Goal: Task Accomplishment & Management: Manage account settings

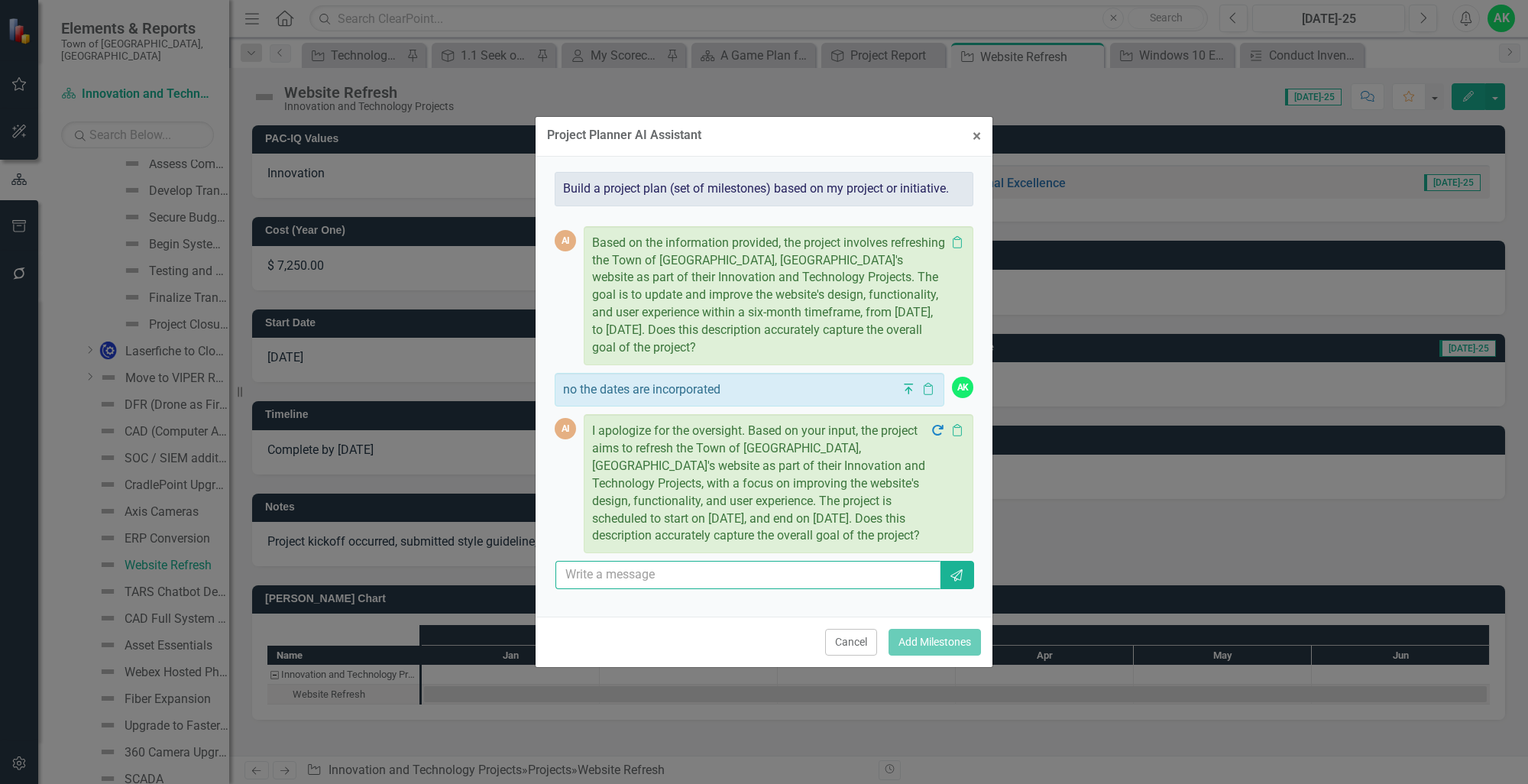
click at [706, 575] on input "text" at bounding box center [748, 574] width 385 height 28
type input "yes"
click at [962, 574] on icon "Send" at bounding box center [956, 575] width 15 height 13
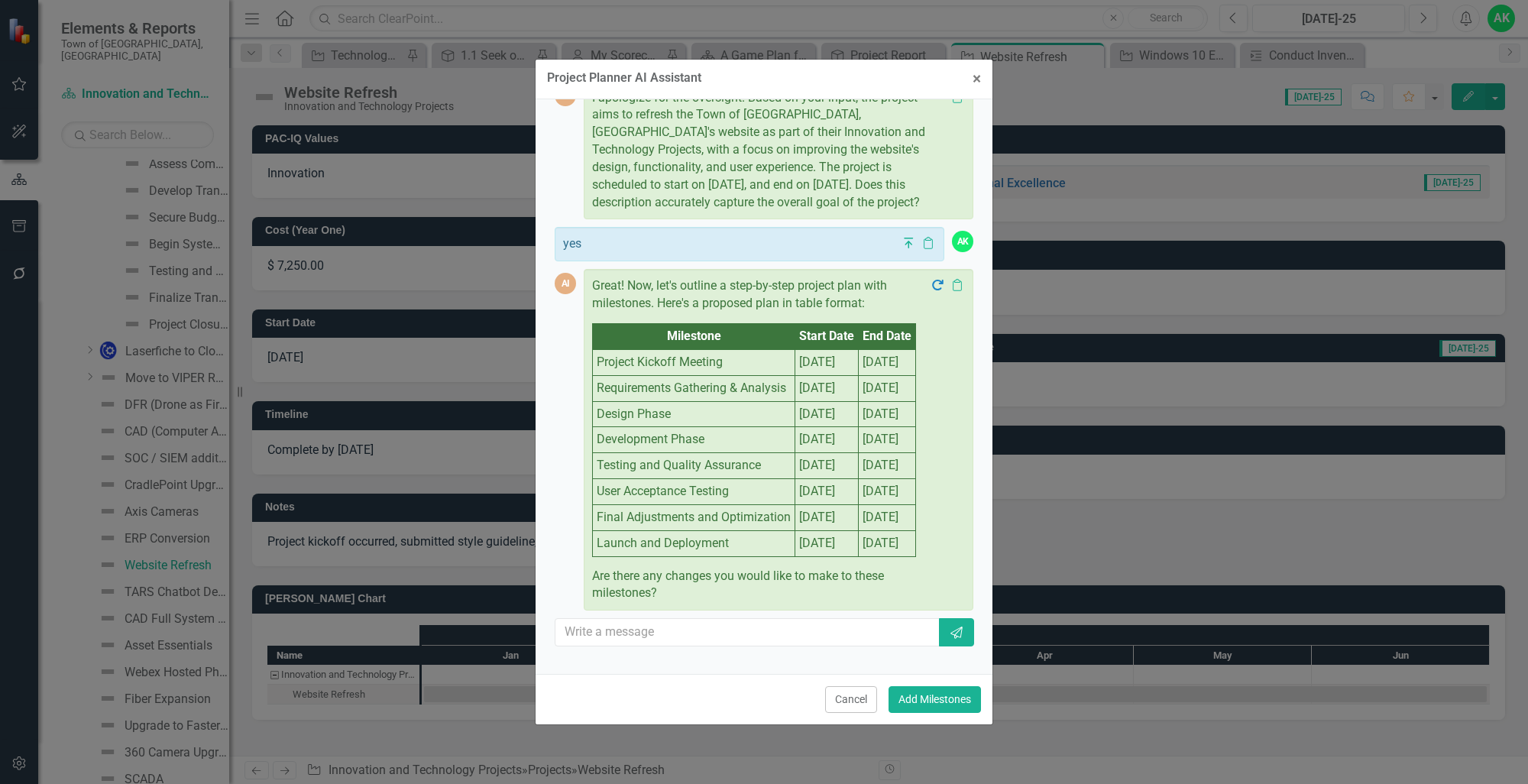
scroll to position [400, 0]
click at [940, 700] on button "Add Milestones" at bounding box center [935, 699] width 93 height 27
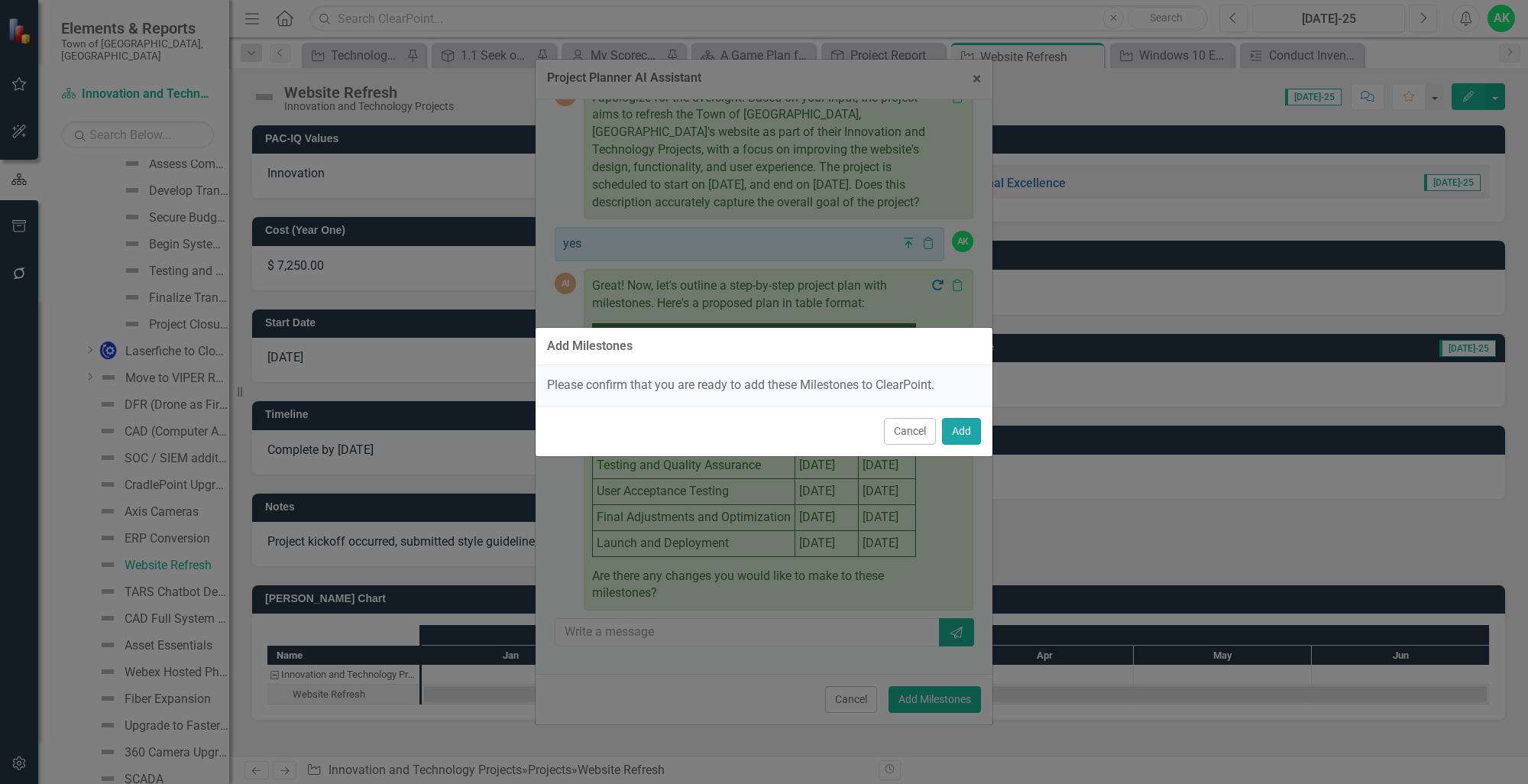
click at [968, 431] on button "Add" at bounding box center [961, 431] width 39 height 27
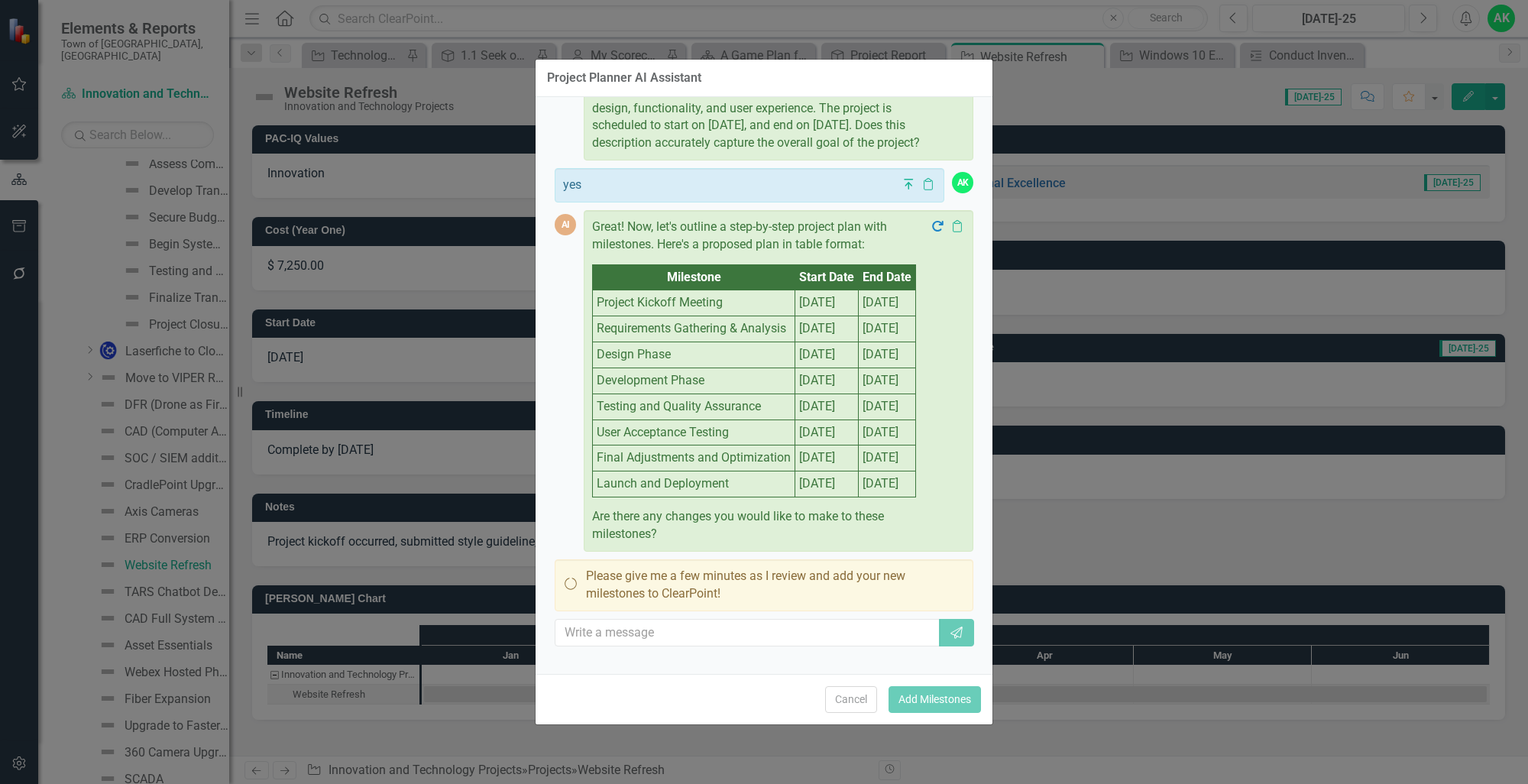
scroll to position [0, 0]
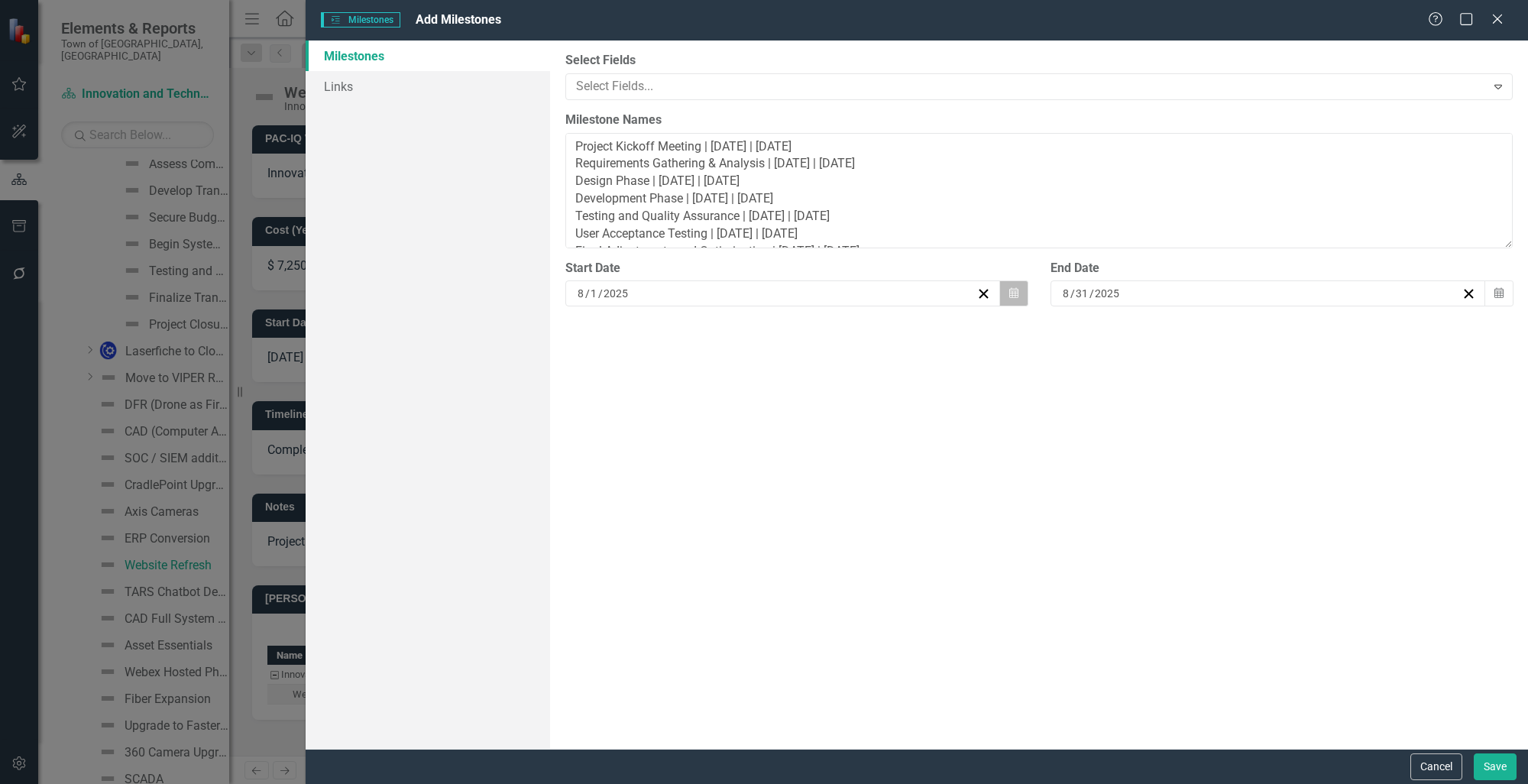
click at [1012, 297] on icon "button" at bounding box center [1014, 294] width 9 height 11
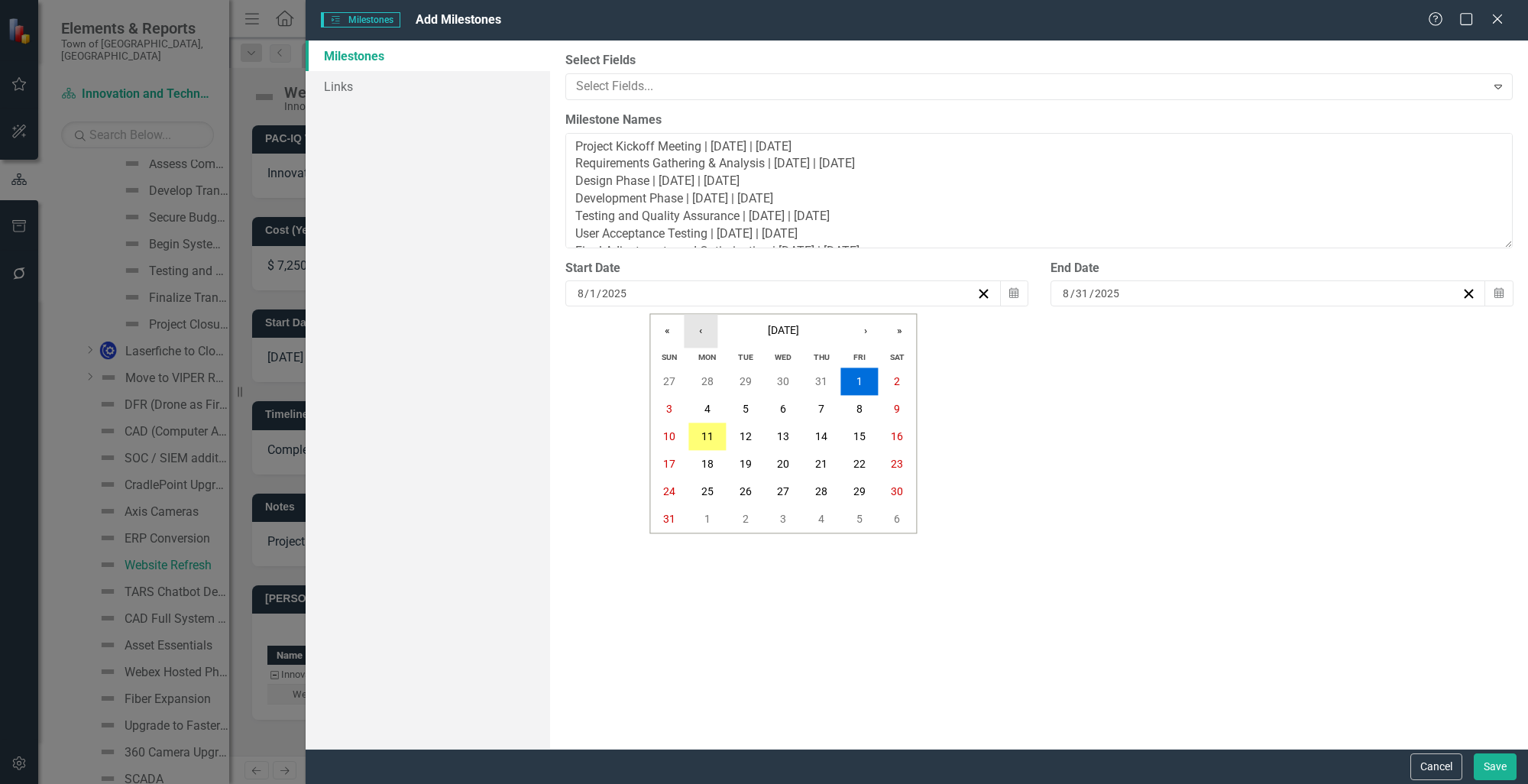
click at [698, 330] on button "‹" at bounding box center [700, 330] width 34 height 34
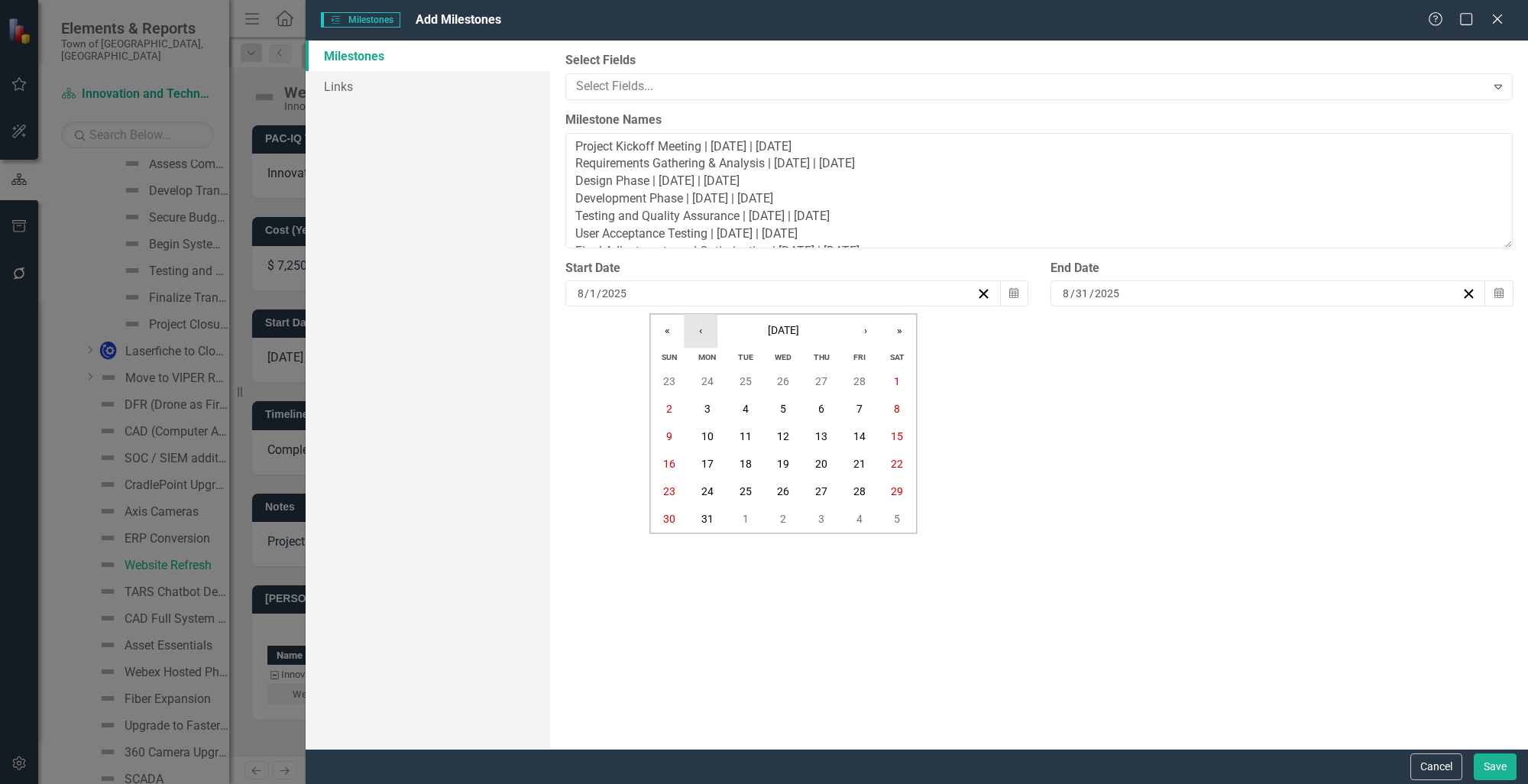
click at [698, 330] on button "‹" at bounding box center [700, 330] width 34 height 34
click at [779, 374] on button "1" at bounding box center [783, 381] width 38 height 27
click at [1499, 290] on icon "Calendar" at bounding box center [1499, 294] width 9 height 11
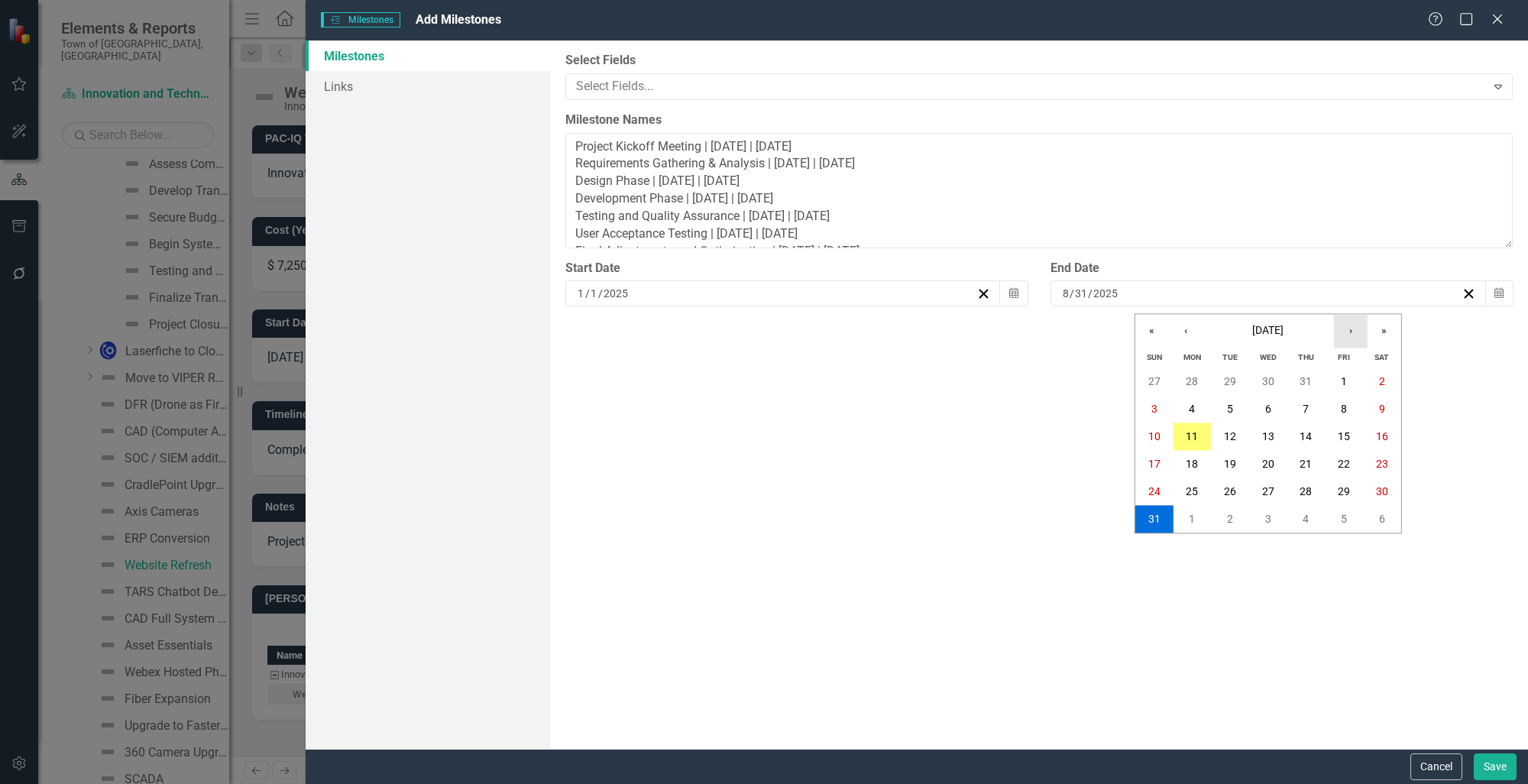
click at [1348, 335] on button "›" at bounding box center [1351, 330] width 34 height 34
click at [1331, 498] on button "31" at bounding box center [1344, 491] width 38 height 27
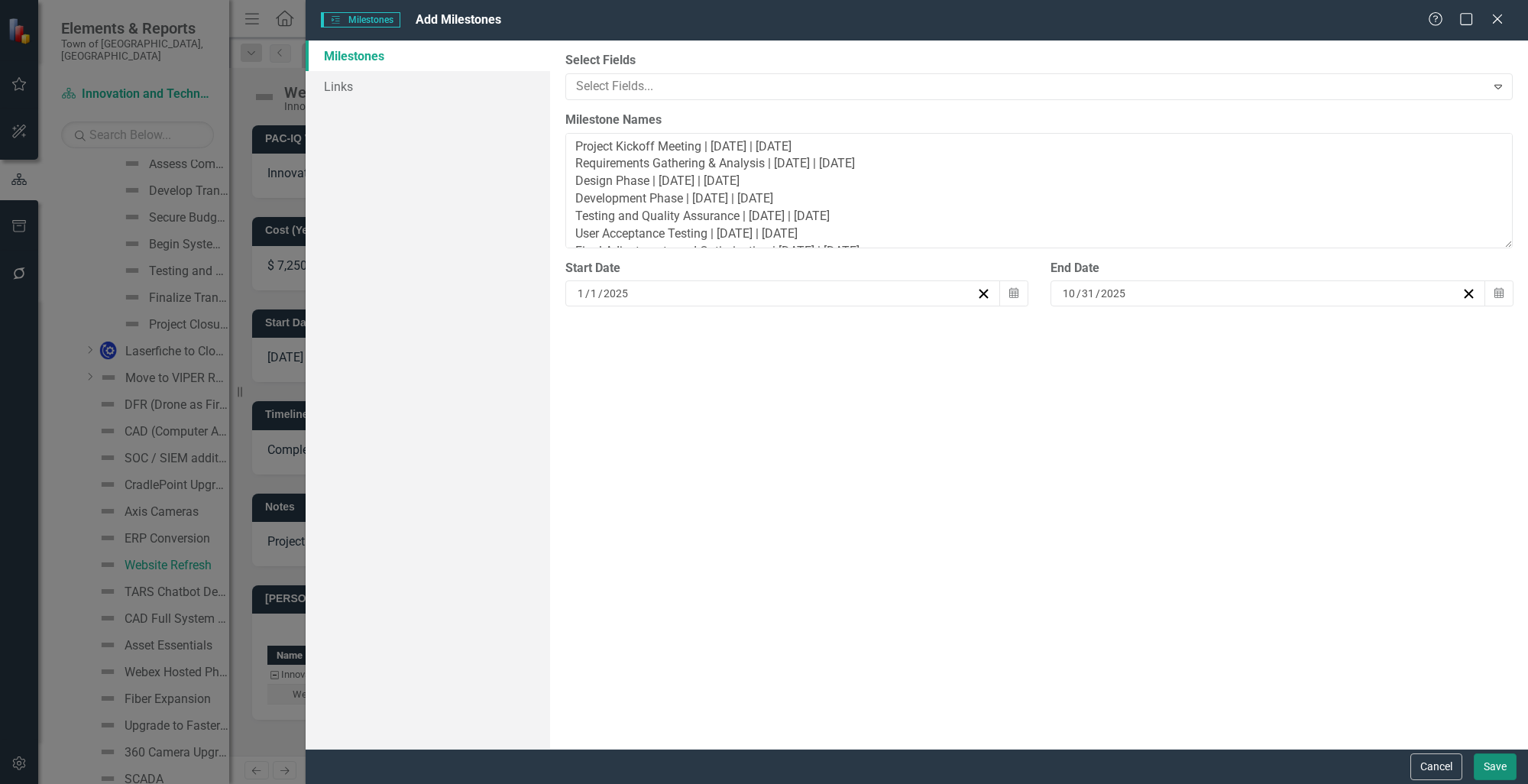
click at [1497, 768] on button "Save" at bounding box center [1495, 767] width 43 height 27
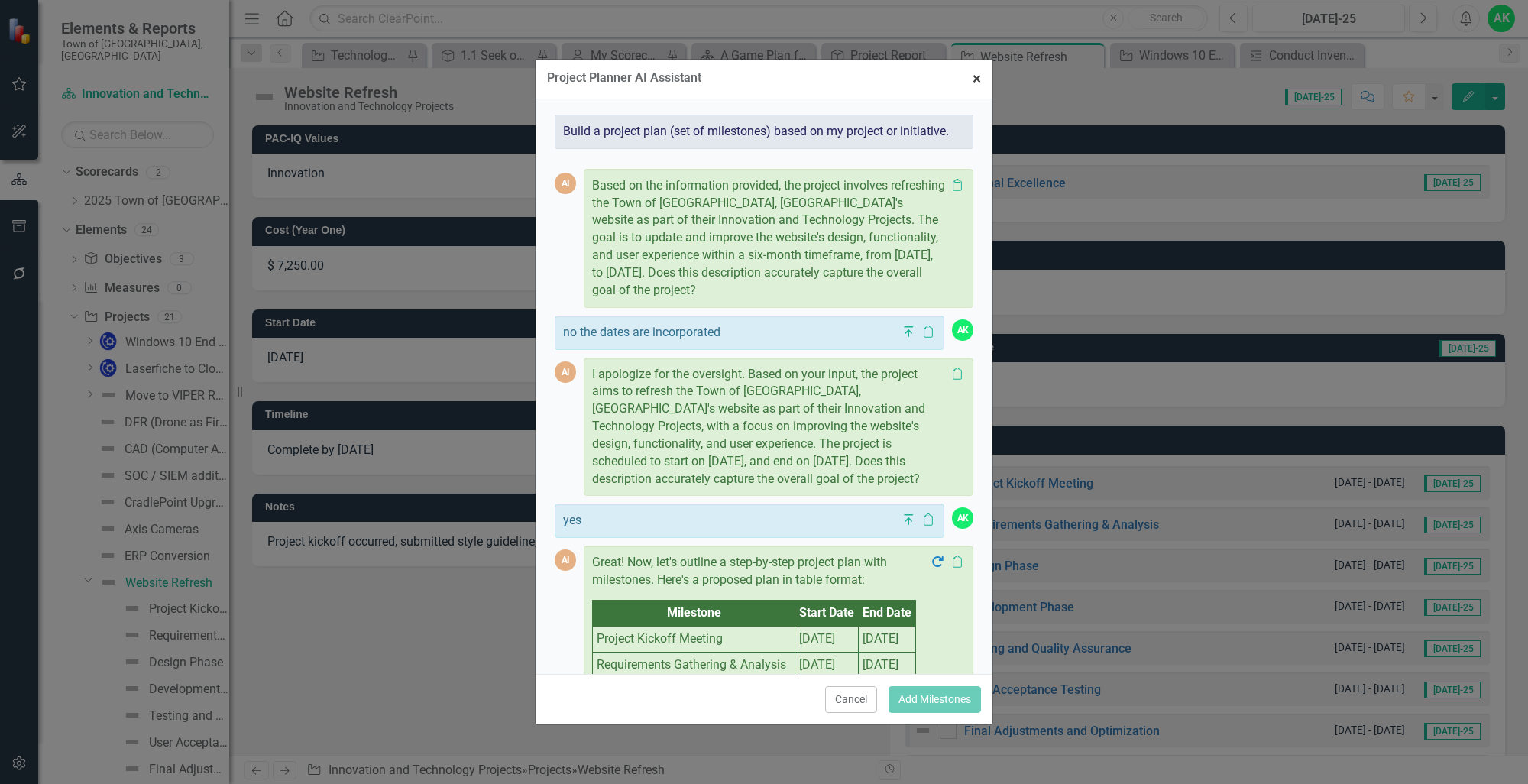
drag, startPoint x: 979, startPoint y: 80, endPoint x: 972, endPoint y: 78, distance: 7.3
click at [980, 80] on span "×" at bounding box center [976, 78] width 9 height 18
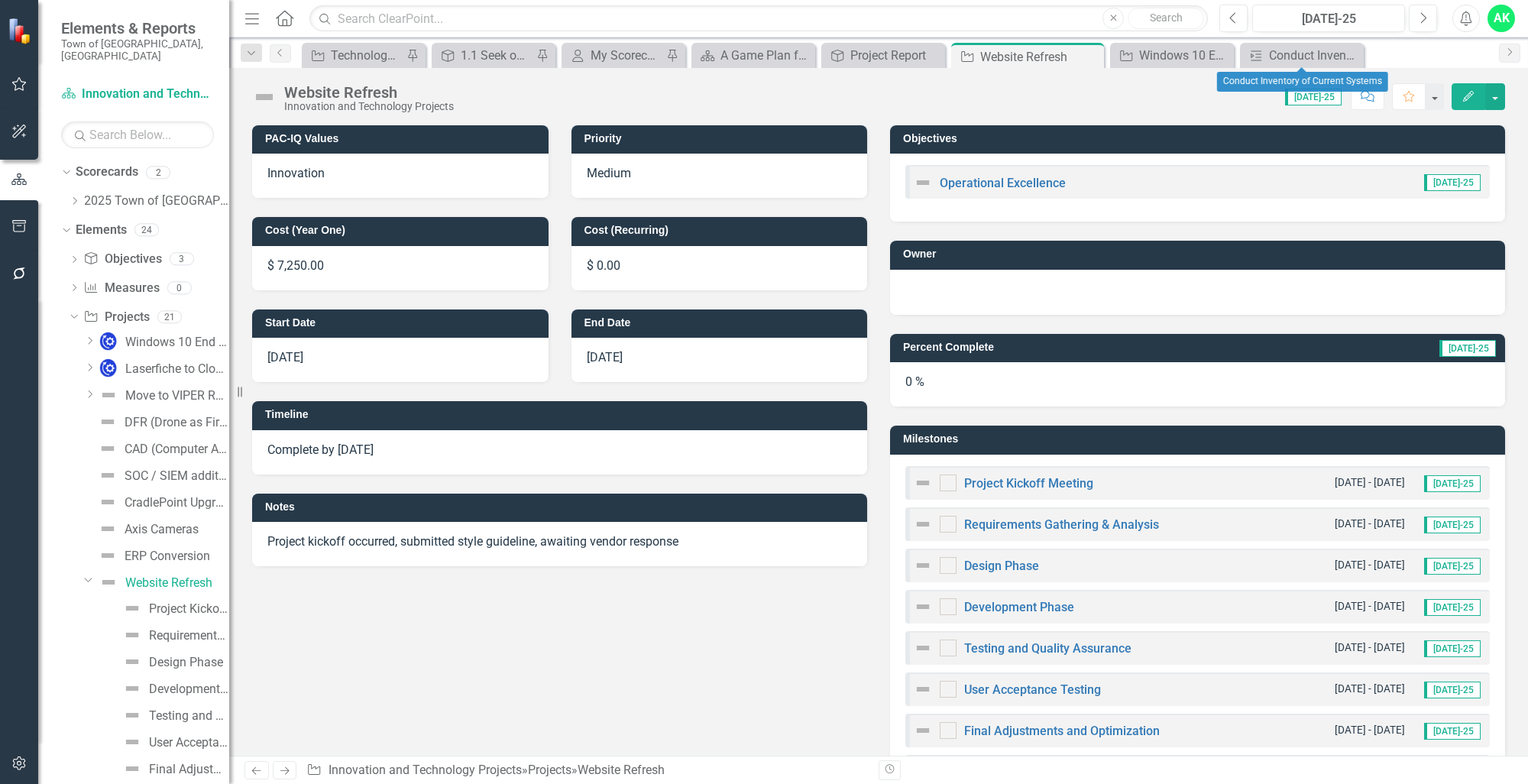
click at [0, 0] on icon "Close" at bounding box center [0, 0] width 0 height 0
drag, startPoint x: 1309, startPoint y: 42, endPoint x: 1343, endPoint y: 47, distance: 34.4
click at [1343, 47] on div "Dropdown Search Projects Technology and Innovation - Tactical Actions Pin Objec…" at bounding box center [878, 53] width 1299 height 31
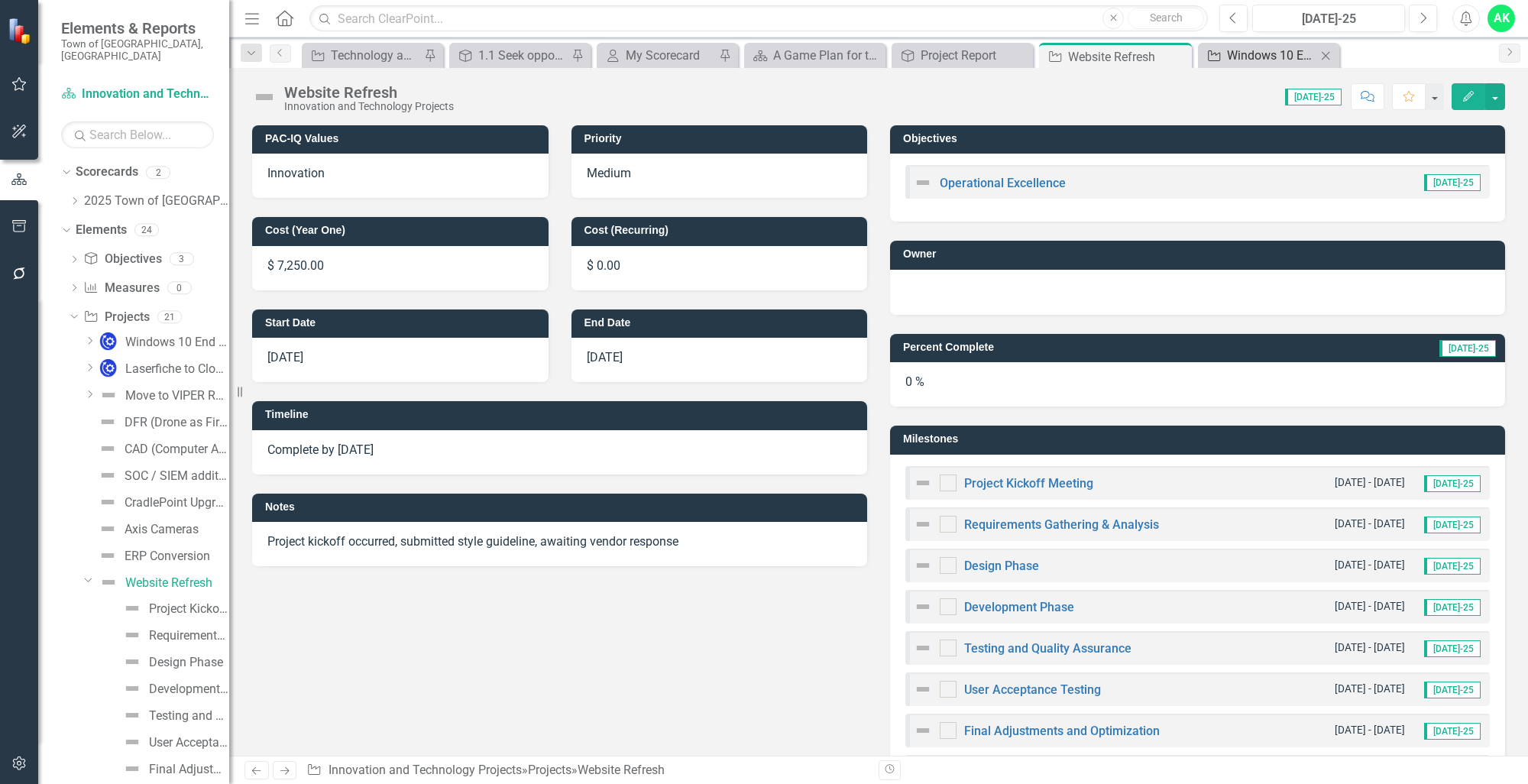
drag, startPoint x: 1343, startPoint y: 47, endPoint x: 1309, endPoint y: 55, distance: 34.9
click at [1309, 55] on div "Windows 10 End of Life" at bounding box center [1271, 55] width 89 height 19
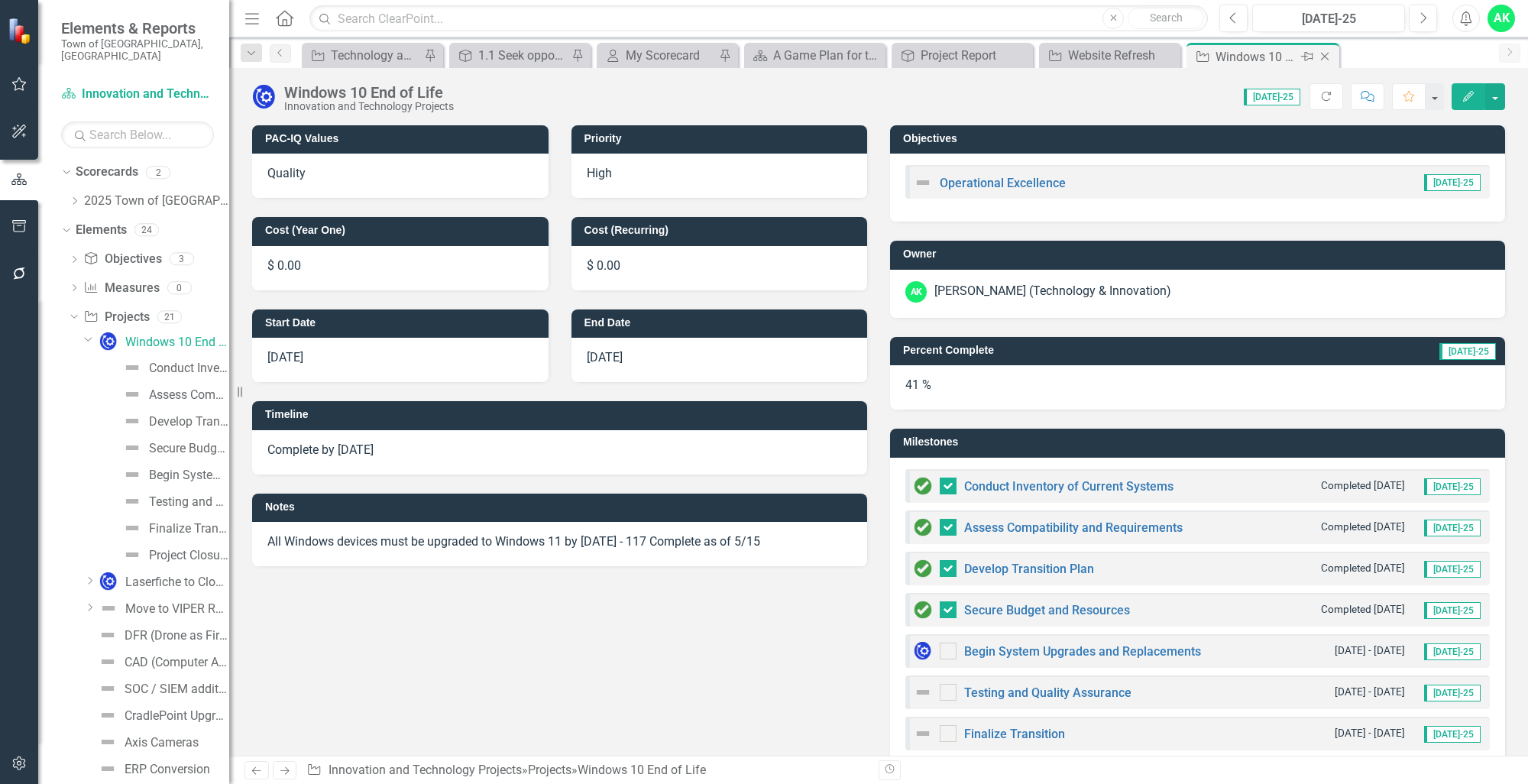
click at [1322, 55] on icon "Close" at bounding box center [1324, 57] width 15 height 13
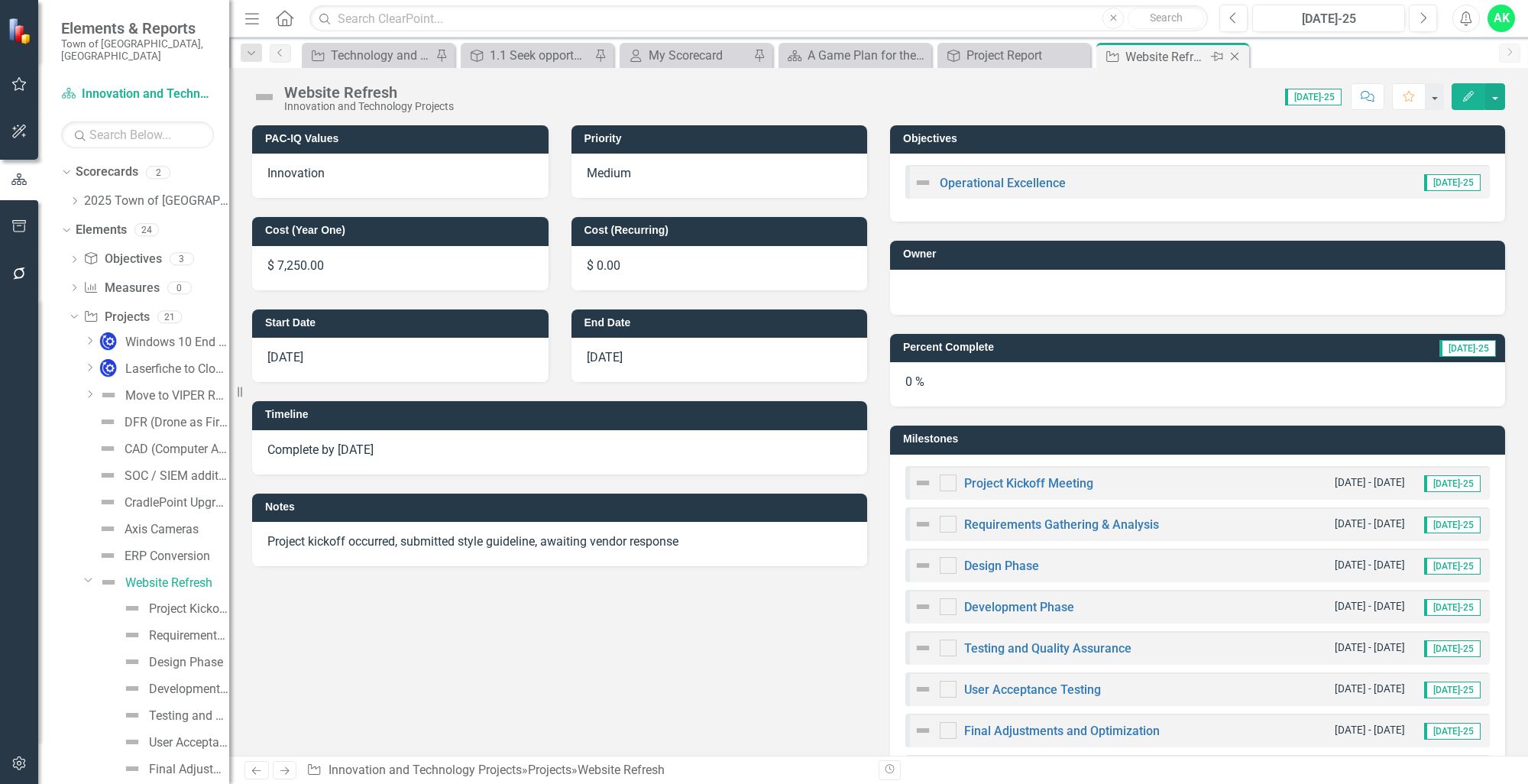
click at [1237, 57] on icon "Close" at bounding box center [1234, 57] width 15 height 13
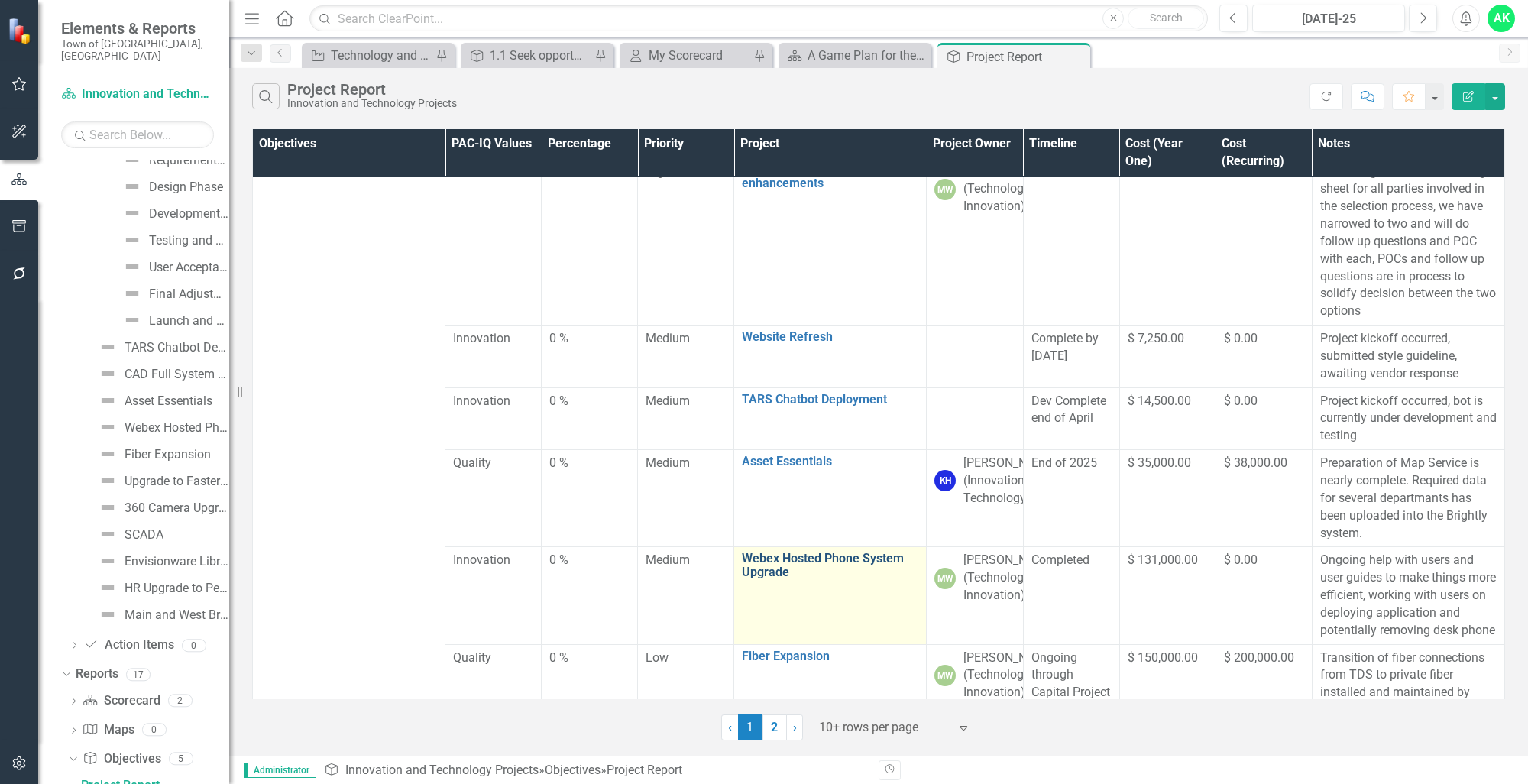
scroll to position [305, 0]
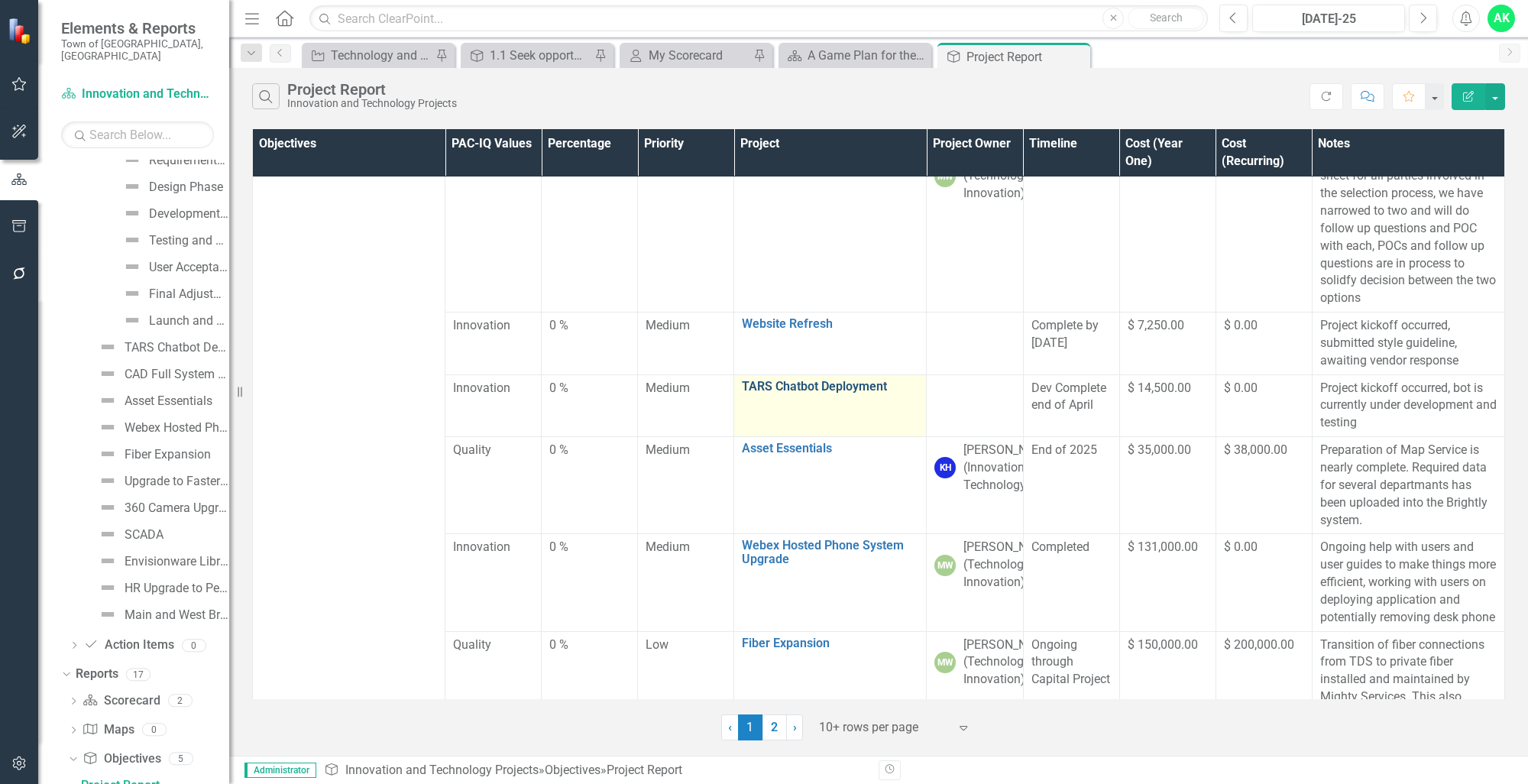
click at [838, 393] on link "TARS Chatbot Deployment" at bounding box center [830, 387] width 177 height 14
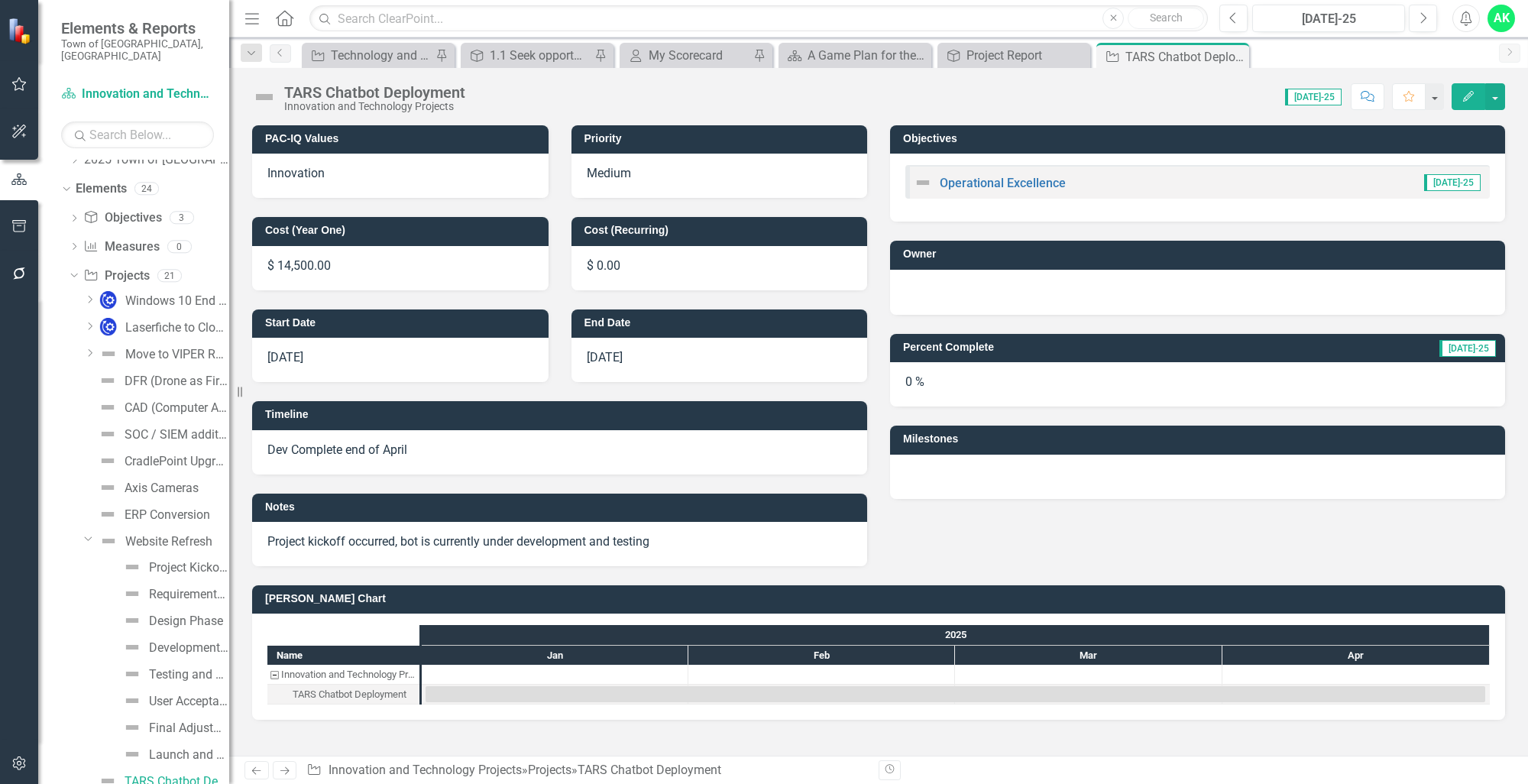
scroll to position [38, 0]
click at [1497, 99] on button "button" at bounding box center [1494, 97] width 20 height 27
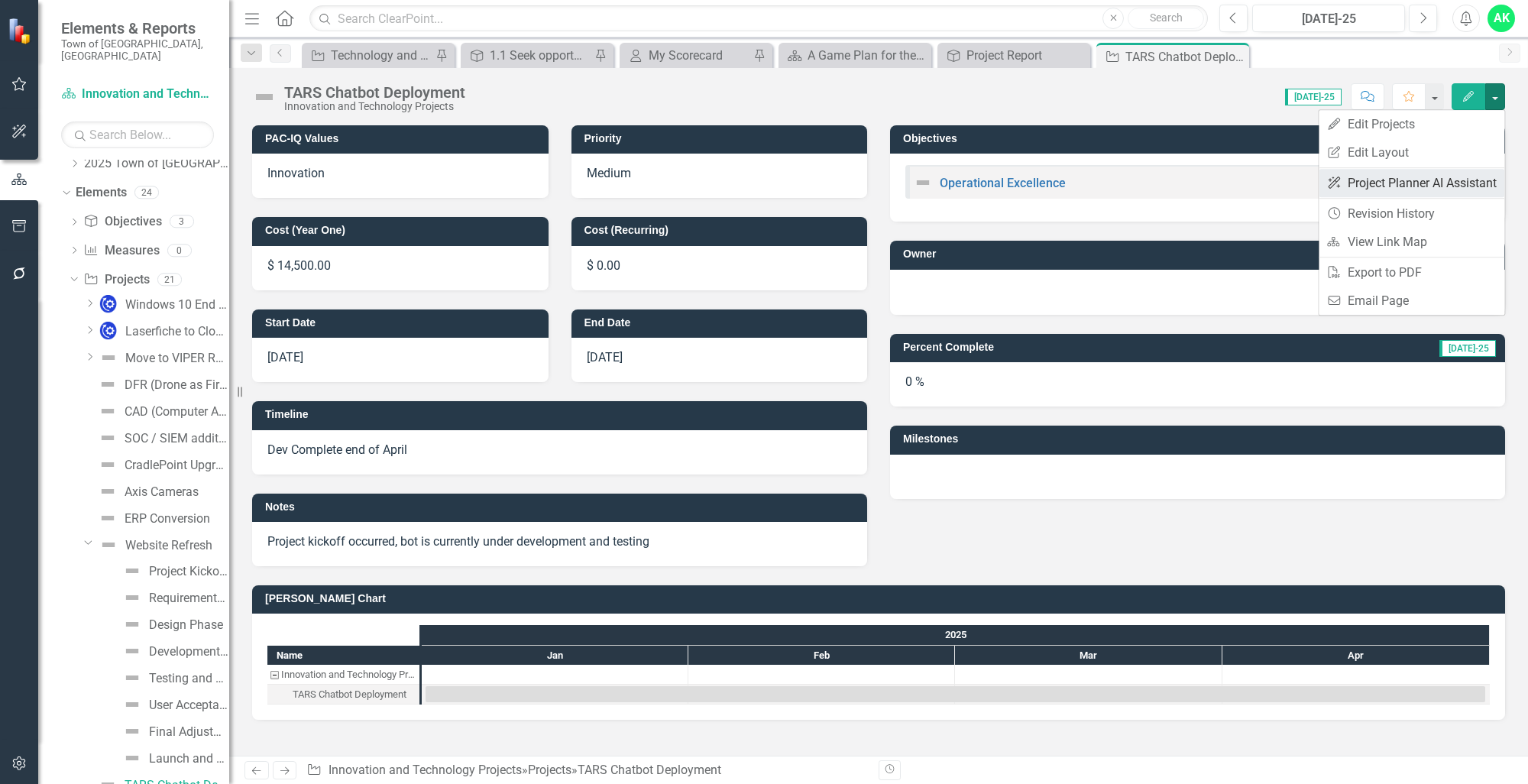
click at [1428, 192] on link "ClearPoint AI Project Planner AI Assistant" at bounding box center [1411, 183] width 186 height 28
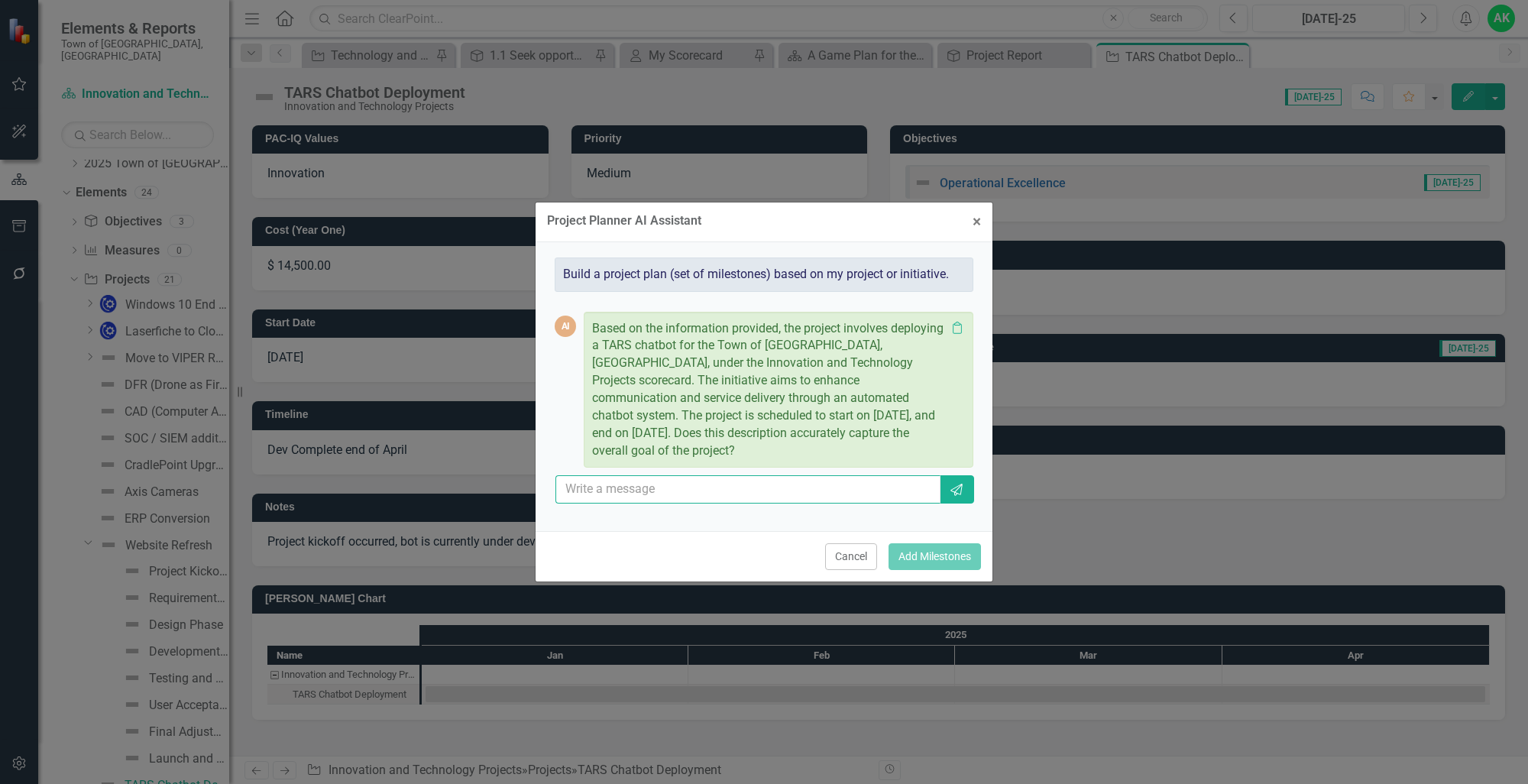
click at [826, 484] on input "text" at bounding box center [748, 489] width 385 height 28
type input "yes"
click at [954, 488] on button "Send" at bounding box center [956, 489] width 35 height 28
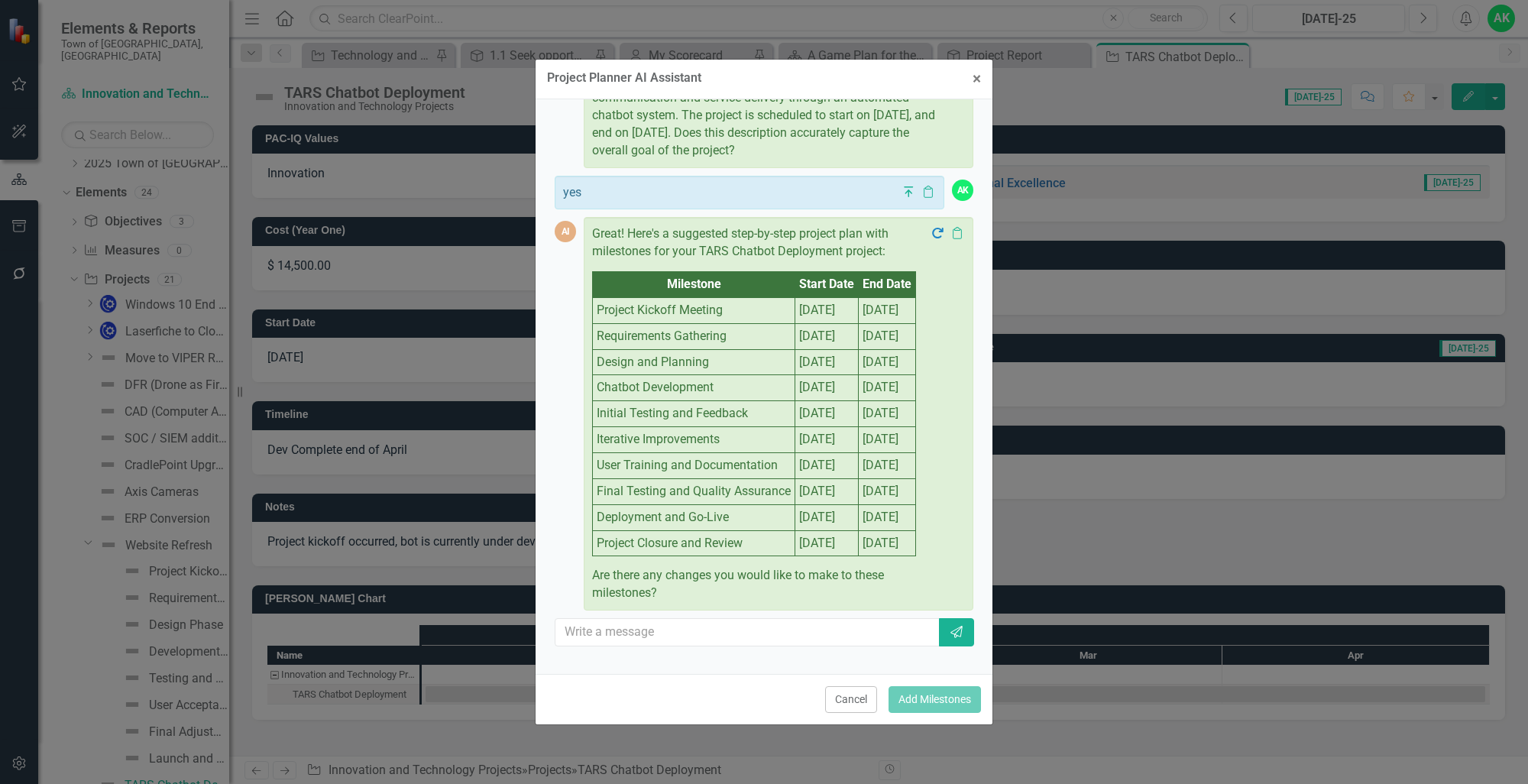
scroll to position [315, 0]
click at [703, 636] on input "text" at bounding box center [748, 632] width 385 height 28
click at [646, 646] on input "text" at bounding box center [748, 632] width 385 height 28
type input "no"
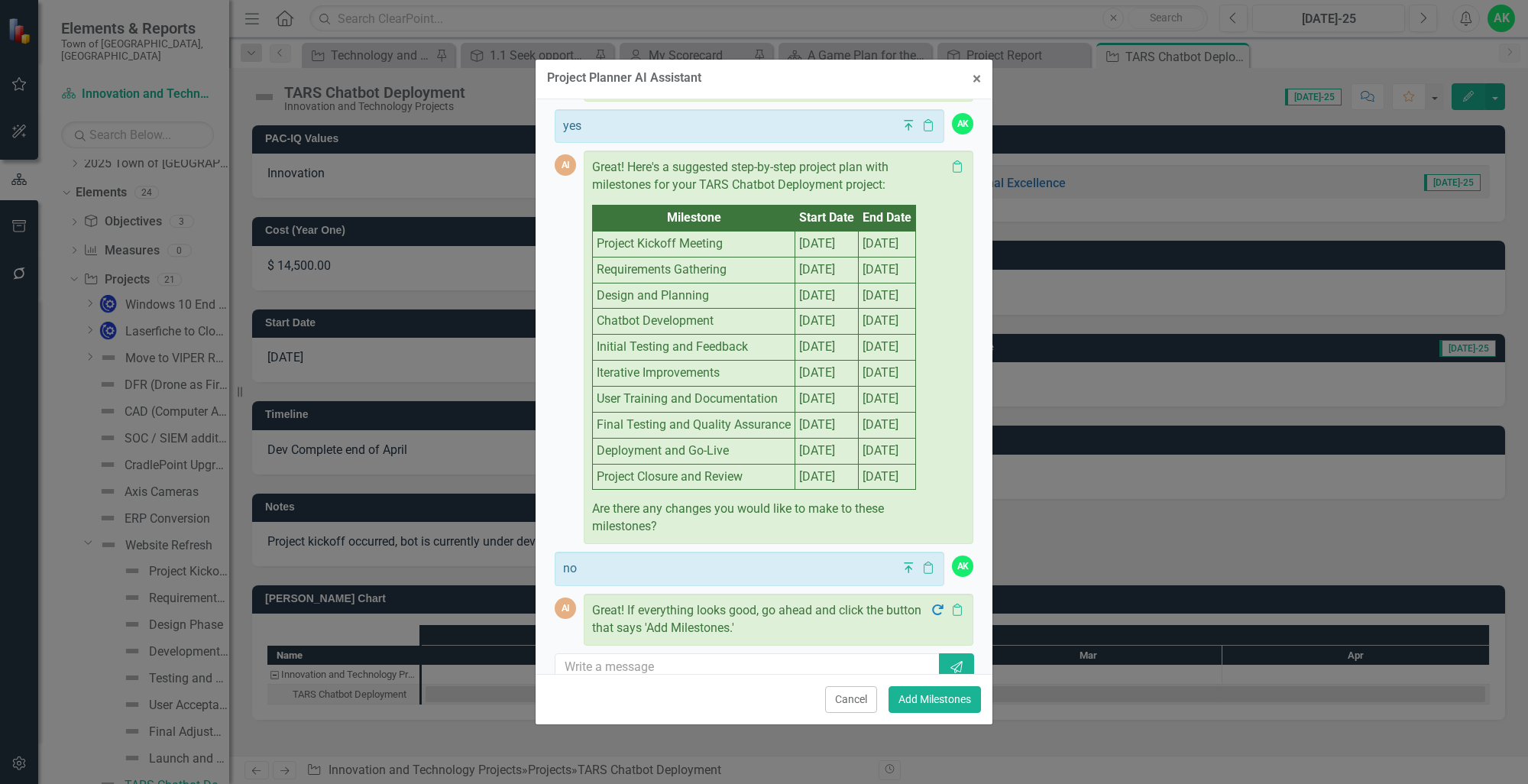
scroll to position [242, 0]
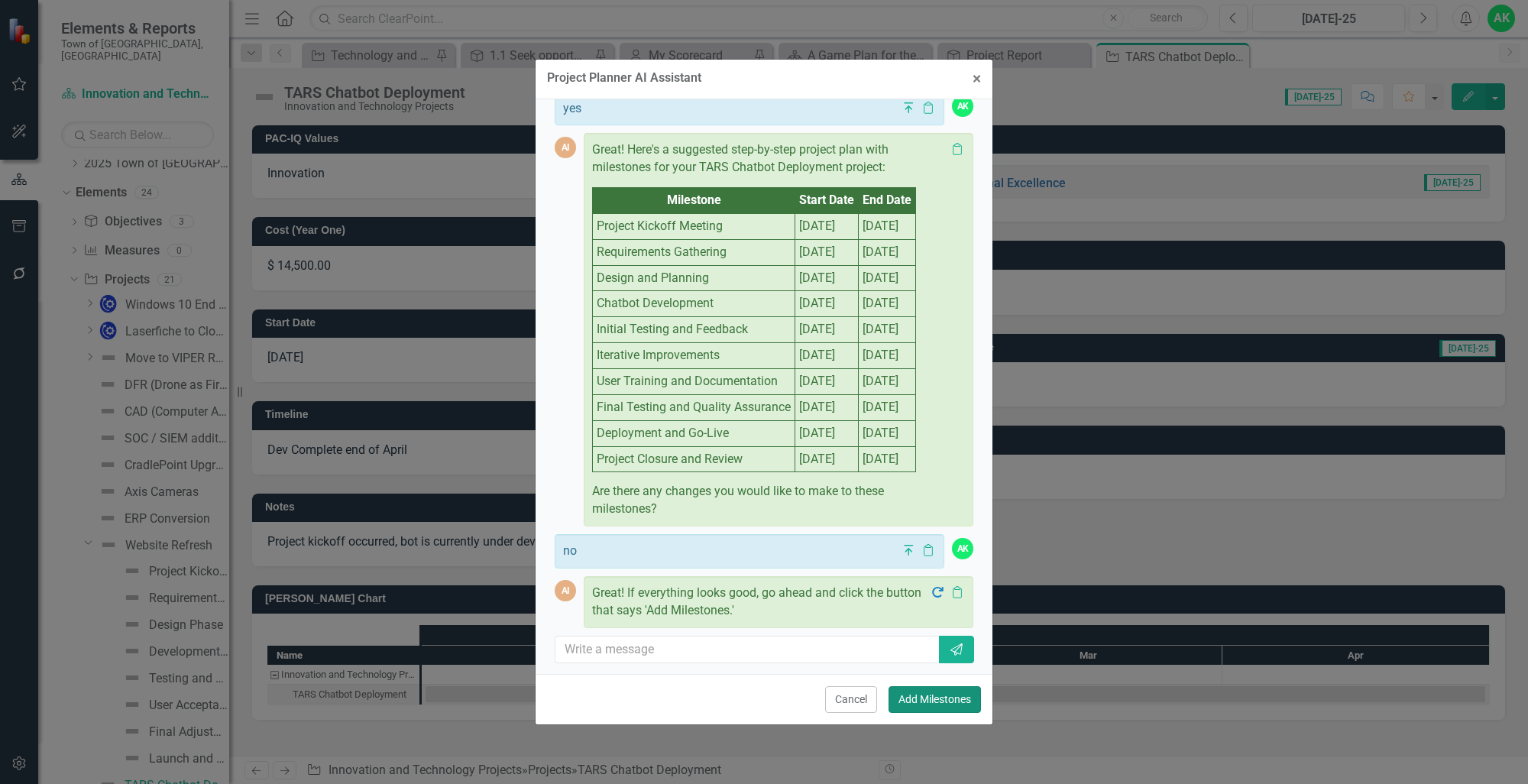
click at [939, 693] on button "Add Milestones" at bounding box center [935, 699] width 93 height 27
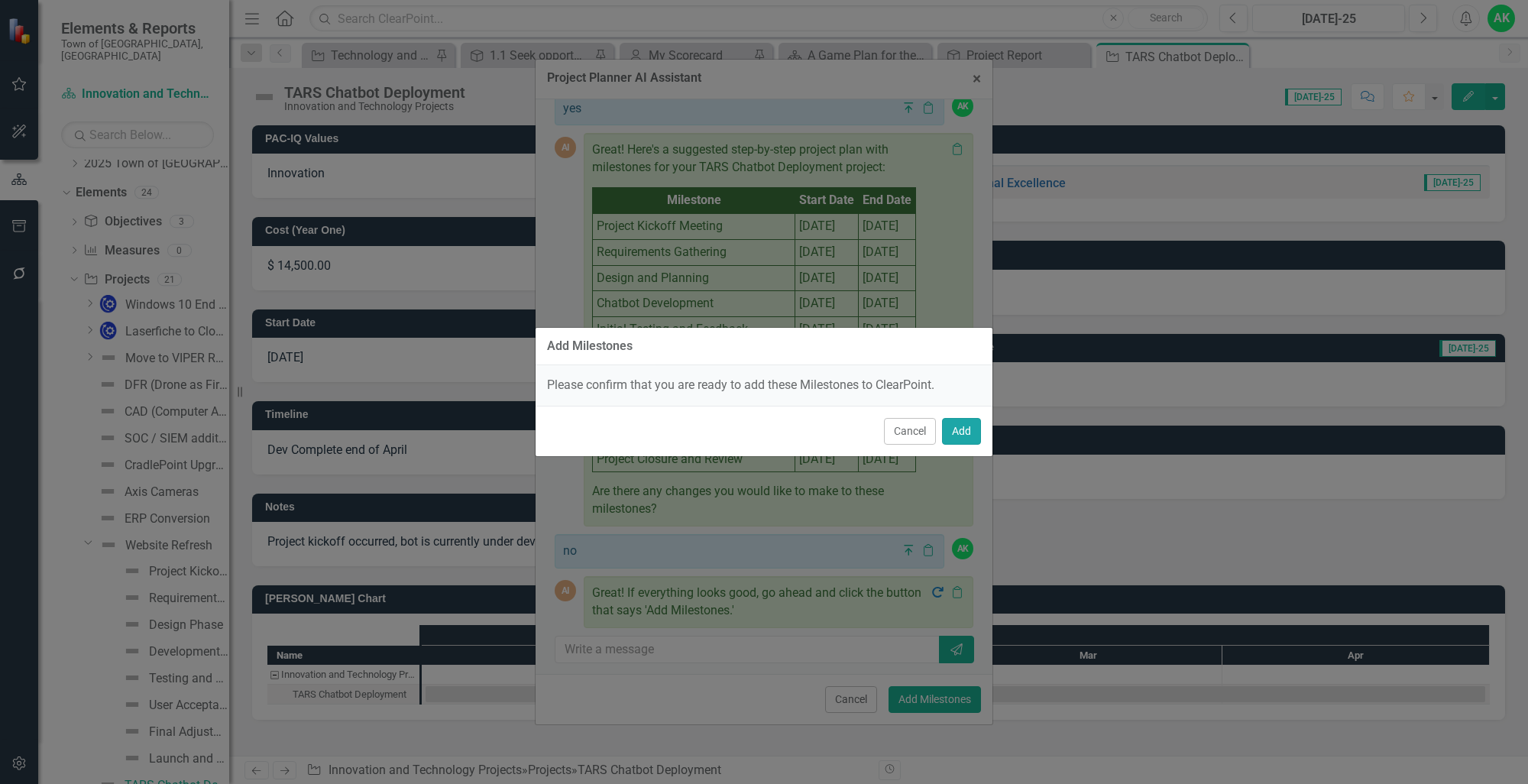
click at [957, 420] on button "Add" at bounding box center [961, 431] width 39 height 27
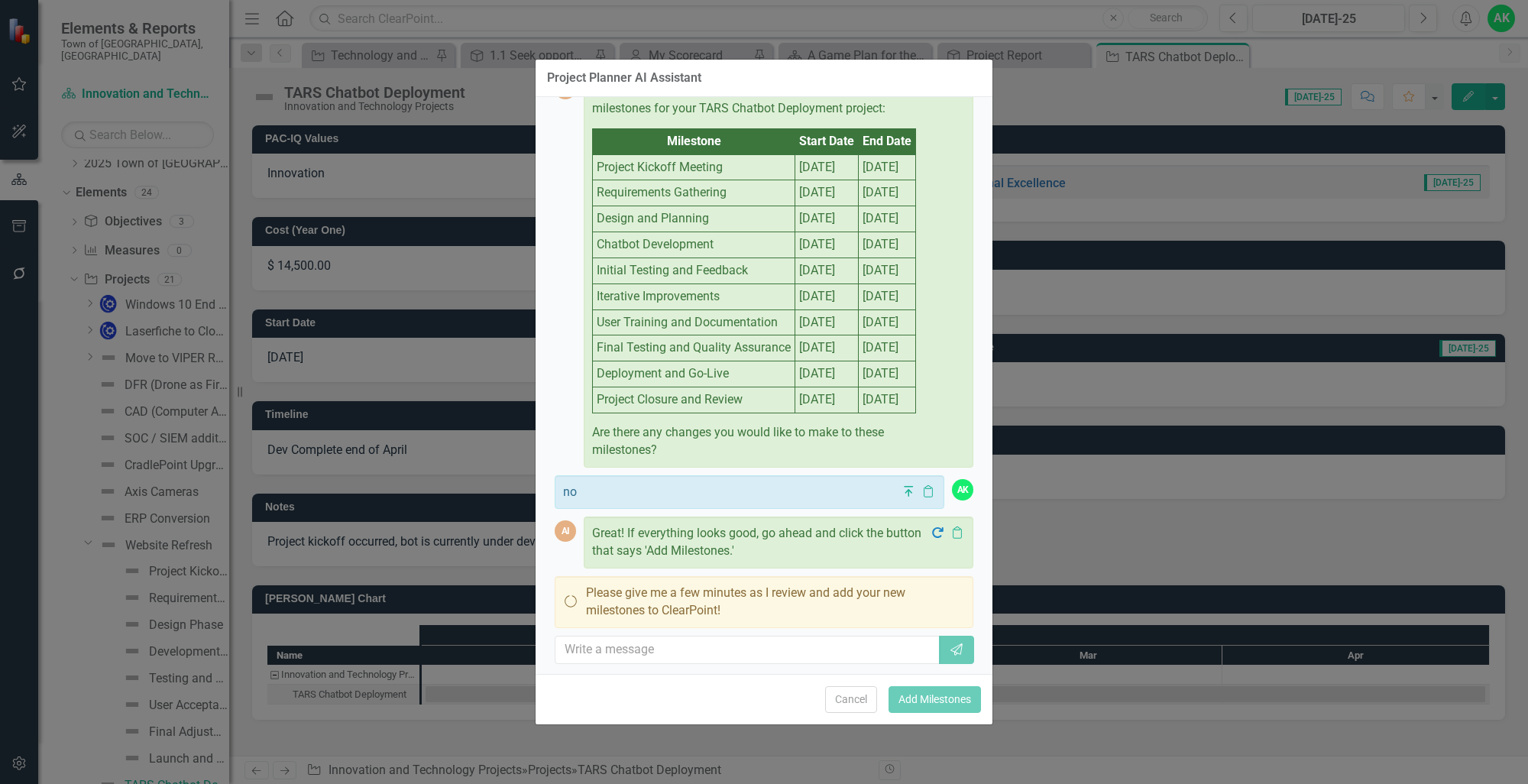
scroll to position [0, 0]
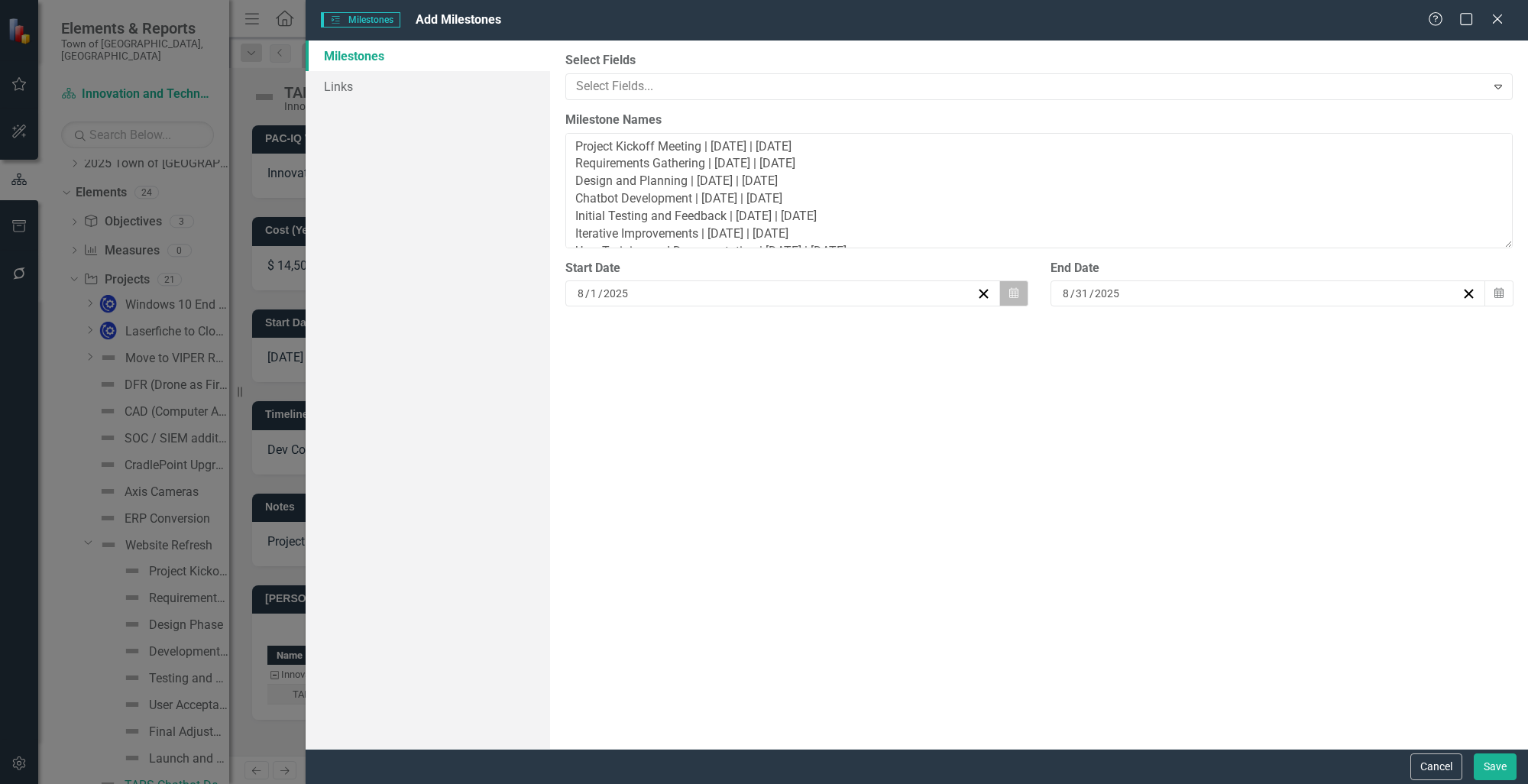
click at [1010, 296] on icon "Calendar" at bounding box center [1014, 294] width 9 height 11
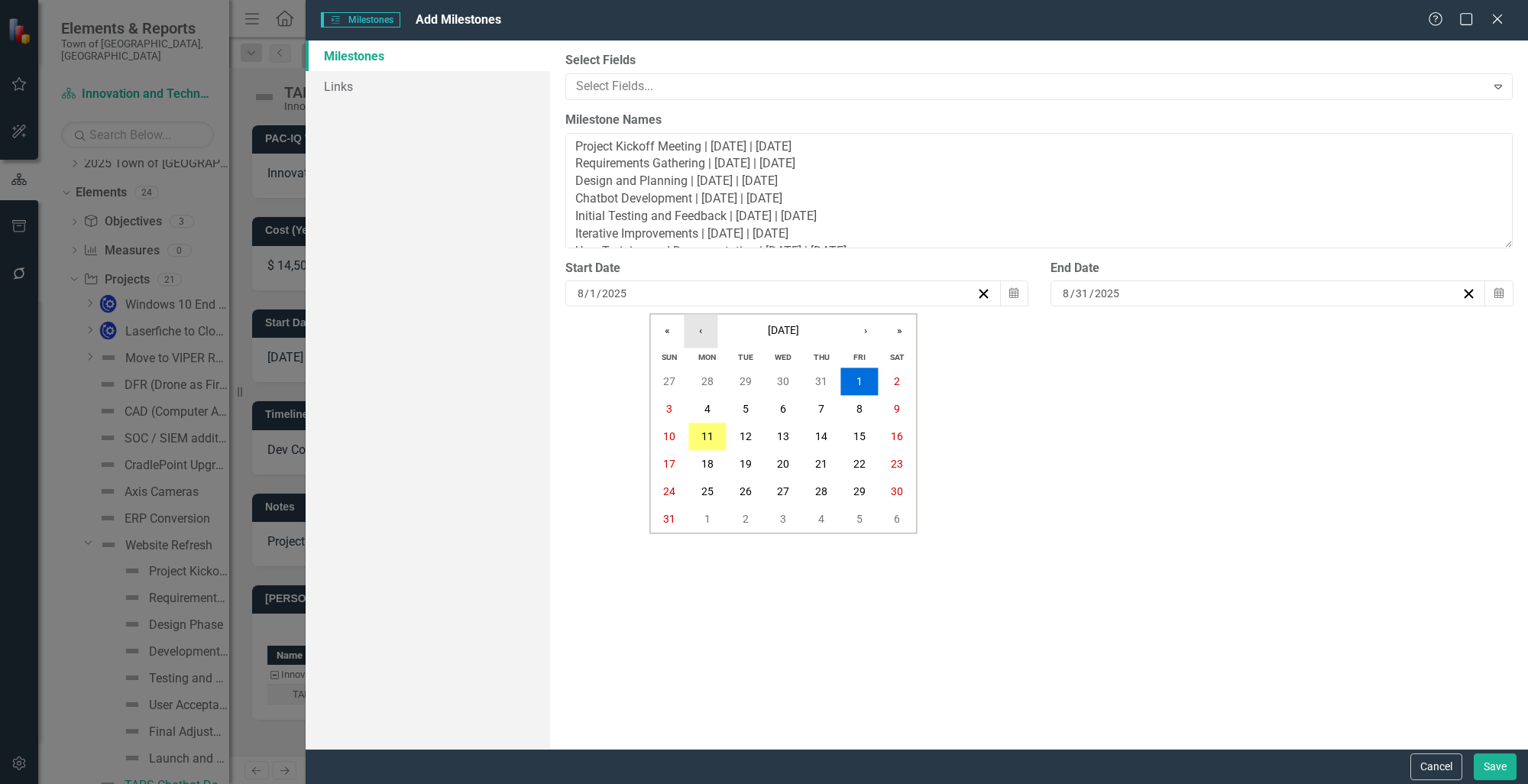
click at [699, 329] on button "‹" at bounding box center [700, 330] width 34 height 34
click at [700, 329] on button "‹" at bounding box center [700, 330] width 34 height 34
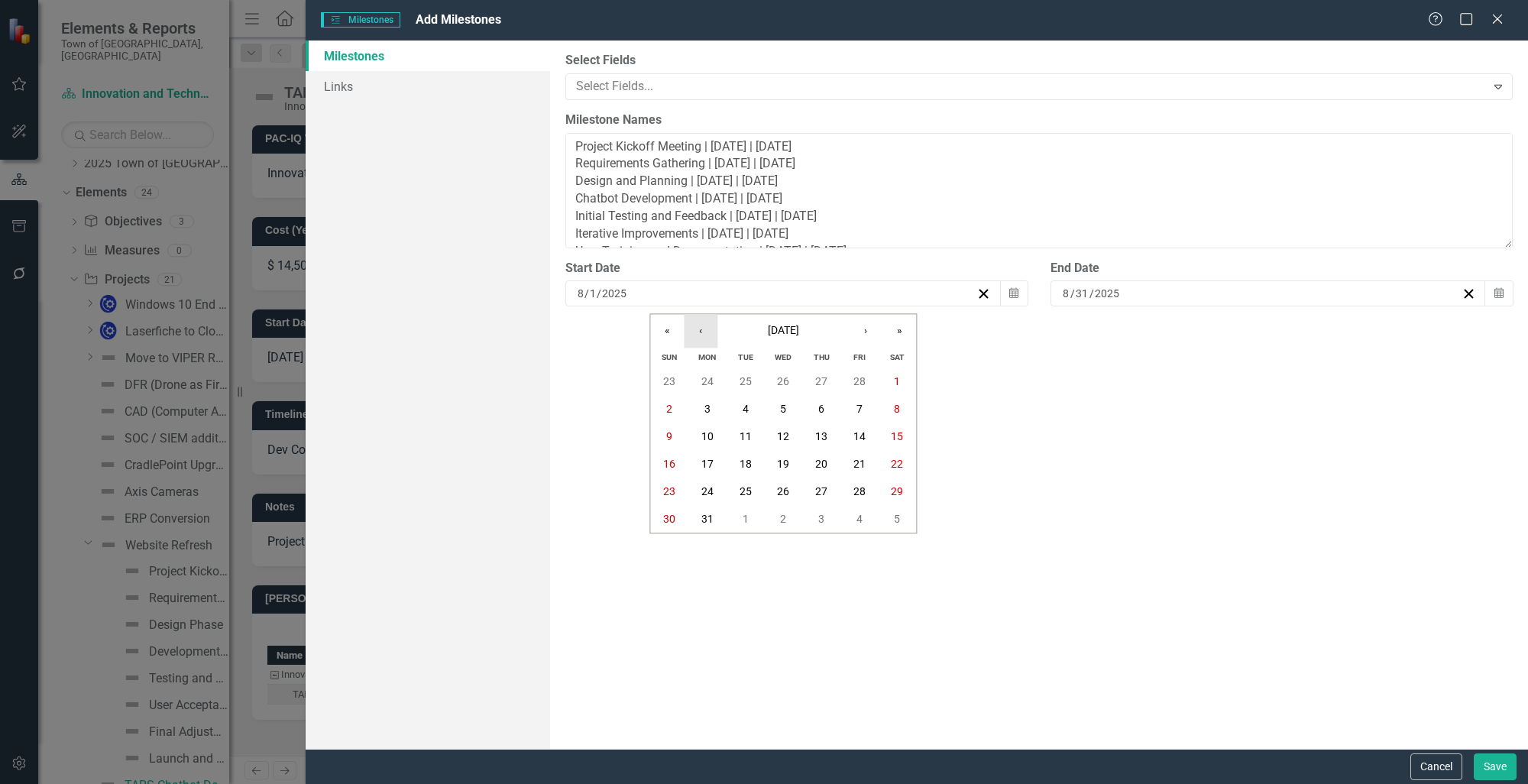
click at [700, 329] on button "‹" at bounding box center [700, 330] width 34 height 34
click at [766, 374] on button "1" at bounding box center [783, 381] width 38 height 27
click at [1493, 295] on button "Calendar" at bounding box center [1498, 293] width 29 height 26
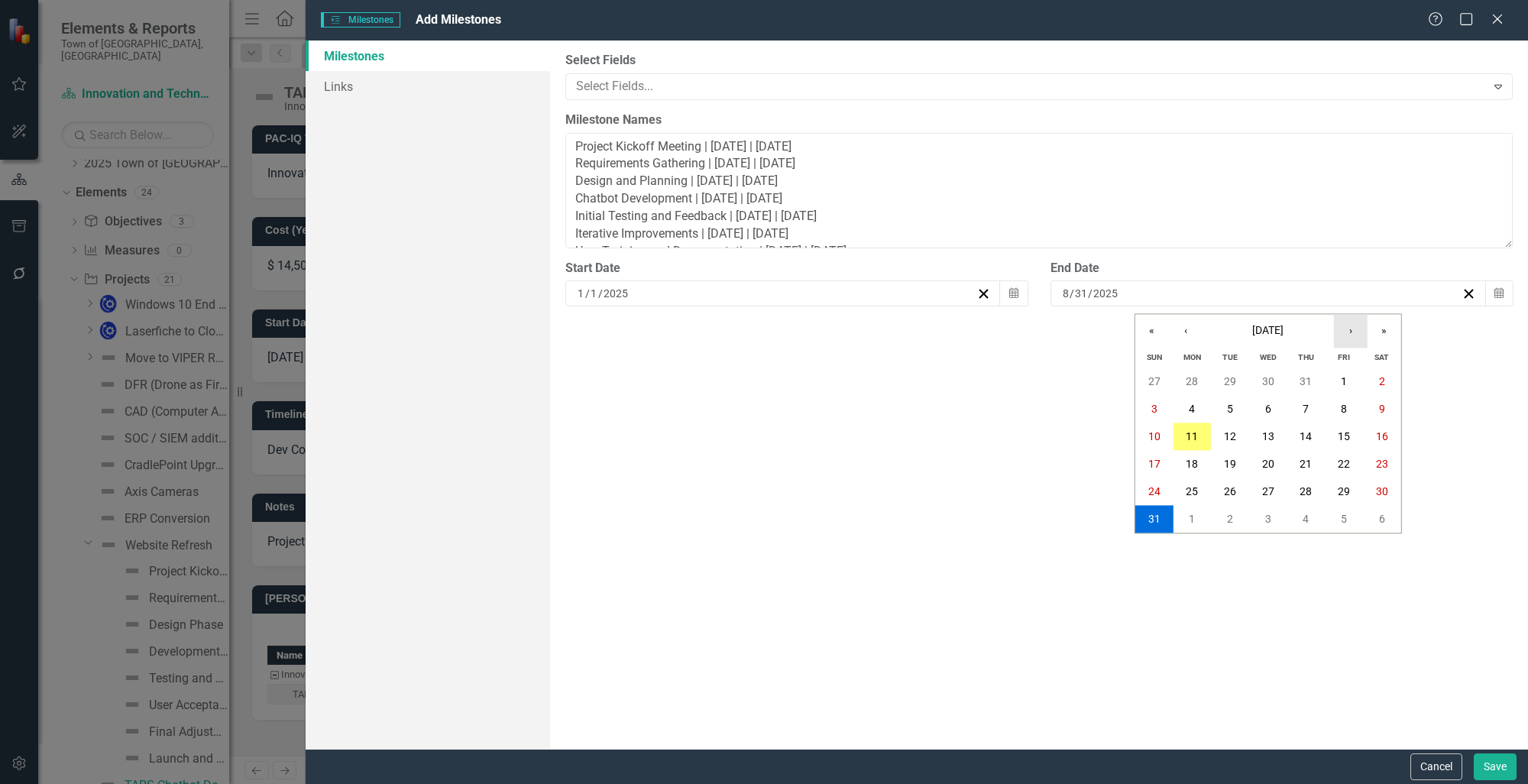
click at [1361, 338] on button "›" at bounding box center [1351, 330] width 34 height 34
click at [1163, 519] on button "30" at bounding box center [1154, 519] width 38 height 27
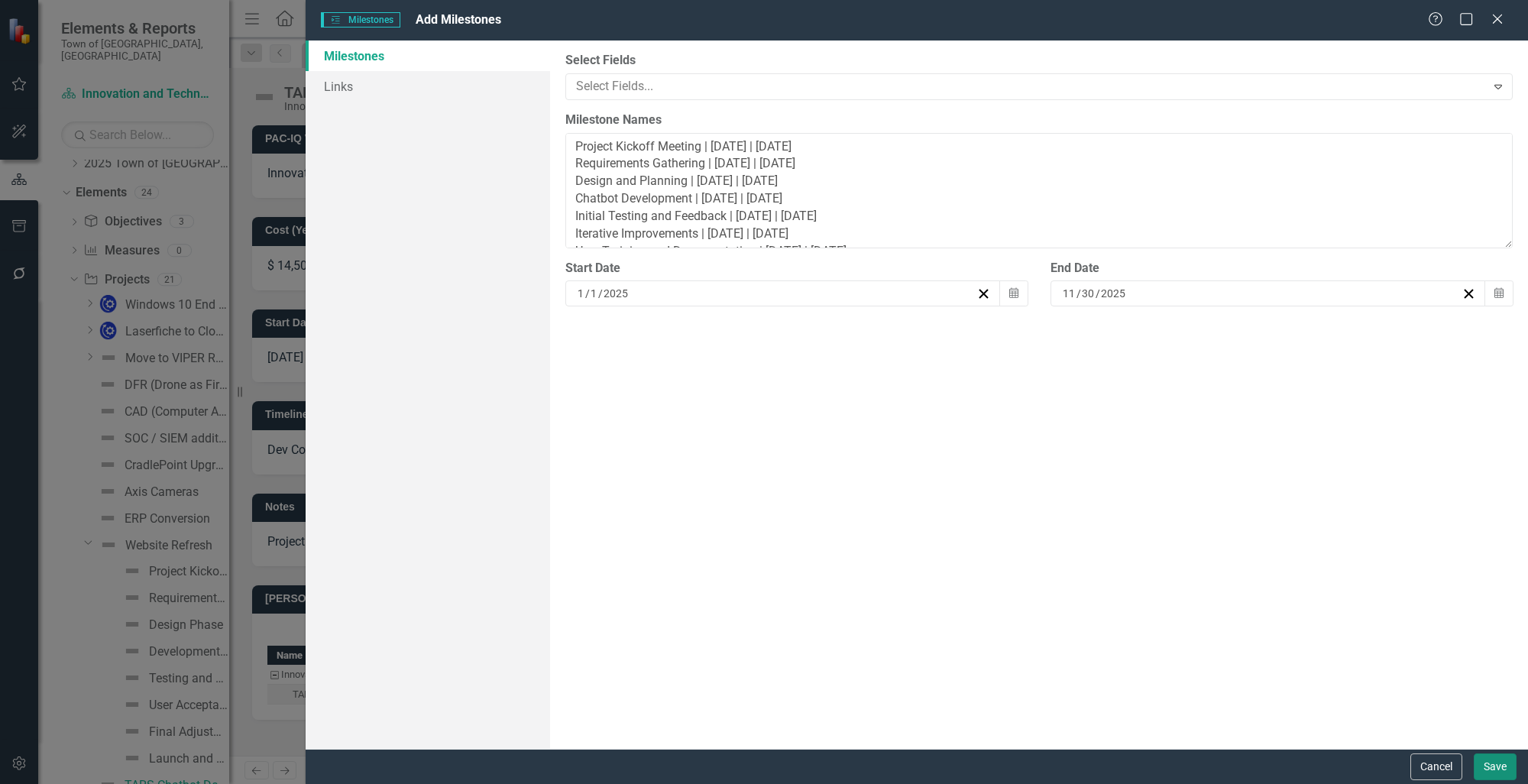
drag, startPoint x: 1487, startPoint y: 758, endPoint x: 1416, endPoint y: 744, distance: 72.4
click at [1487, 759] on button "Save" at bounding box center [1495, 767] width 43 height 27
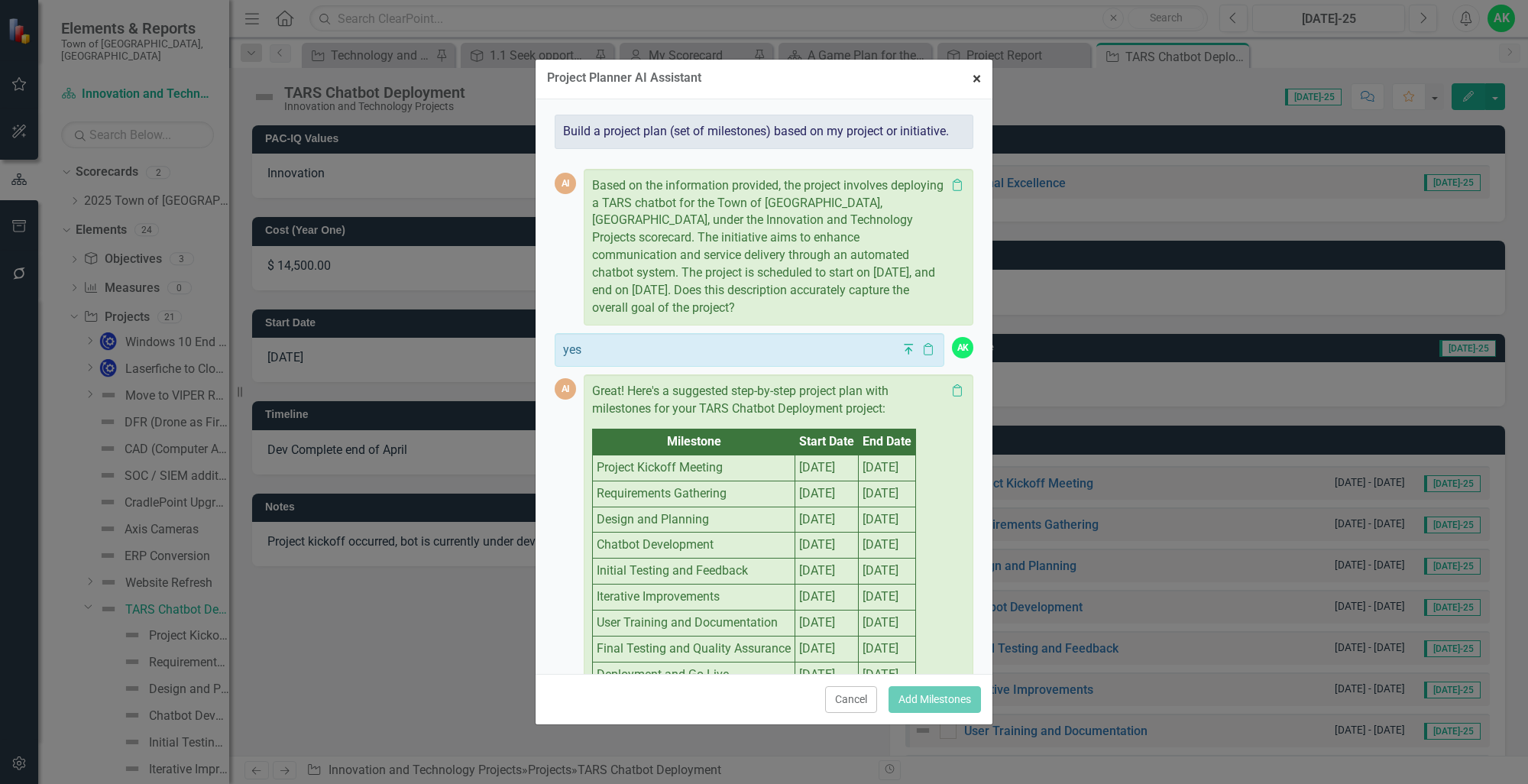
click at [974, 75] on span "×" at bounding box center [976, 78] width 9 height 18
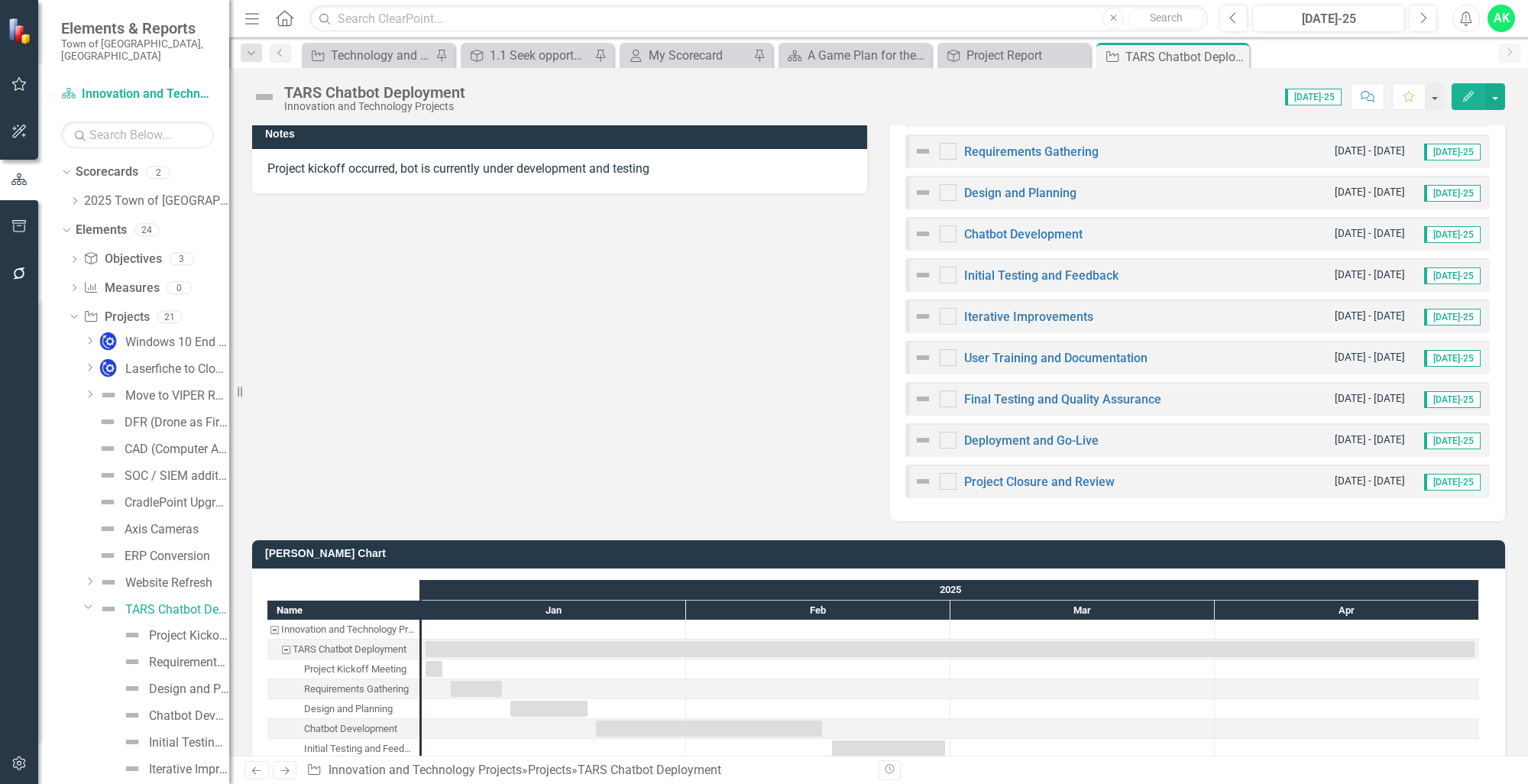
scroll to position [382, 0]
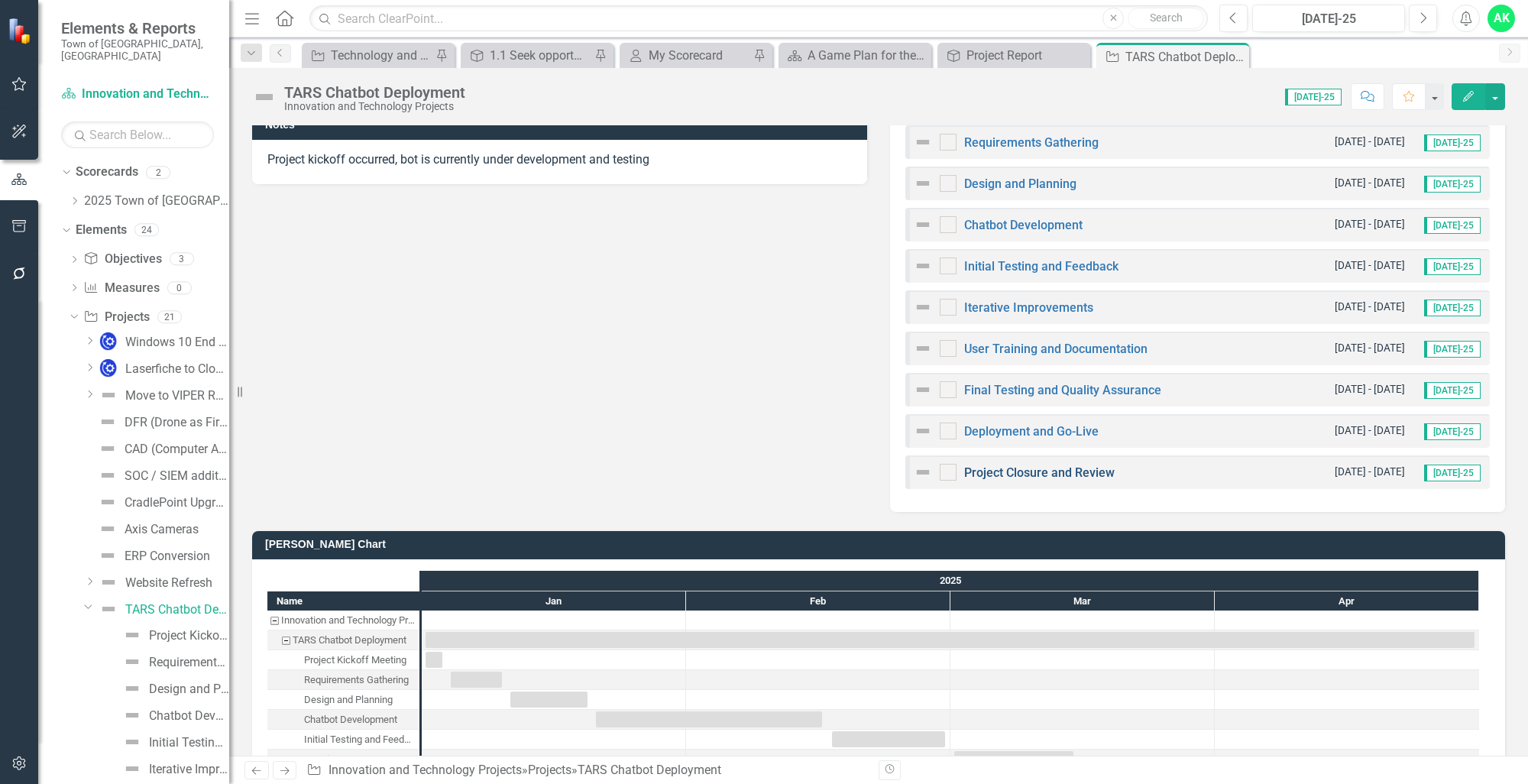
click at [997, 474] on link "Project Closure and Review" at bounding box center [1039, 472] width 151 height 14
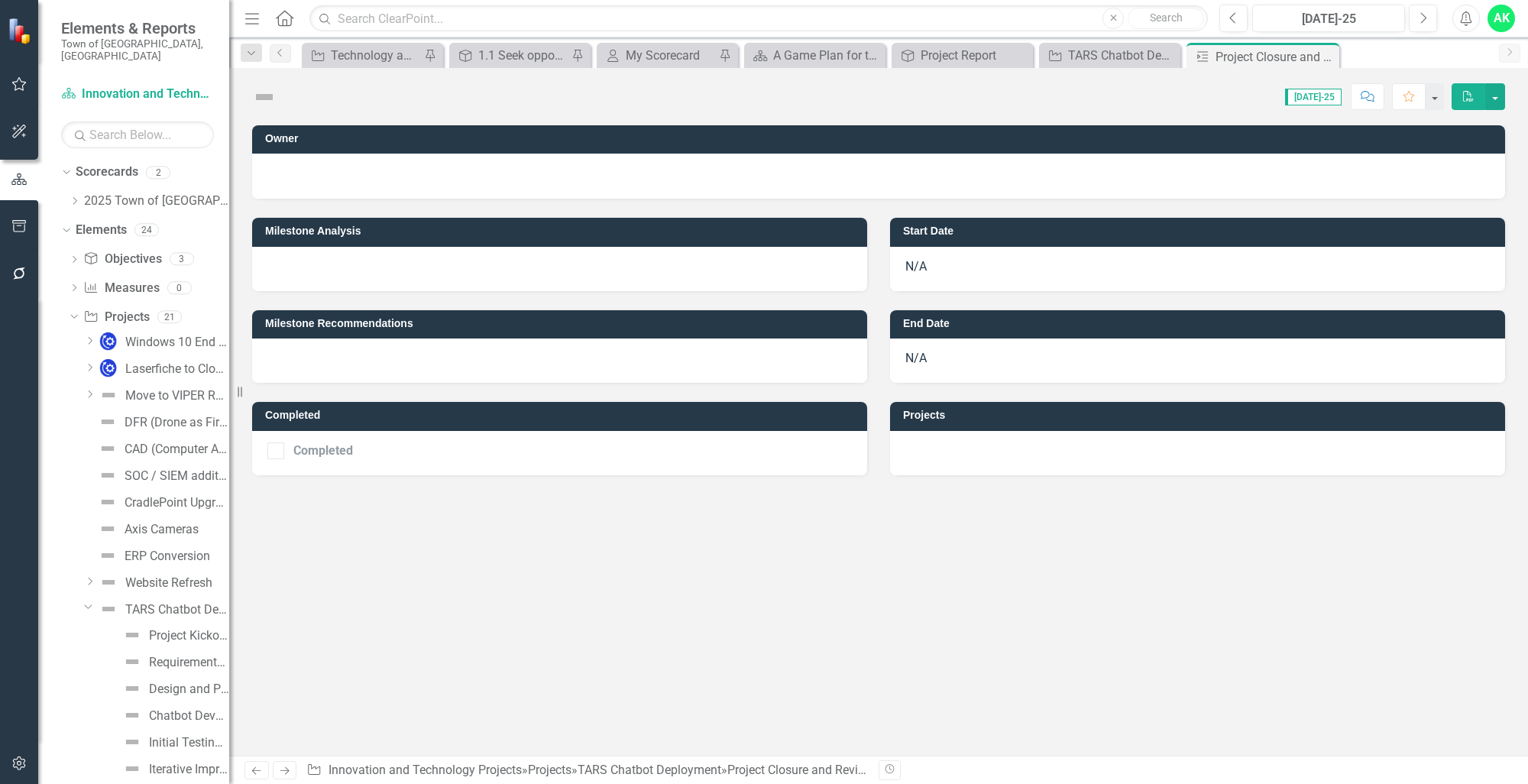
scroll to position [91, 0]
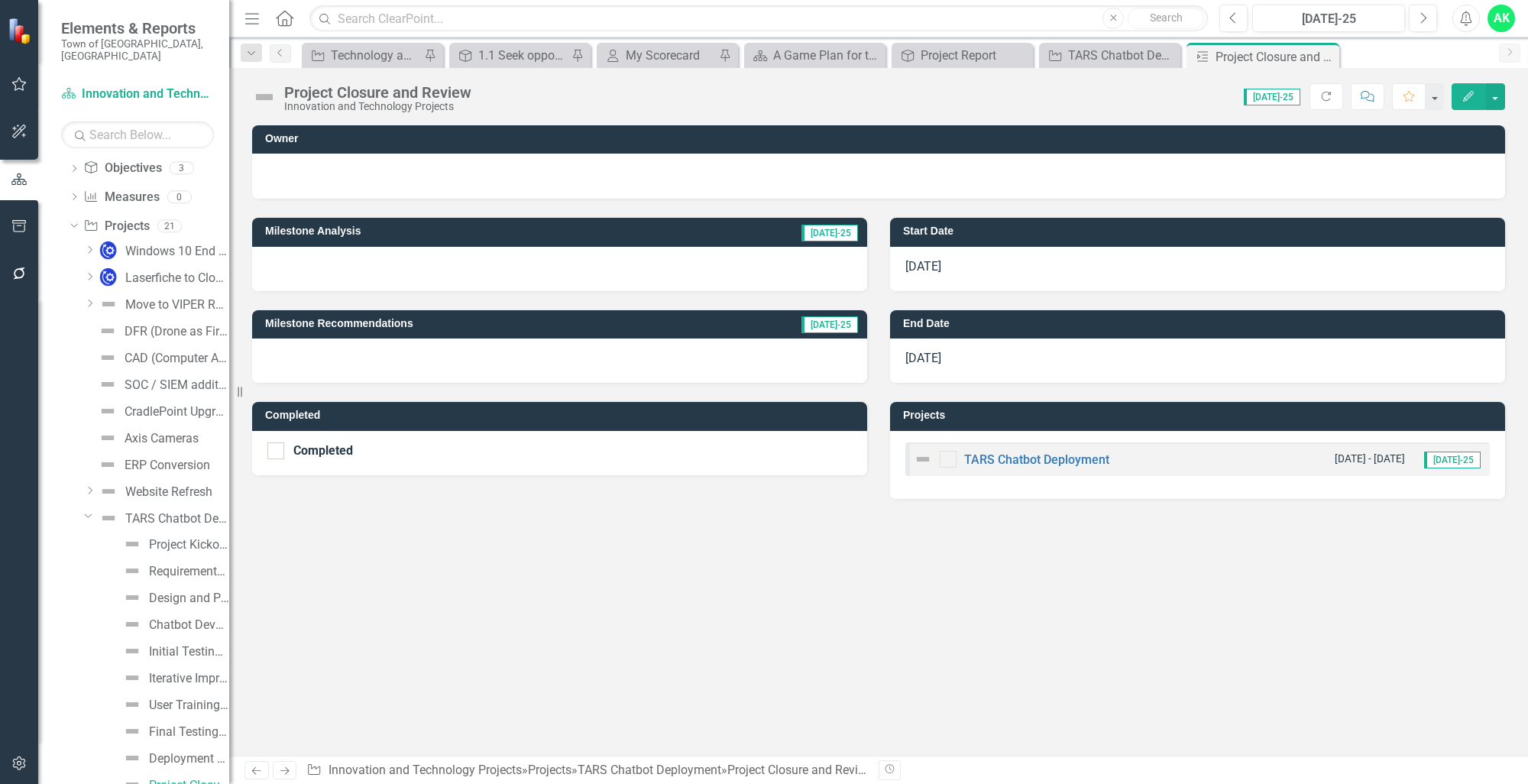
click at [1464, 461] on span "[DATE]-25" at bounding box center [1452, 459] width 57 height 16
click at [1375, 461] on small "[DATE] - [DATE]" at bounding box center [1370, 458] width 71 height 14
click at [929, 355] on span "[DATE]" at bounding box center [923, 358] width 36 height 14
click at [917, 303] on div "End Date [DATE]" at bounding box center [1197, 337] width 638 height 92
click at [1322, 53] on icon "Close" at bounding box center [1324, 57] width 15 height 13
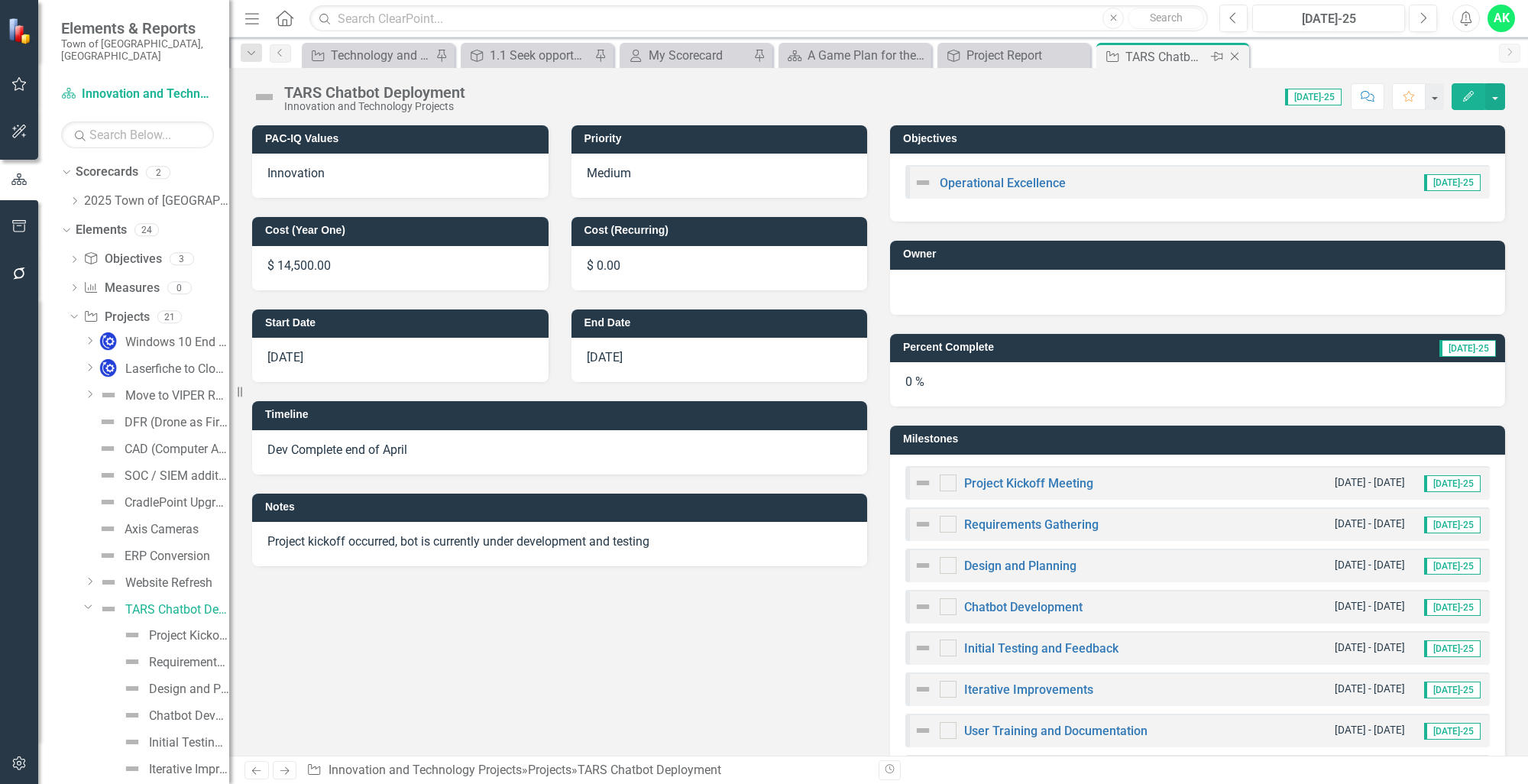
click at [1235, 58] on icon "Close" at bounding box center [1234, 57] width 15 height 13
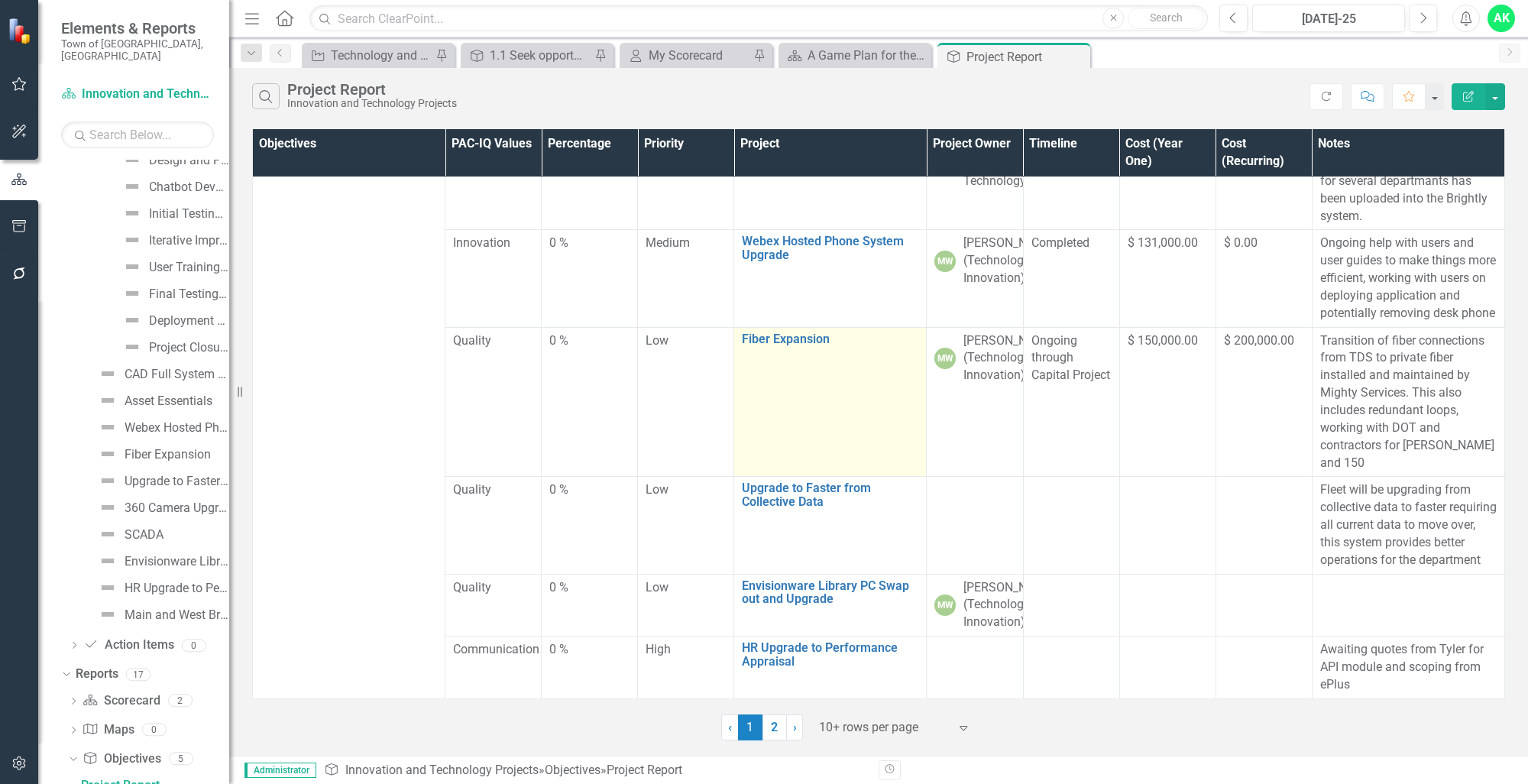
scroll to position [694, 0]
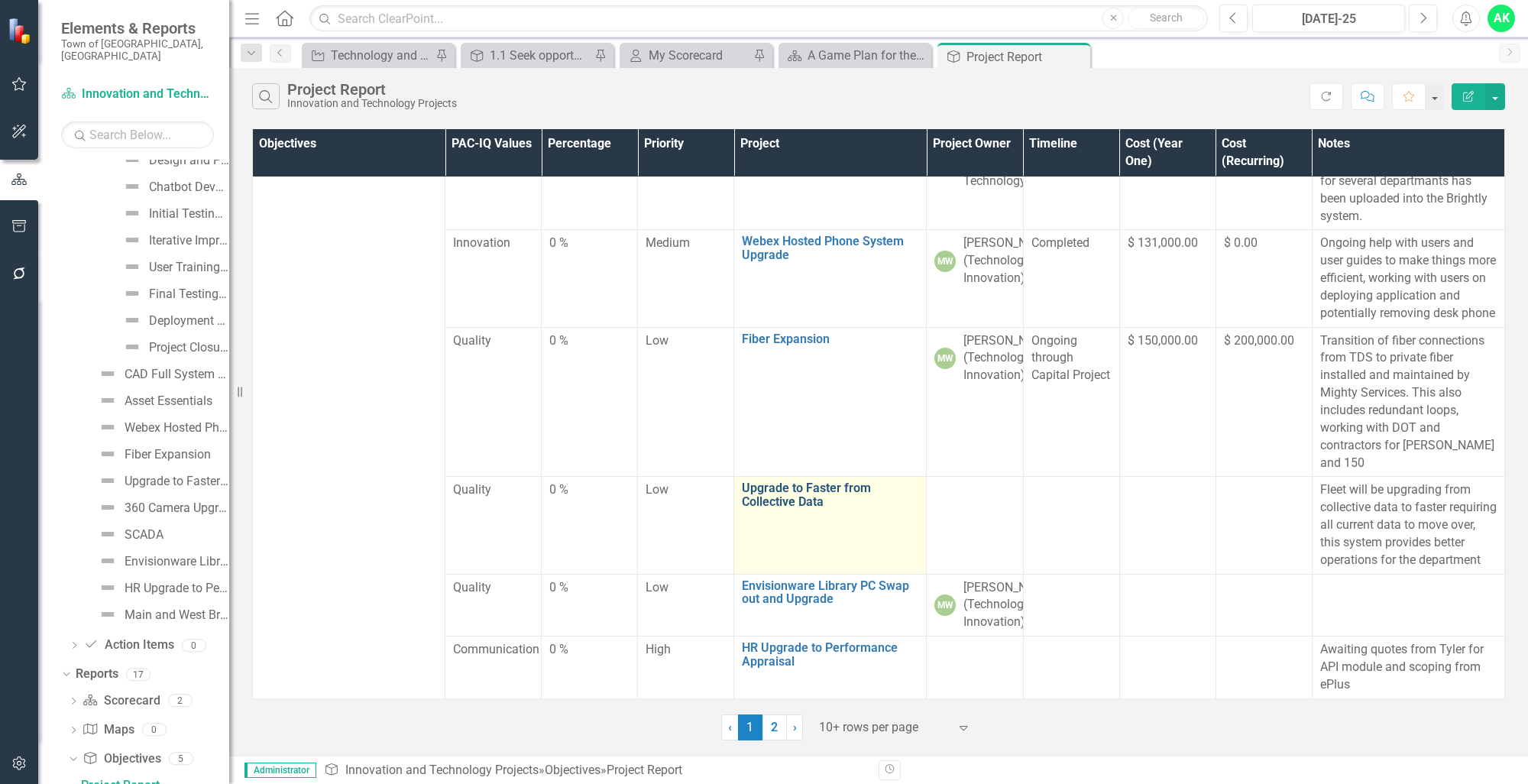
click at [803, 481] on link "Upgrade to Faster from Collective Data" at bounding box center [830, 494] width 177 height 27
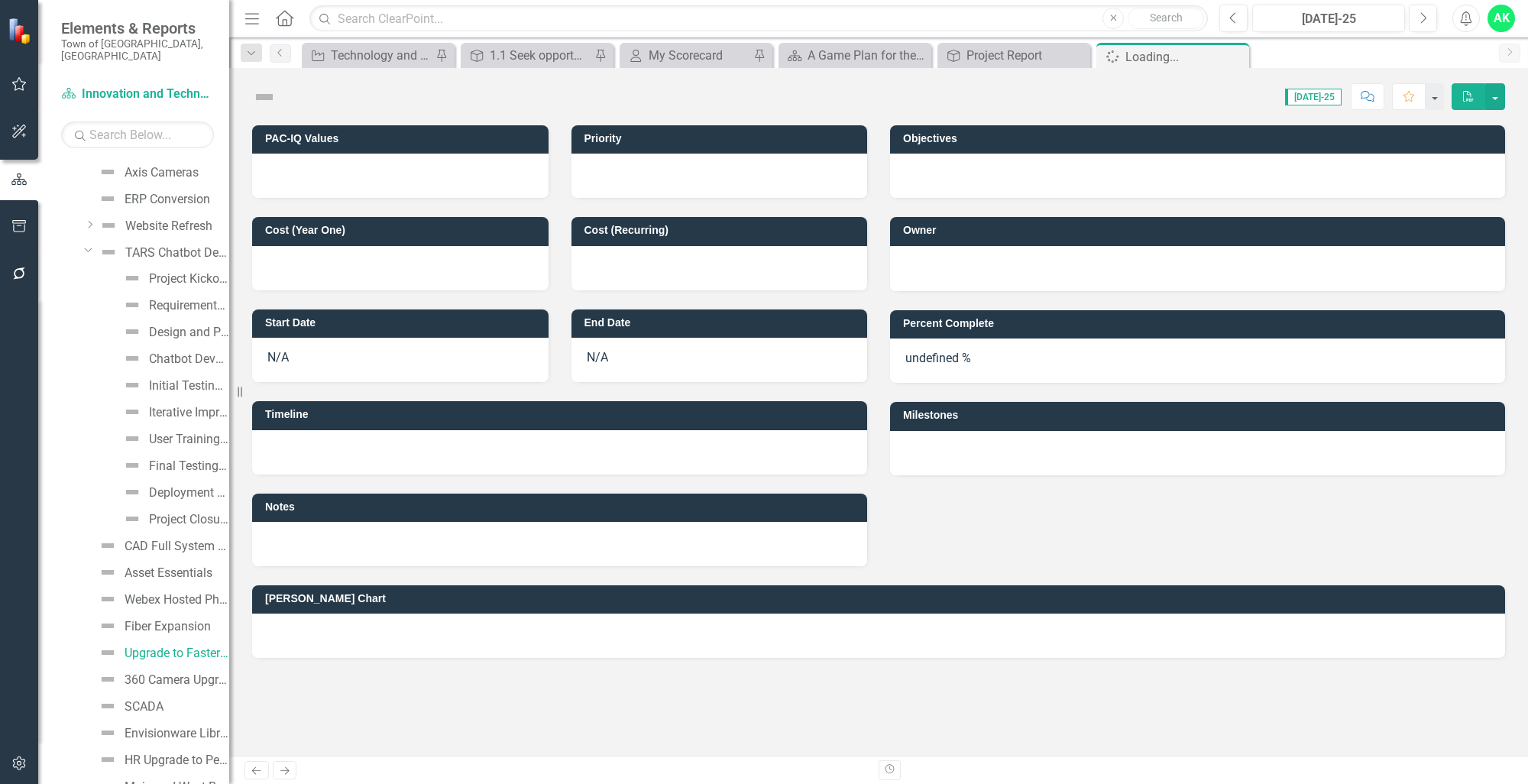
scroll to position [224, 0]
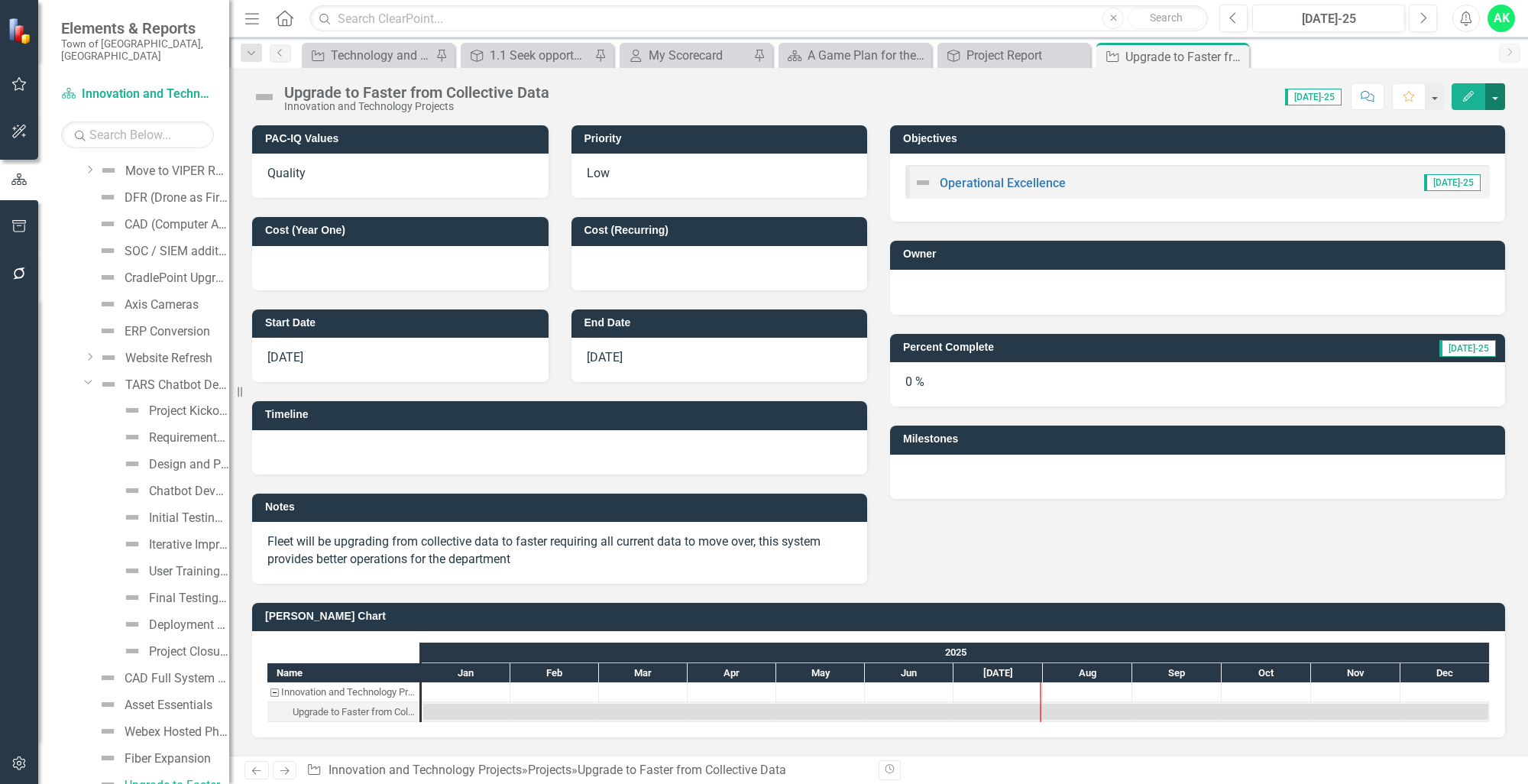
click at [1497, 95] on button "button" at bounding box center [1494, 97] width 20 height 27
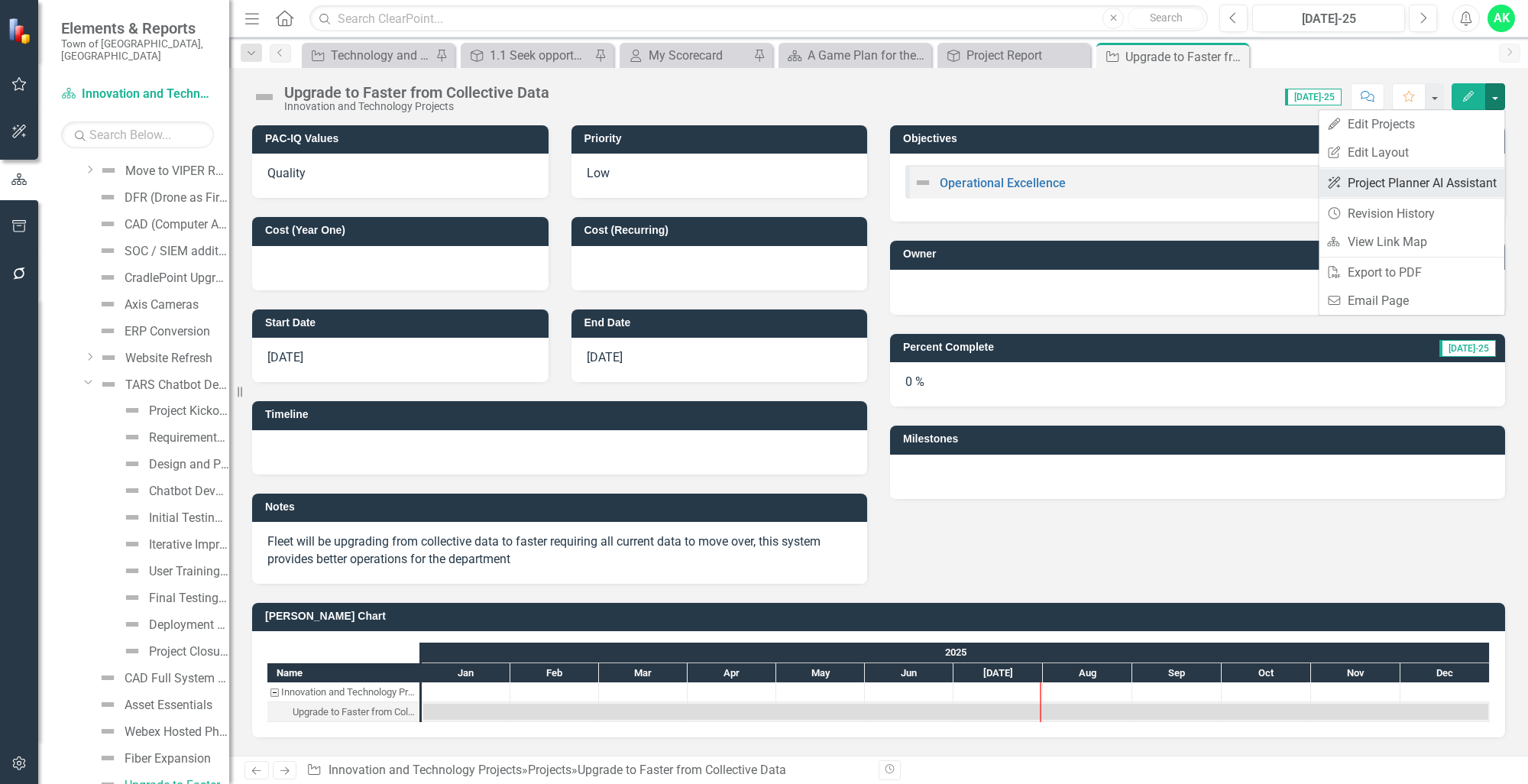
click at [1398, 193] on link "ClearPoint AI Project Planner AI Assistant" at bounding box center [1411, 183] width 186 height 28
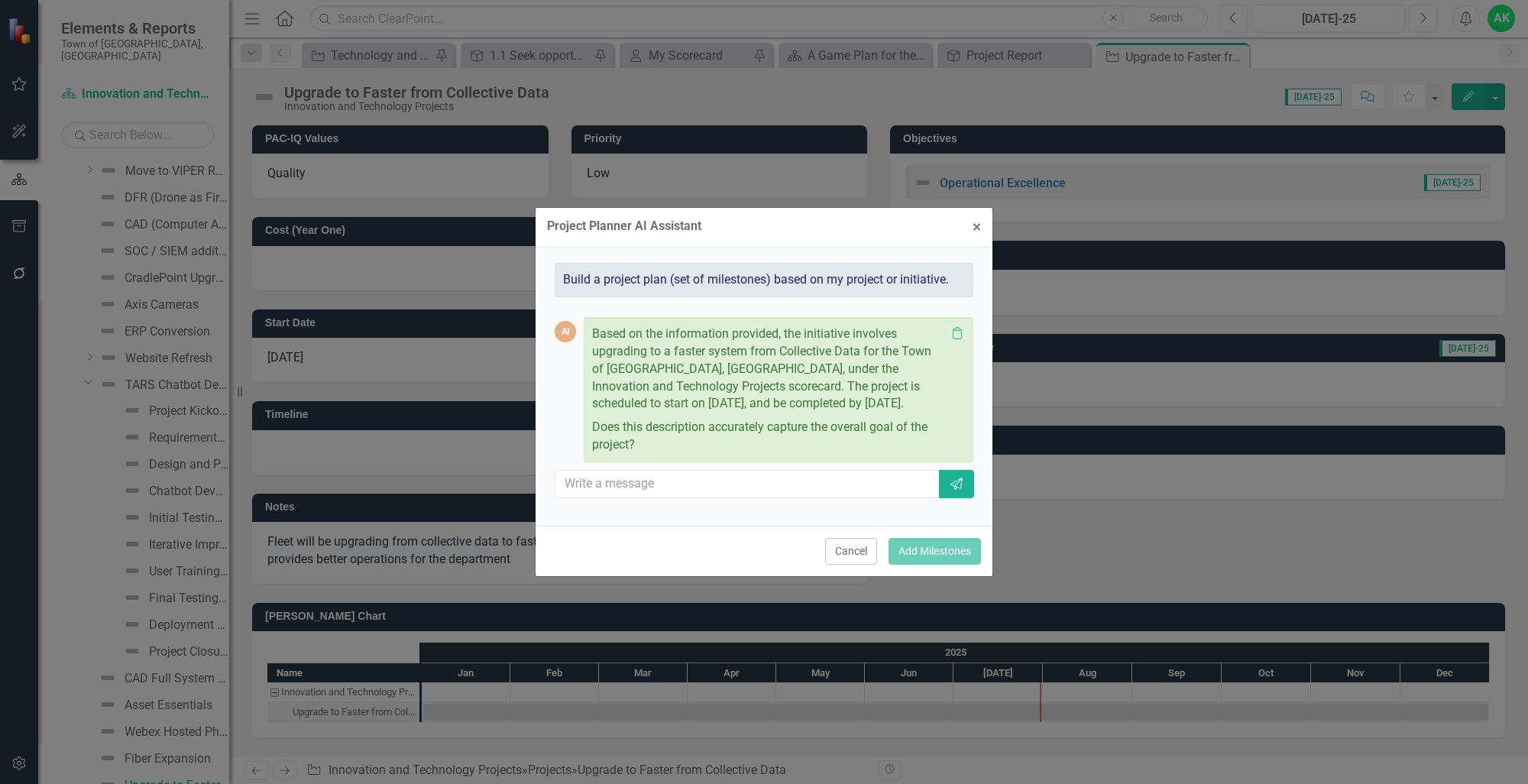
click at [704, 464] on div "AI Based on the information provided, the initiative involves upgrading to a fa…" at bounding box center [764, 404] width 418 height 213
click at [702, 491] on input "text" at bounding box center [748, 484] width 385 height 28
click at [687, 479] on input "text" at bounding box center [748, 484] width 385 height 28
type input "t"
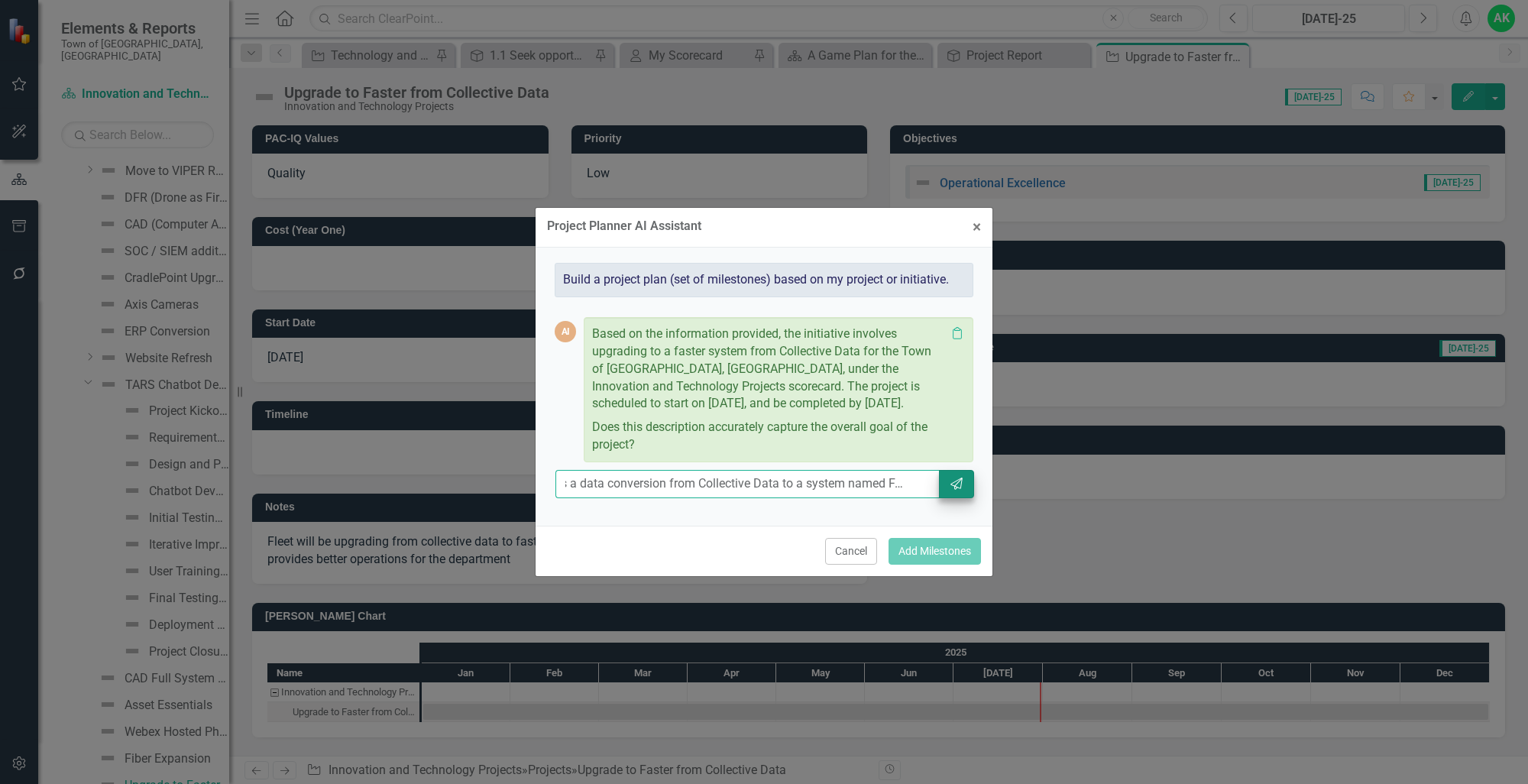
type input "This a data conversion from Collective Data to a system named FASTER"
click at [958, 484] on icon "Send" at bounding box center [956, 483] width 15 height 13
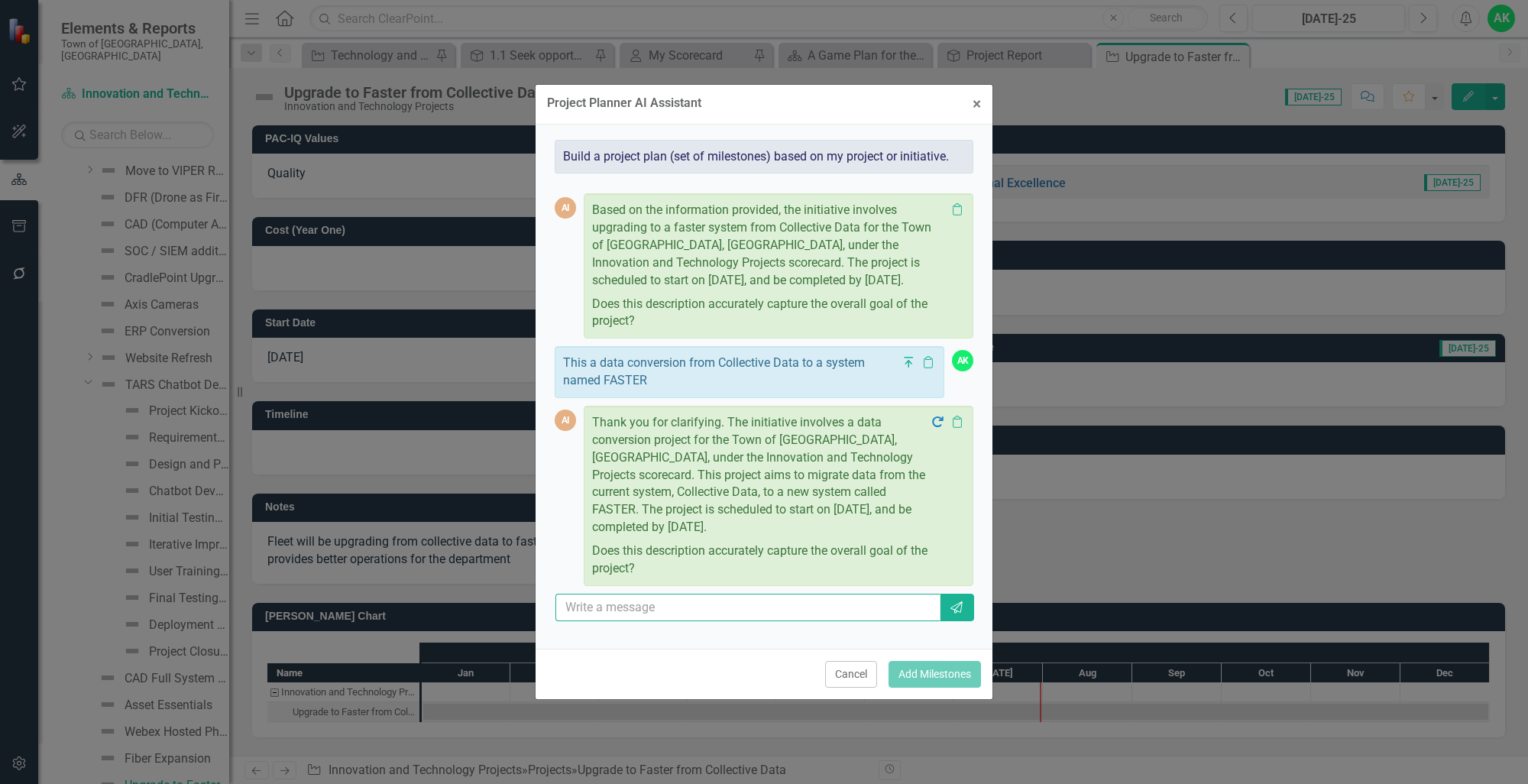
drag, startPoint x: 856, startPoint y: 610, endPoint x: 823, endPoint y: 612, distance: 33.1
click at [855, 610] on input "text" at bounding box center [748, 607] width 385 height 28
type input "yes"
click at [955, 610] on icon "button" at bounding box center [957, 607] width 13 height 13
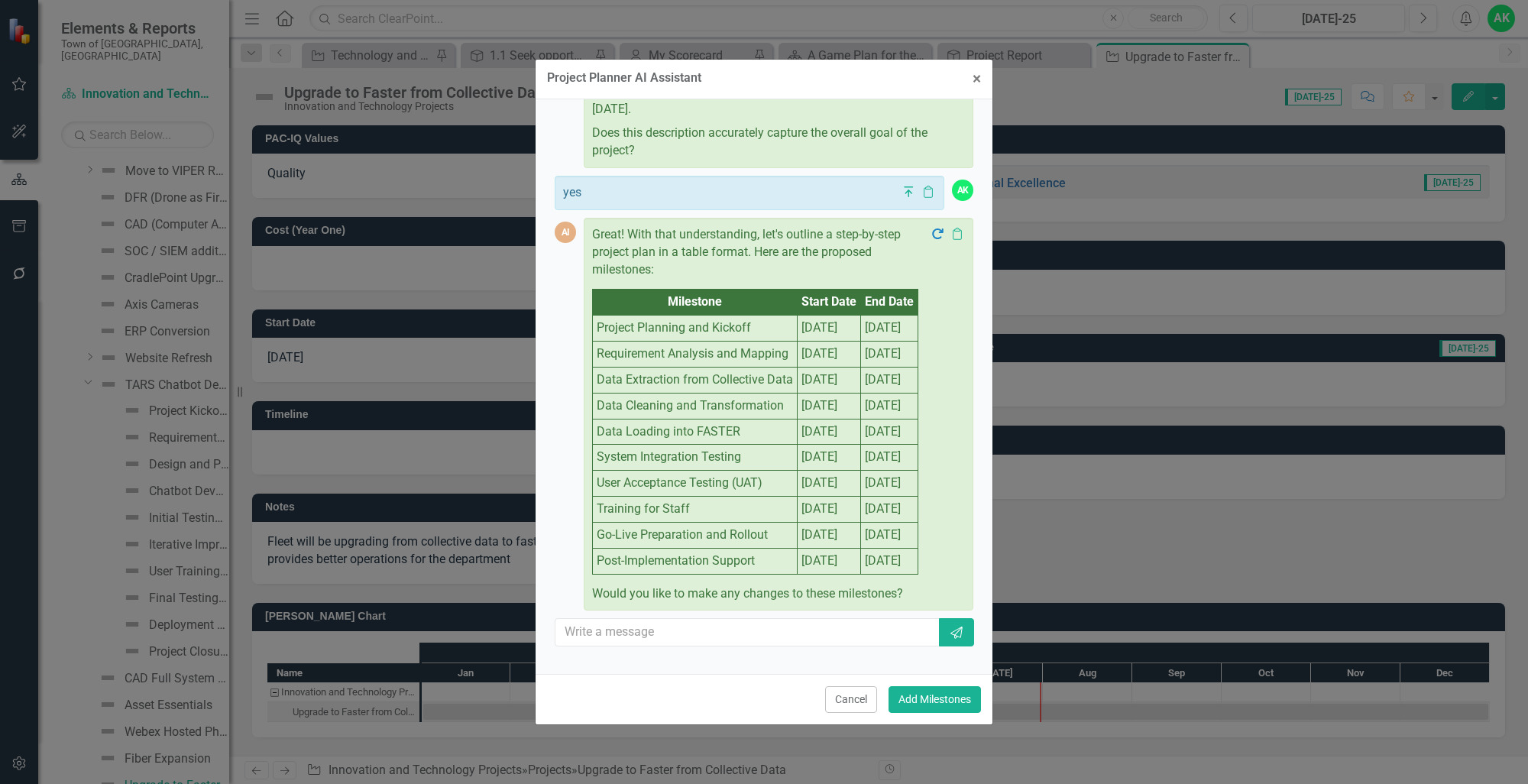
scroll to position [551, 0]
click at [927, 694] on button "Add Milestones" at bounding box center [935, 699] width 93 height 27
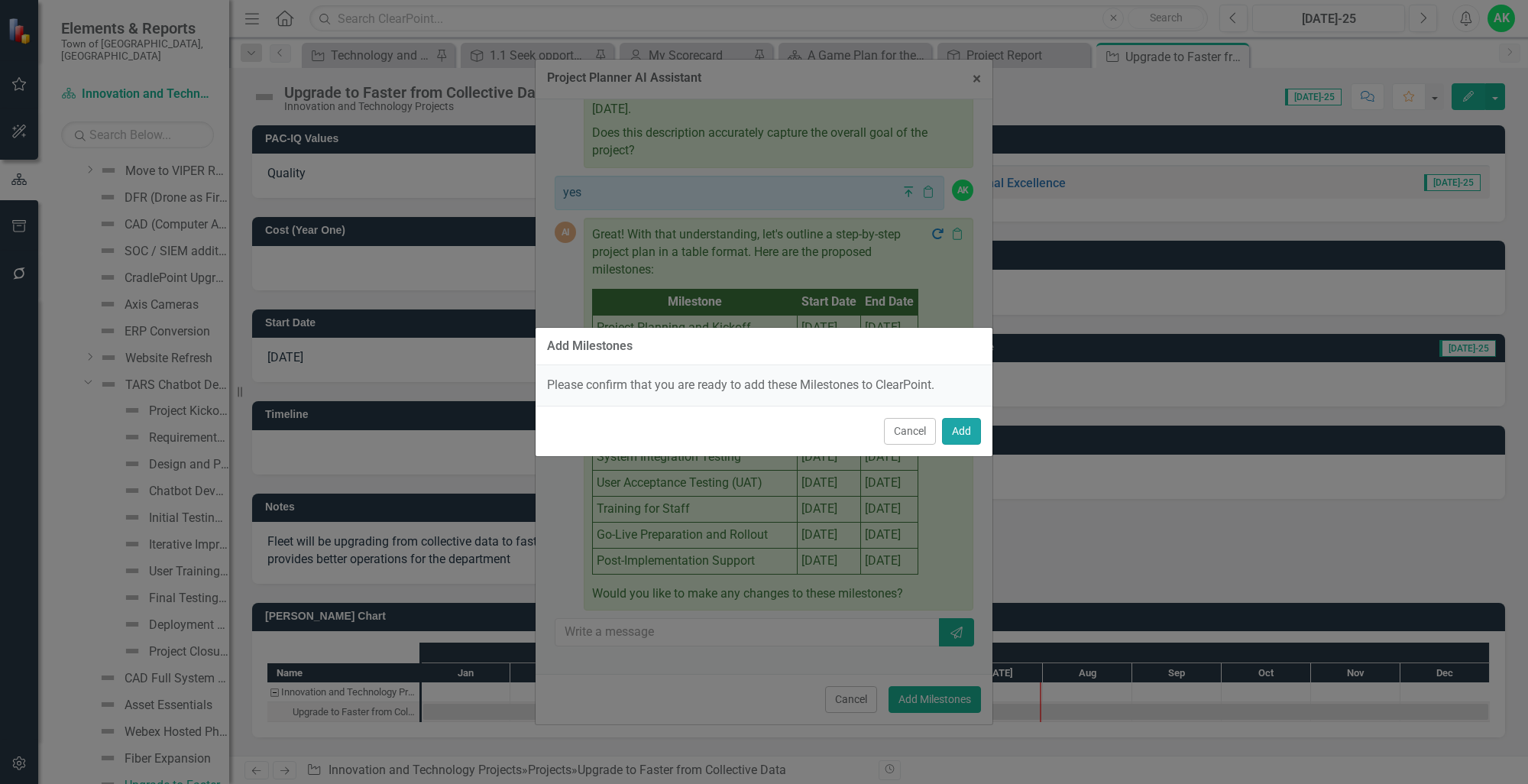
click at [957, 432] on button "Add" at bounding box center [961, 431] width 39 height 27
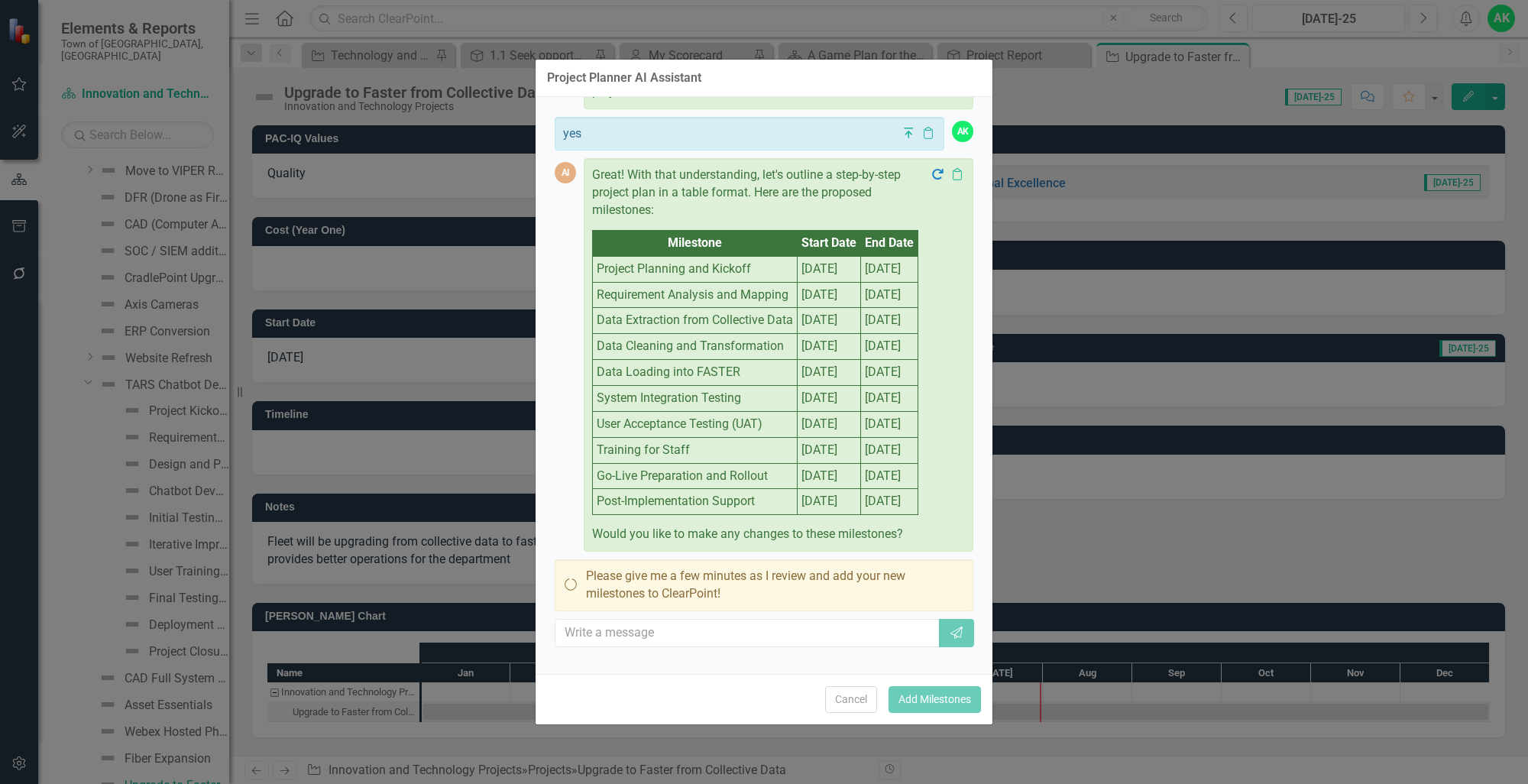
scroll to position [607, 0]
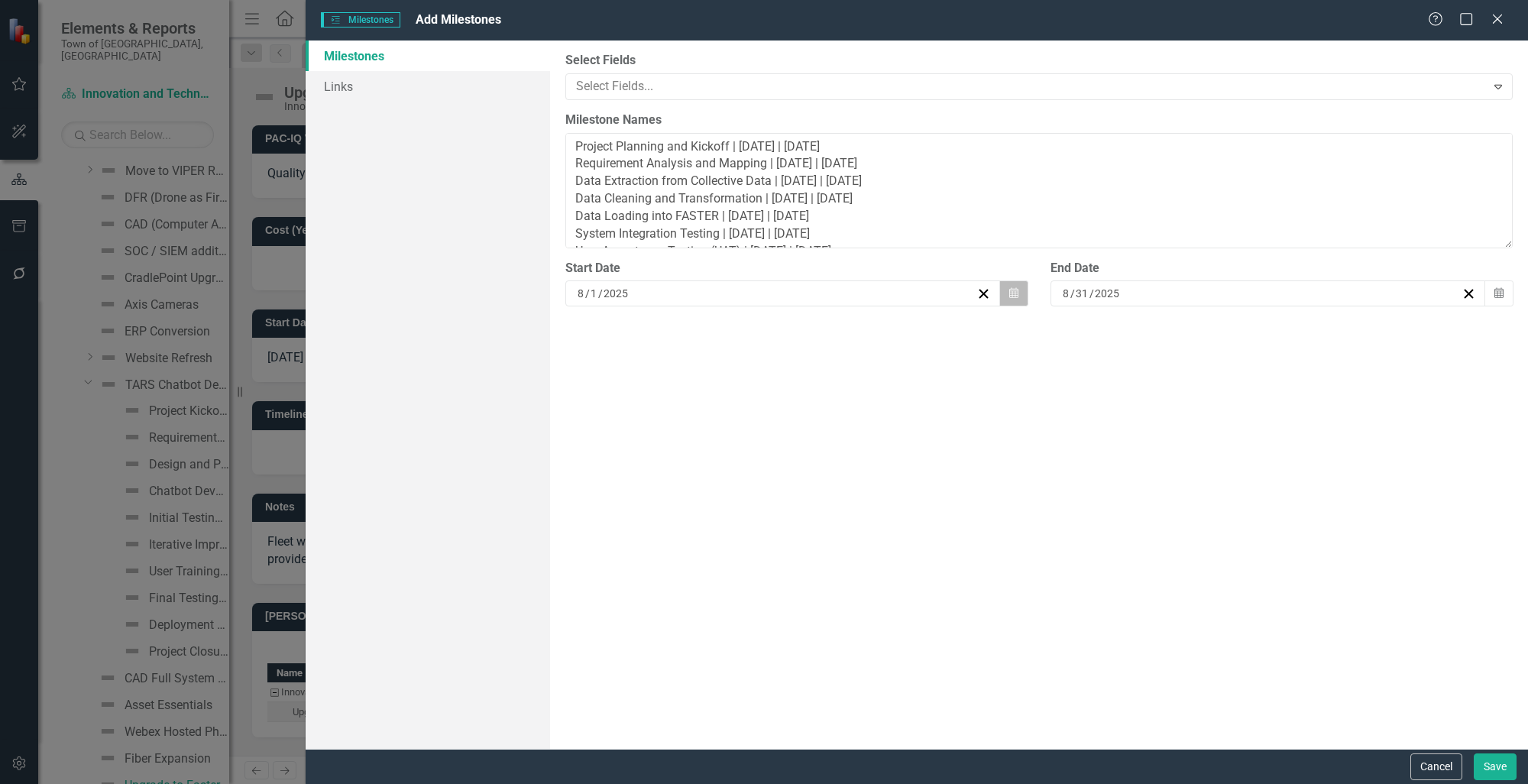
click at [1022, 294] on button "Calendar" at bounding box center [1013, 293] width 29 height 26
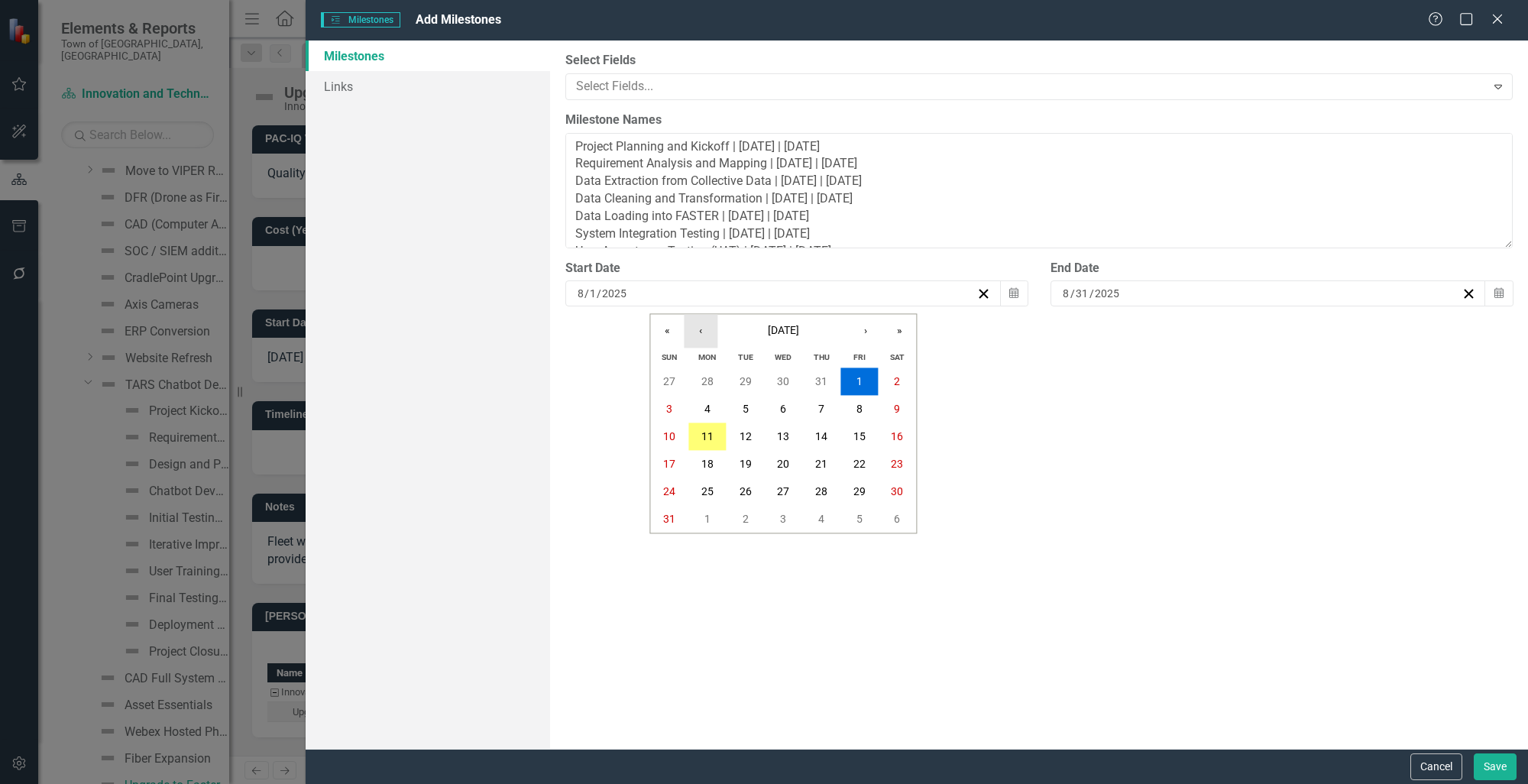
click at [696, 337] on button "‹" at bounding box center [700, 330] width 34 height 34
click at [697, 337] on button "‹" at bounding box center [700, 330] width 34 height 34
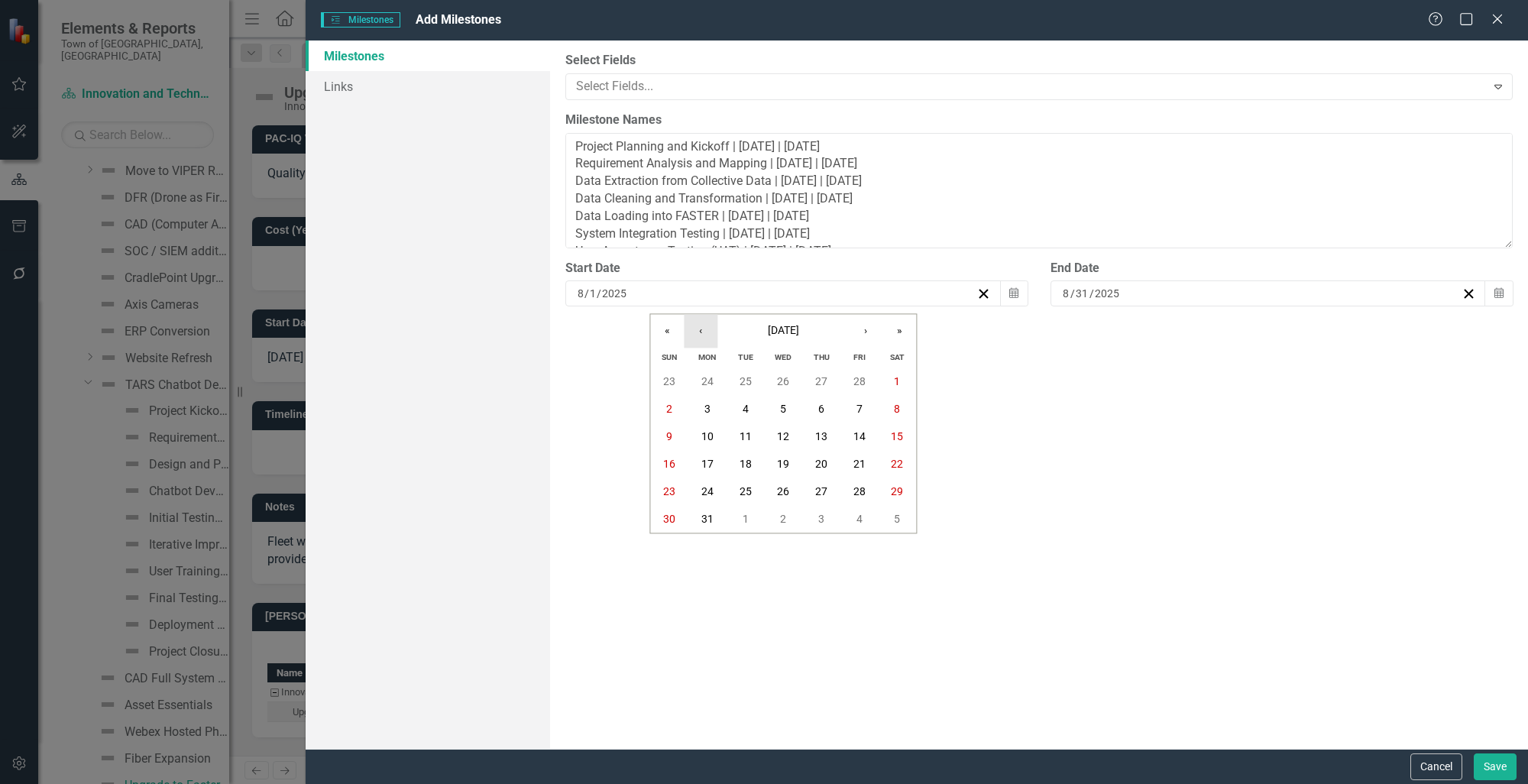
click at [697, 337] on button "‹" at bounding box center [700, 330] width 34 height 34
click at [673, 388] on button "1" at bounding box center [669, 381] width 38 height 27
click at [1014, 289] on icon "Calendar" at bounding box center [1014, 294] width 9 height 11
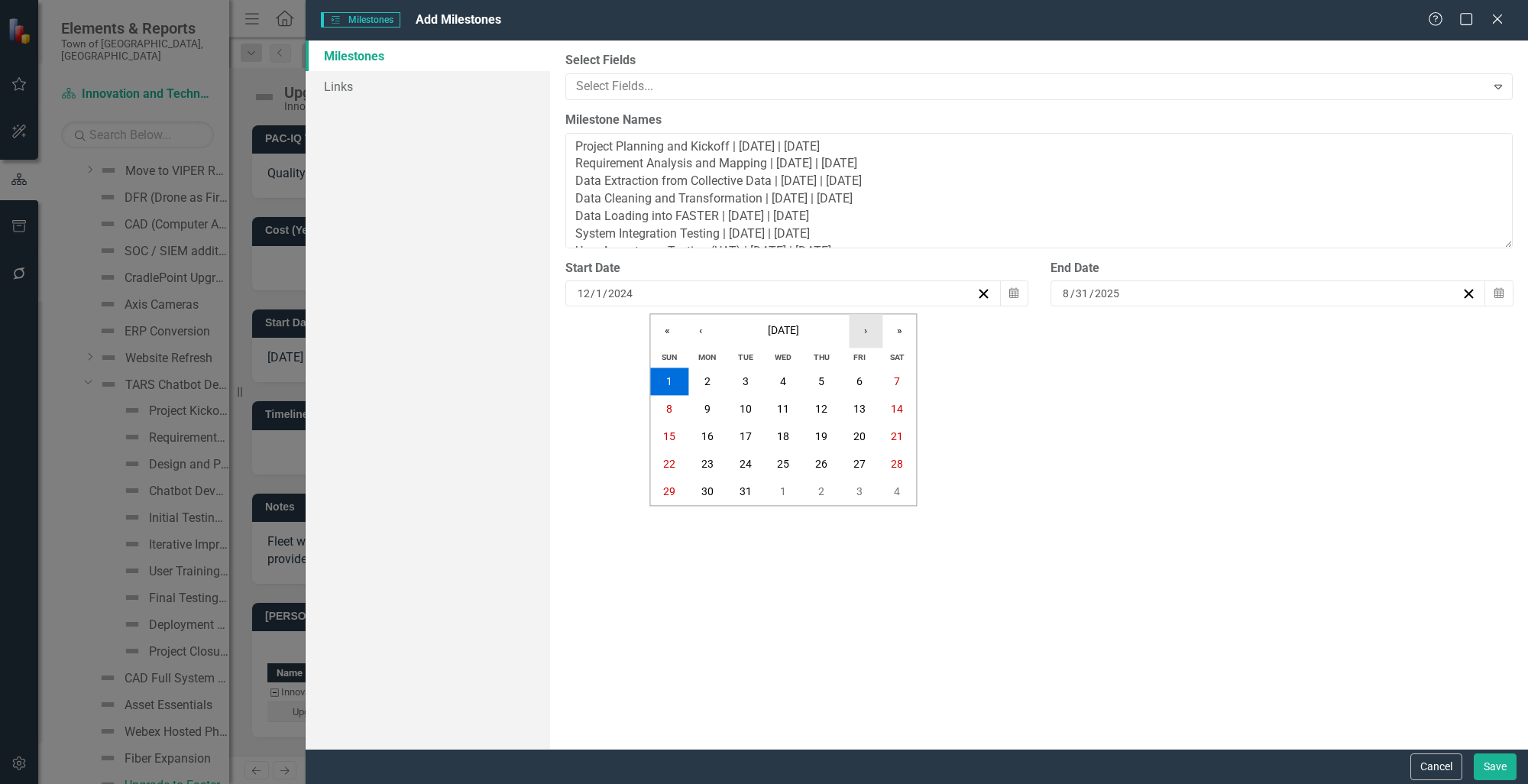
click at [870, 339] on button "›" at bounding box center [865, 330] width 34 height 34
click at [782, 376] on abbr "1" at bounding box center [783, 382] width 6 height 13
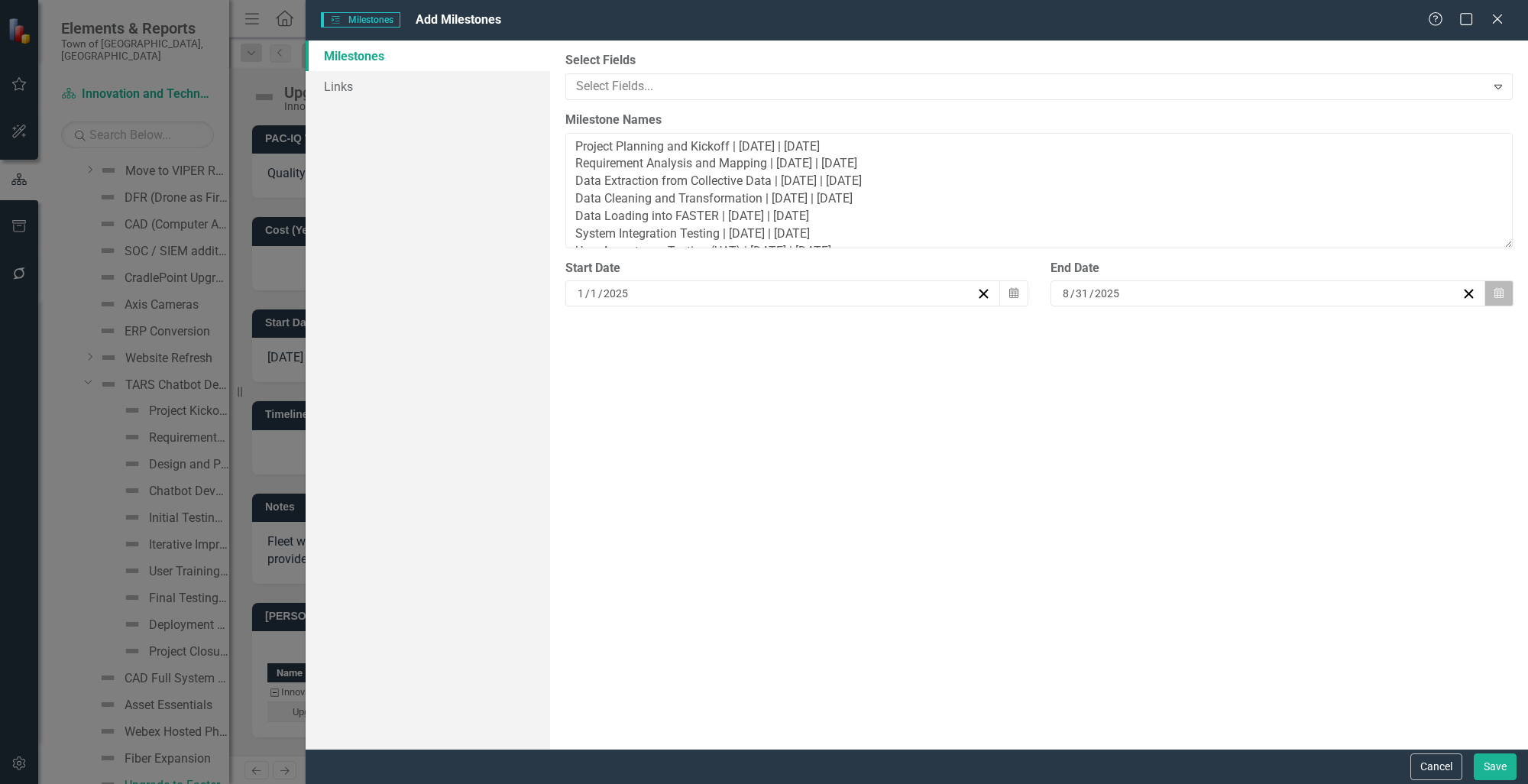
click at [1499, 294] on icon "Calendar" at bounding box center [1499, 294] width 9 height 11
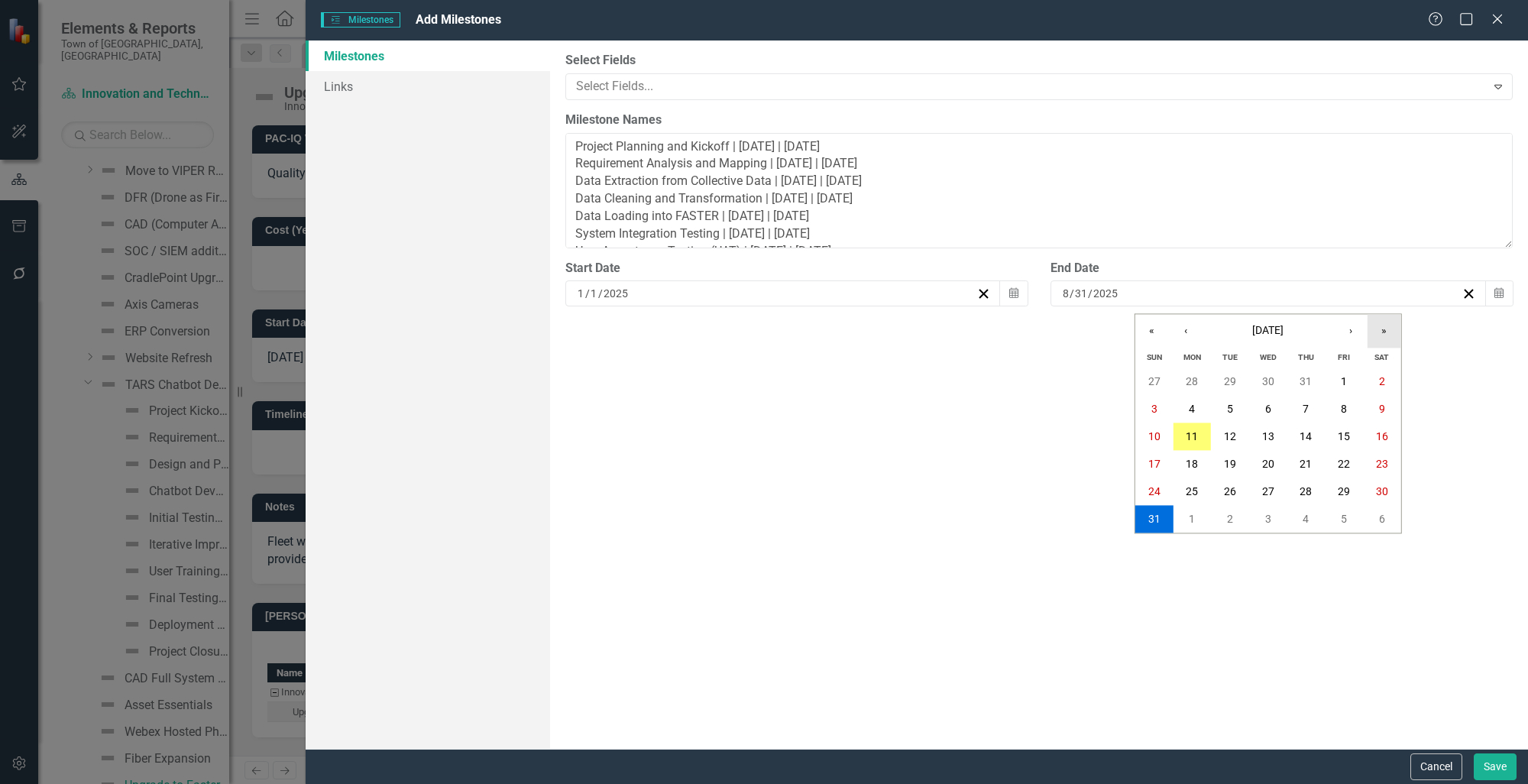
click at [1378, 334] on button "»" at bounding box center [1384, 330] width 34 height 34
click at [1142, 334] on button "«" at bounding box center [1151, 330] width 34 height 34
click at [1143, 333] on button "«" at bounding box center [1151, 330] width 34 height 34
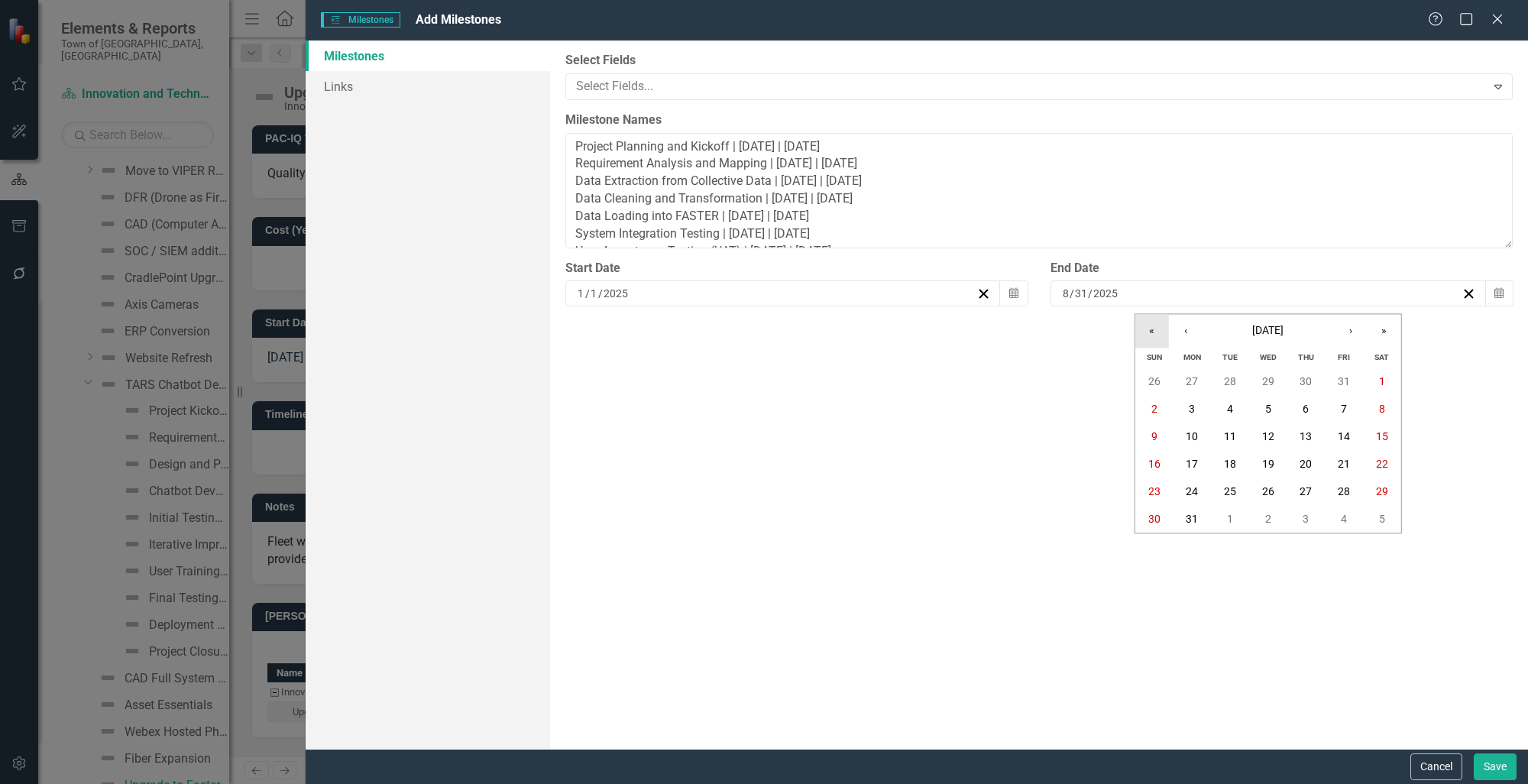
click at [1143, 333] on button "«" at bounding box center [1151, 330] width 34 height 34
click at [1355, 330] on button "›" at bounding box center [1351, 330] width 34 height 34
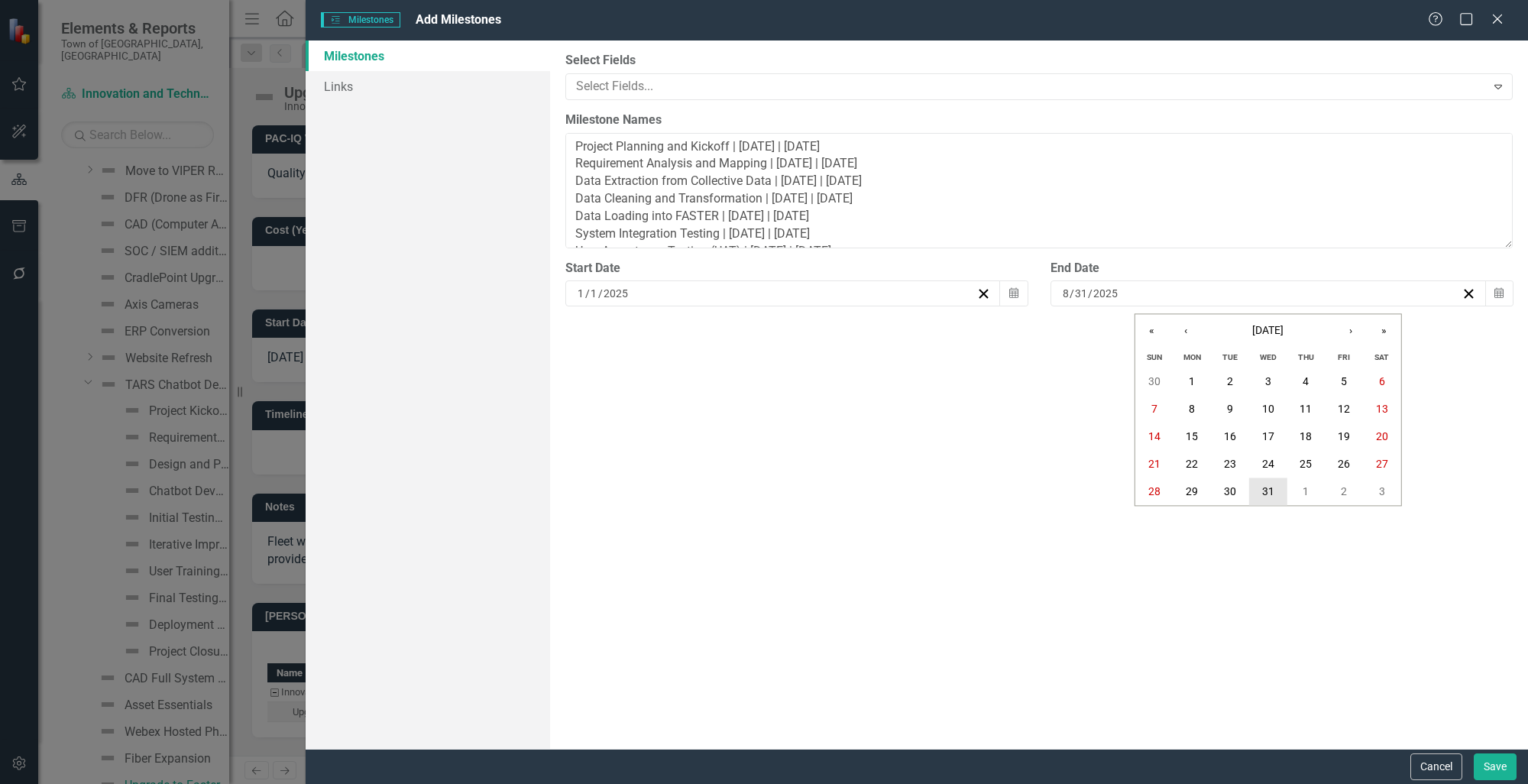
click at [1272, 492] on abbr "31" at bounding box center [1268, 492] width 13 height 13
click at [1488, 775] on button "Save" at bounding box center [1495, 767] width 43 height 27
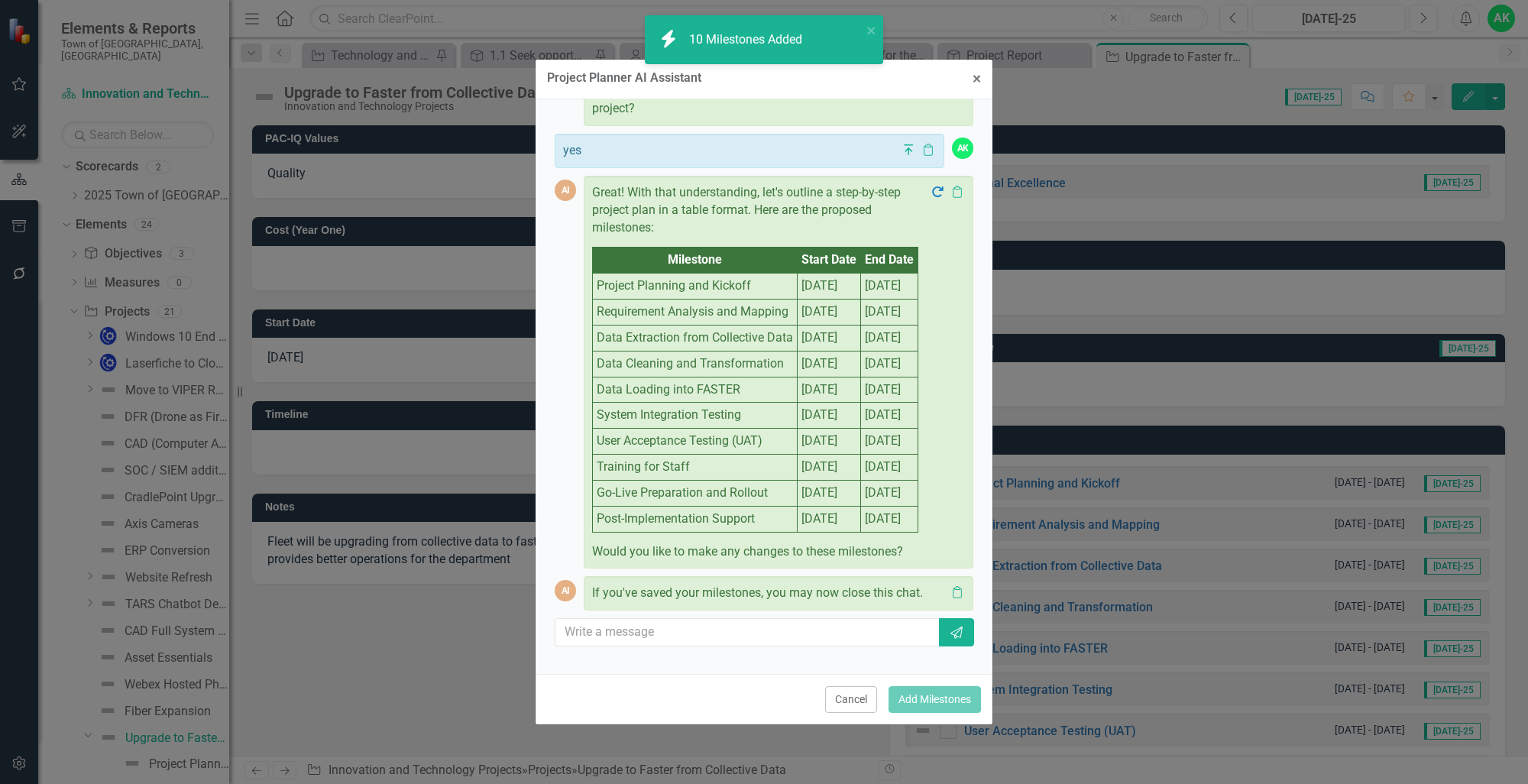
scroll to position [0, 0]
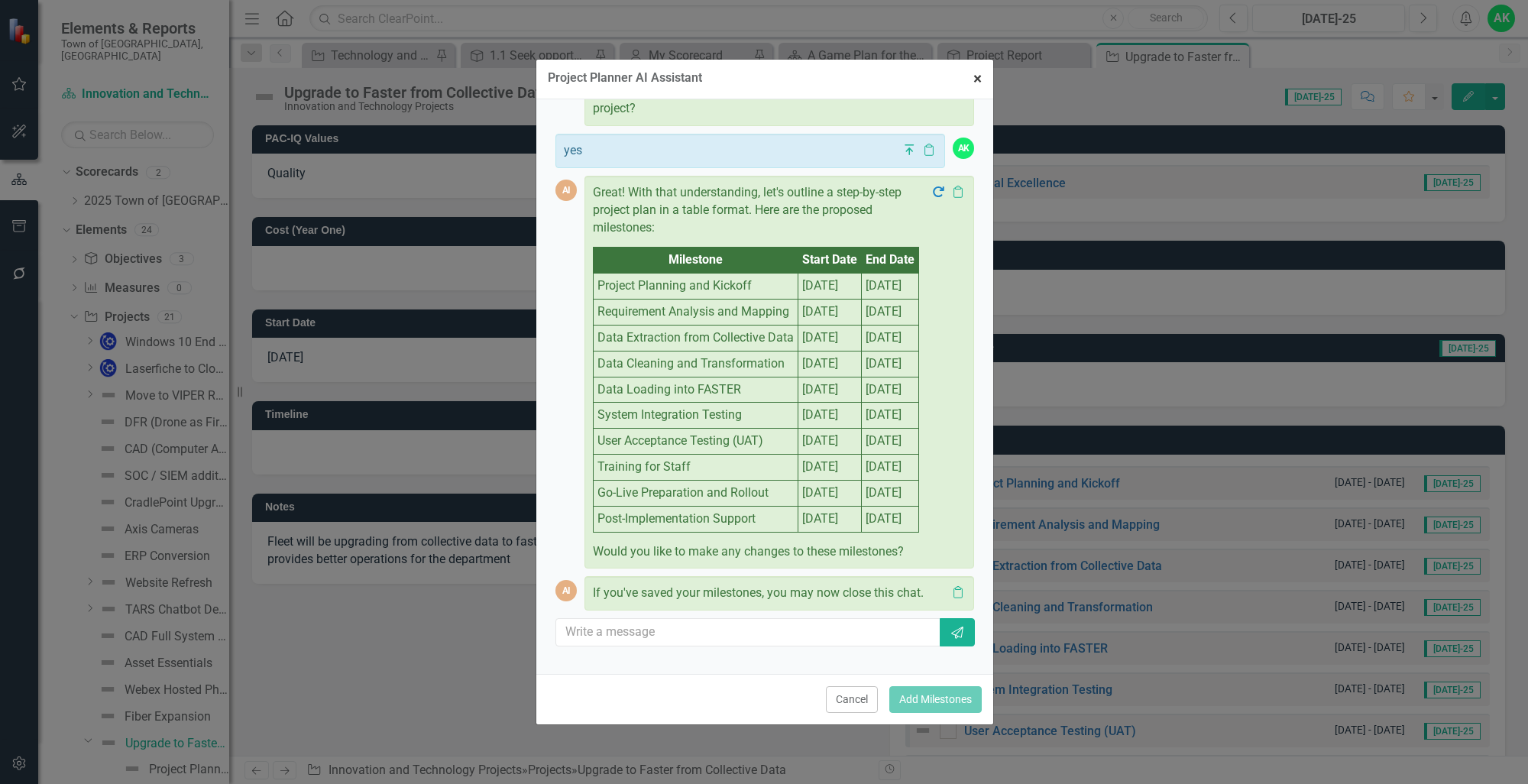
click at [973, 76] on span "×" at bounding box center [977, 78] width 9 height 18
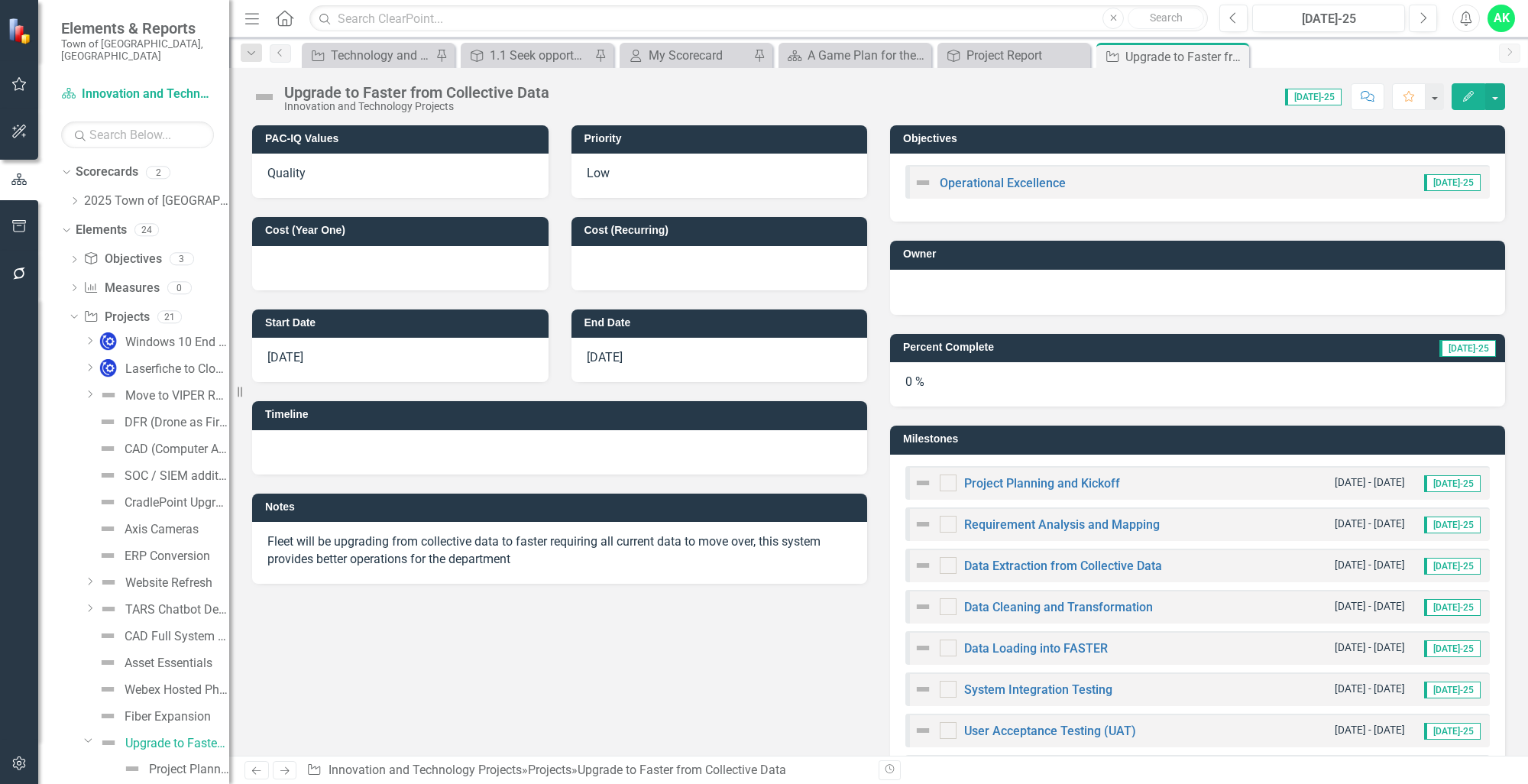
click at [932, 480] on div at bounding box center [926, 483] width 26 height 18
click at [941, 478] on input "checkbox" at bounding box center [944, 479] width 10 height 10
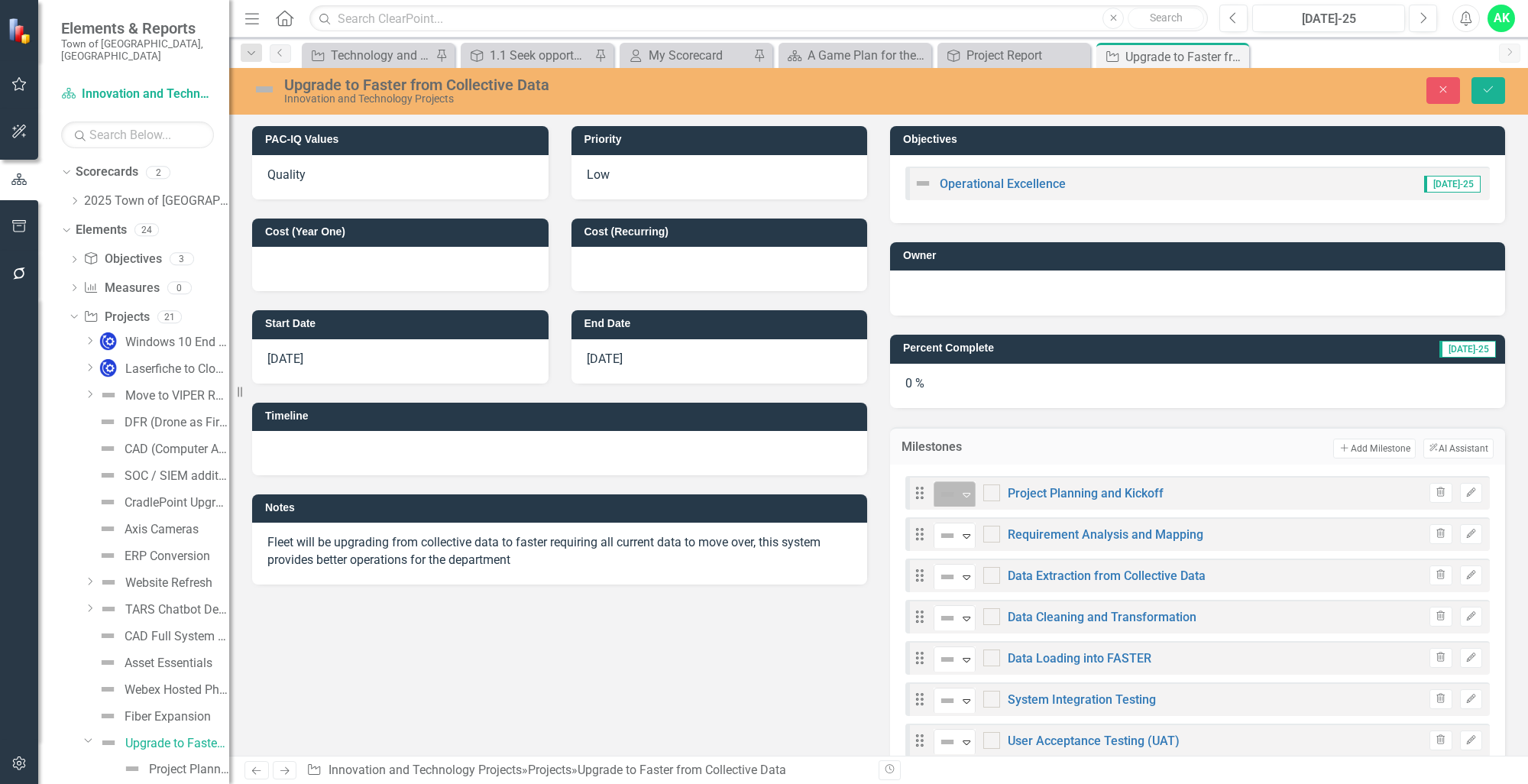
checkbox input "true"
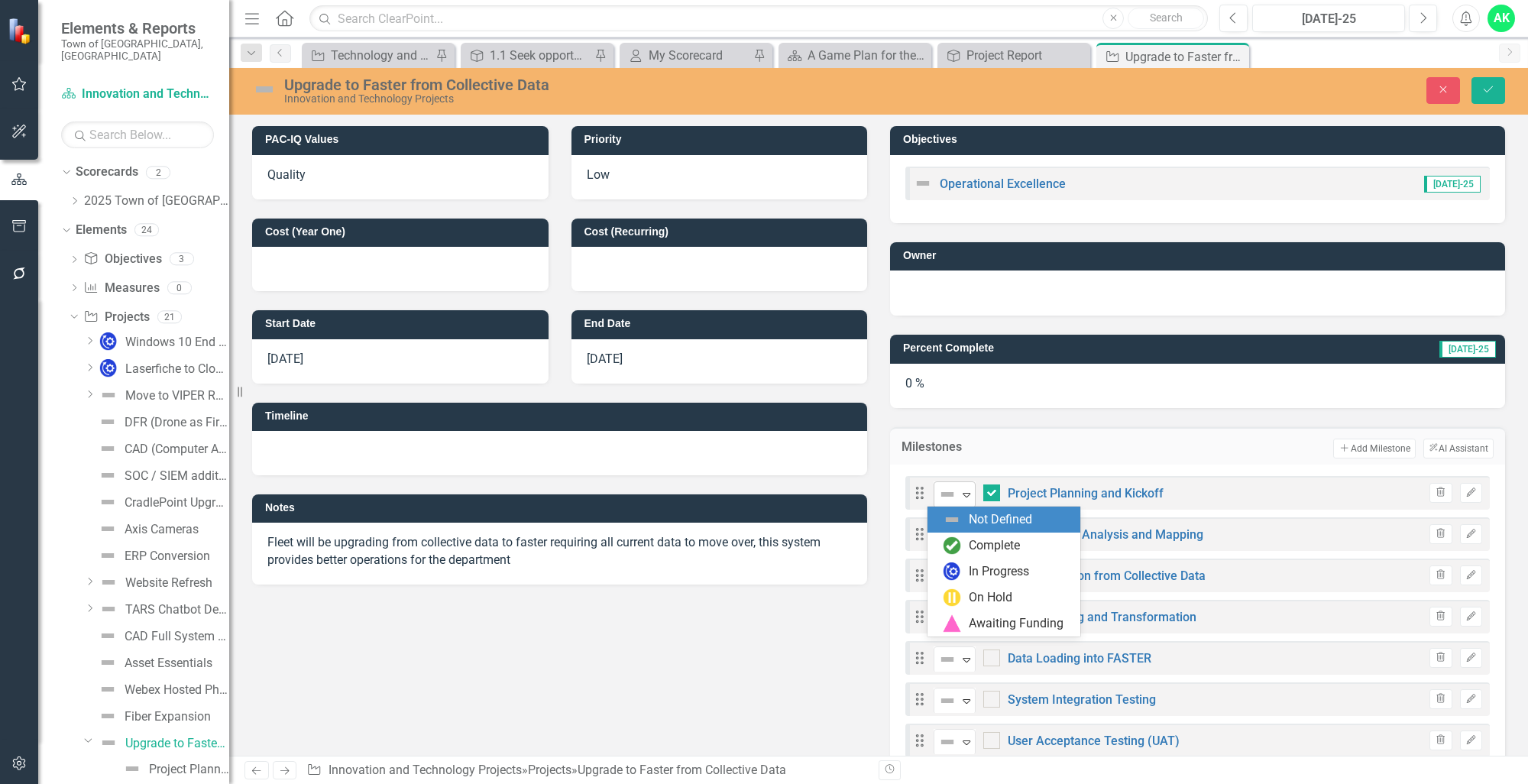
click at [959, 498] on icon "Expand" at bounding box center [966, 494] width 15 height 13
click at [967, 555] on div "Complete" at bounding box center [1004, 545] width 153 height 26
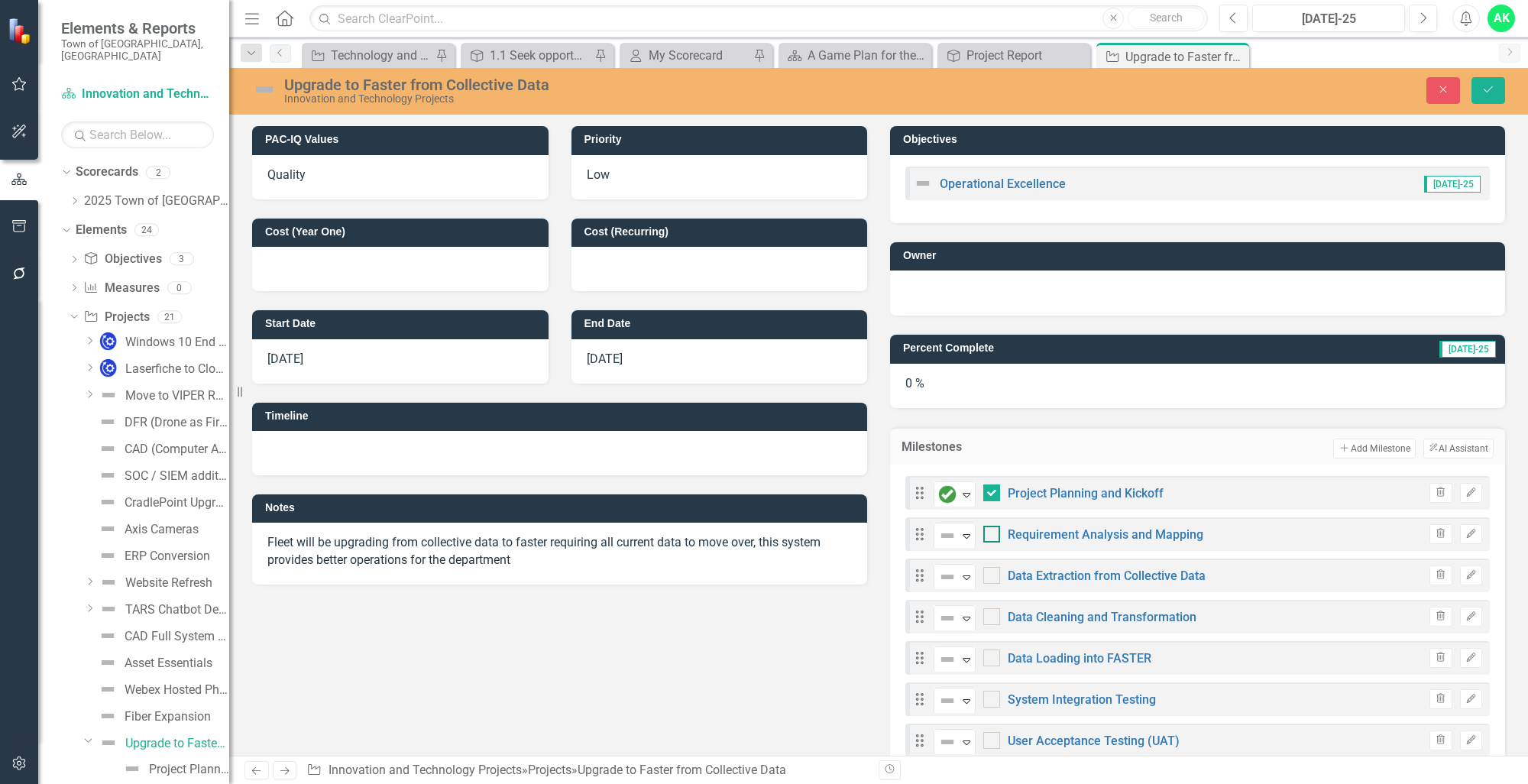
click at [992, 531] on div at bounding box center [991, 534] width 16 height 16
click at [992, 531] on input "checkbox" at bounding box center [988, 531] width 10 height 10
checkbox input "true"
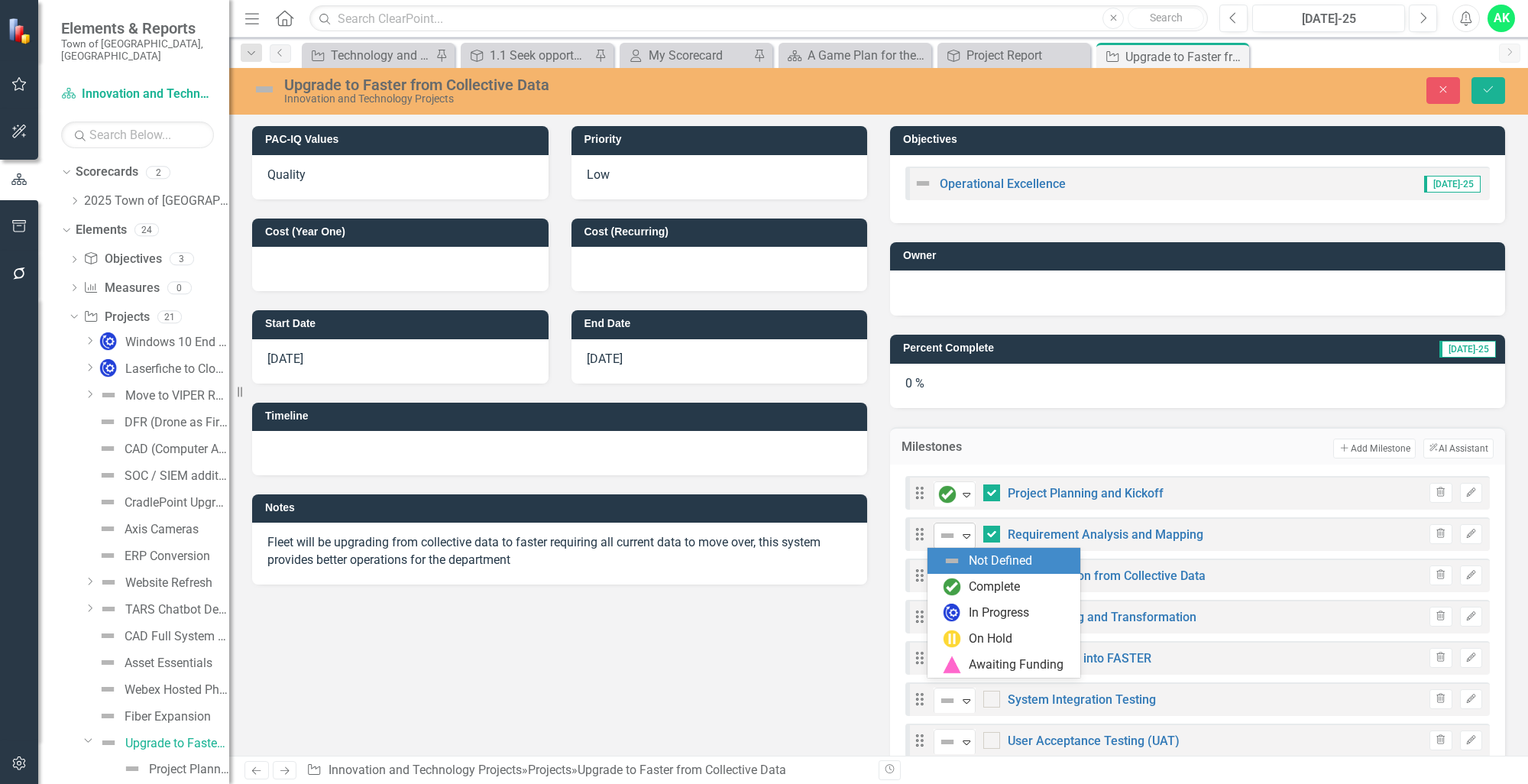
click at [962, 539] on icon "Expand" at bounding box center [966, 536] width 15 height 13
click at [954, 589] on img at bounding box center [951, 586] width 18 height 18
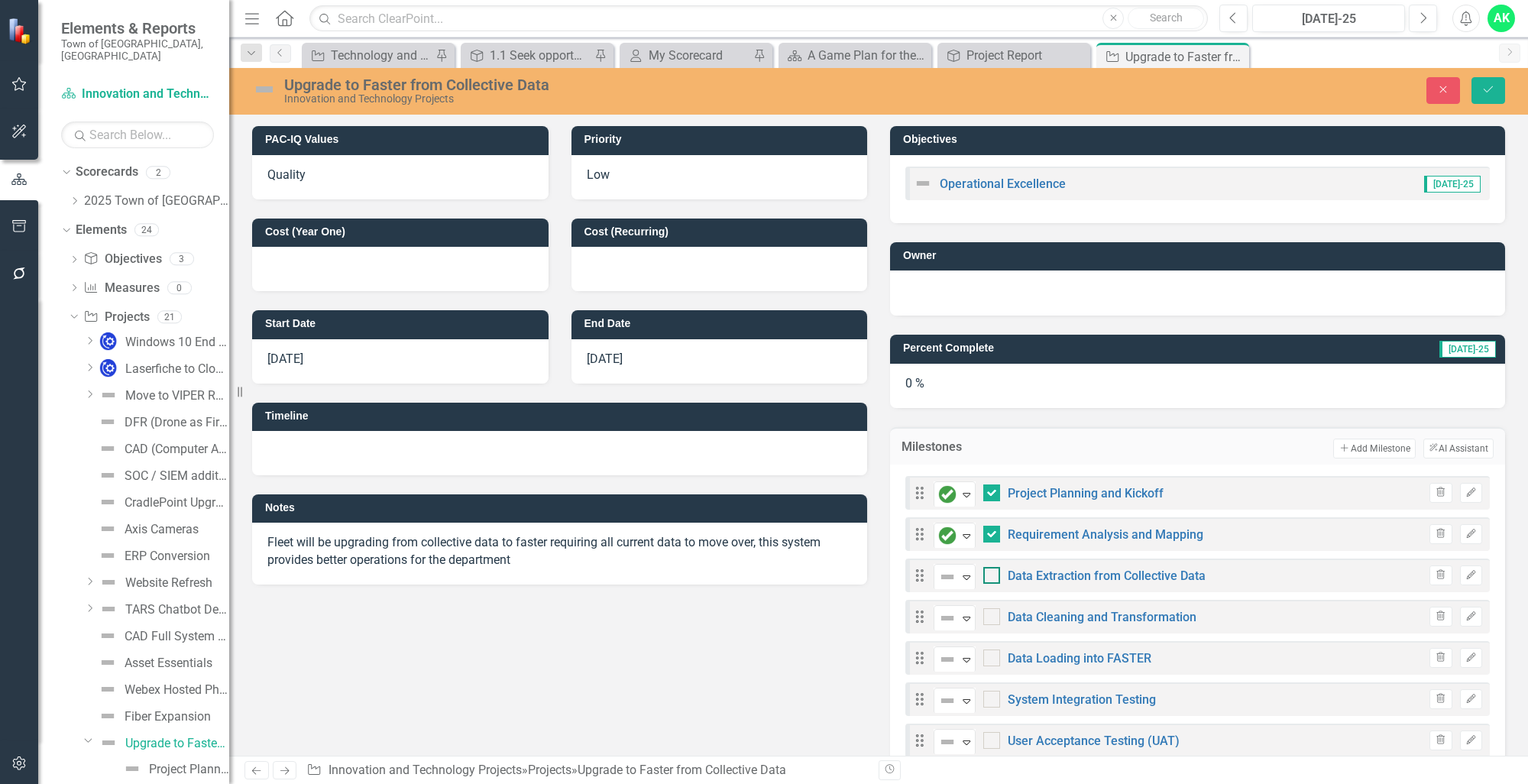
click at [987, 578] on div at bounding box center [991, 574] width 16 height 16
click at [987, 577] on input "checkbox" at bounding box center [988, 571] width 10 height 10
checkbox input "true"
click at [968, 580] on icon "Expand" at bounding box center [966, 577] width 15 height 13
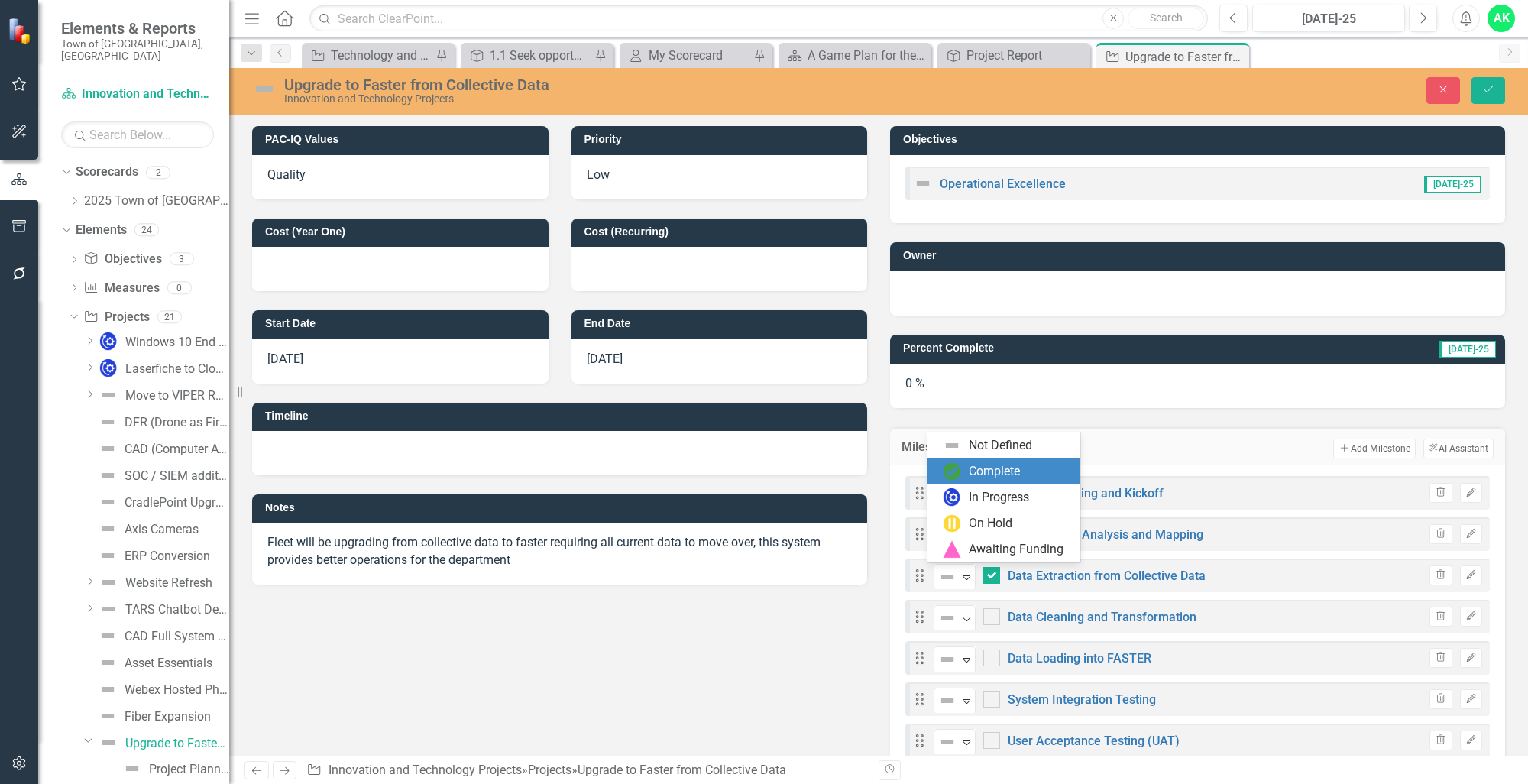
click at [964, 468] on div "Complete" at bounding box center [1007, 471] width 129 height 18
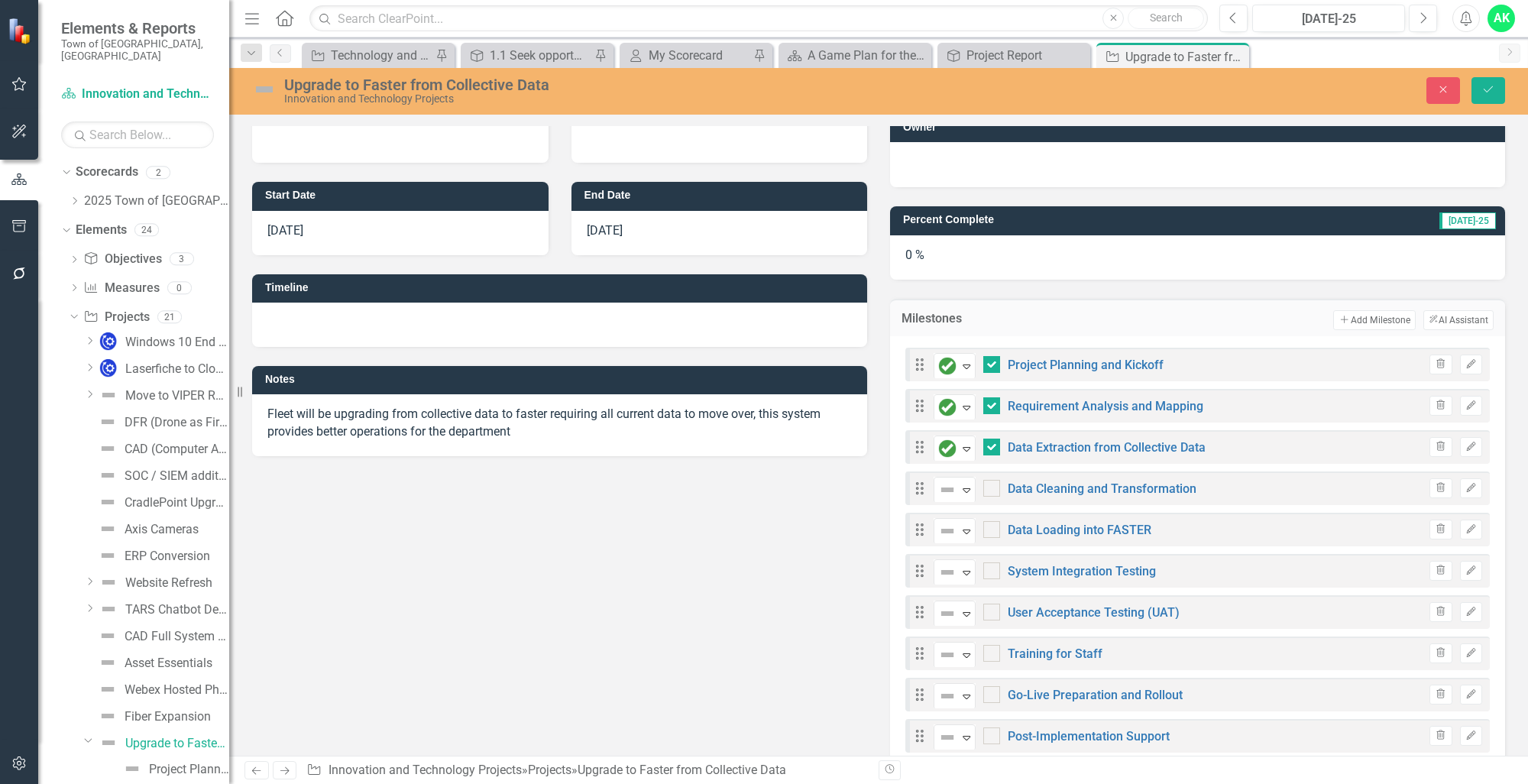
scroll to position [153, 0]
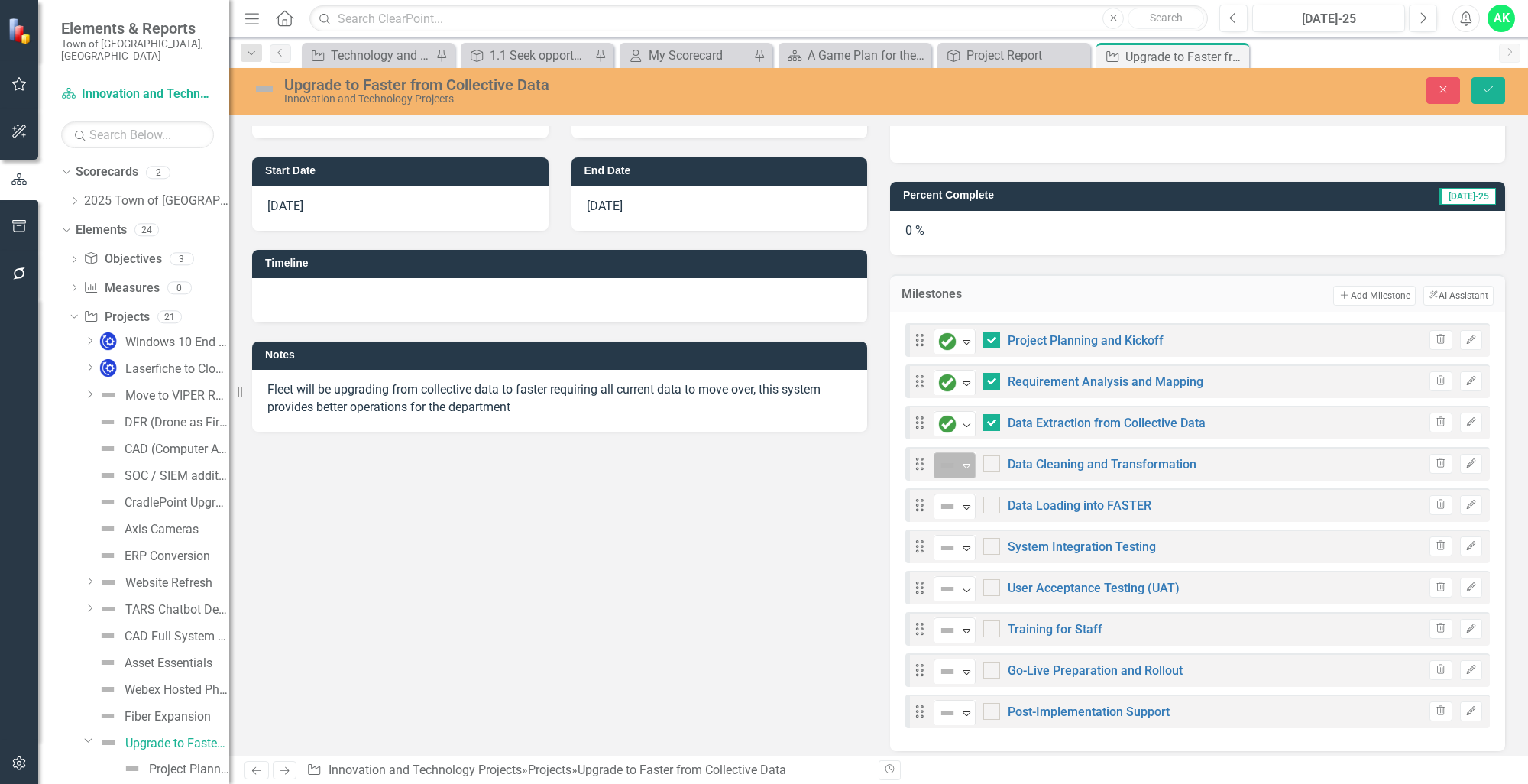
click at [962, 465] on icon at bounding box center [966, 466] width 8 height 5
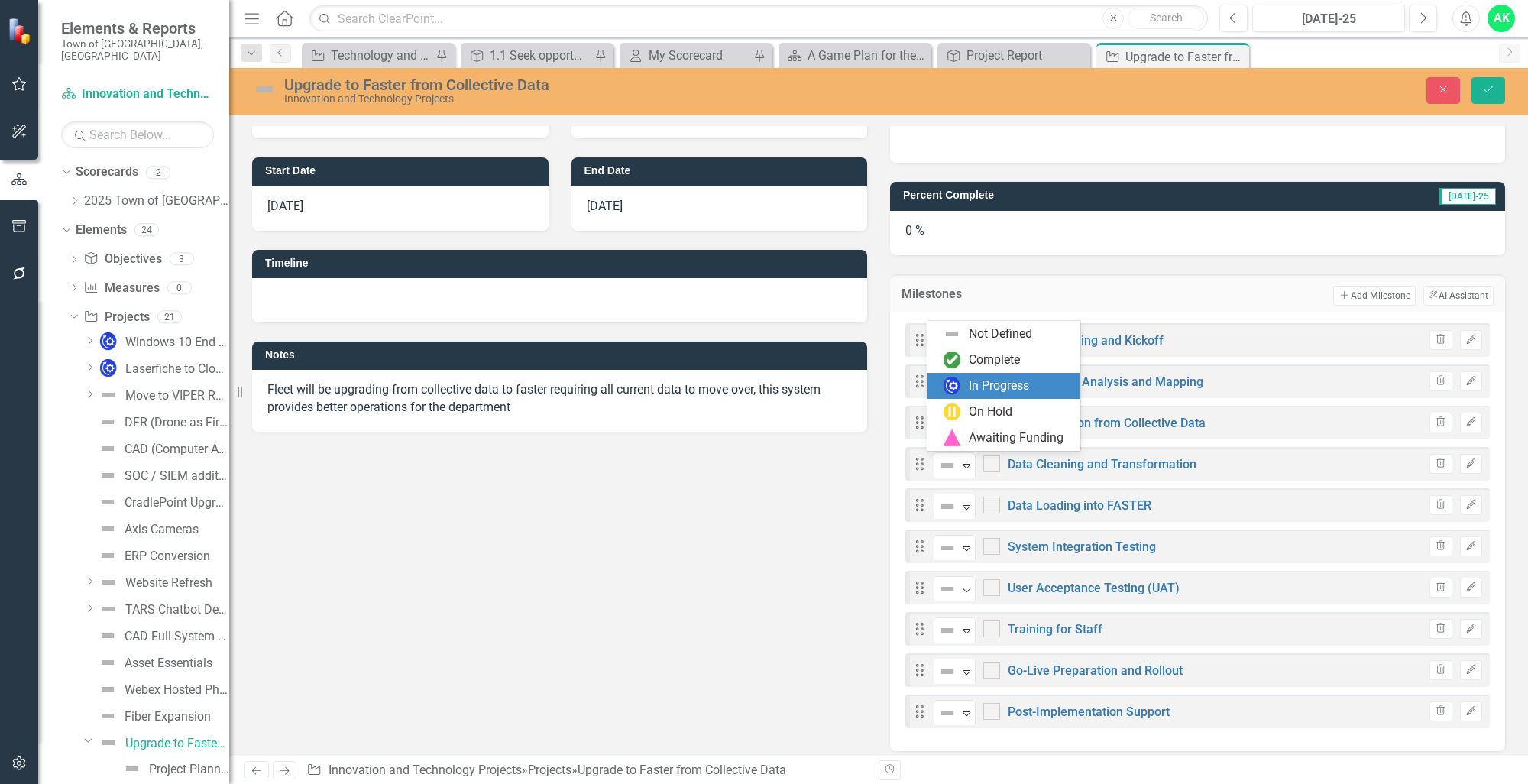
click at [948, 396] on div "In Progress" at bounding box center [1004, 385] width 153 height 26
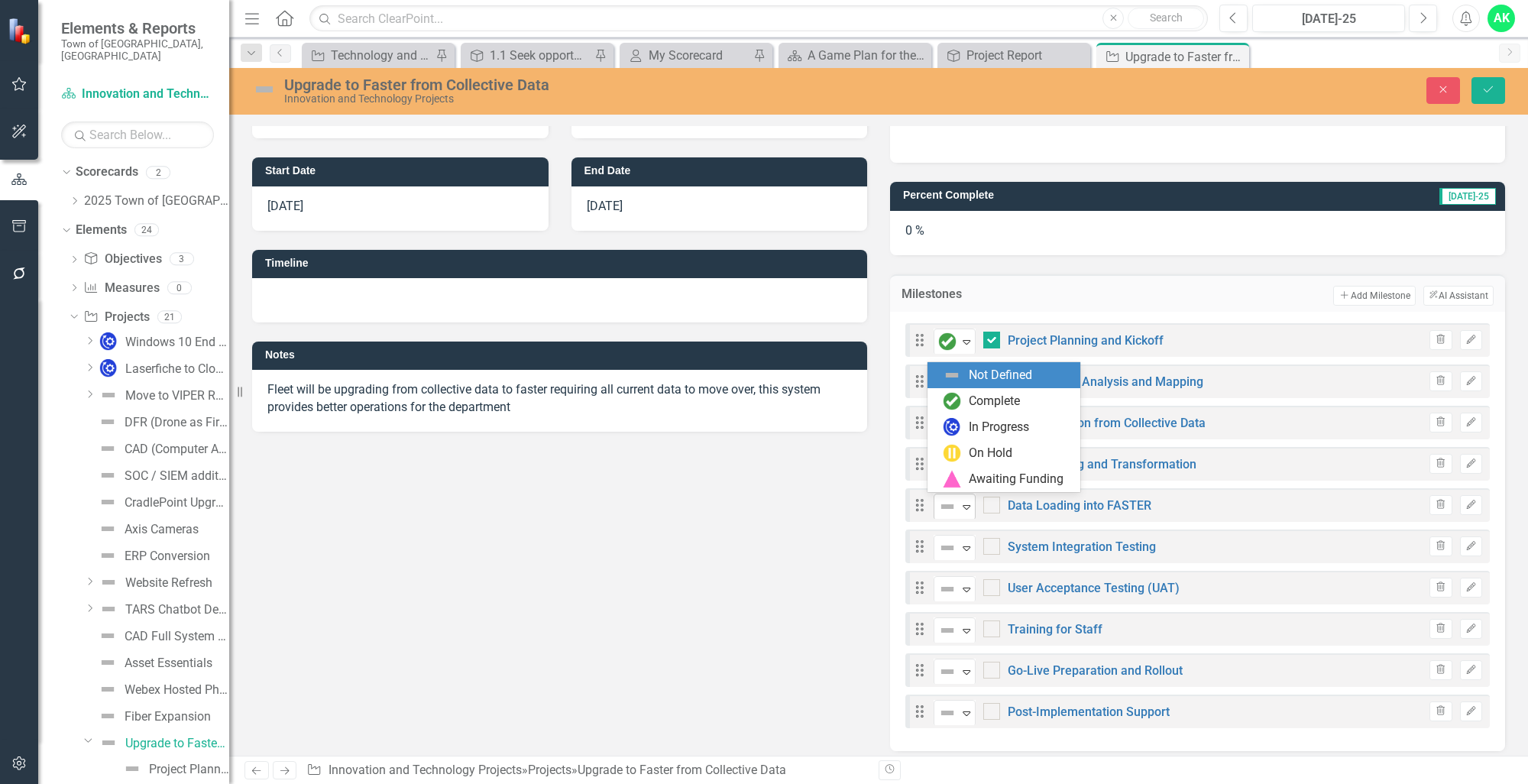
click at [960, 502] on icon "Expand" at bounding box center [966, 507] width 15 height 13
click at [754, 603] on div "PAC-IQ Values Quality Priority Low Cost (Year One) Cost (Recurring) Start Date …" at bounding box center [879, 352] width 1276 height 796
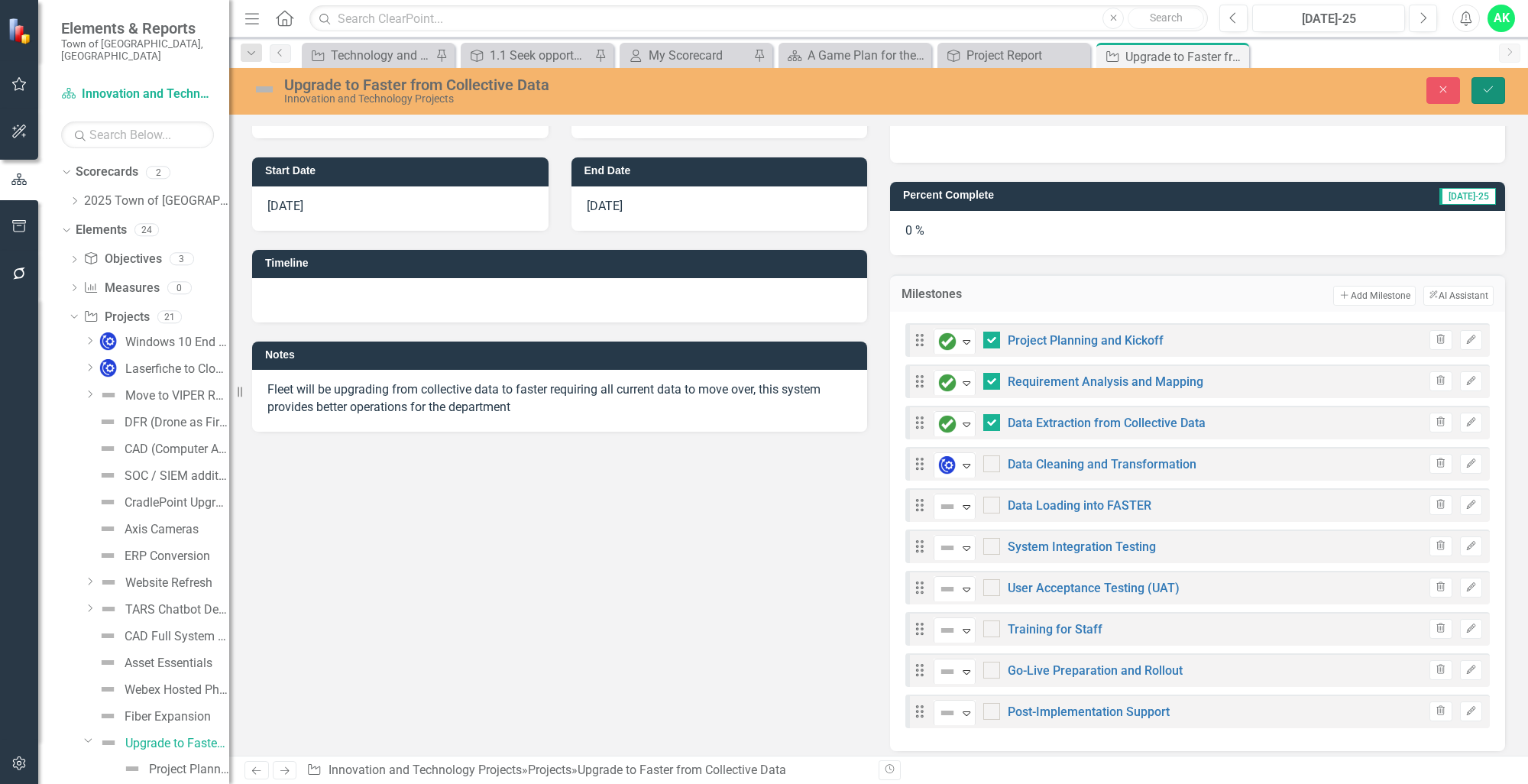
click at [1492, 82] on button "Save" at bounding box center [1488, 90] width 34 height 27
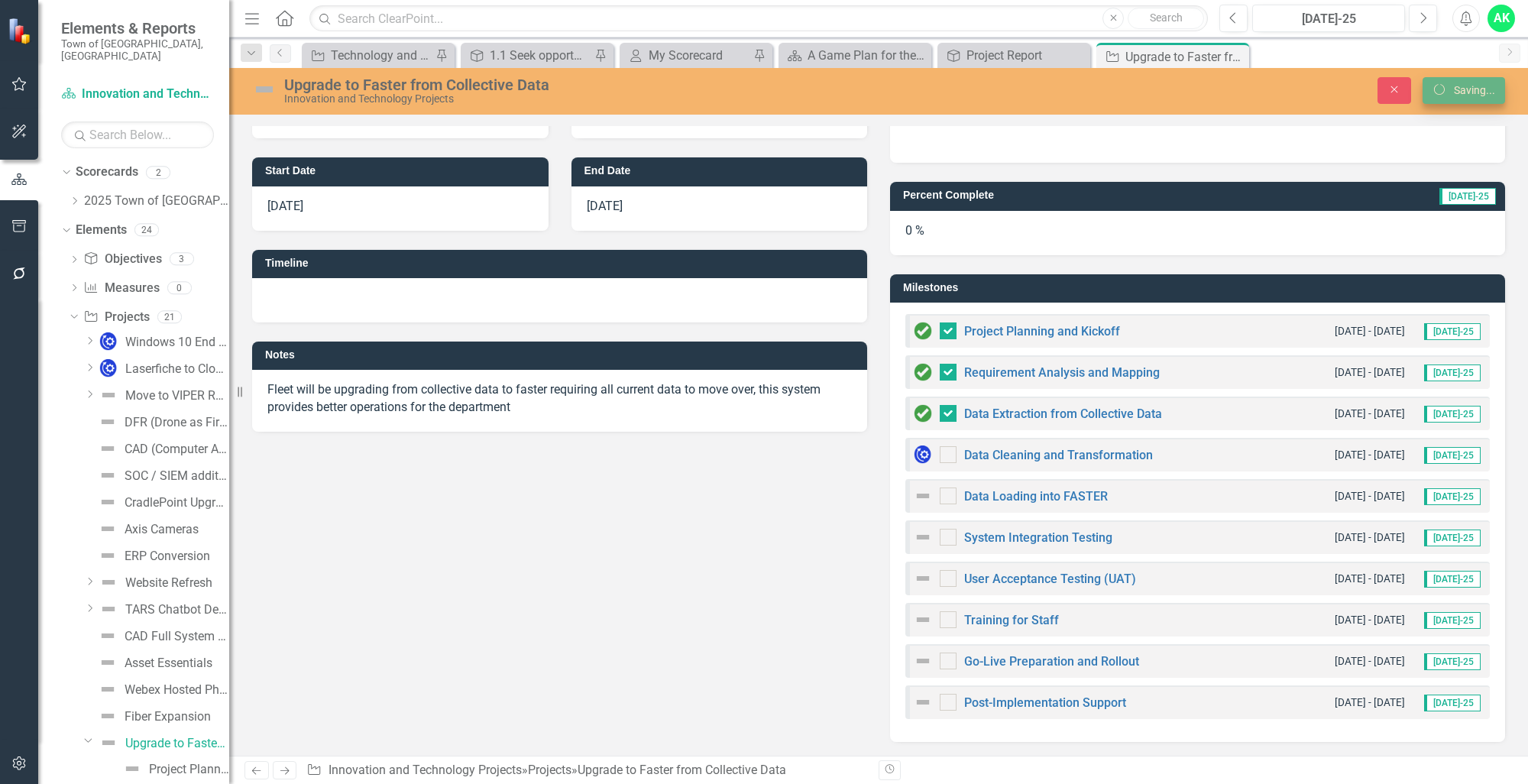
checkbox input "false"
checkbox input "true"
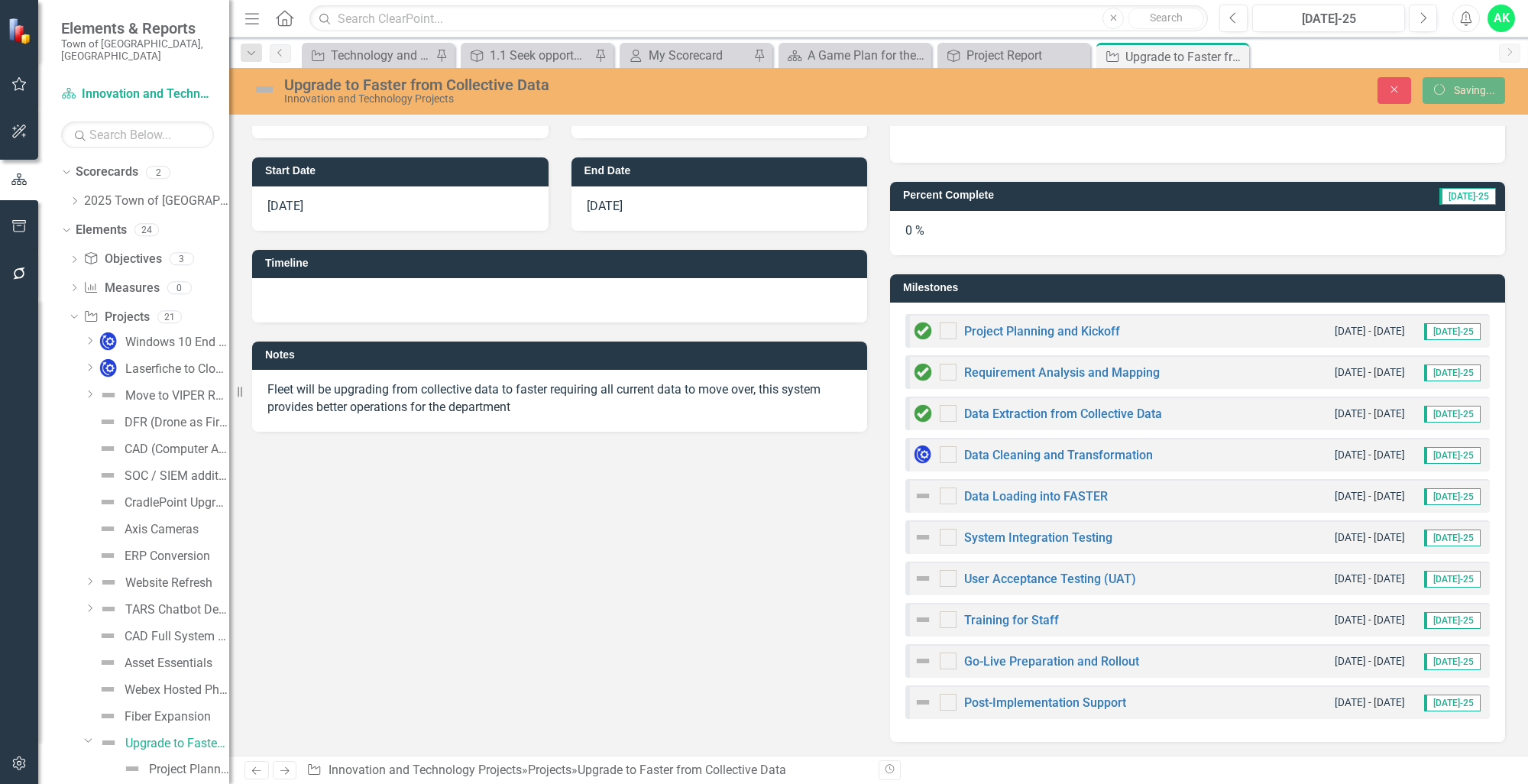
checkbox input "true"
checkbox input "false"
checkbox input "true"
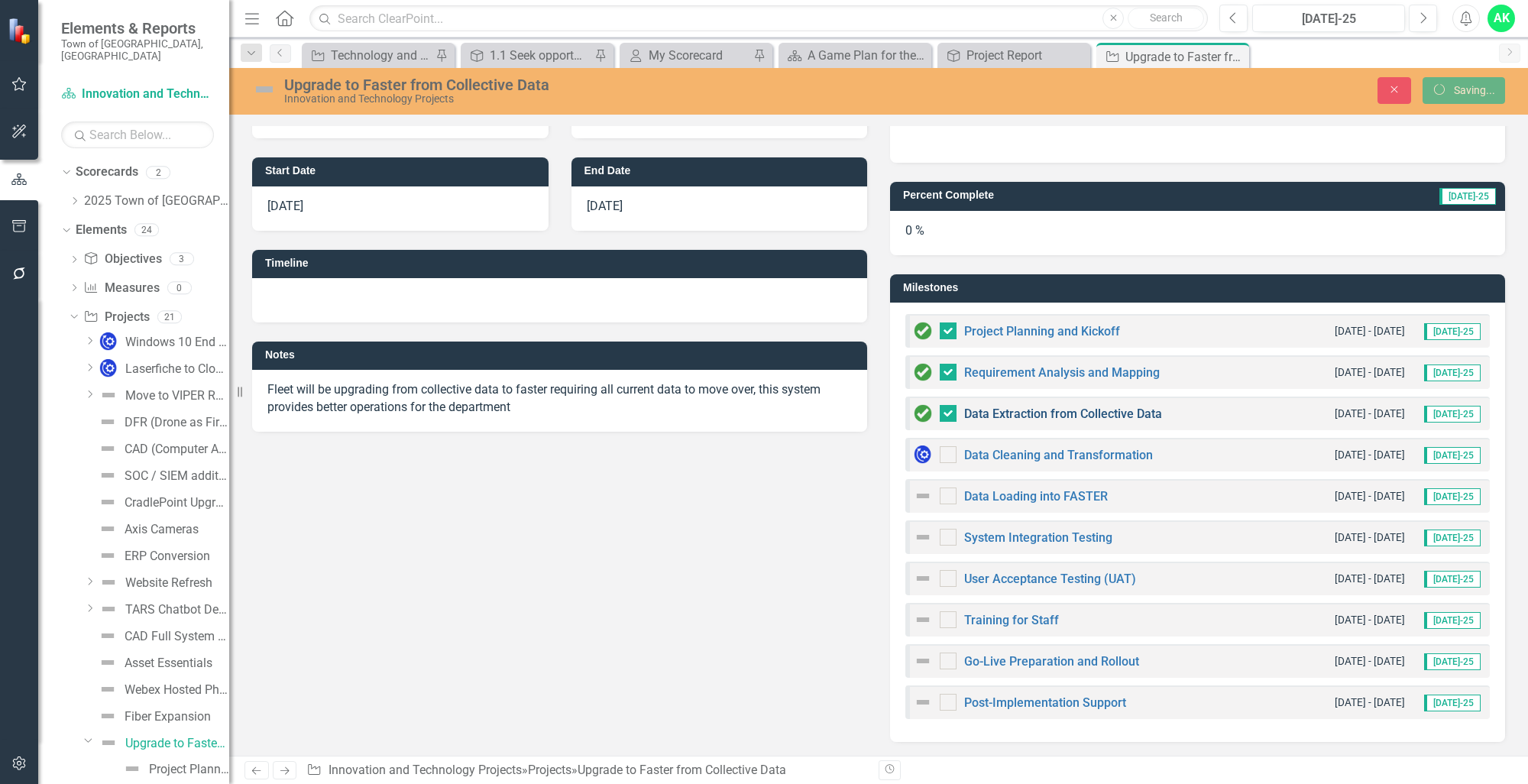
checkbox input "true"
click at [946, 330] on div at bounding box center [947, 330] width 16 height 16
click at [946, 330] on input "checkbox" at bounding box center [944, 327] width 10 height 10
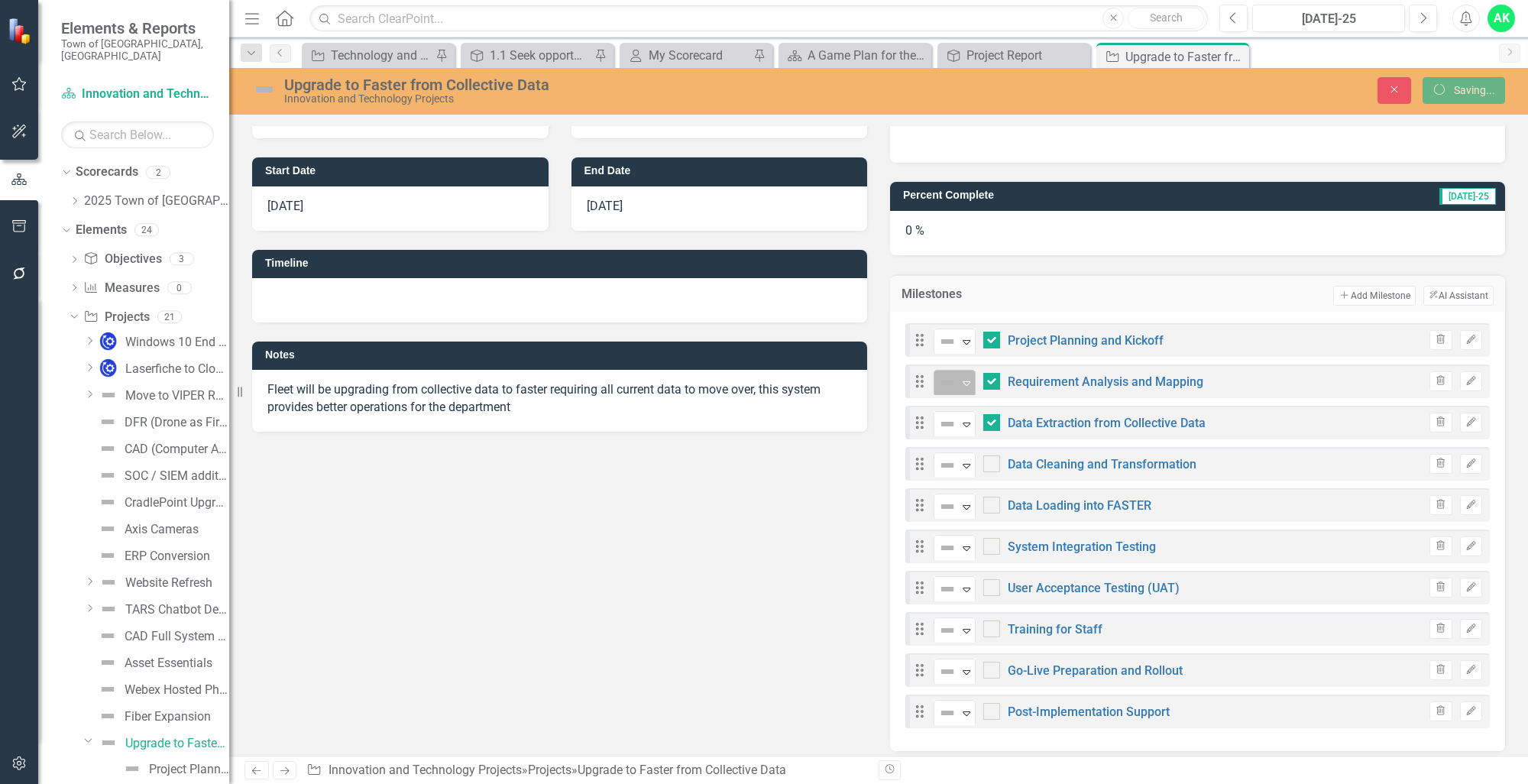
checkbox input "true"
click at [984, 344] on div at bounding box center [991, 339] width 16 height 16
click at [984, 341] on input "checkbox" at bounding box center [988, 336] width 10 height 10
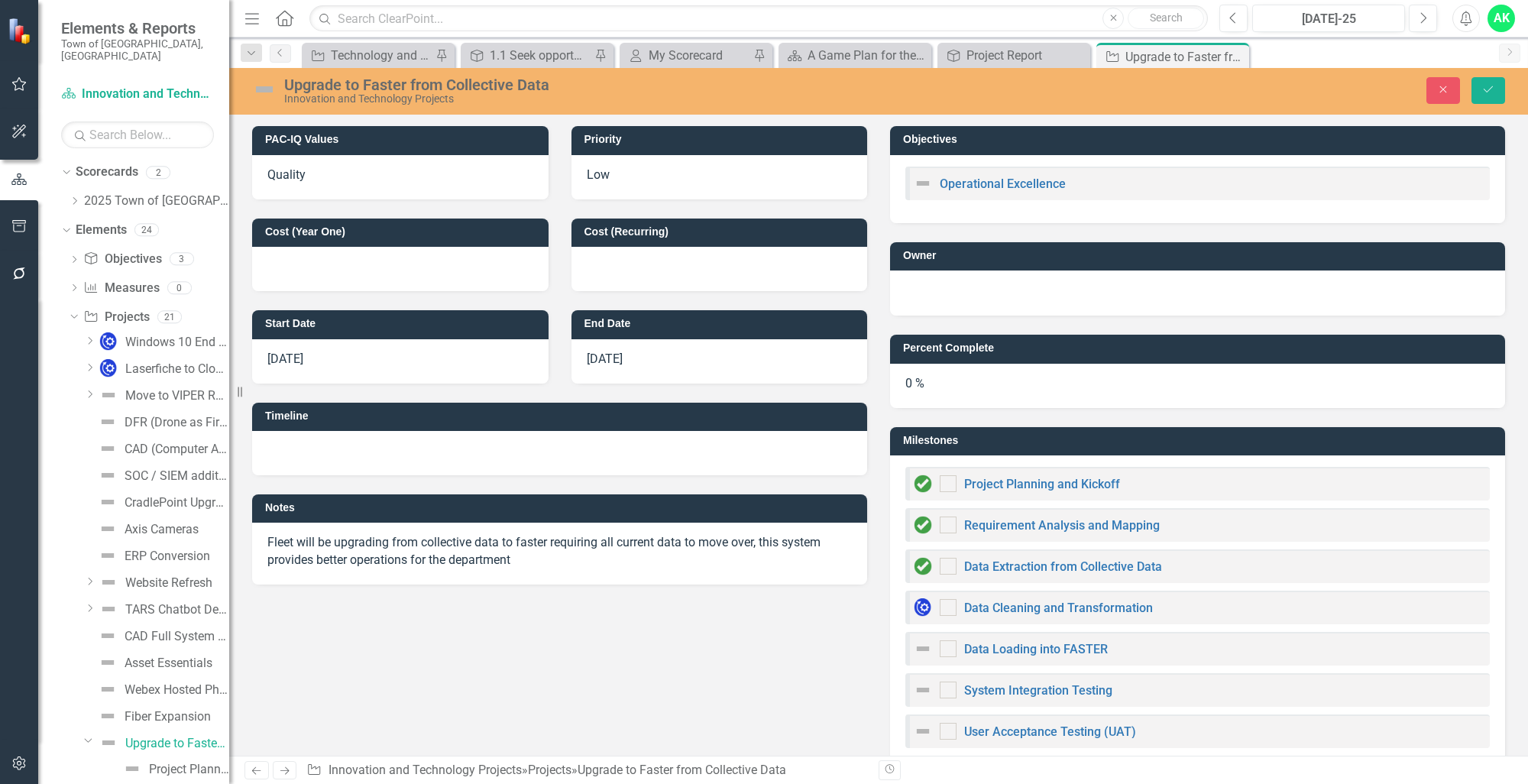
checkbox input "true"
checkbox input "false"
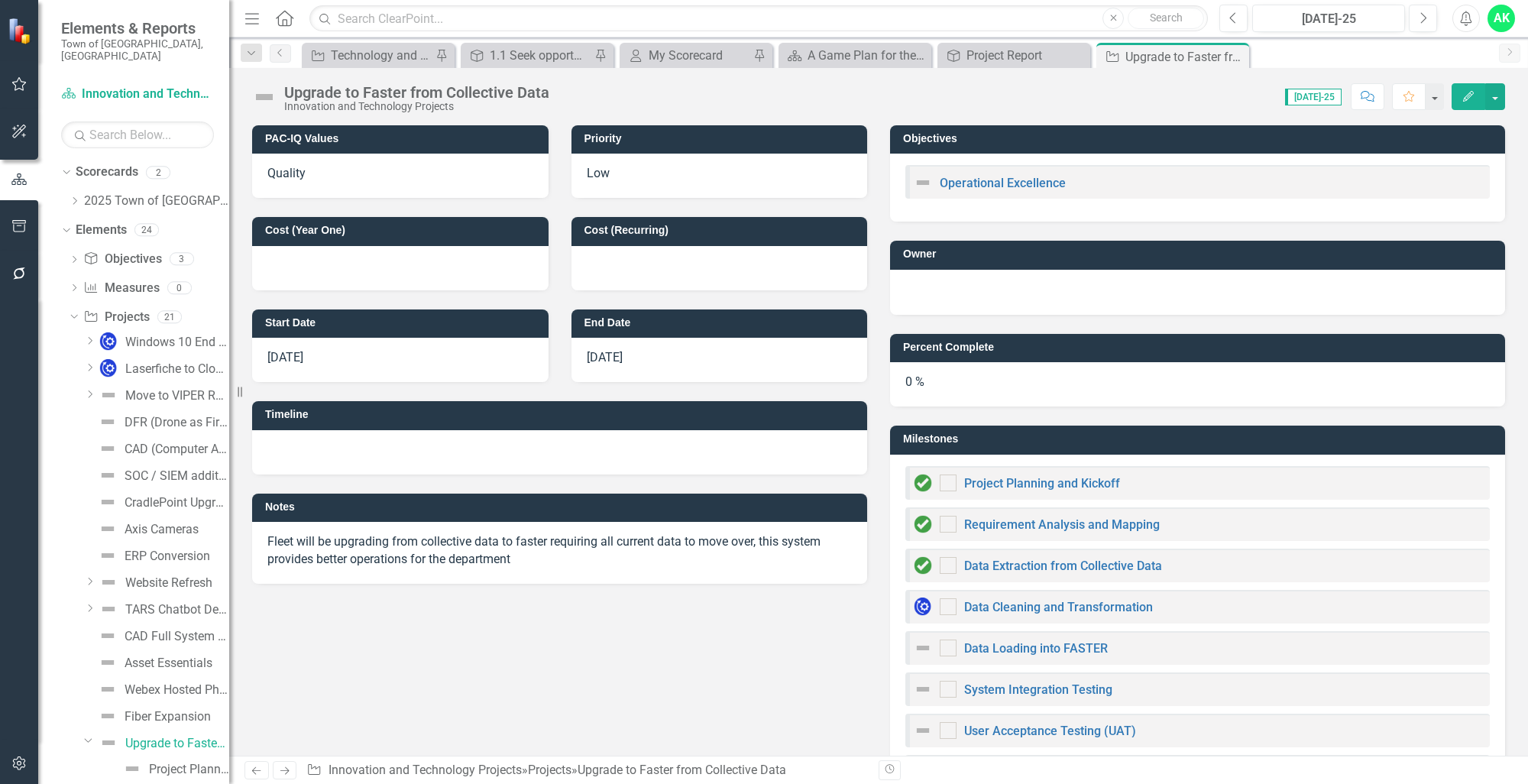
checkbox input "true"
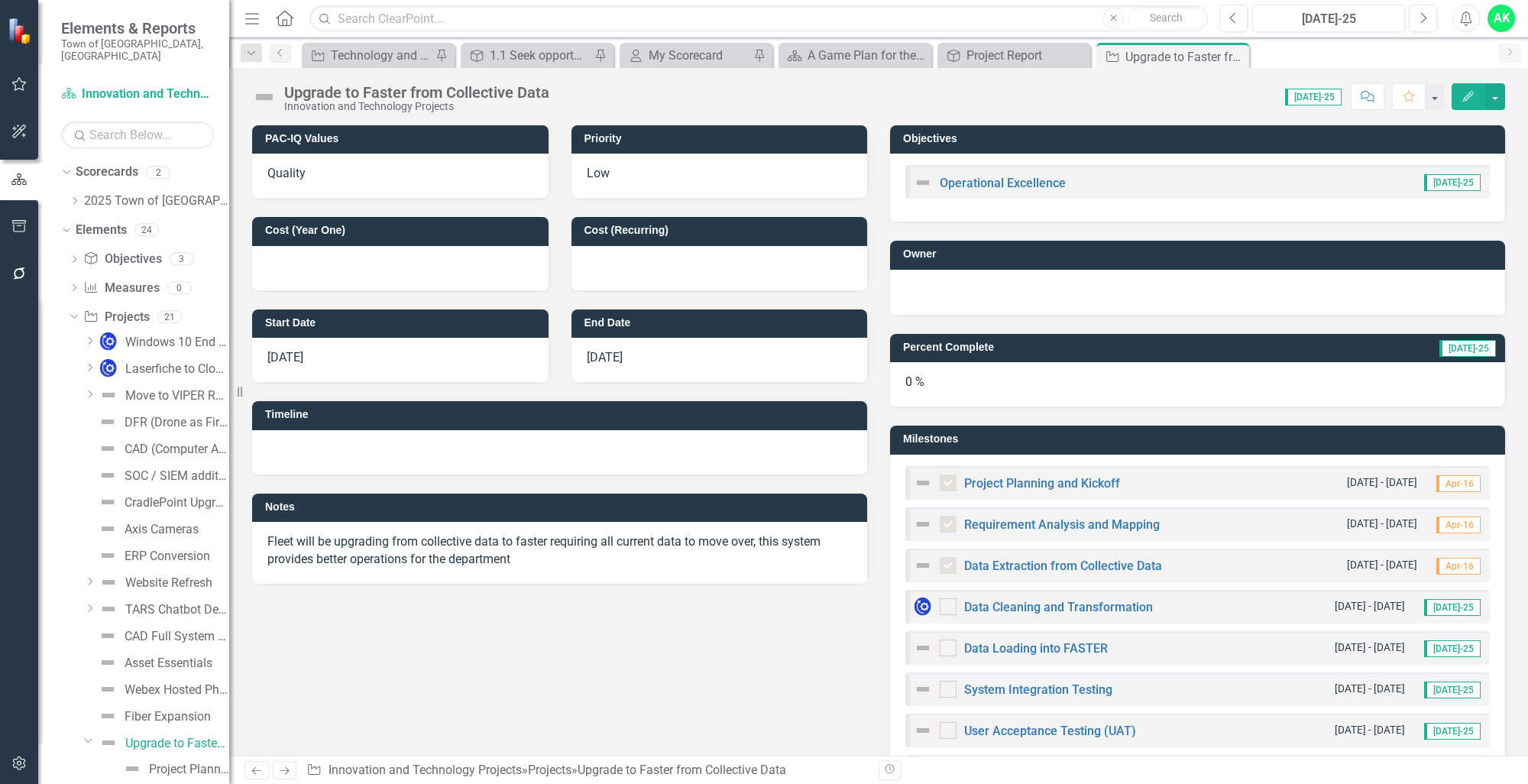
click at [926, 482] on img at bounding box center [922, 483] width 18 height 18
click at [939, 484] on div at bounding box center [947, 482] width 16 height 16
click at [943, 484] on div at bounding box center [947, 482] width 16 height 16
click at [978, 486] on link "Project Planning and Kickoff" at bounding box center [1041, 483] width 156 height 14
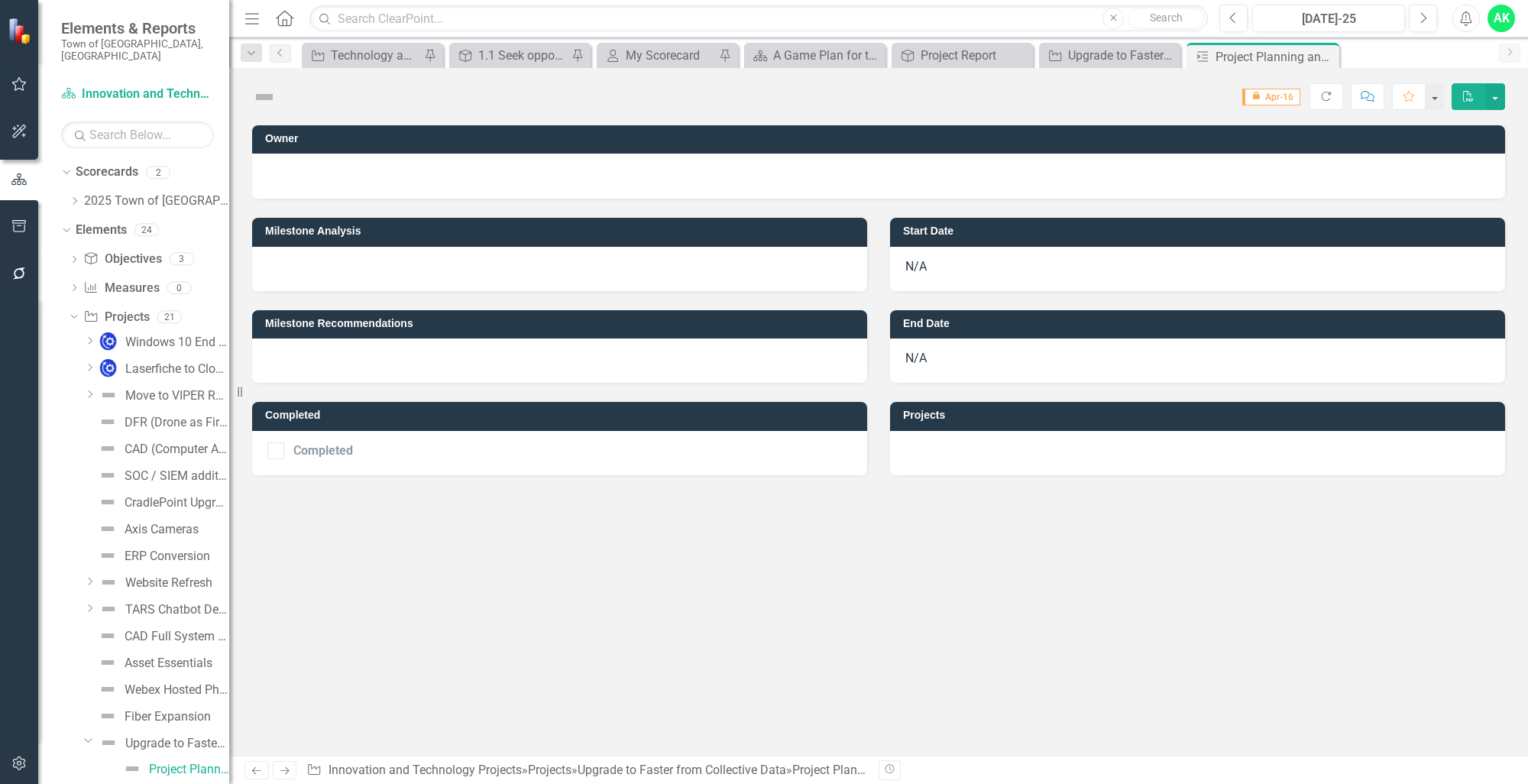
checkbox input "true"
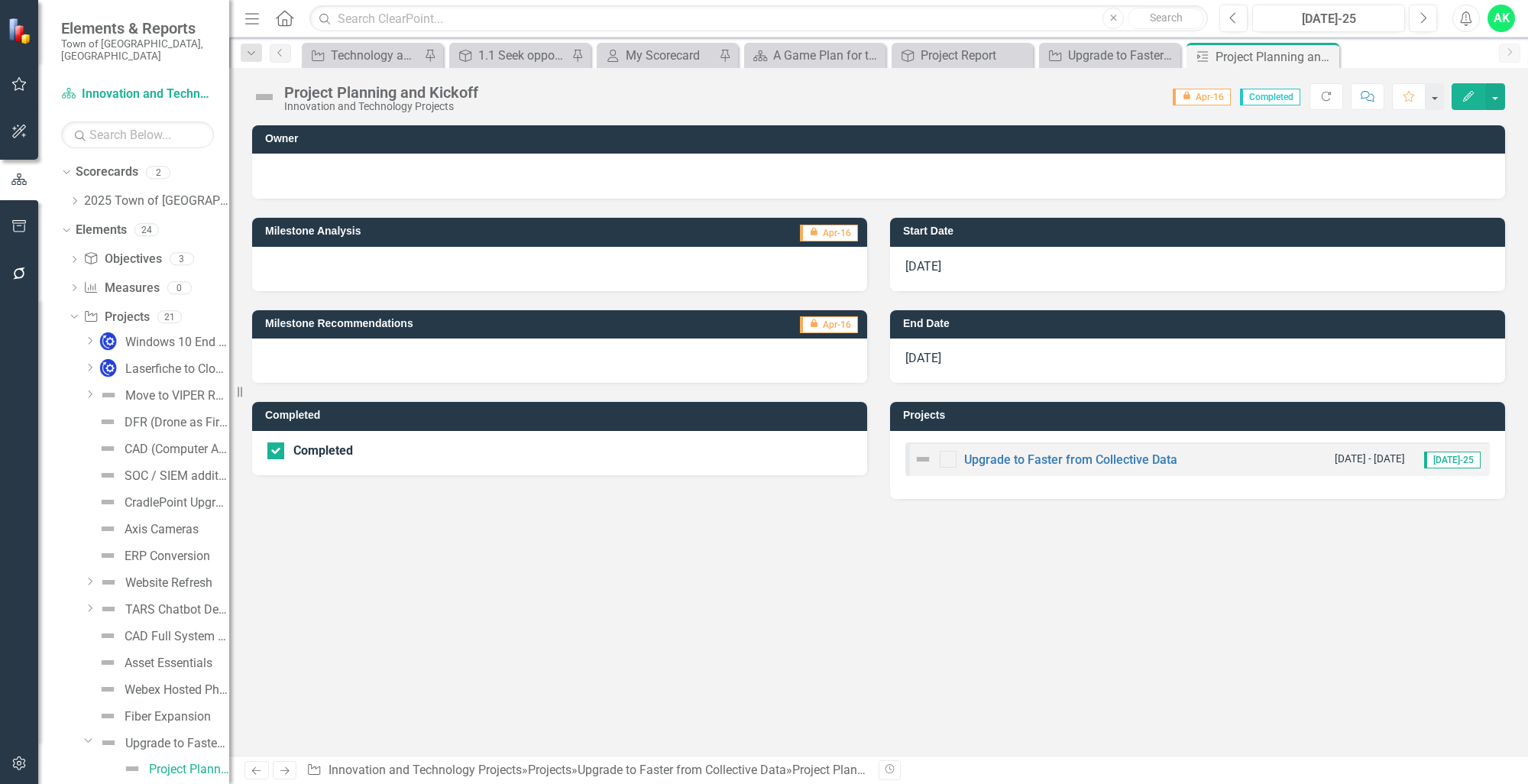
click at [954, 465] on div at bounding box center [947, 458] width 16 height 16
click at [926, 461] on img at bounding box center [922, 458] width 18 height 18
click at [1332, 57] on icon "Close" at bounding box center [1324, 57] width 15 height 13
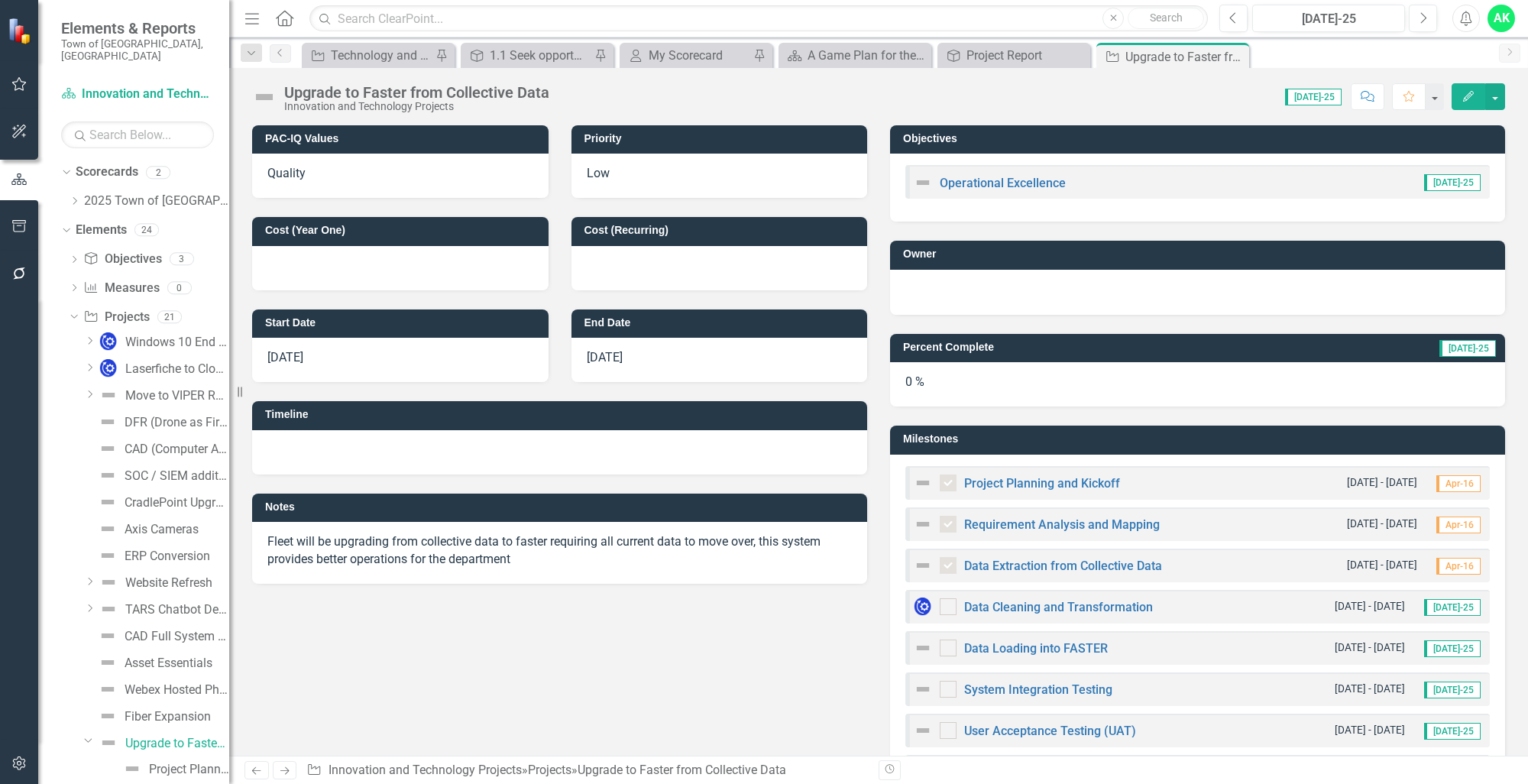
click at [917, 480] on img at bounding box center [922, 483] width 18 height 18
click at [917, 576] on div "Data Extraction from Collective Data [DATE] - [DATE] Apr-16" at bounding box center [1197, 565] width 585 height 34
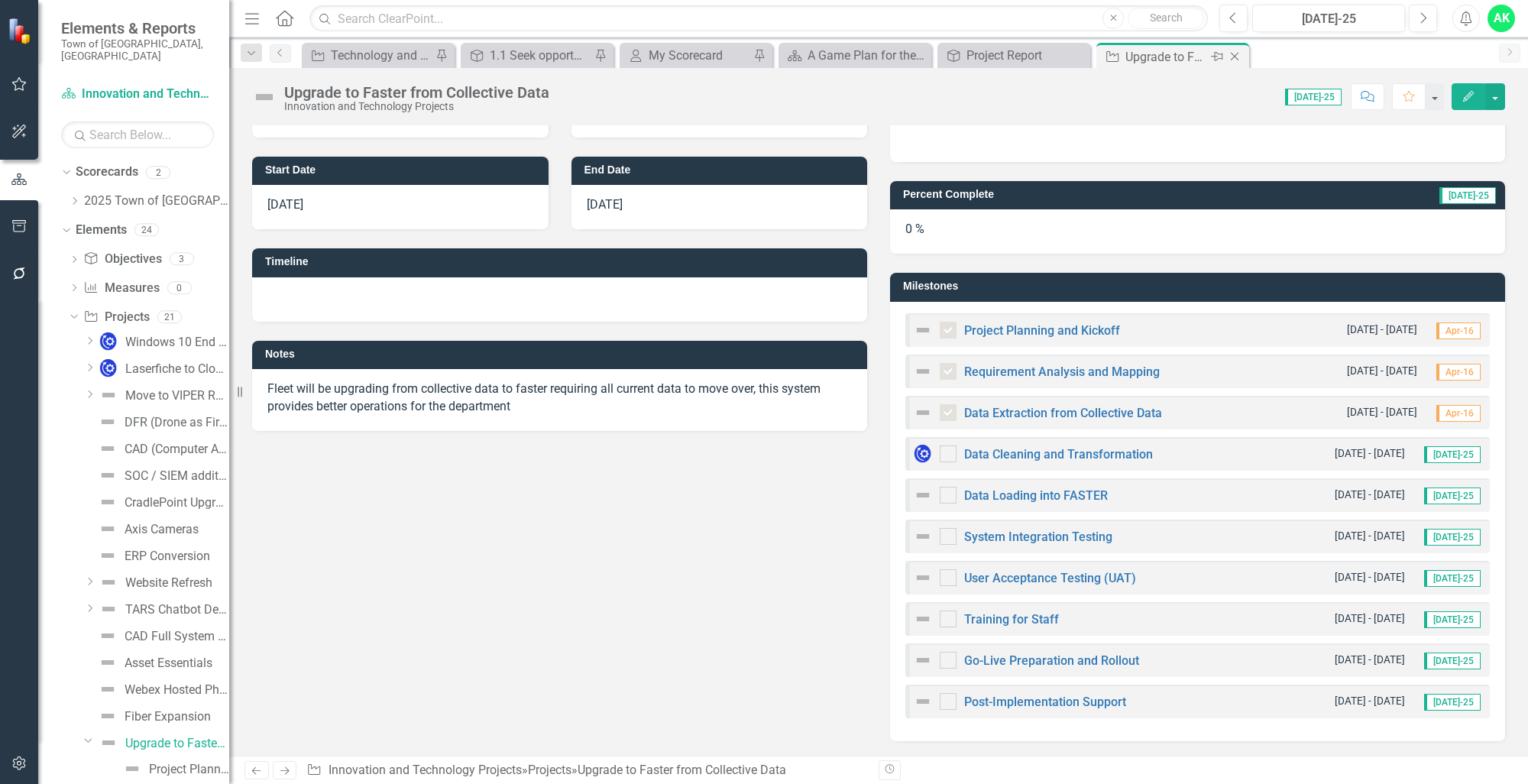
click at [1232, 57] on icon "Close" at bounding box center [1234, 57] width 15 height 13
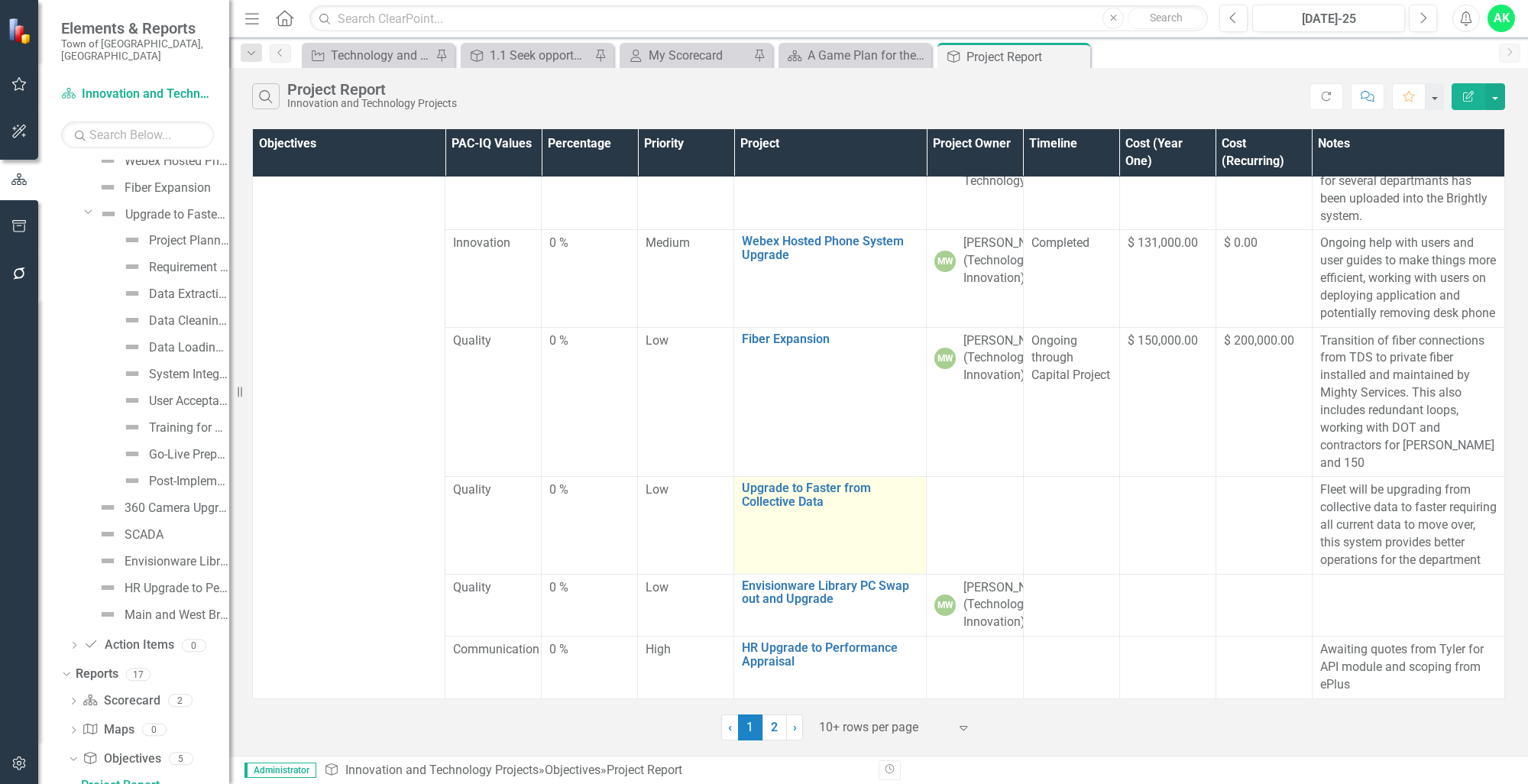
scroll to position [694, 0]
click at [795, 481] on link "Upgrade to Faster from Collective Data" at bounding box center [830, 494] width 177 height 27
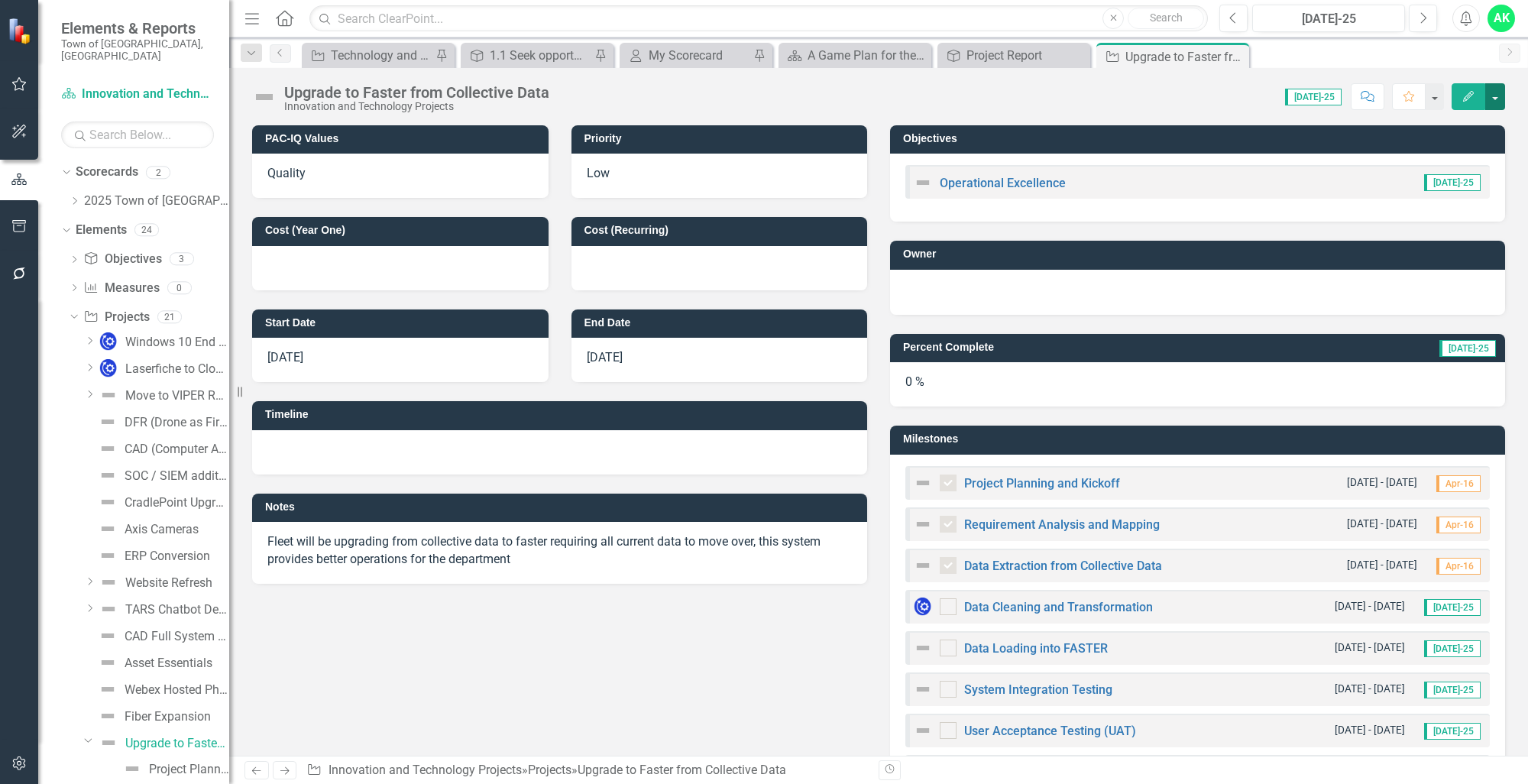
click at [1497, 97] on button "button" at bounding box center [1494, 97] width 20 height 27
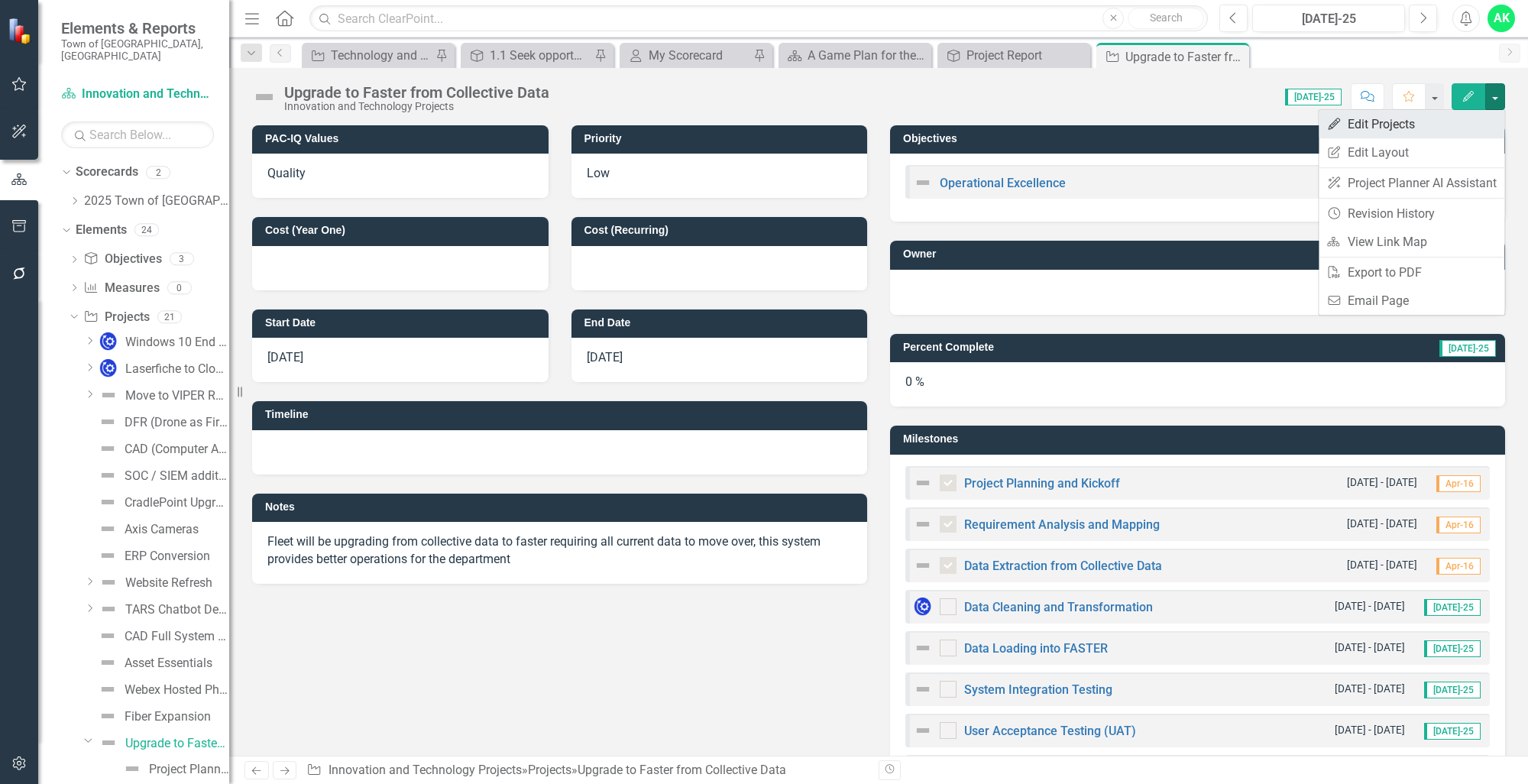
click at [1424, 133] on link "Edit Edit Projects" at bounding box center [1411, 124] width 186 height 28
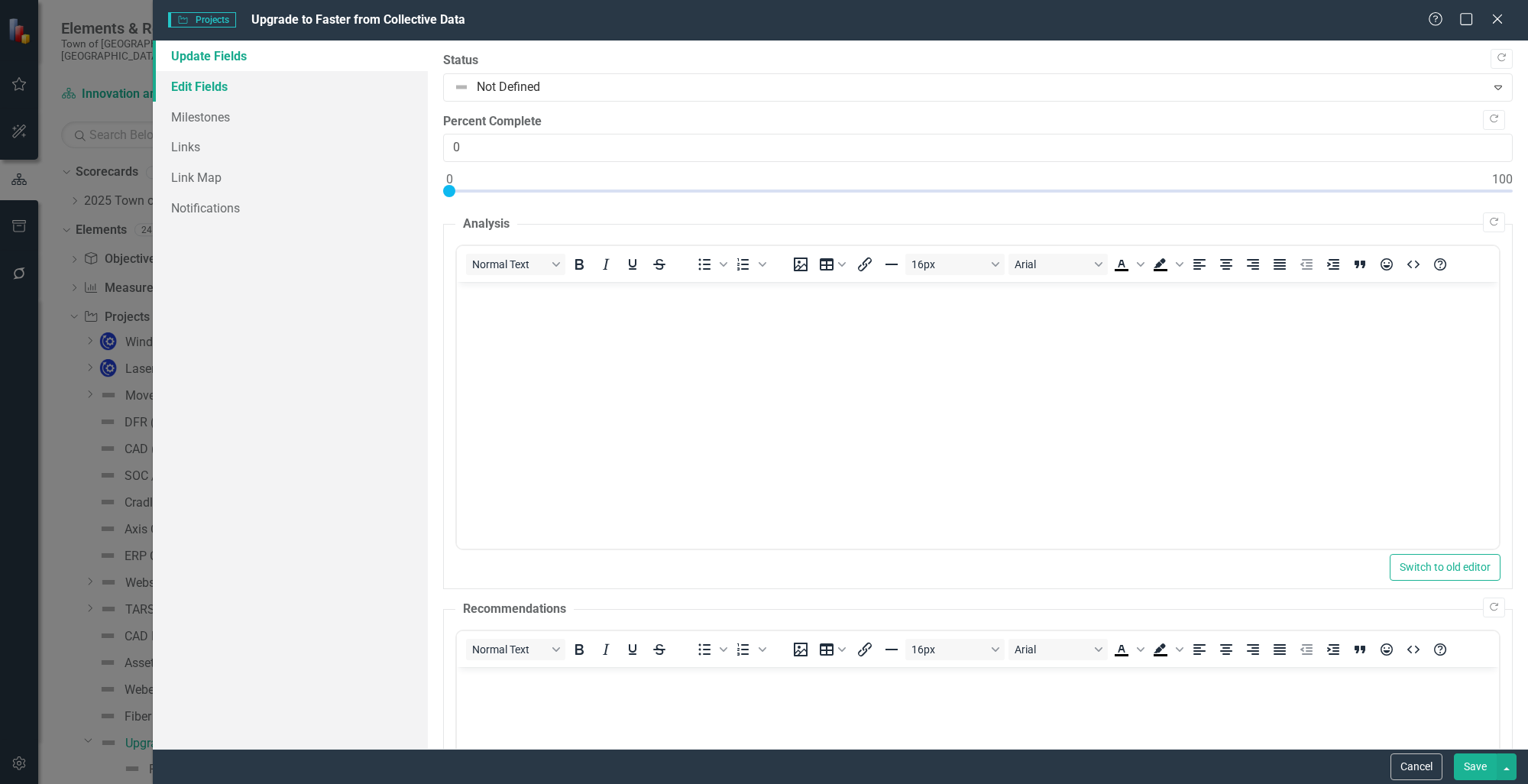
click at [243, 90] on link "Edit Fields" at bounding box center [290, 86] width 275 height 31
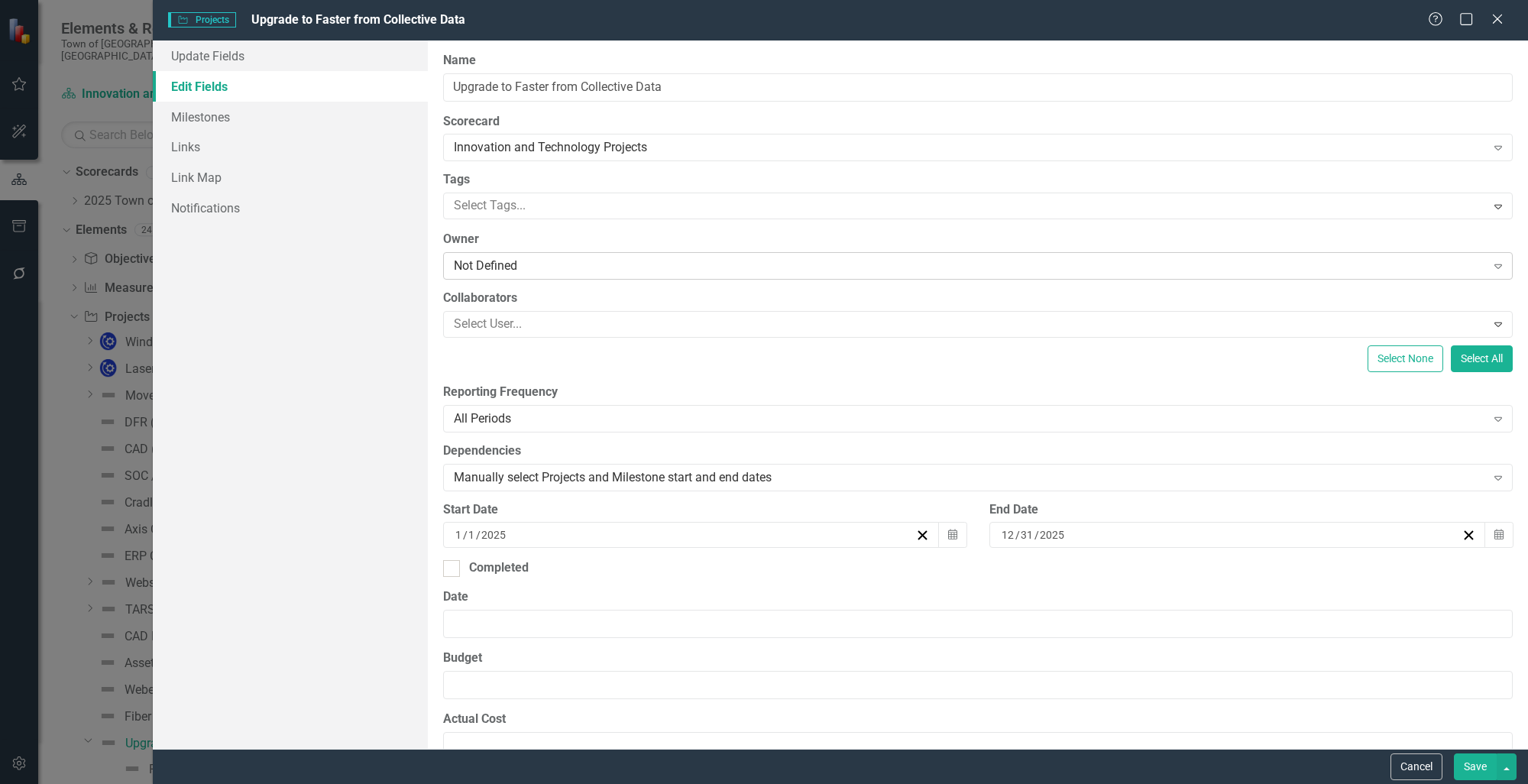
click at [479, 264] on div "Not Defined" at bounding box center [969, 266] width 1032 height 17
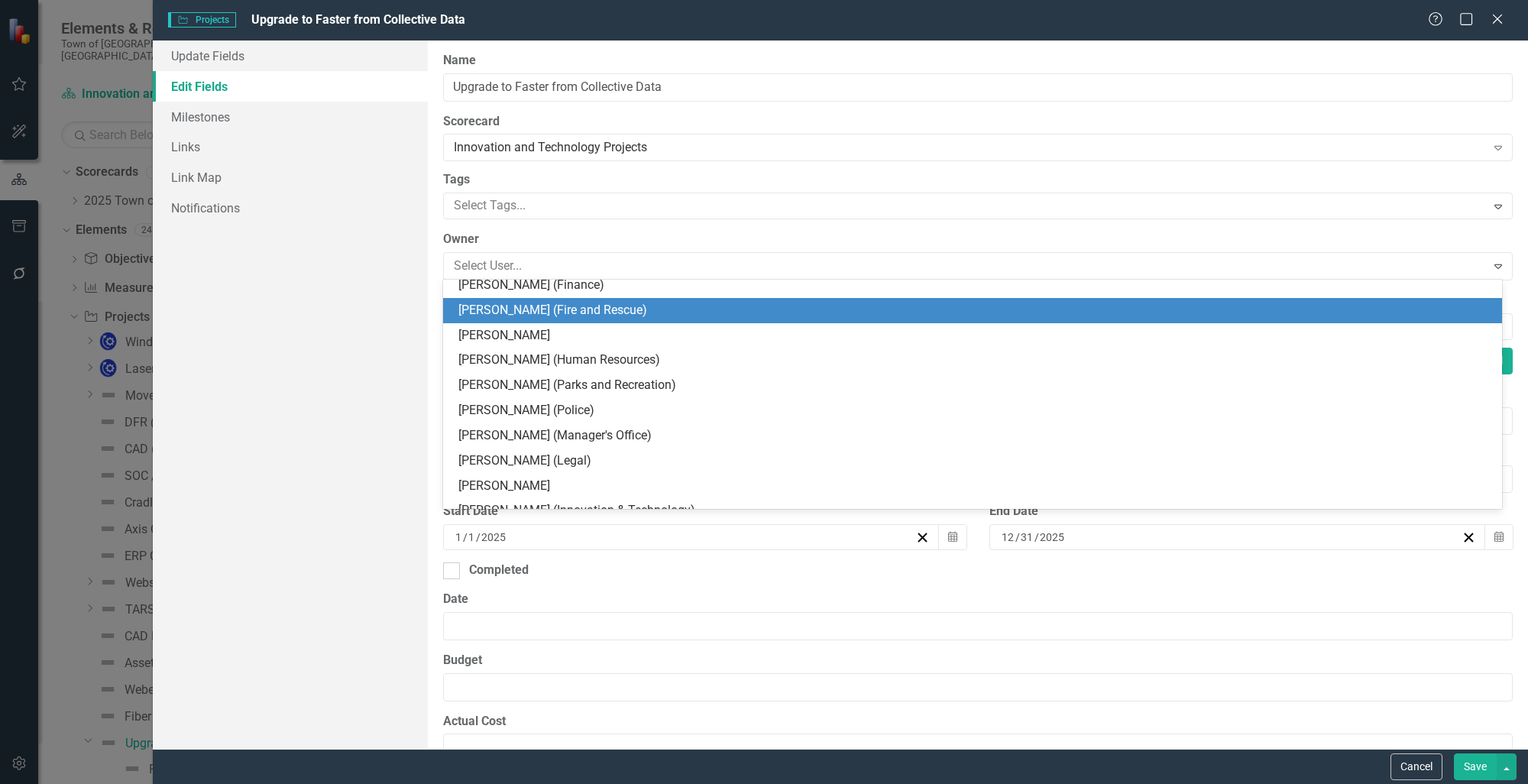
scroll to position [153, 0]
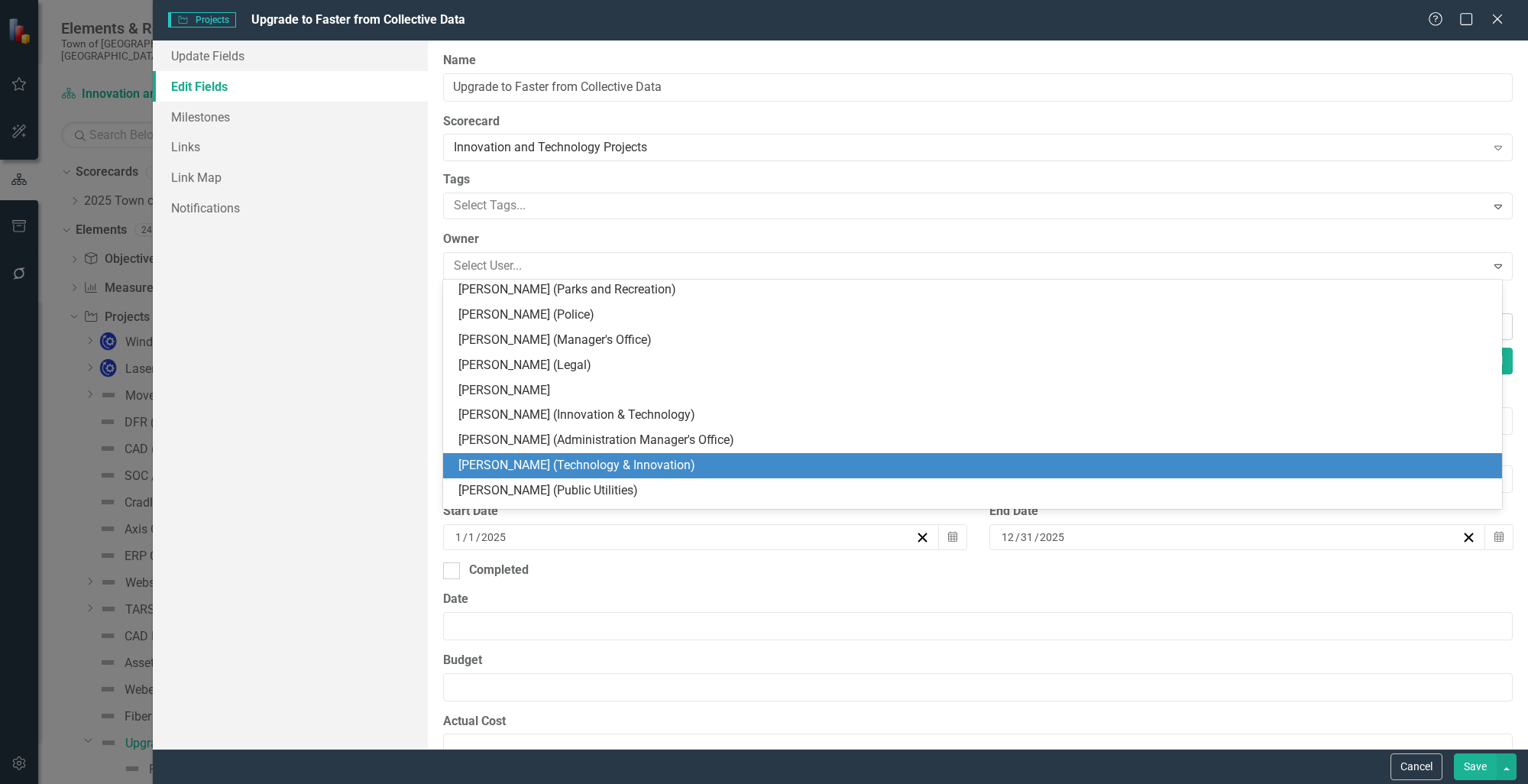
drag, startPoint x: 542, startPoint y: 468, endPoint x: 492, endPoint y: 315, distance: 161.0
click at [542, 469] on div "[PERSON_NAME] (Technology & Innovation)" at bounding box center [976, 465] width 1034 height 17
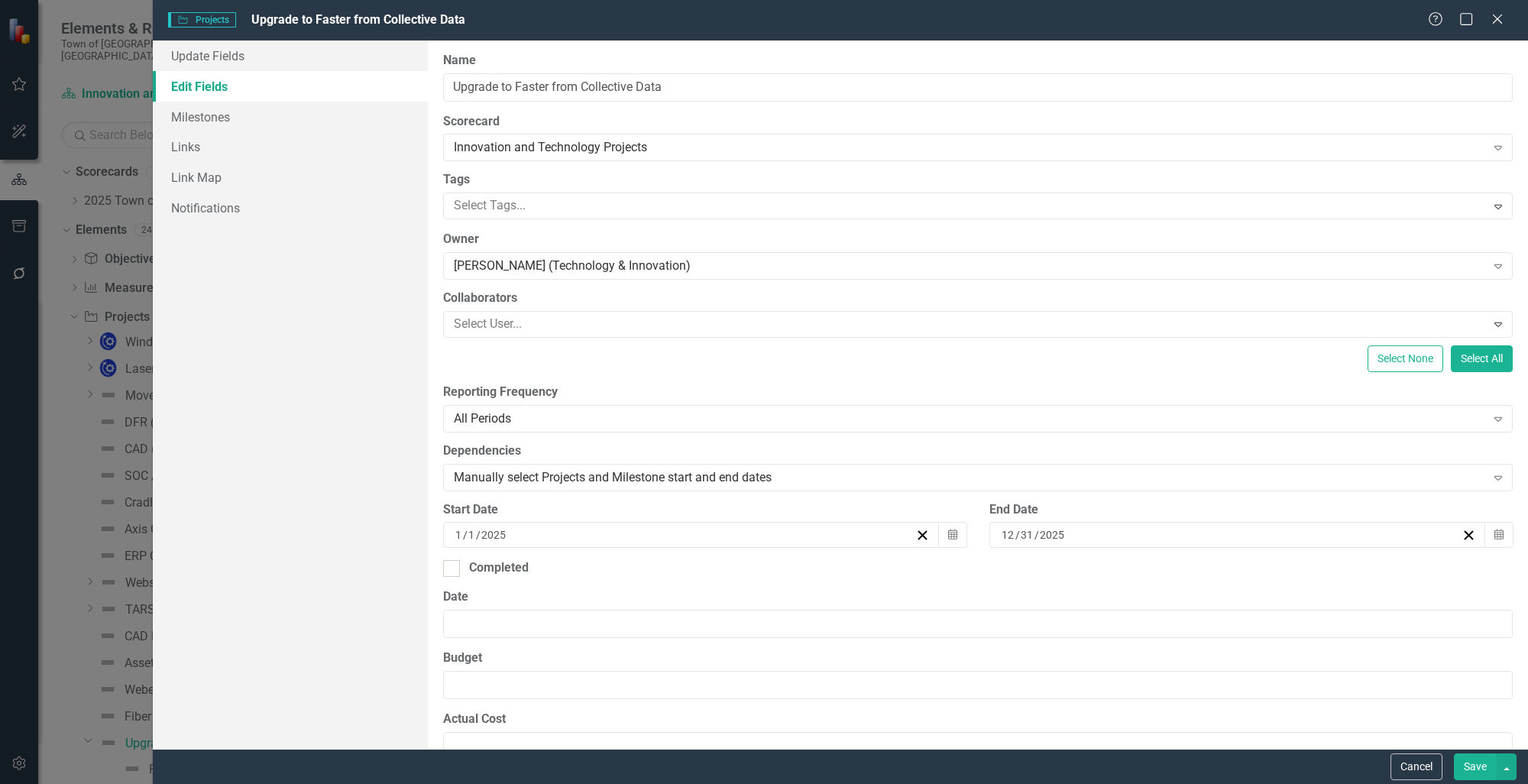
click at [1475, 775] on button "Save" at bounding box center [1475, 767] width 43 height 27
checkbox input "false"
checkbox input "true"
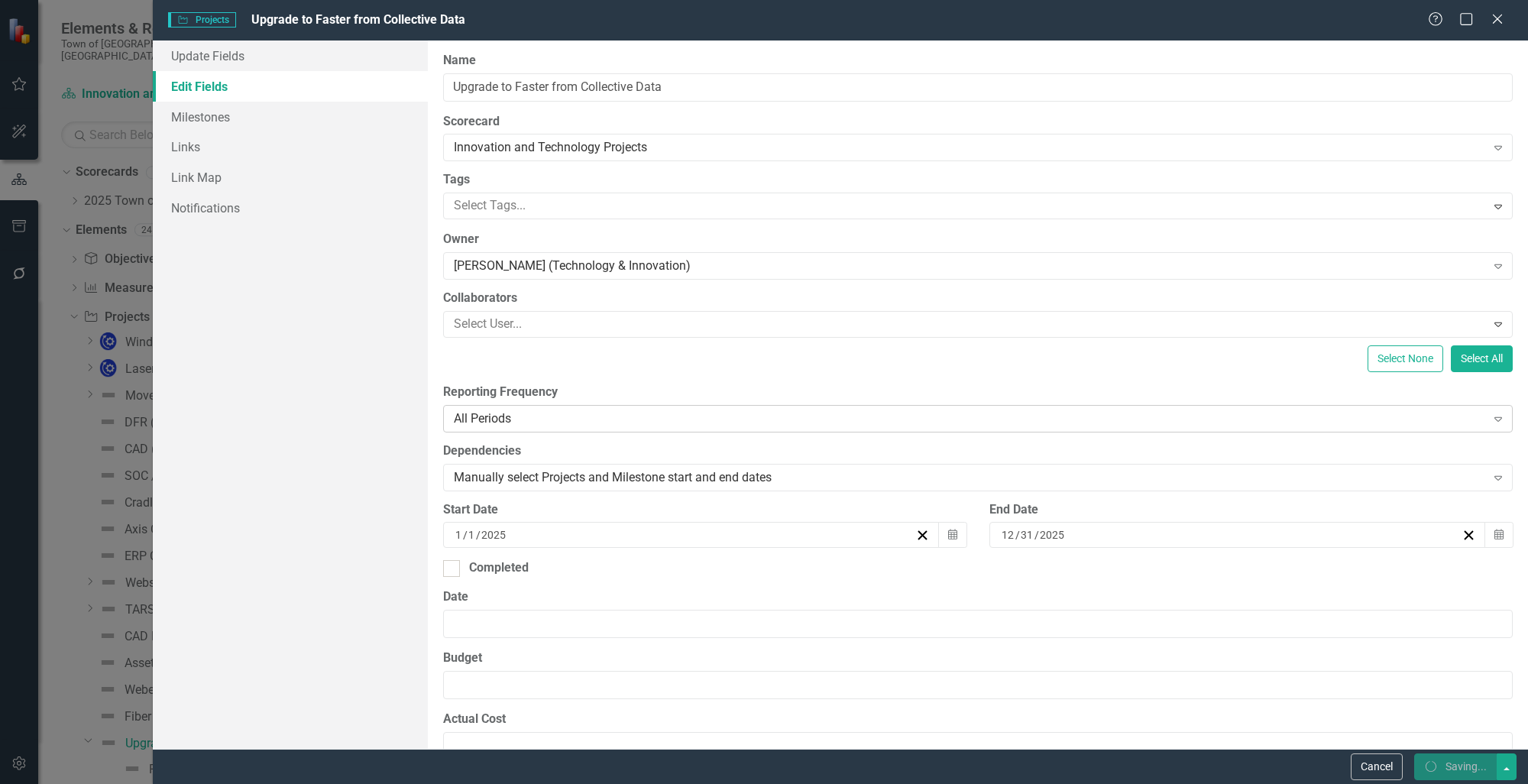
checkbox input "true"
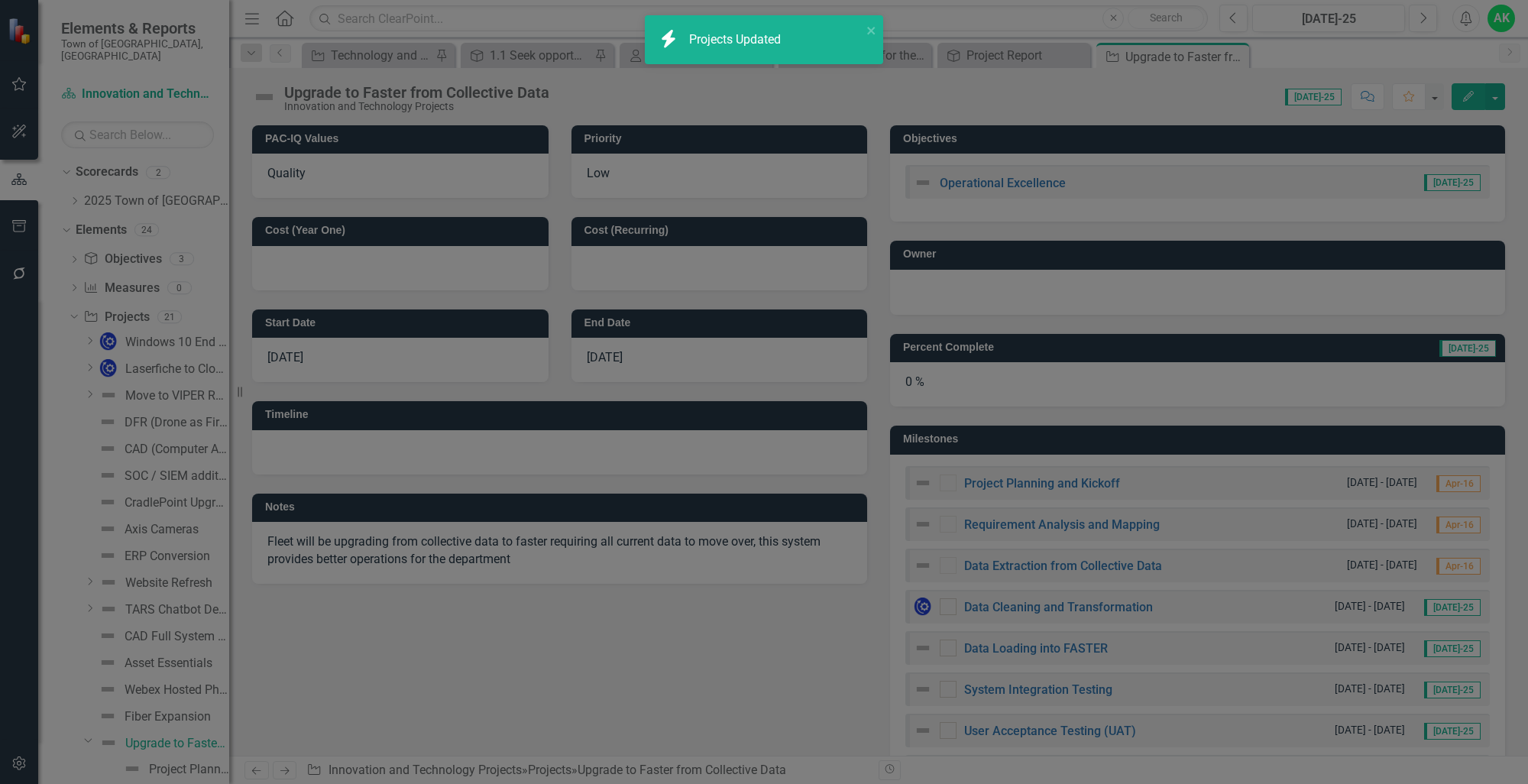
checkbox input "false"
checkbox input "true"
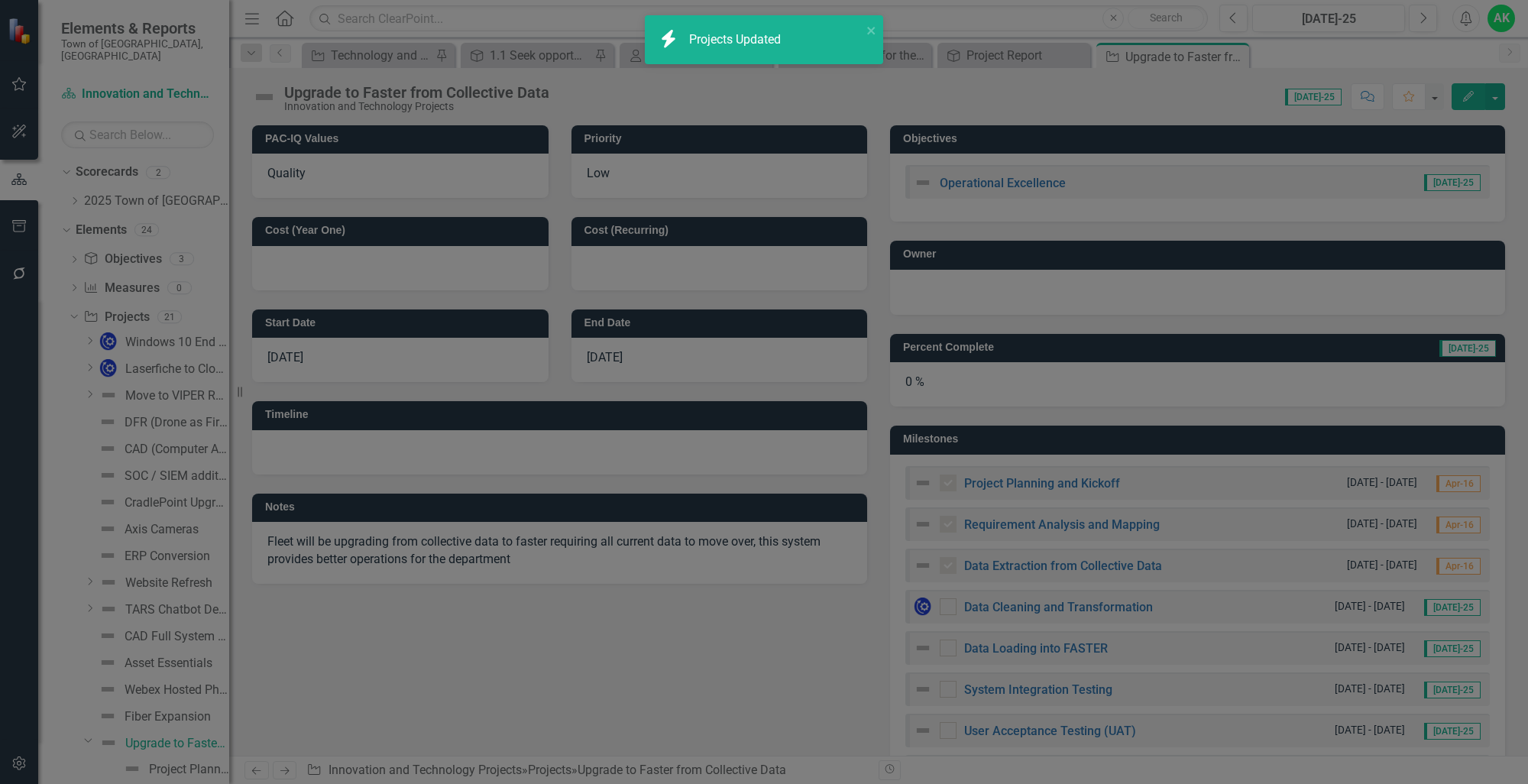
checkbox input "true"
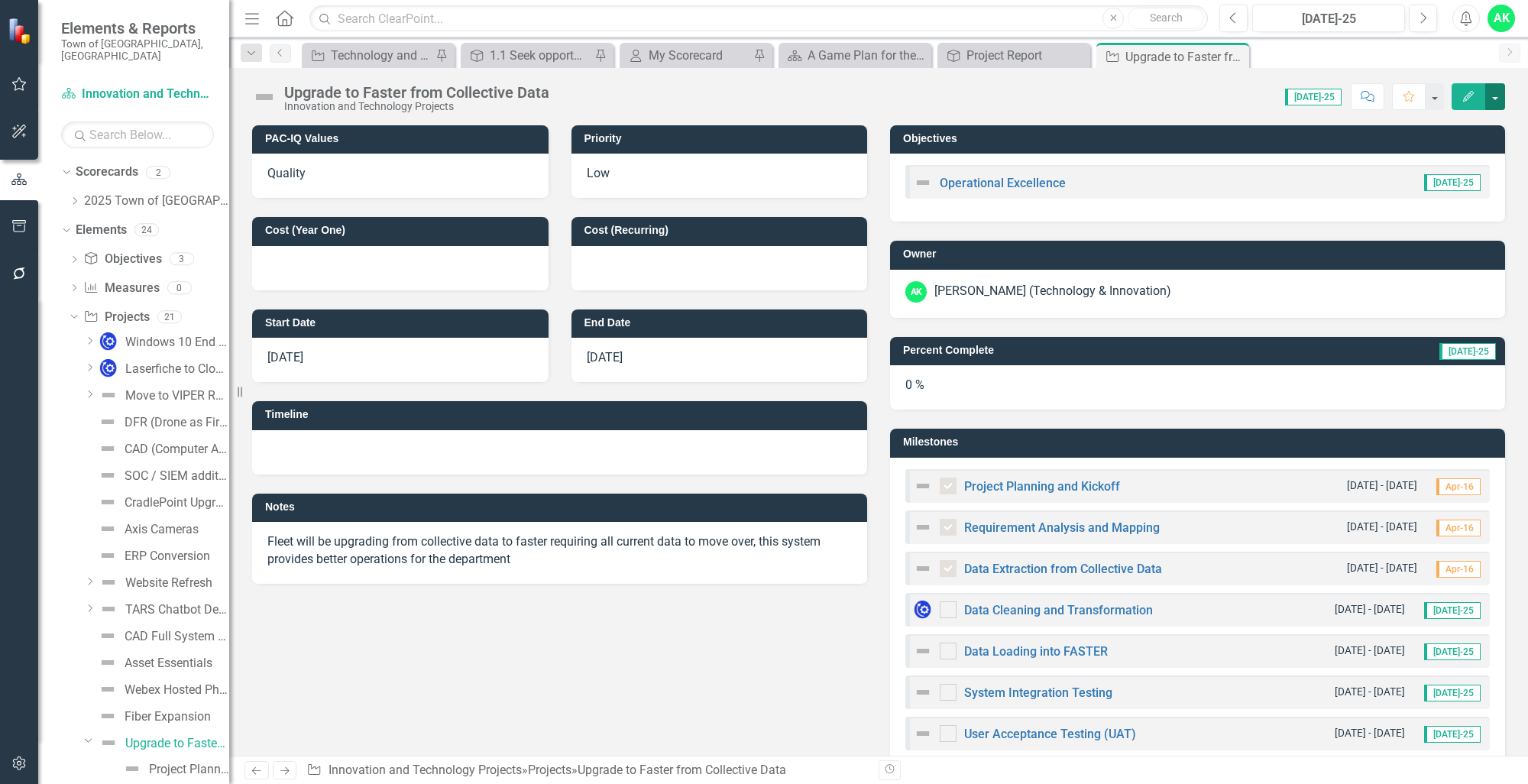
click at [1501, 93] on button "button" at bounding box center [1494, 97] width 20 height 27
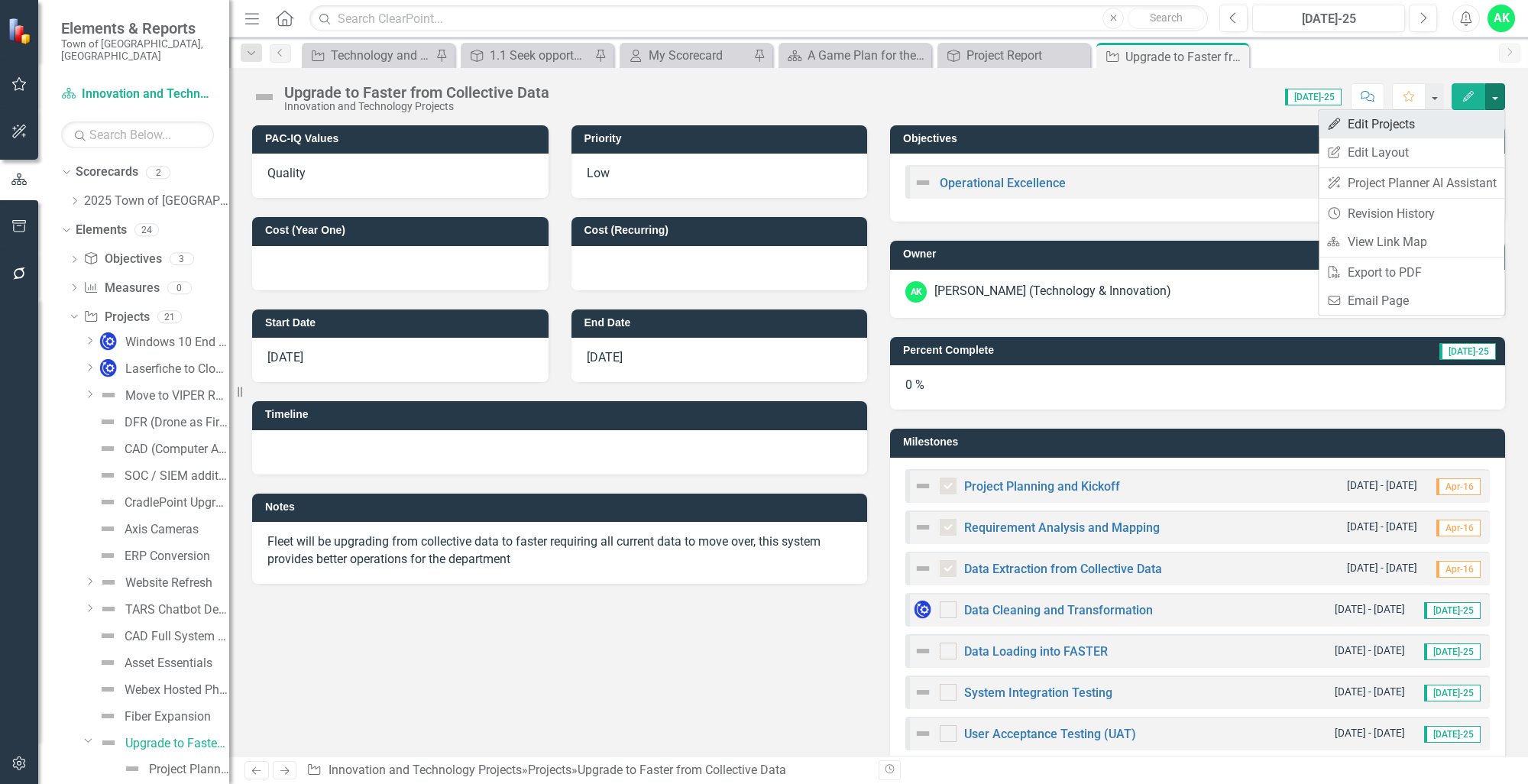
click at [1381, 129] on link "Edit Edit Projects" at bounding box center [1411, 124] width 186 height 28
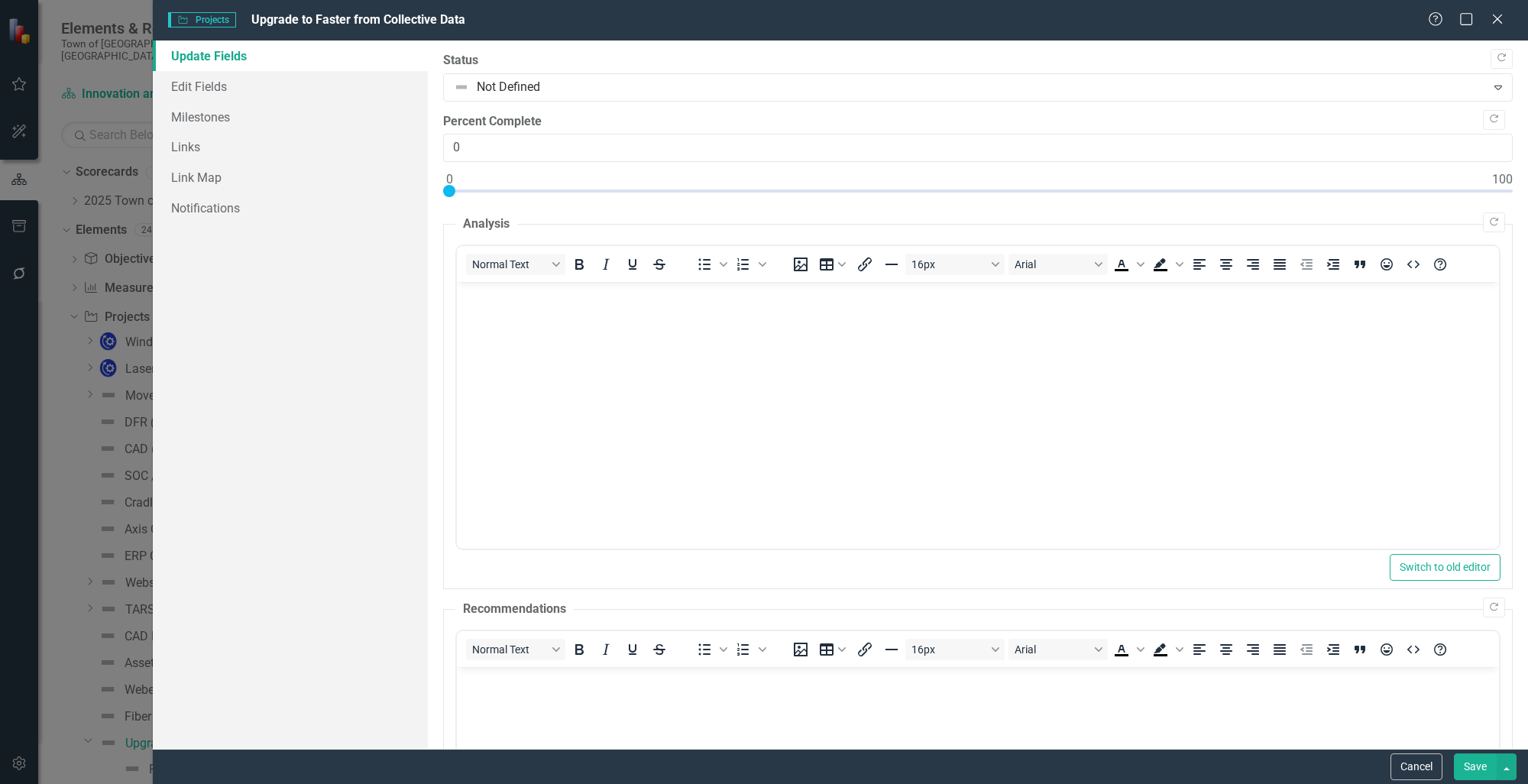
scroll to position [0, 0]
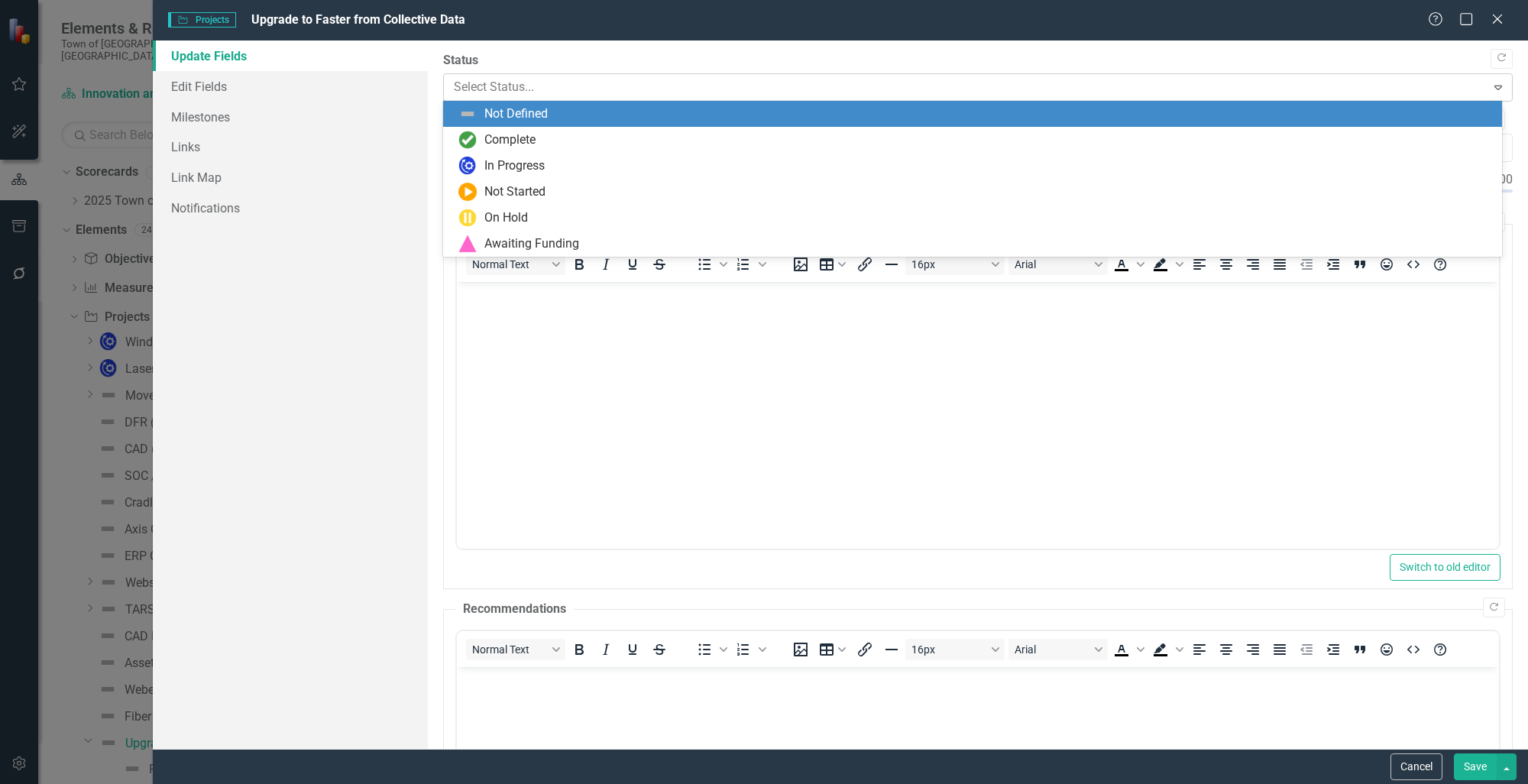
click at [527, 84] on div at bounding box center [965, 87] width 1023 height 20
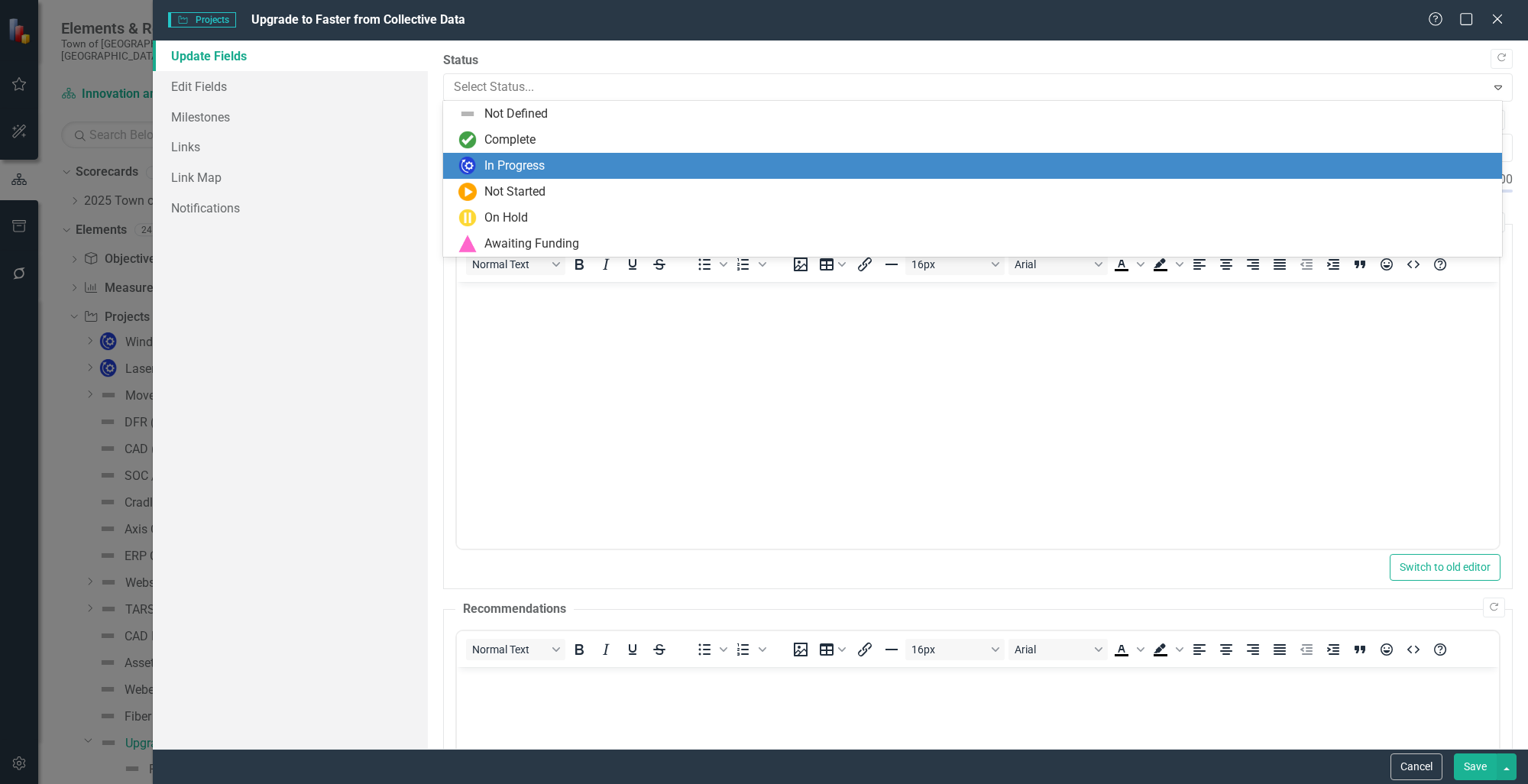
click at [494, 170] on div "In Progress" at bounding box center [514, 166] width 60 height 17
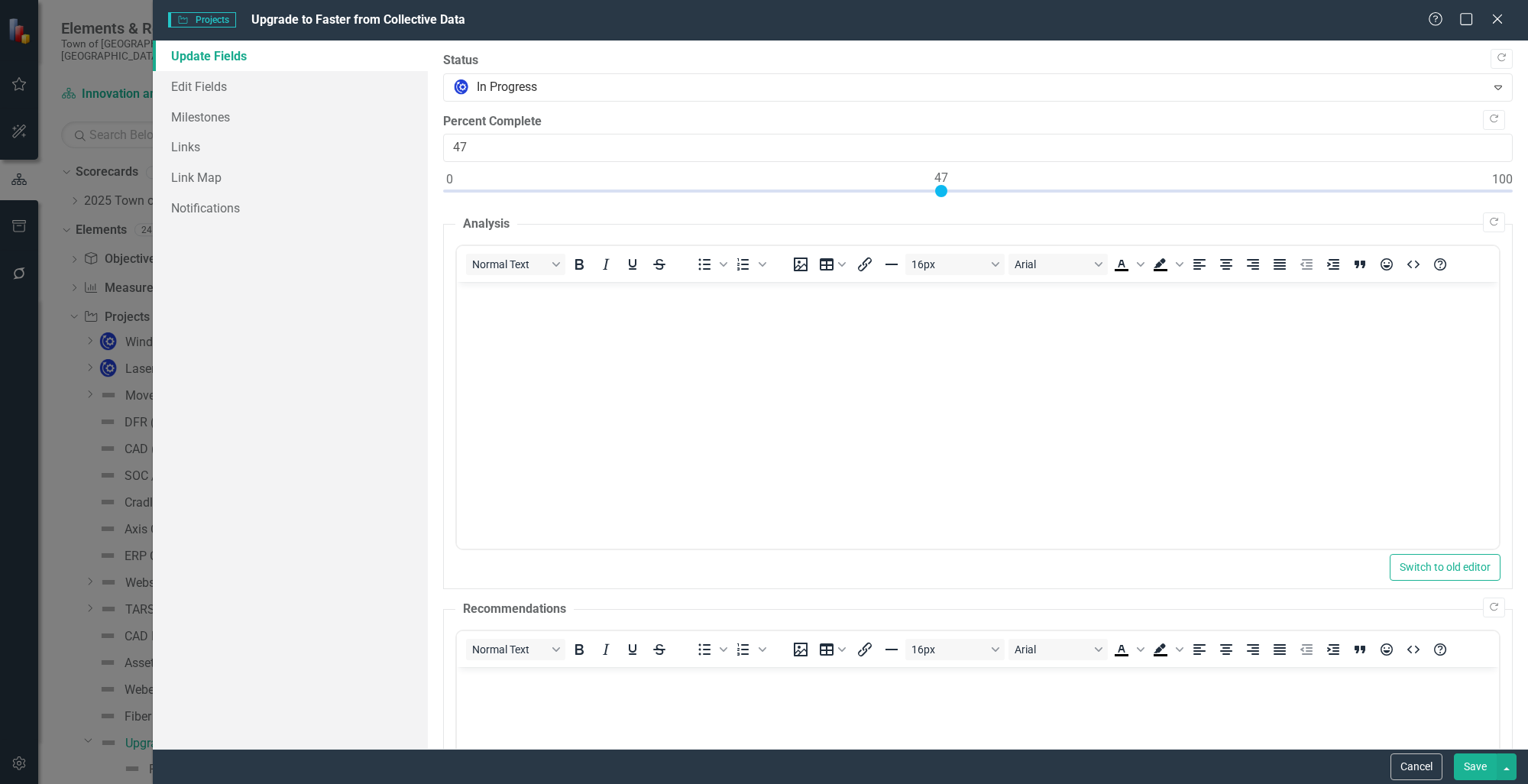
type input "50"
drag, startPoint x: 449, startPoint y: 191, endPoint x: 974, endPoint y: 178, distance: 525.2
click at [974, 185] on div at bounding box center [972, 191] width 13 height 13
click at [1485, 768] on button "Save" at bounding box center [1475, 767] width 43 height 27
checkbox input "false"
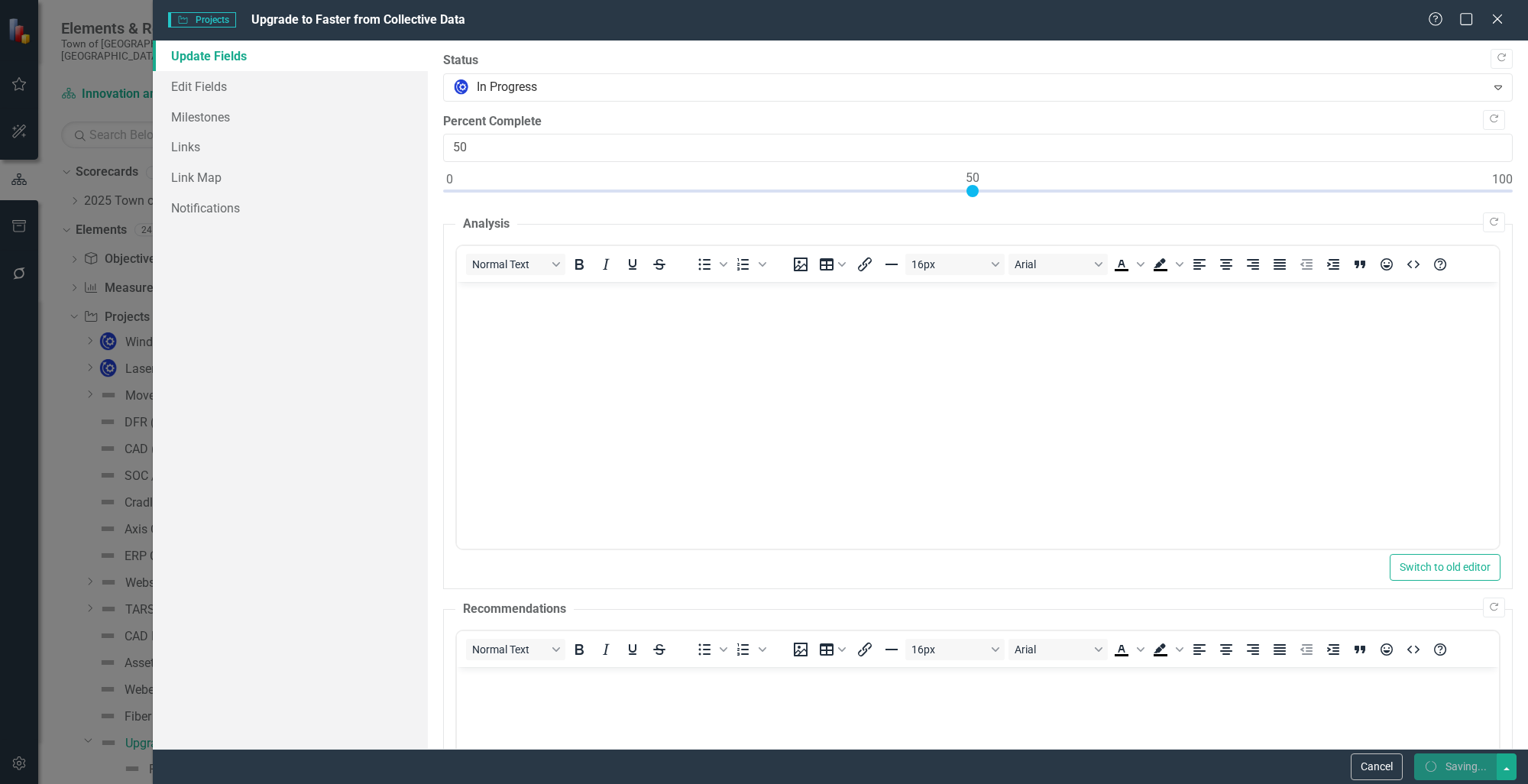
checkbox input "false"
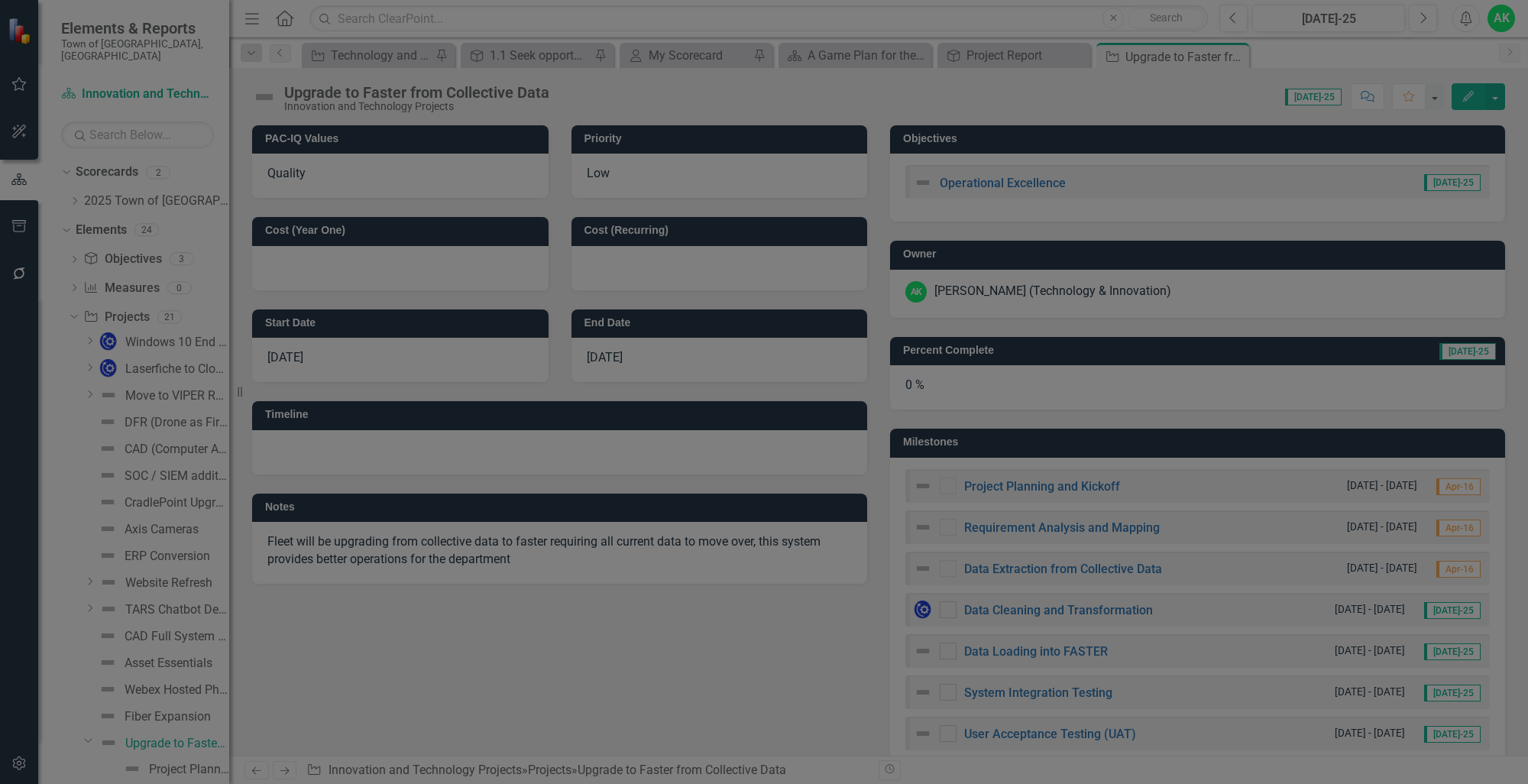
checkbox input "true"
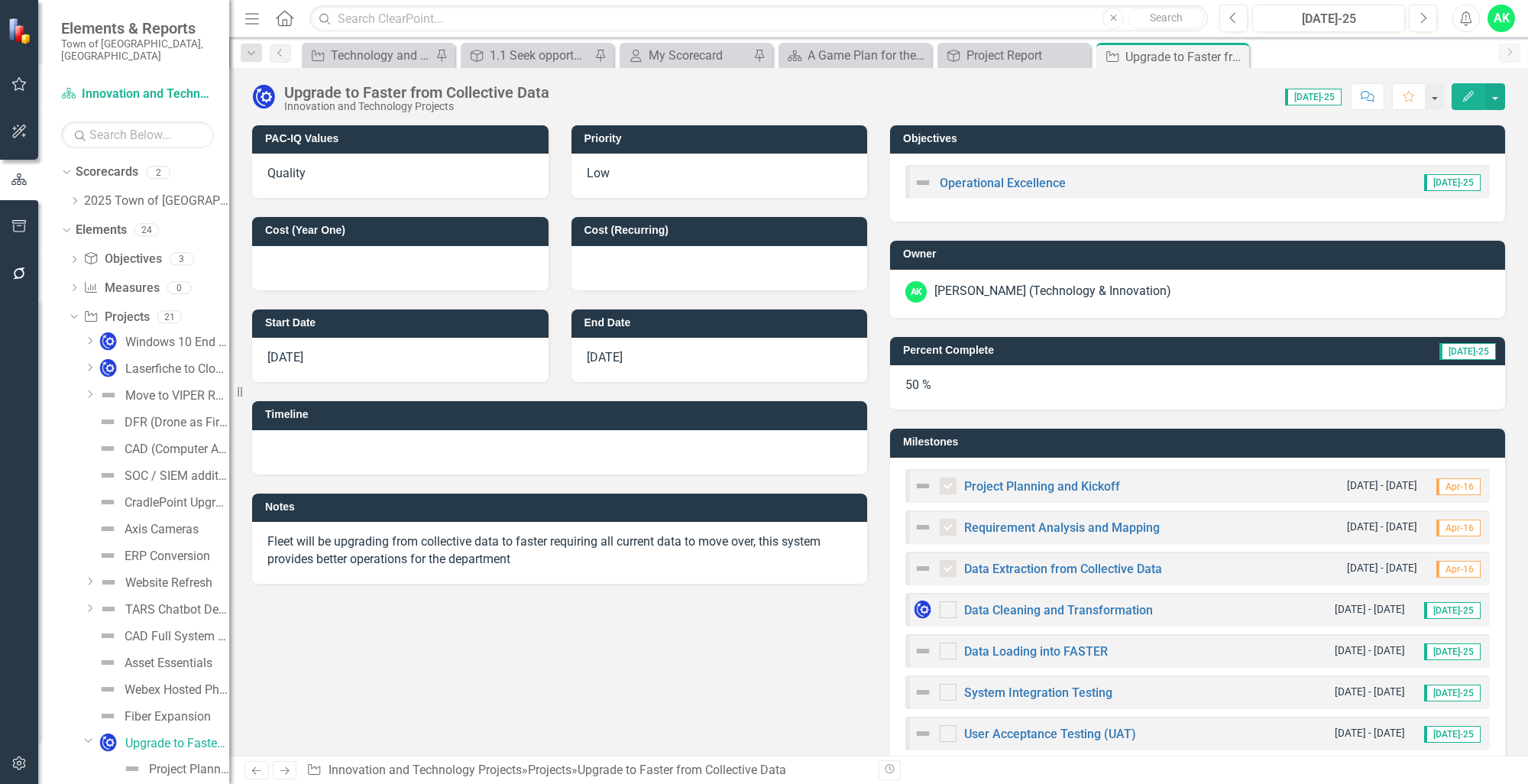
drag, startPoint x: 1236, startPoint y: 53, endPoint x: 1210, endPoint y: 56, distance: 26.2
click at [0, 0] on icon "Close" at bounding box center [0, 0] width 0 height 0
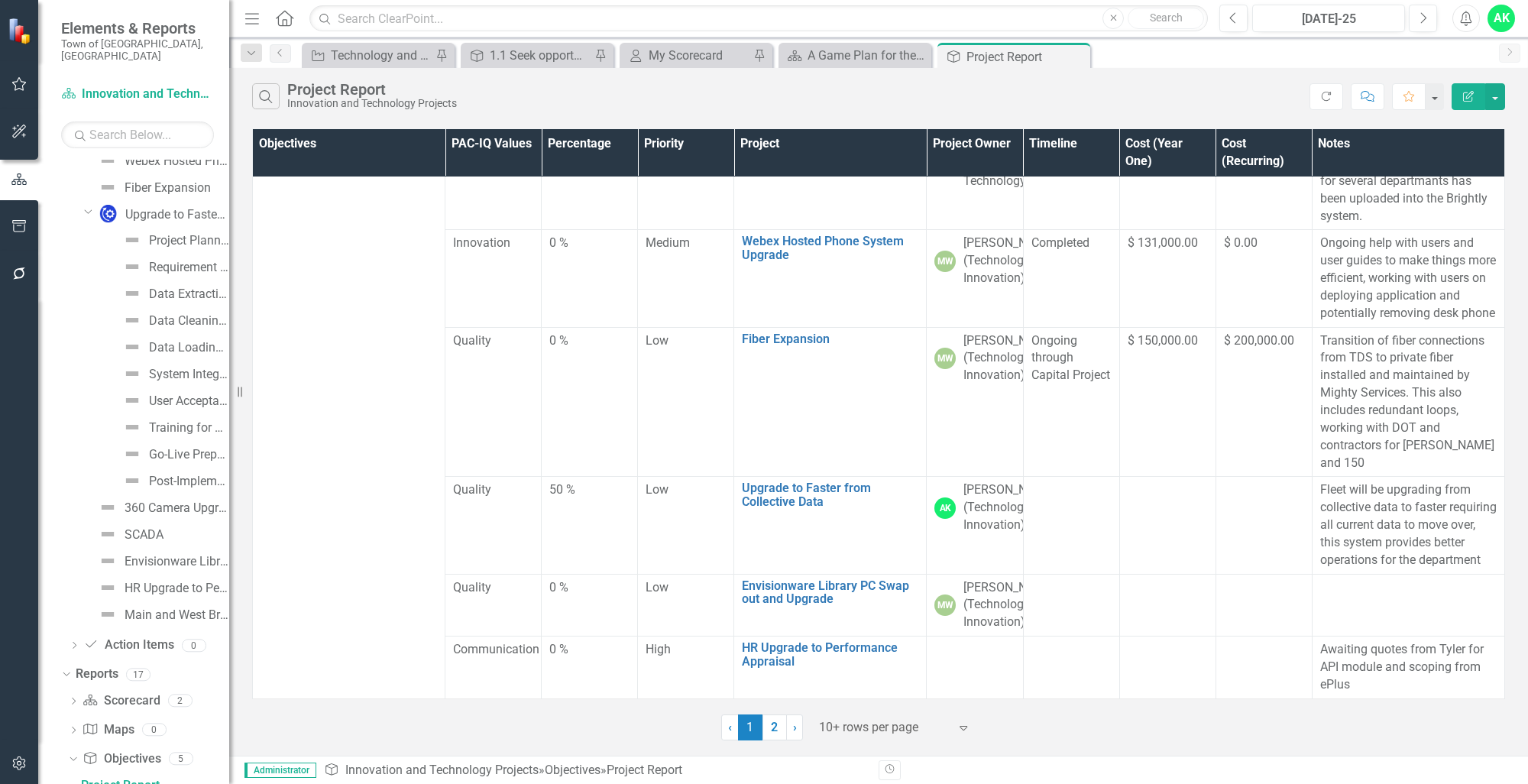
scroll to position [705, 0]
click at [785, 662] on td "HR Upgrade to Performance Appraisal Link Map View Link Map Edit Edit Projects L…" at bounding box center [830, 668] width 192 height 63
click at [750, 656] on link "HR Upgrade to Performance Appraisal" at bounding box center [830, 655] width 177 height 27
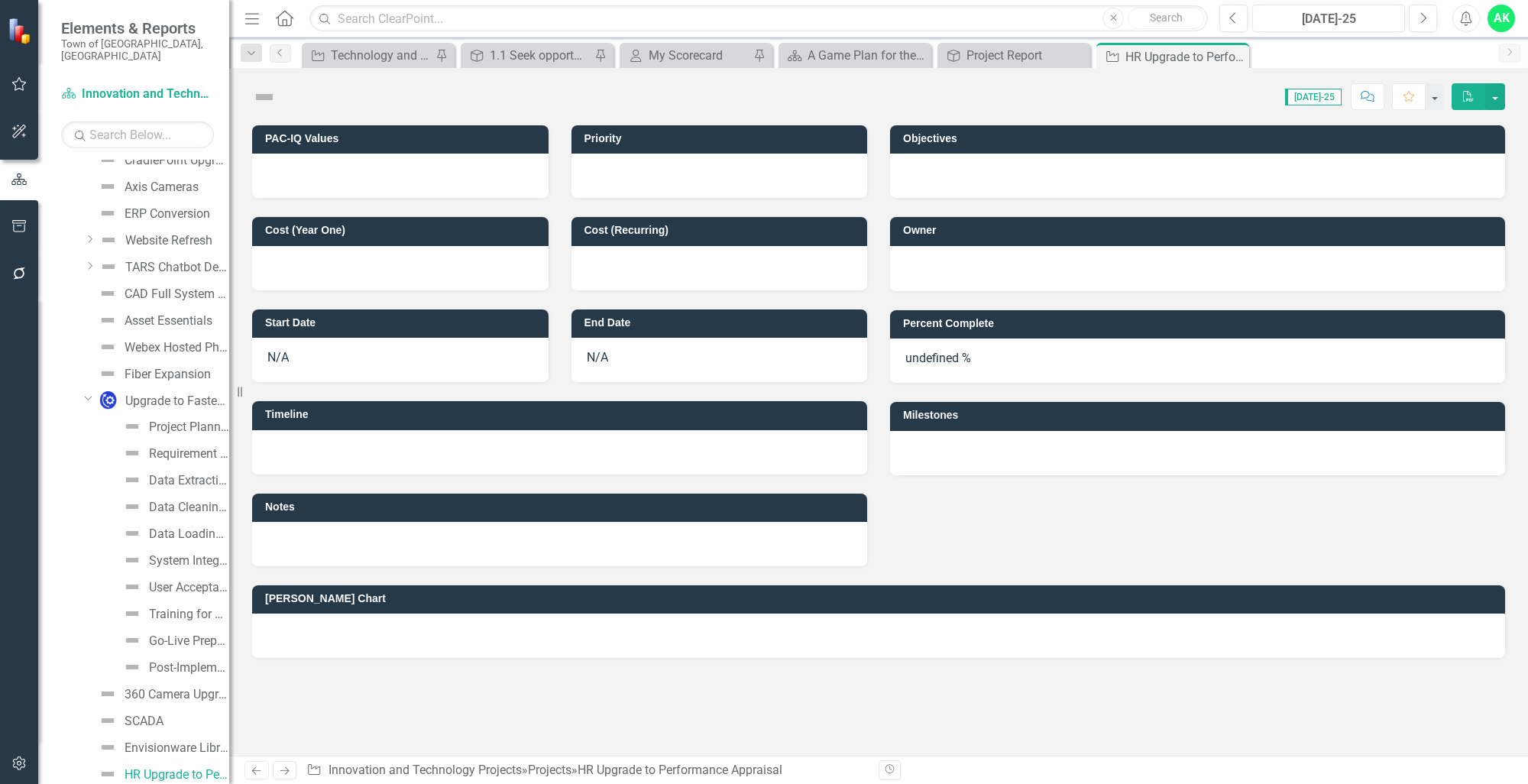
scroll to position [331, 0]
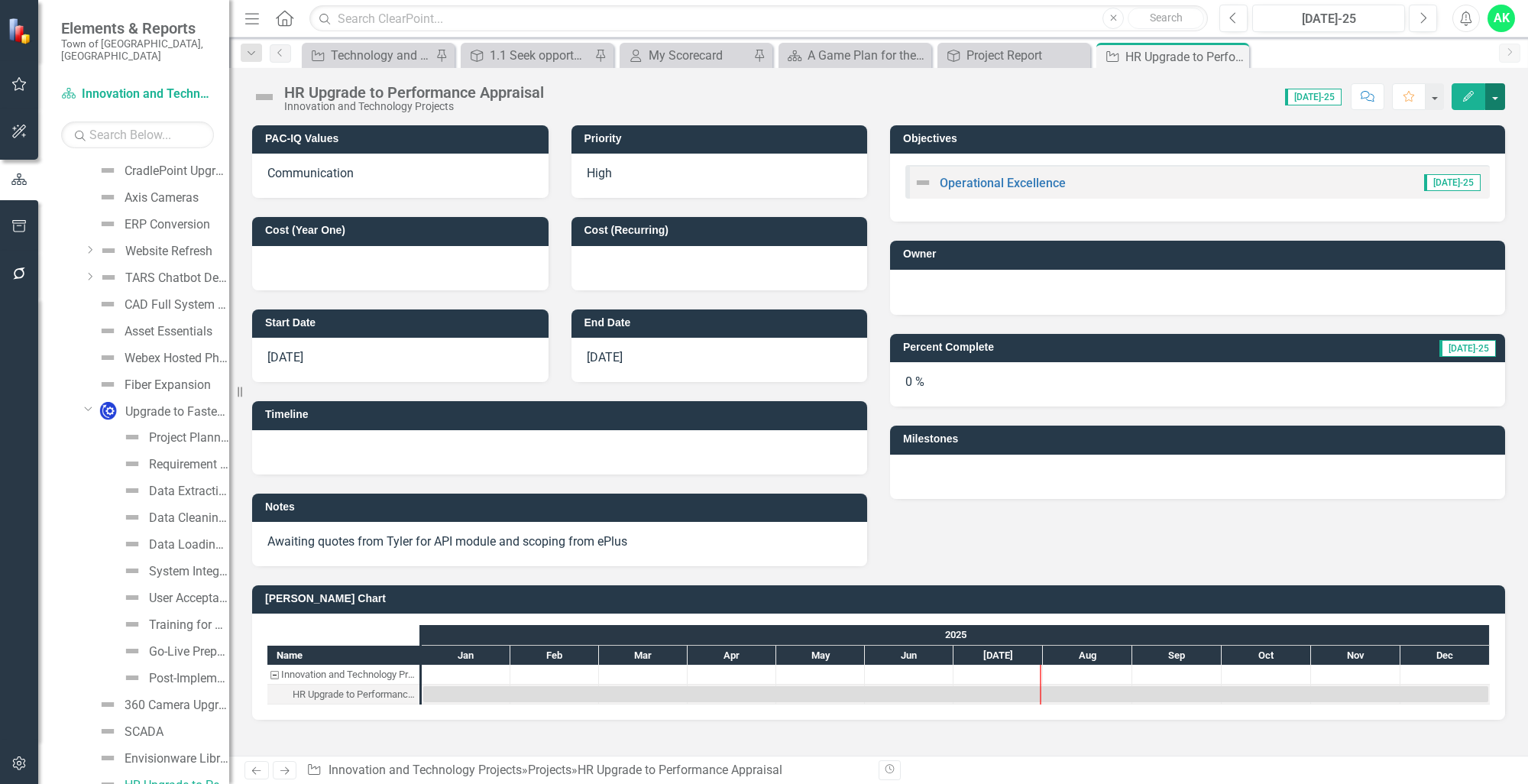
click at [1494, 101] on button "button" at bounding box center [1494, 97] width 20 height 27
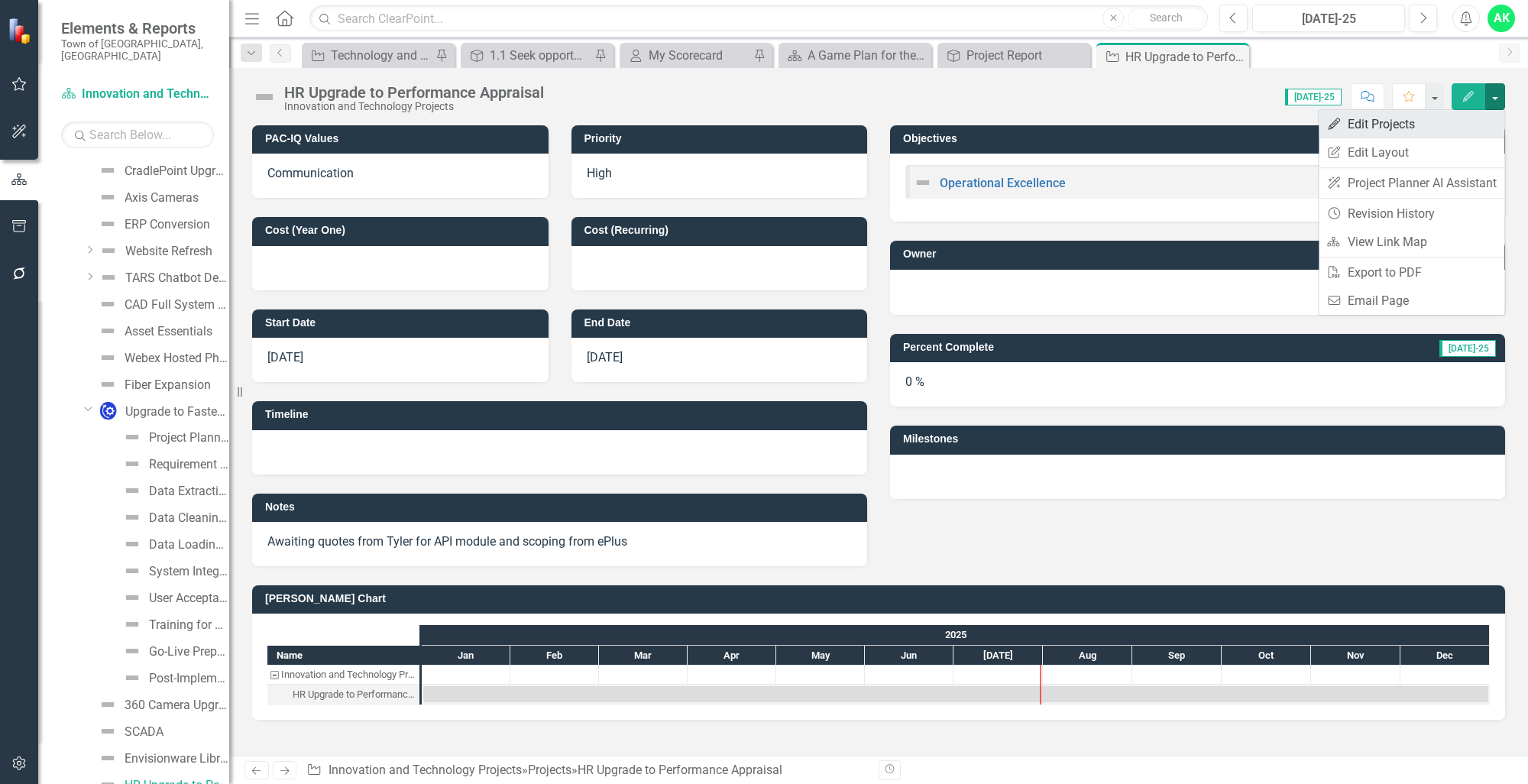
click at [1452, 129] on link "Edit Edit Projects" at bounding box center [1411, 124] width 186 height 28
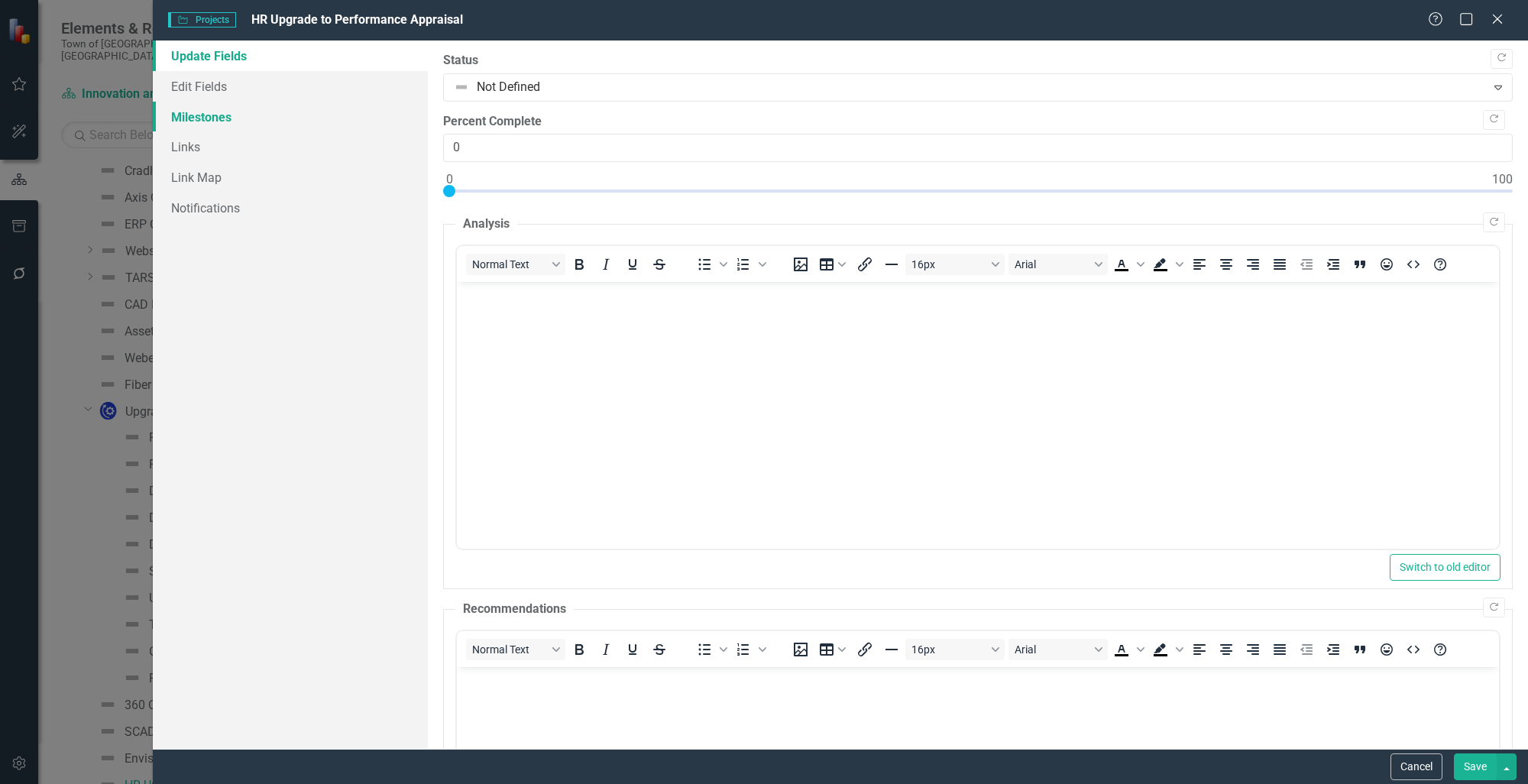
scroll to position [0, 0]
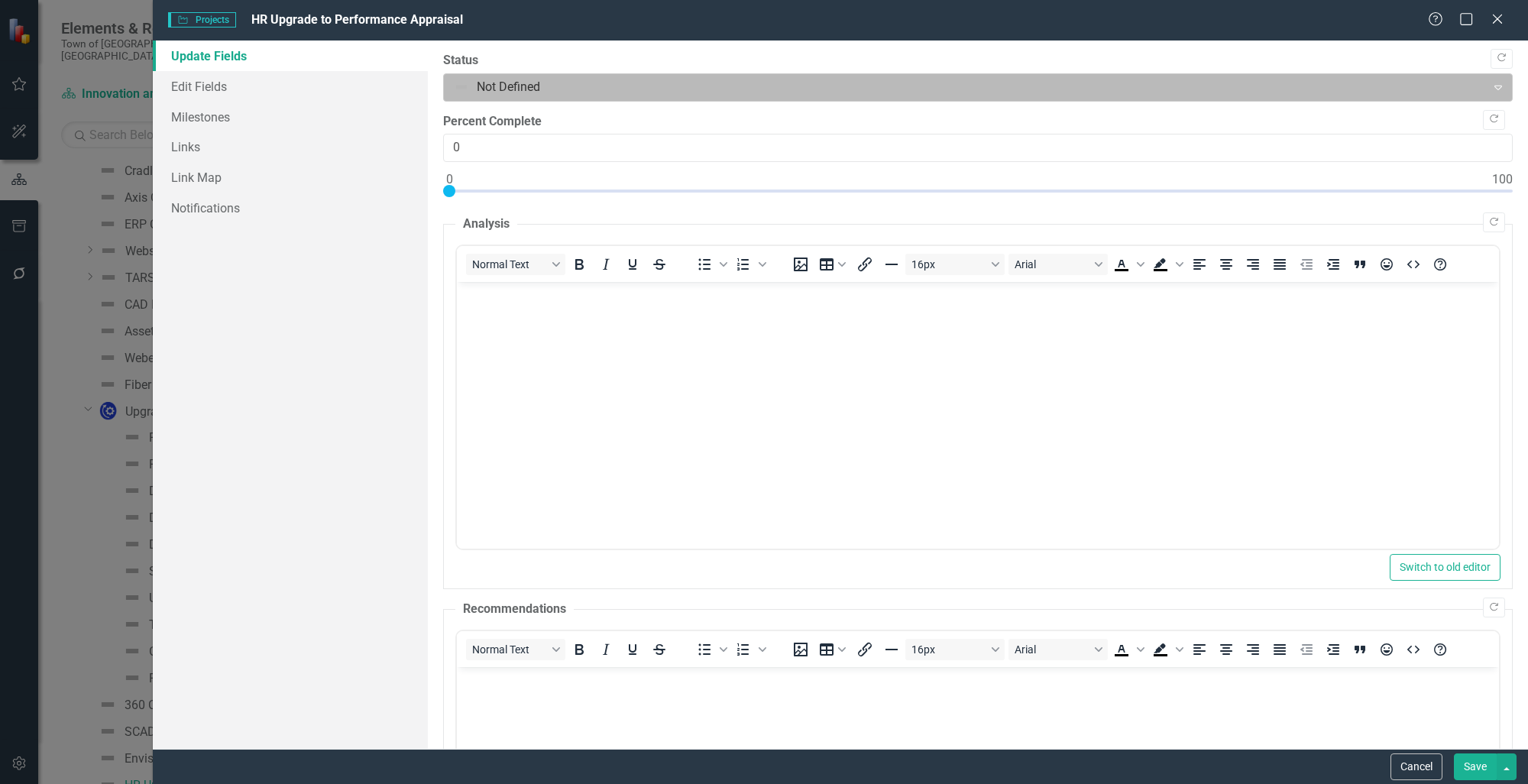
click at [483, 94] on div at bounding box center [965, 87] width 1023 height 20
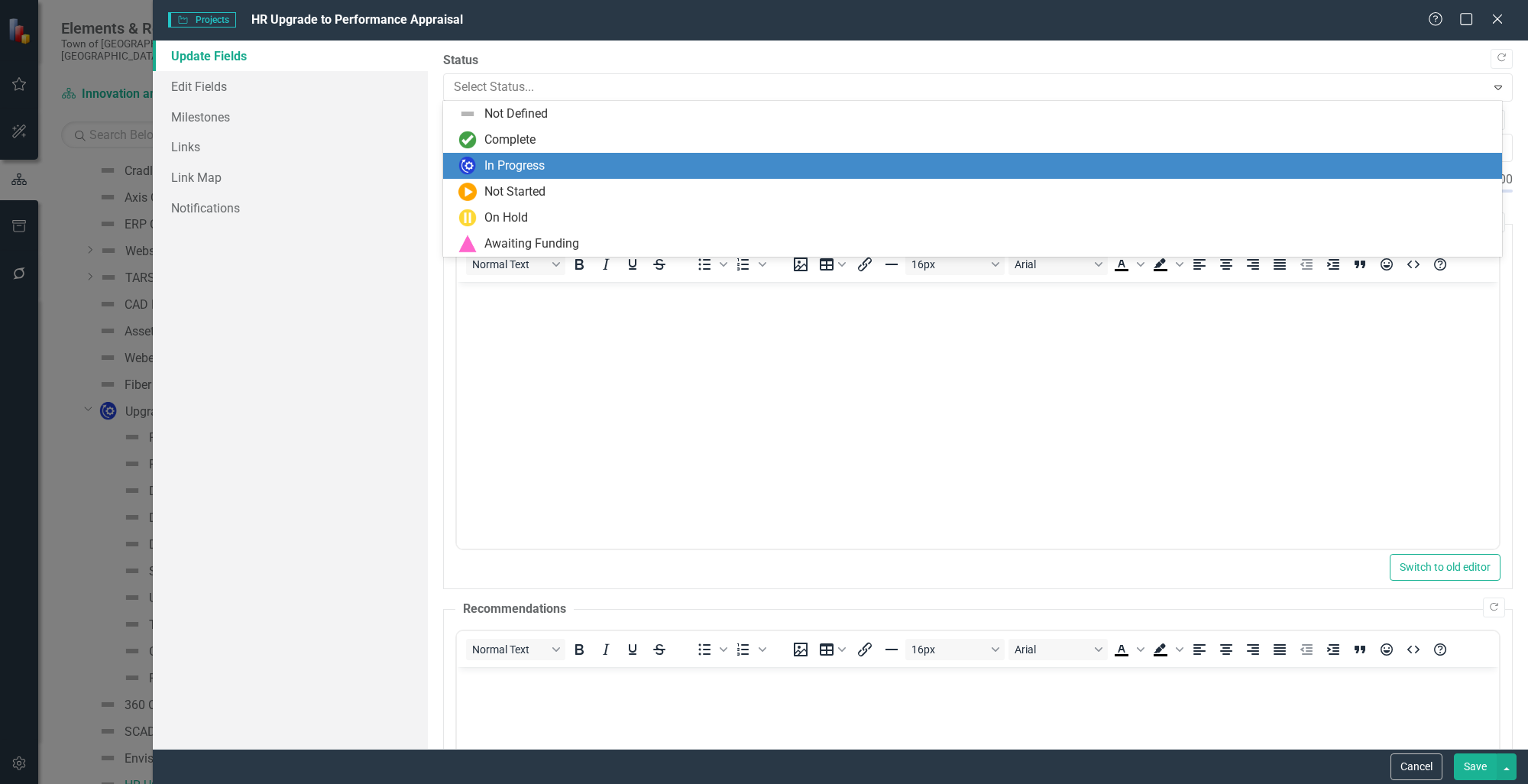
click at [483, 166] on div "In Progress" at bounding box center [976, 166] width 1034 height 18
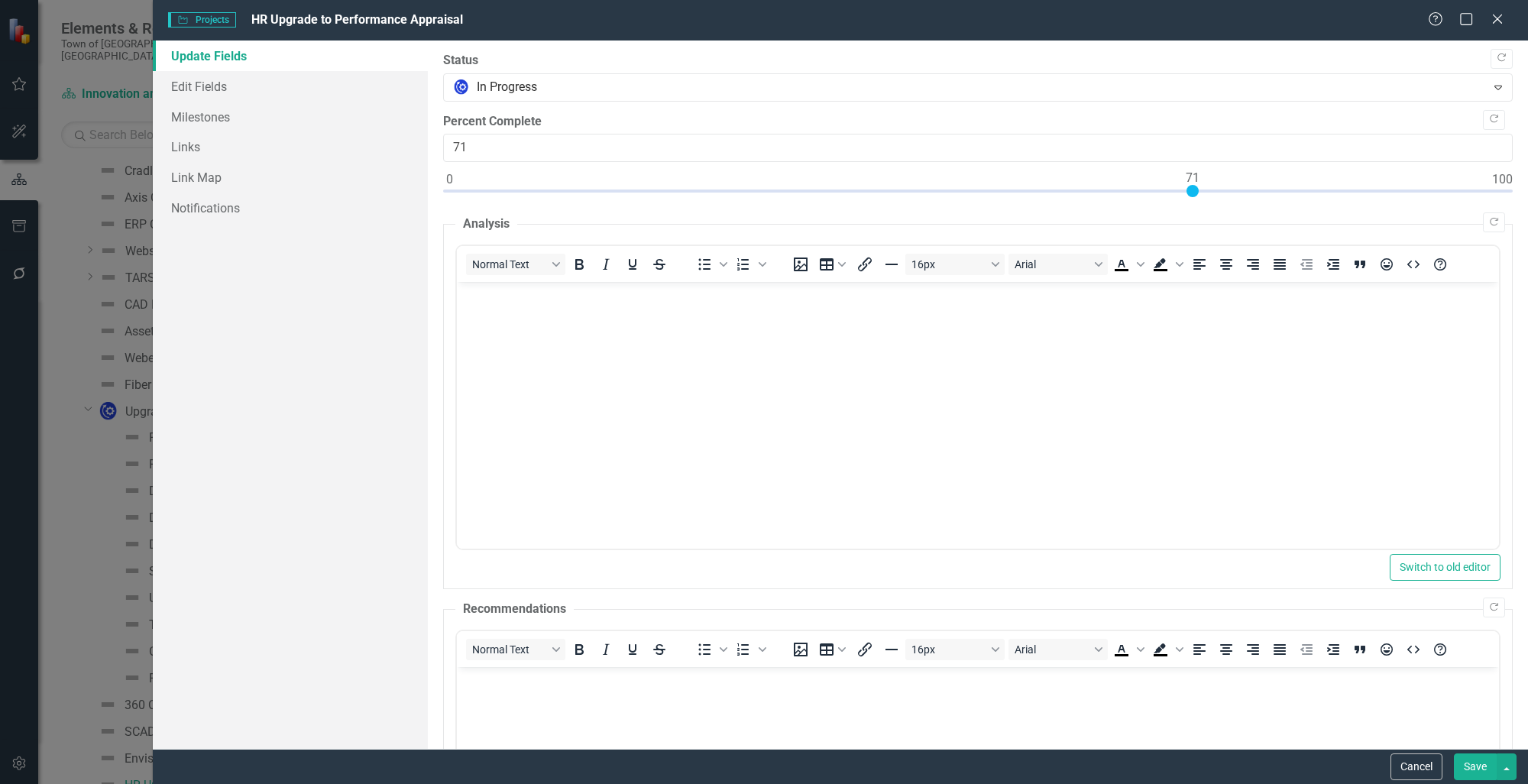
type input "70"
drag, startPoint x: 446, startPoint y: 191, endPoint x: 1183, endPoint y: 198, distance: 737.0
click at [1183, 198] on div at bounding box center [978, 195] width 1070 height 19
click at [177, 93] on link "Edit Fields" at bounding box center [290, 86] width 275 height 31
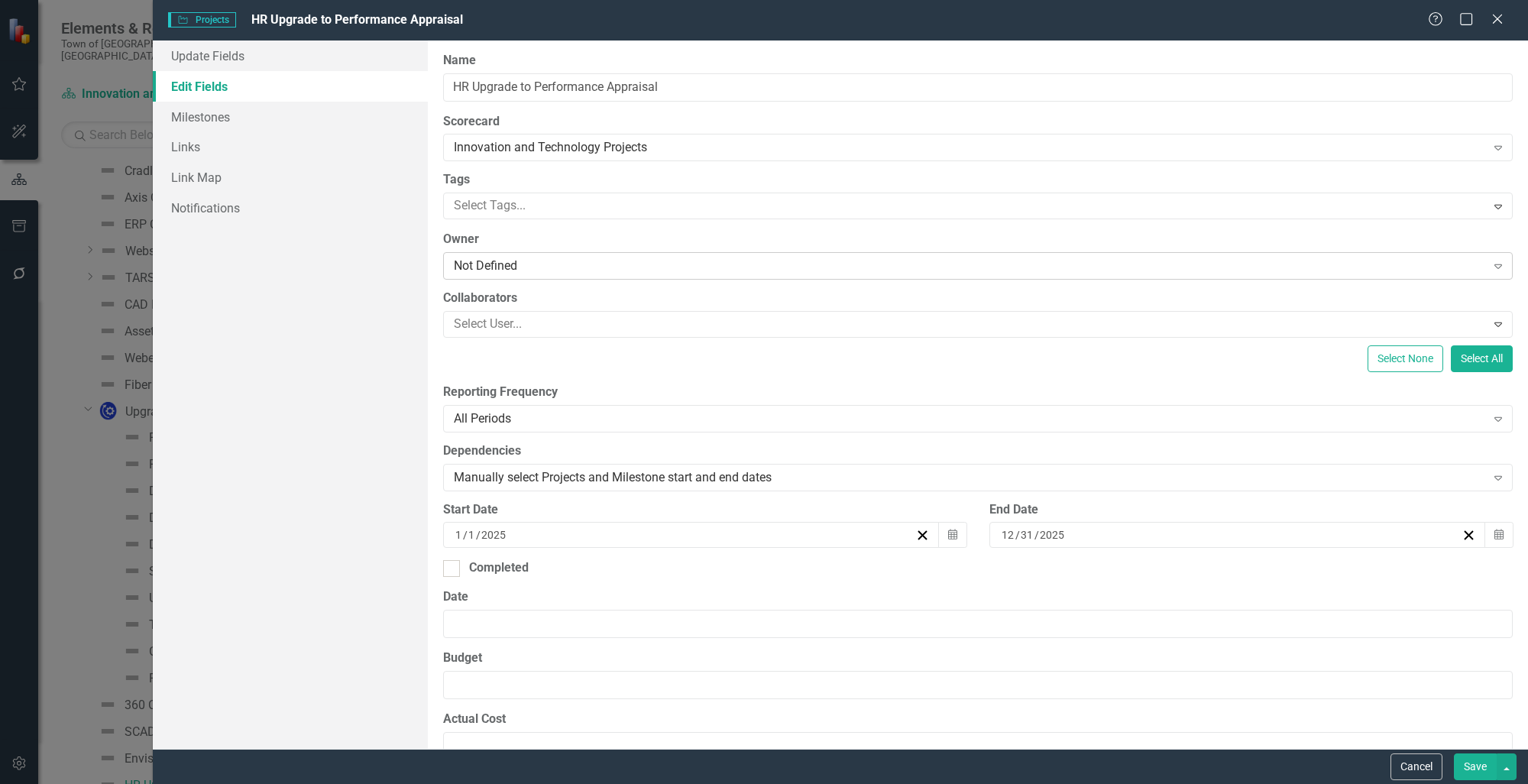
click at [562, 265] on div "Not Defined" at bounding box center [969, 266] width 1032 height 17
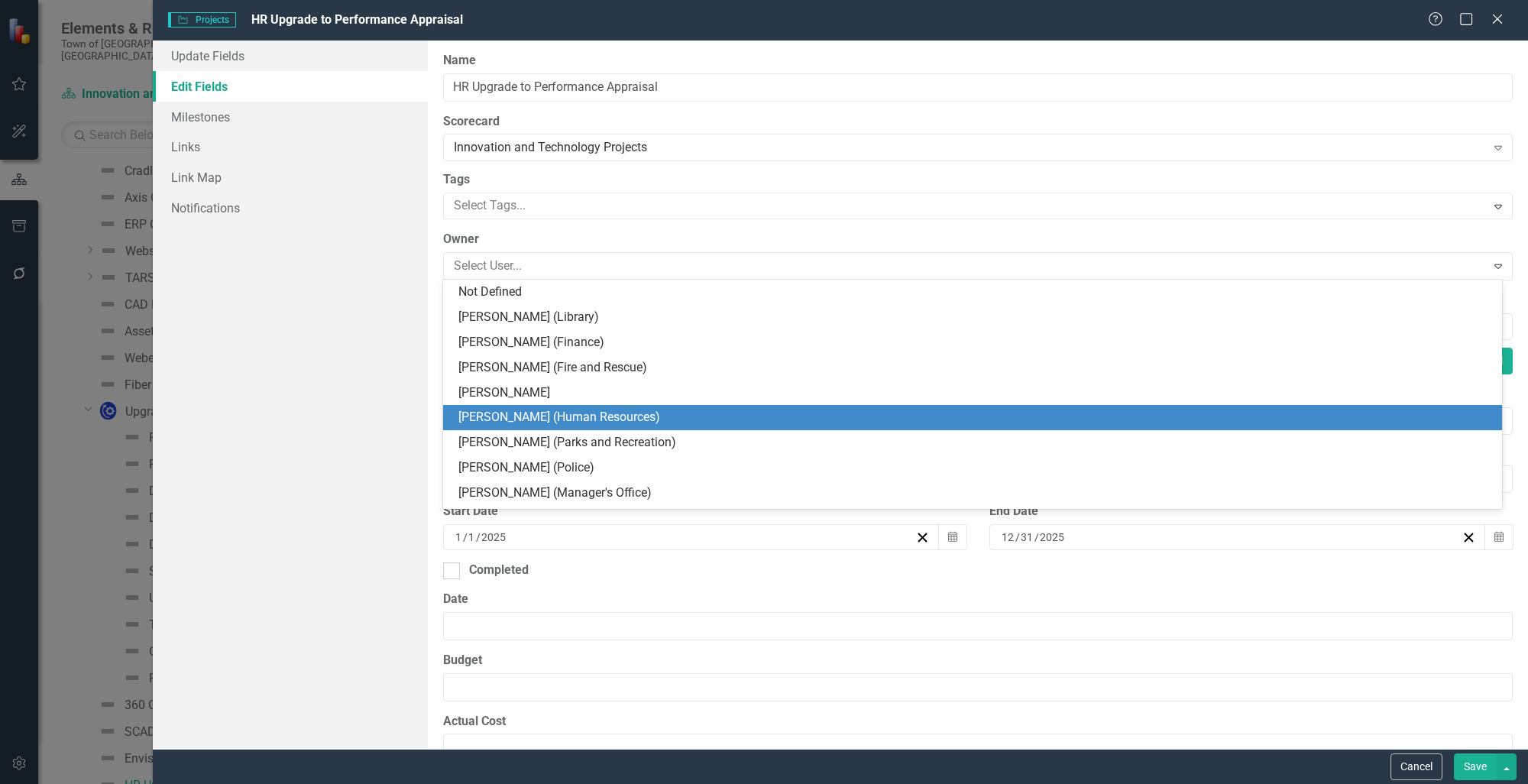
scroll to position [153, 0]
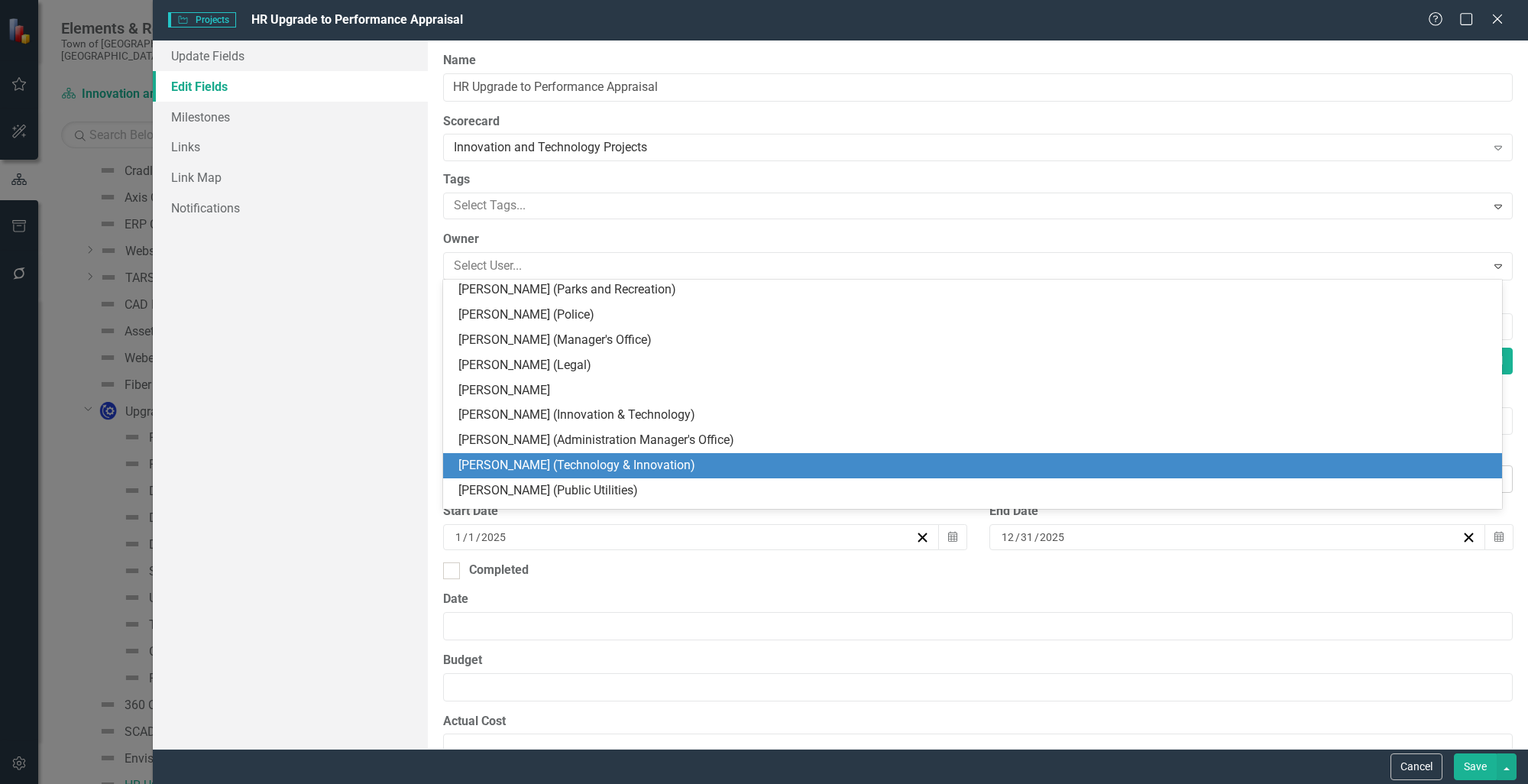
click at [552, 469] on div "[PERSON_NAME] (Technology & Innovation)" at bounding box center [976, 465] width 1034 height 17
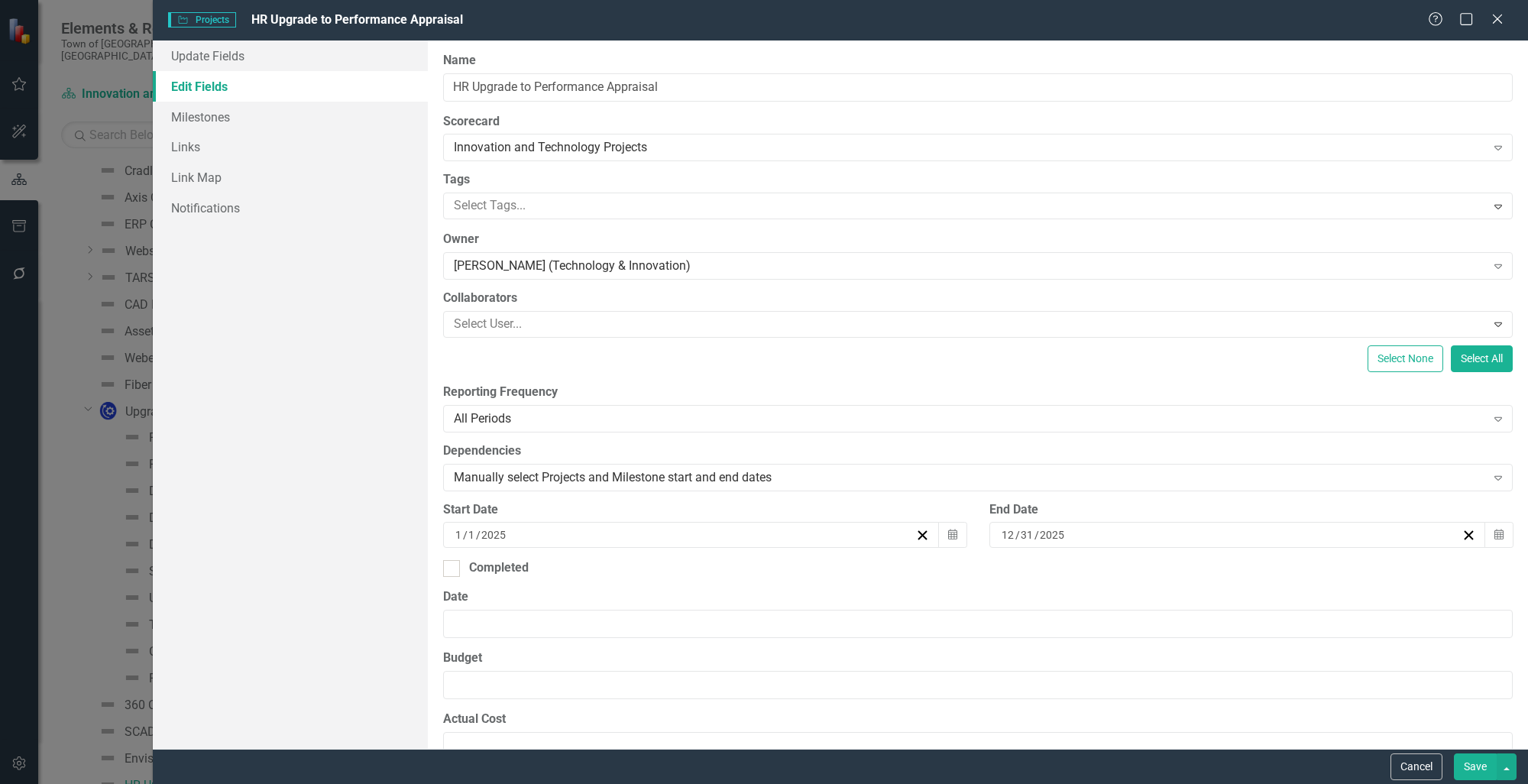
click at [1472, 771] on button "Save" at bounding box center [1475, 767] width 43 height 27
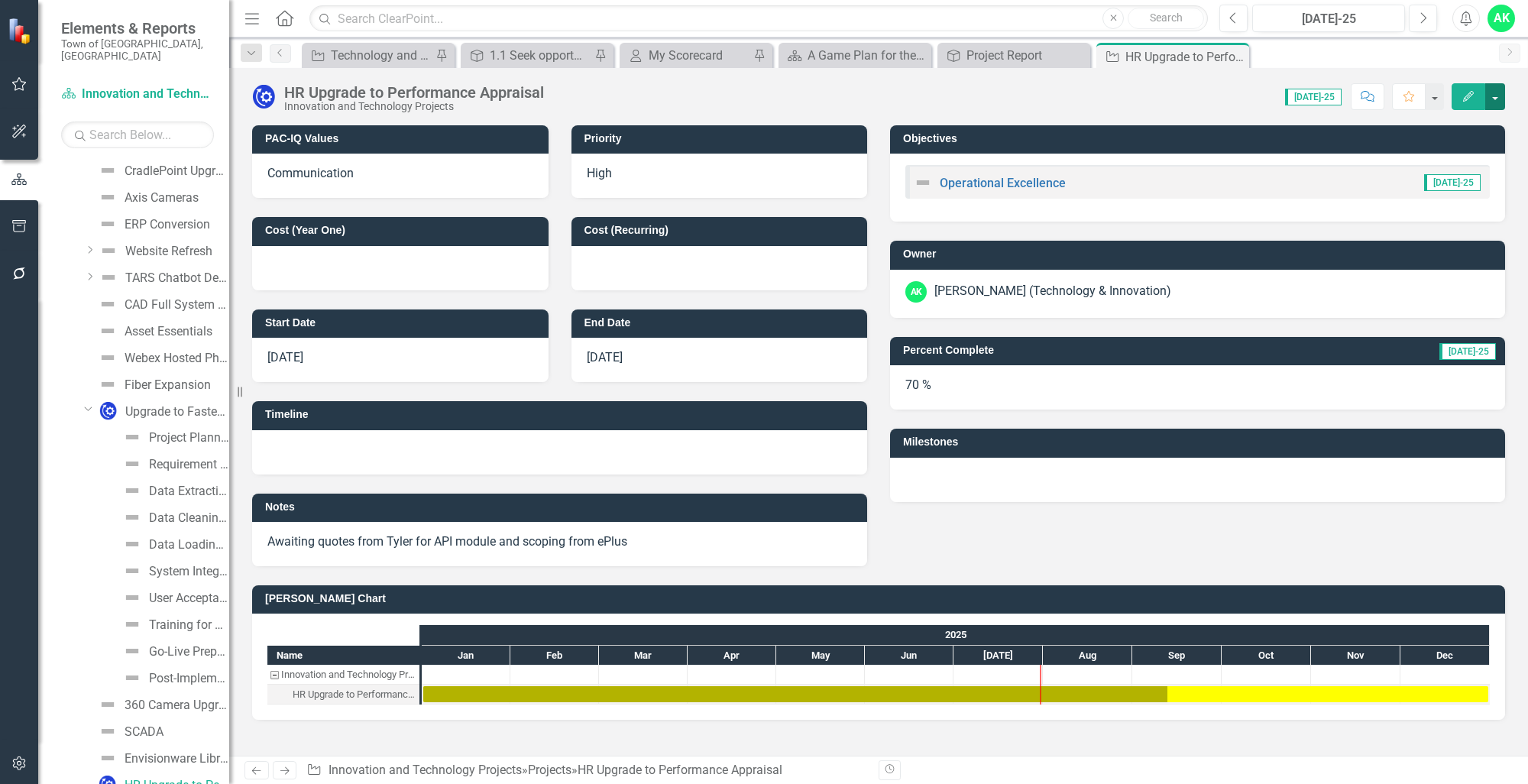
click at [1499, 100] on button "button" at bounding box center [1494, 97] width 20 height 27
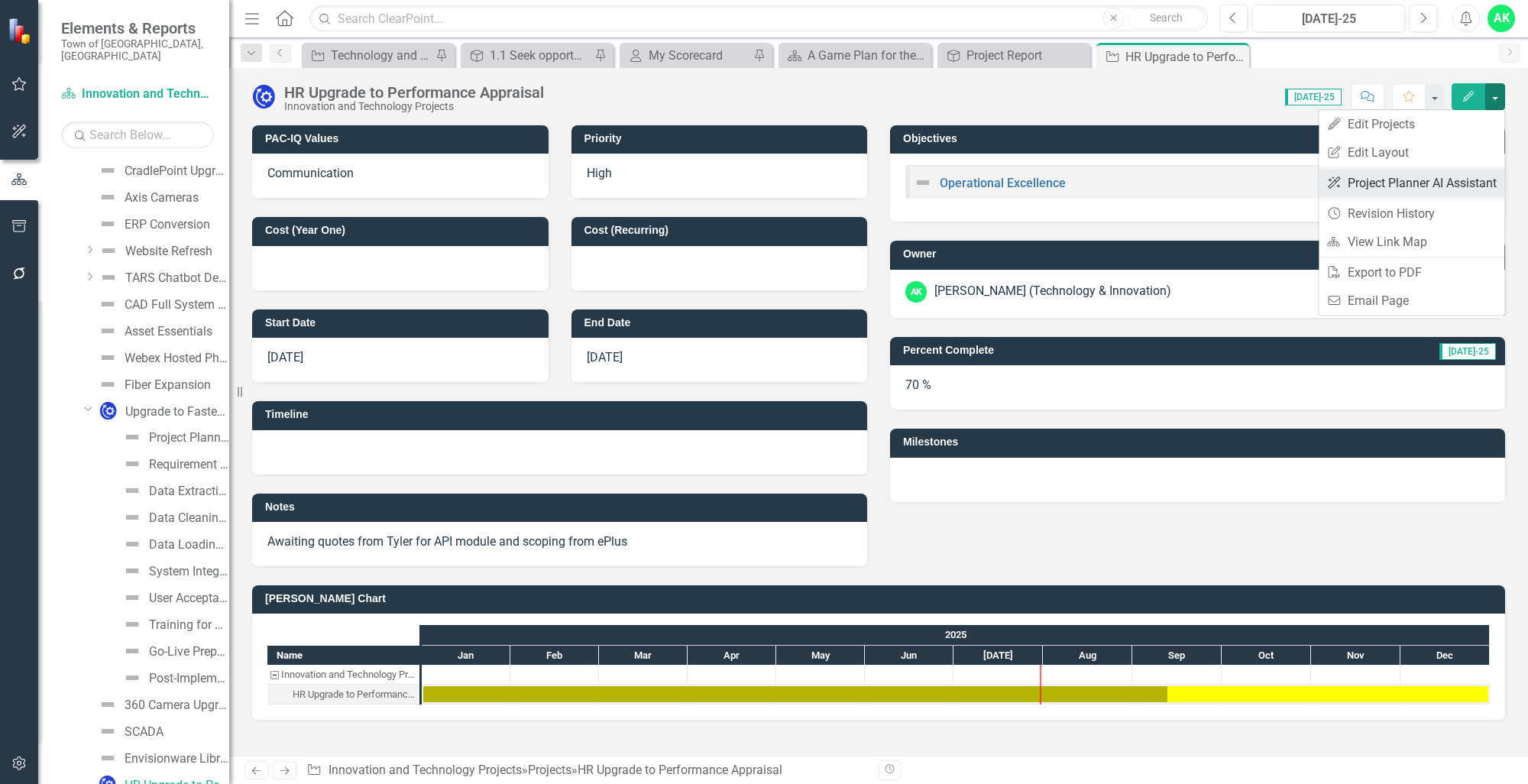
click at [1381, 190] on link "ClearPoint AI Project Planner AI Assistant" at bounding box center [1411, 183] width 186 height 28
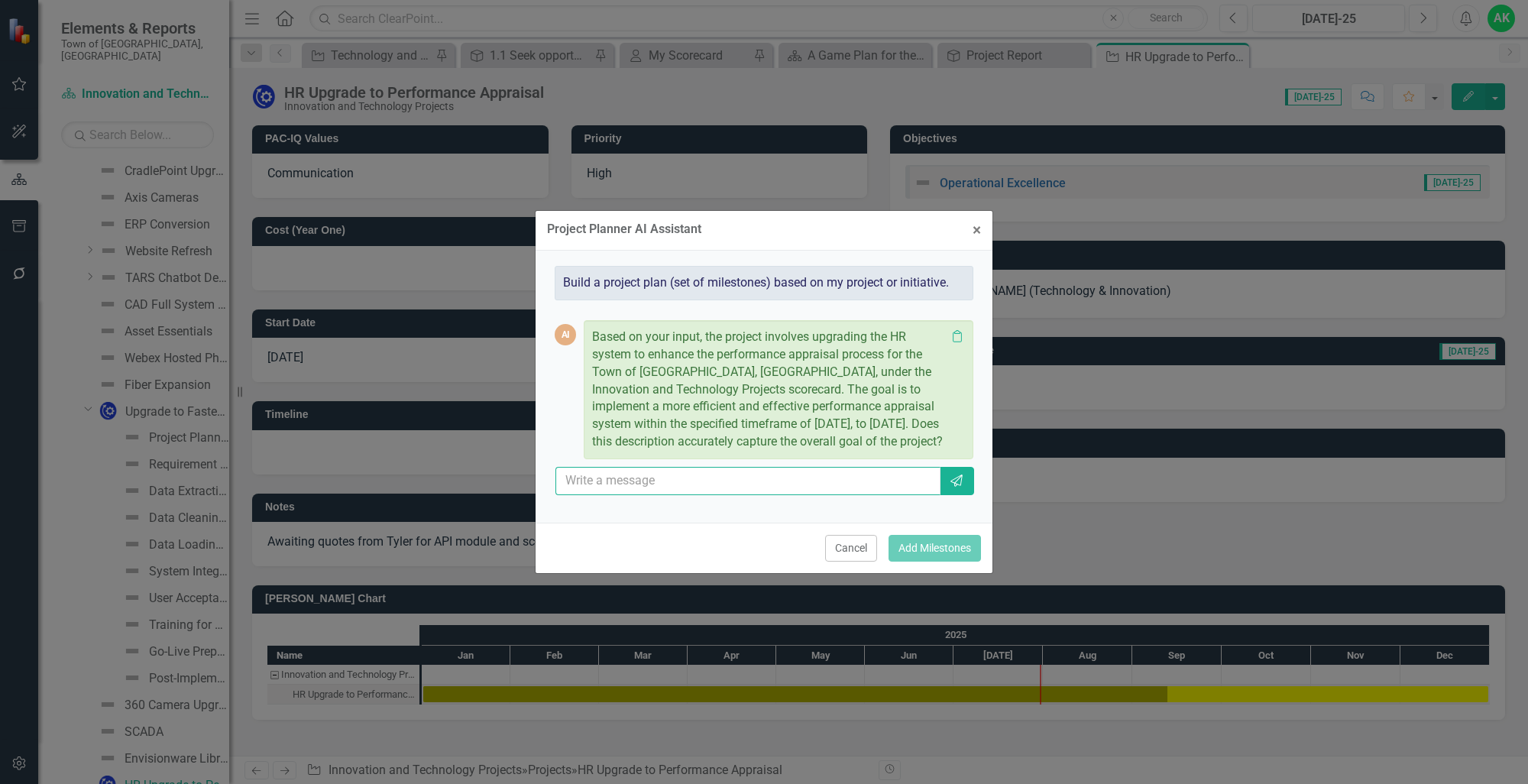
drag, startPoint x: 909, startPoint y: 478, endPoint x: 846, endPoint y: 489, distance: 64.0
click at [906, 478] on input "text" at bounding box center [748, 481] width 385 height 28
type input "yes"
click at [970, 484] on button "Send" at bounding box center [956, 481] width 35 height 28
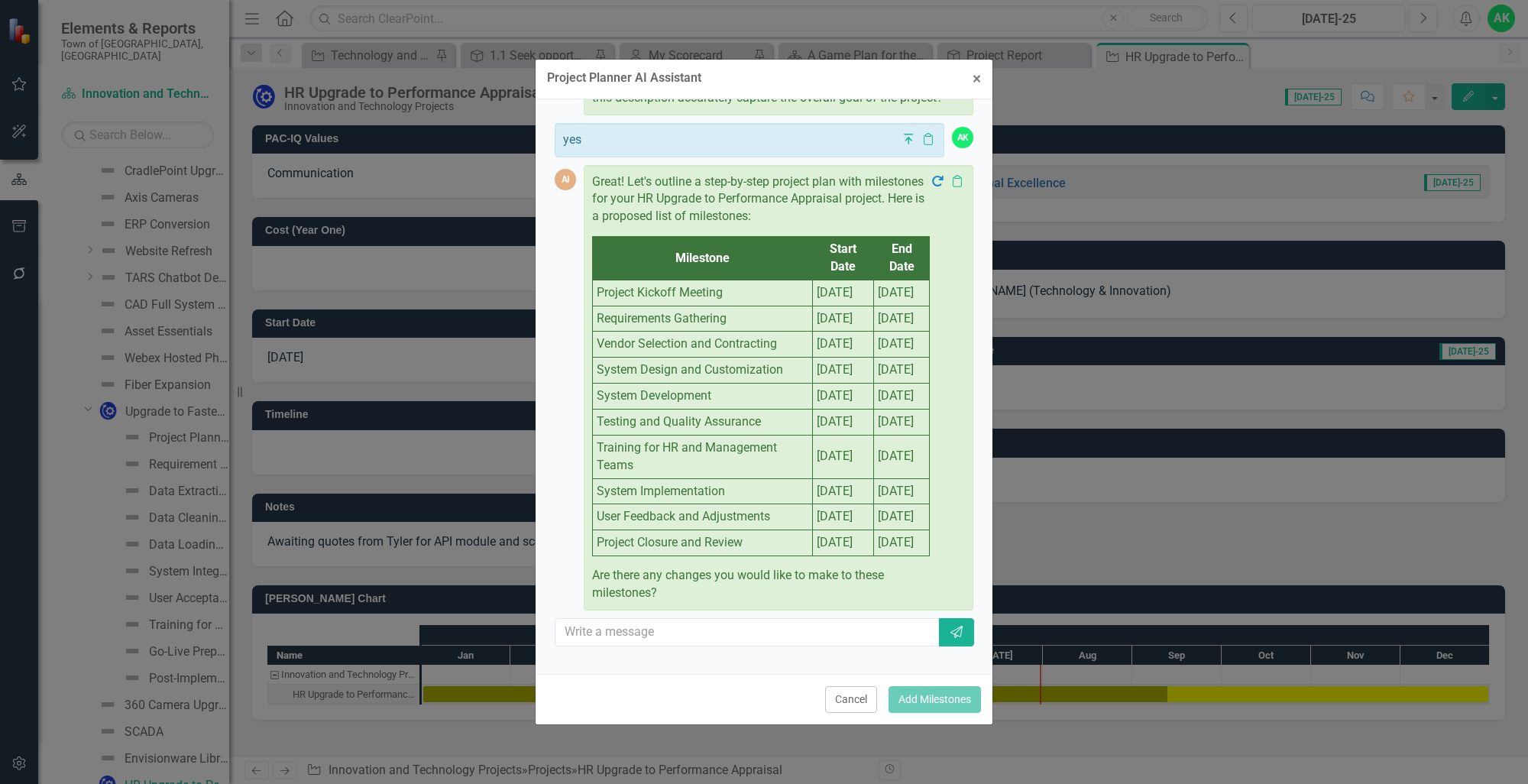
scroll to position [351, 0]
click at [778, 629] on div "AI Based on your input, the project involves upgrading the HR system to enhance…" at bounding box center [764, 308] width 418 height 702
click at [747, 646] on input "text" at bounding box center [748, 632] width 385 height 28
click at [716, 646] on input "text" at bounding box center [748, 632] width 385 height 28
type input "no"
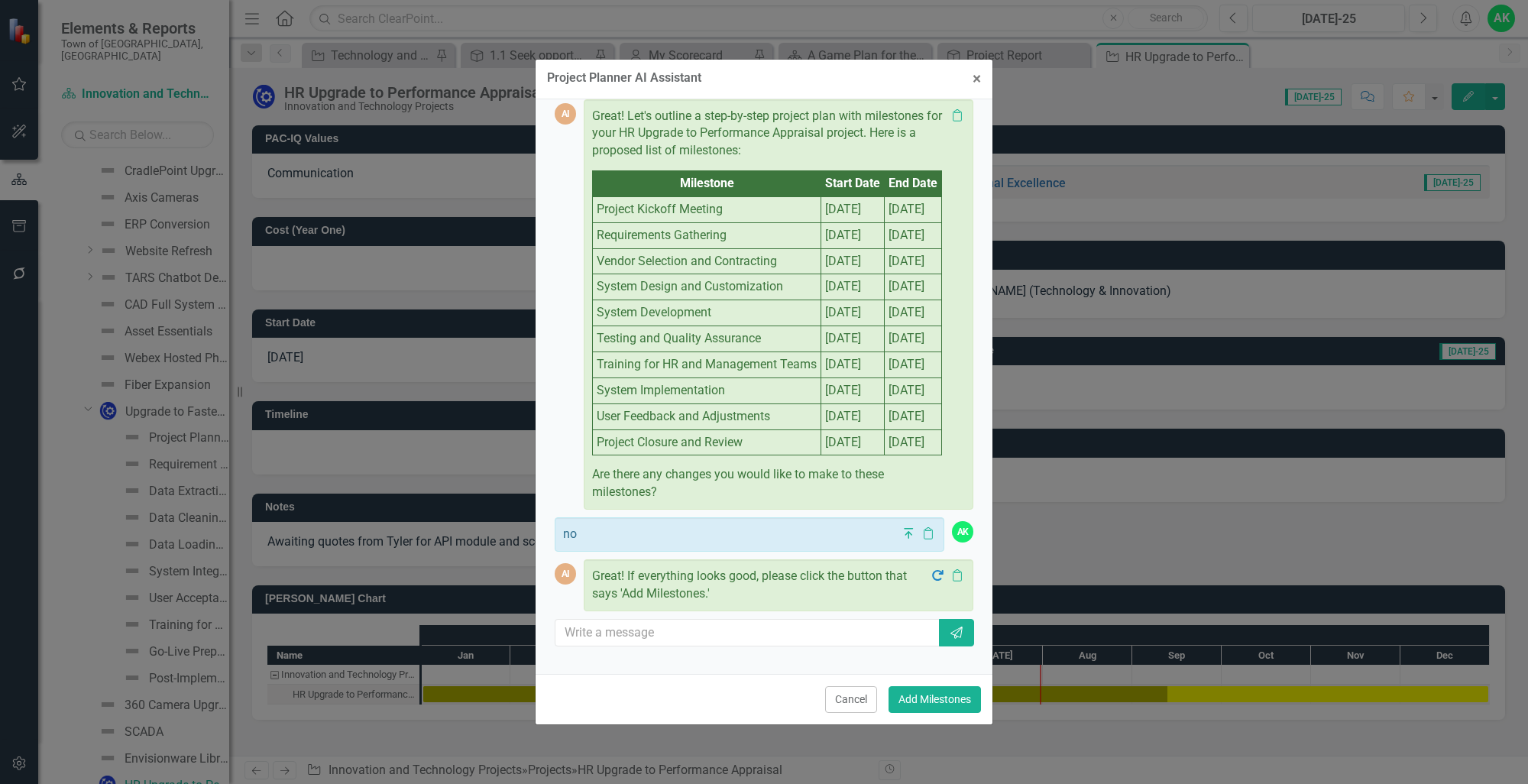
scroll to position [434, 0]
click at [950, 698] on button "Add Milestones" at bounding box center [935, 699] width 93 height 27
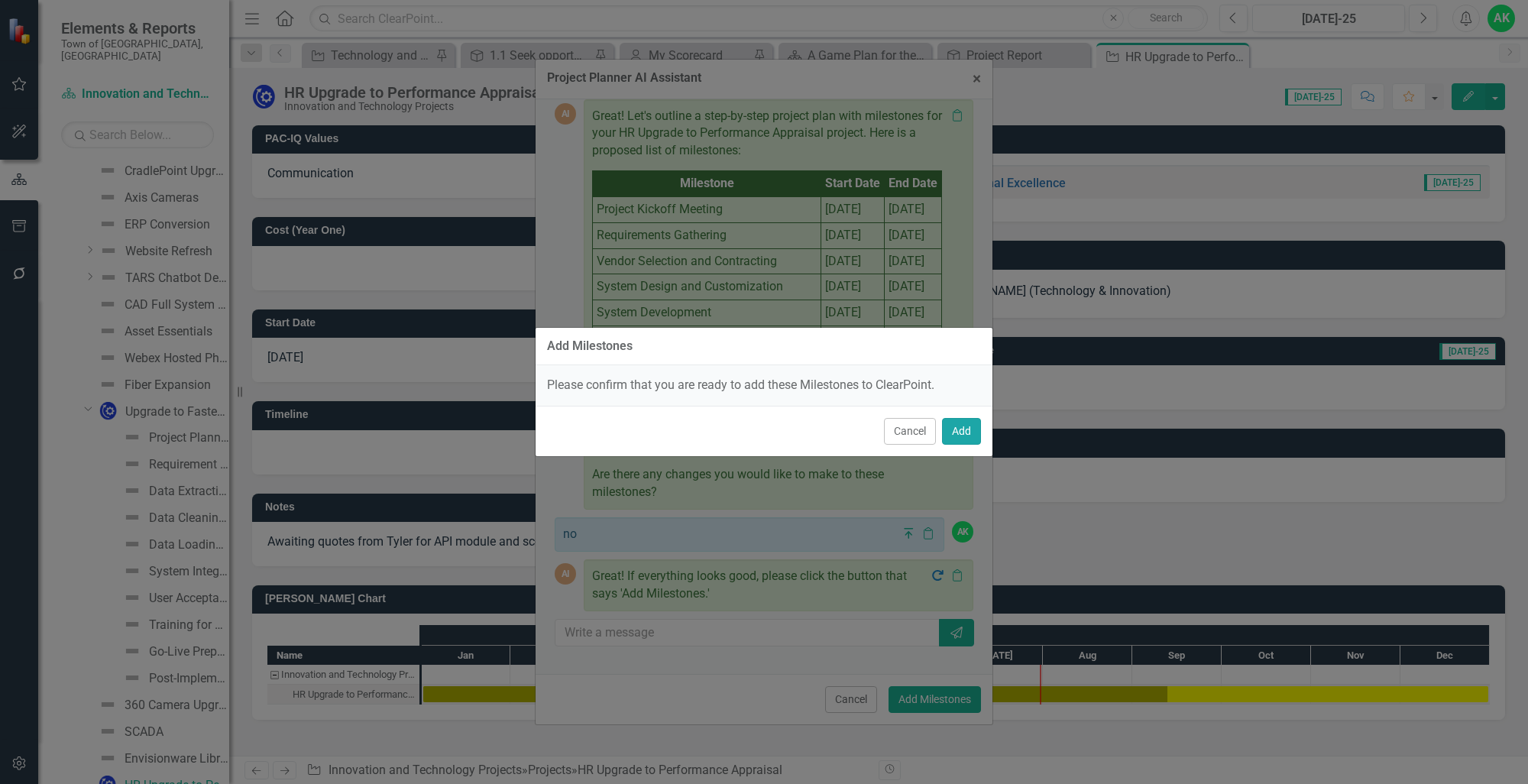
click at [968, 432] on button "Add" at bounding box center [961, 431] width 39 height 27
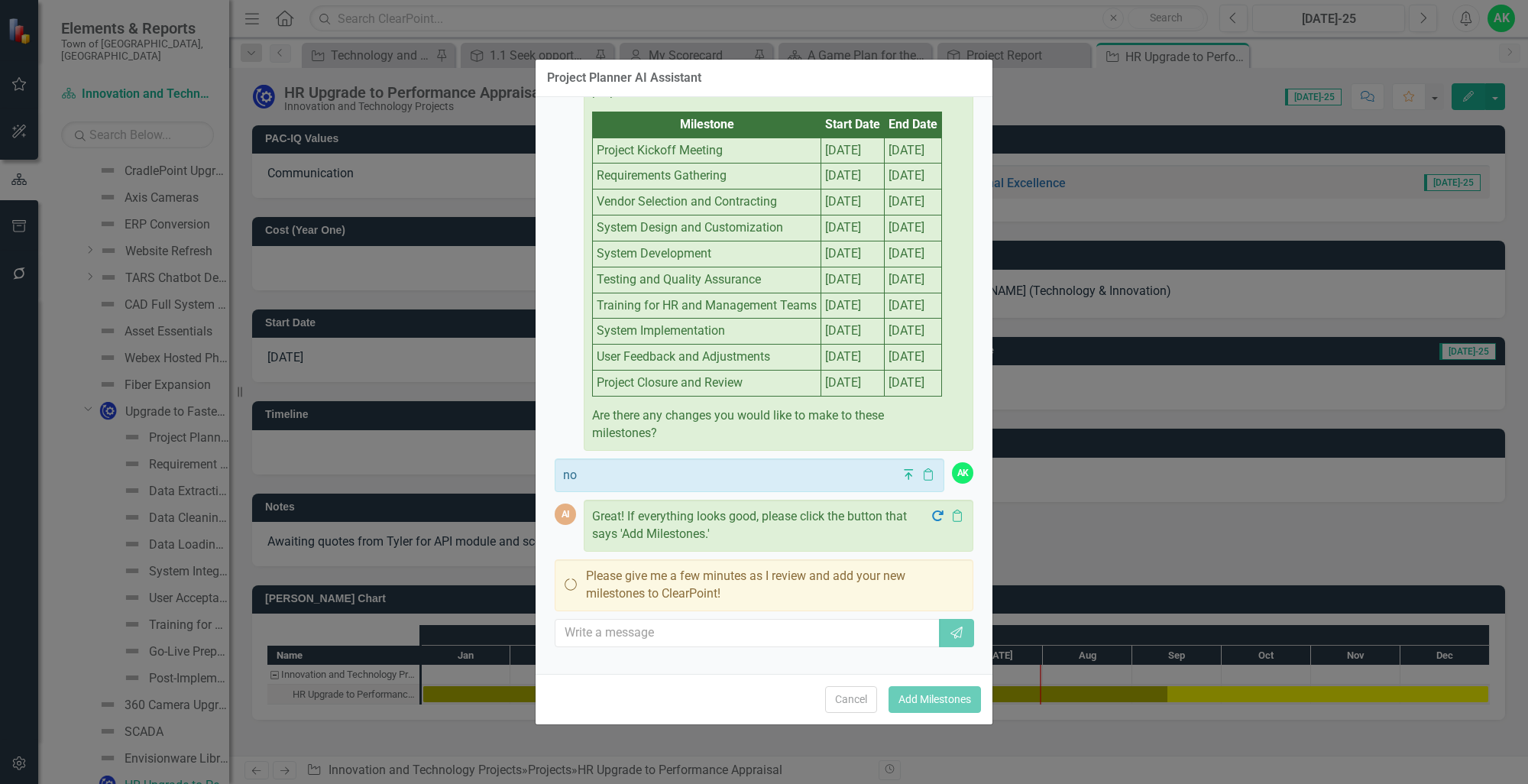
scroll to position [490, 0]
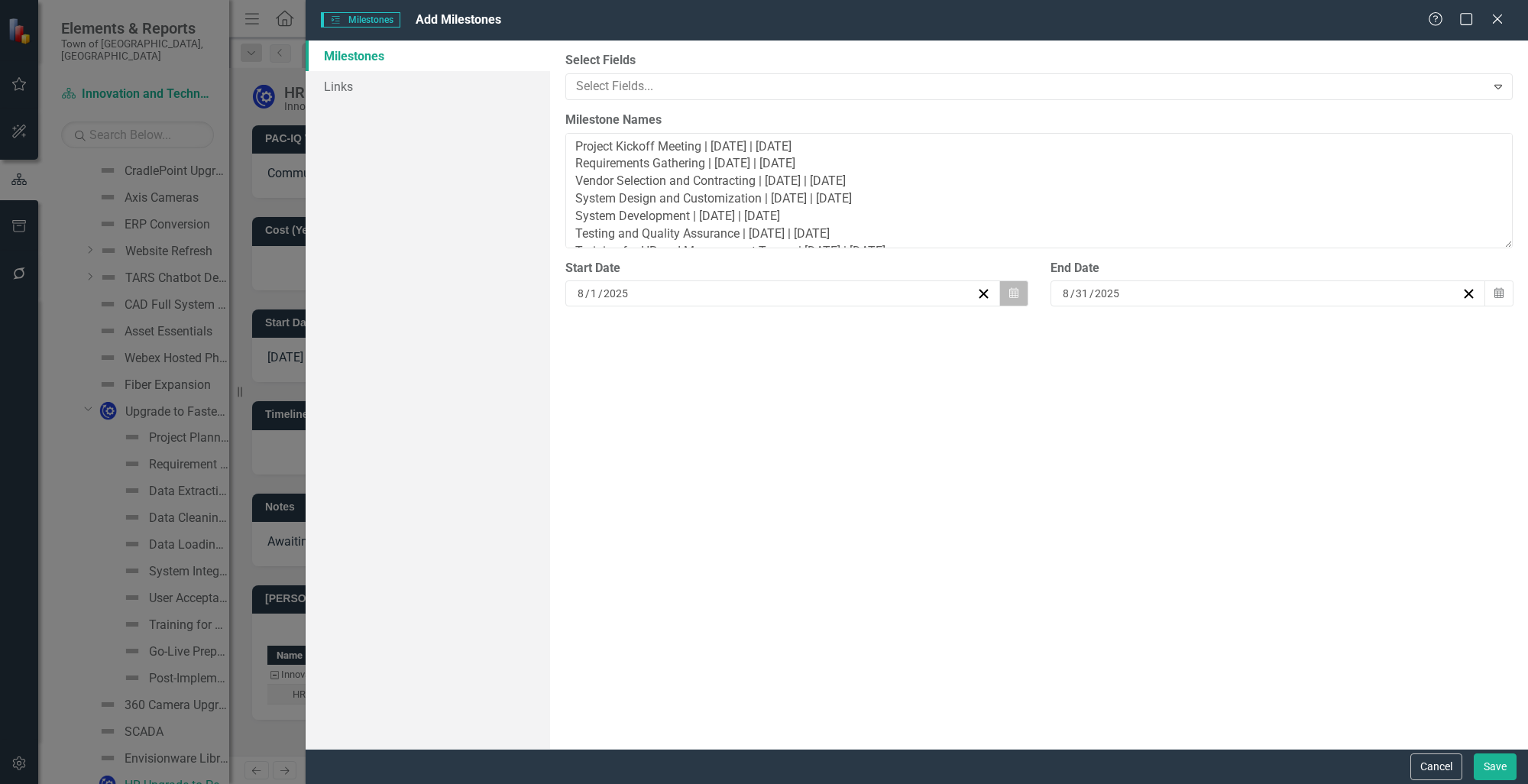
click at [1014, 301] on button "Calendar" at bounding box center [1013, 293] width 29 height 26
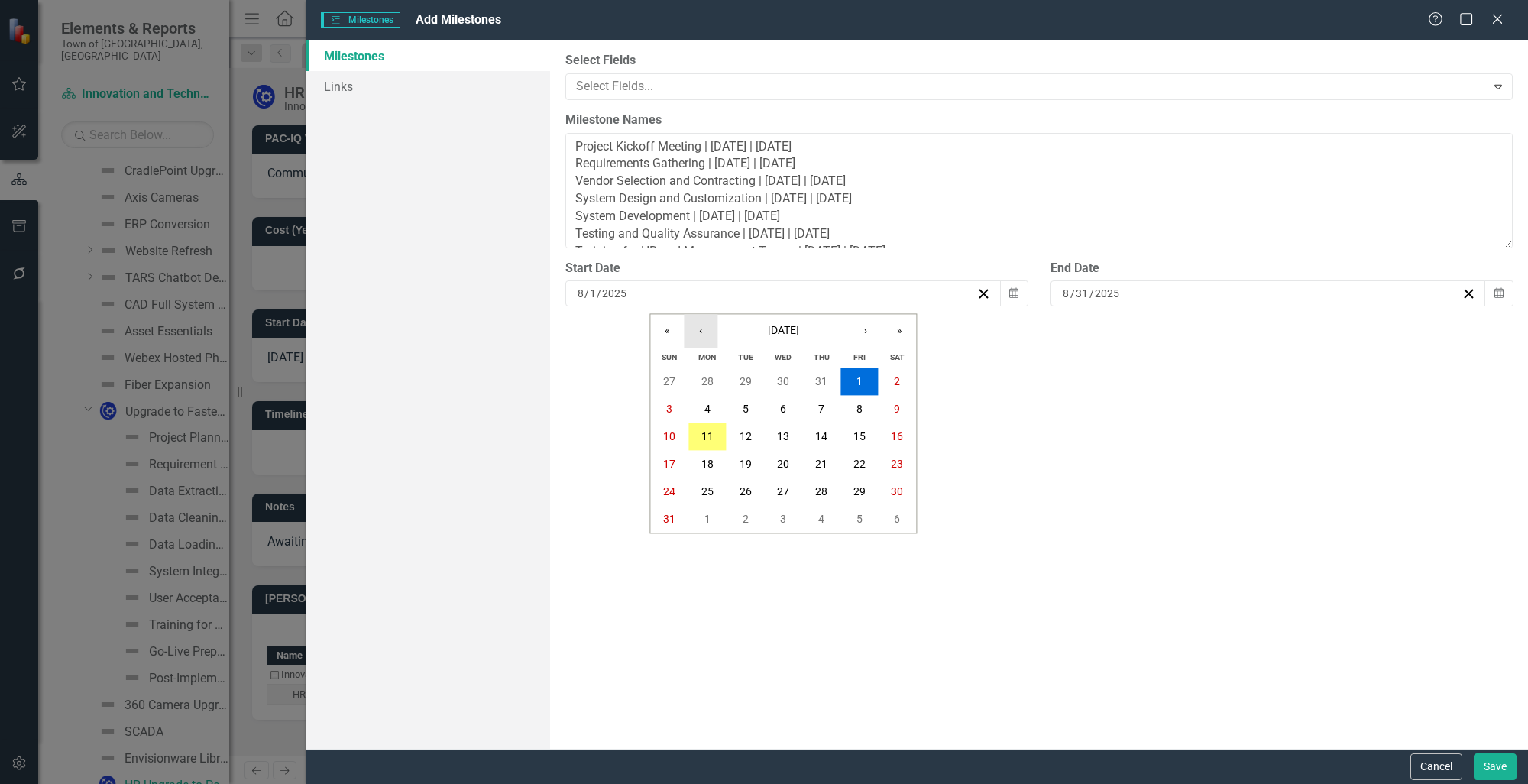
click at [706, 338] on button "‹" at bounding box center [700, 330] width 34 height 34
click at [706, 337] on button "‹" at bounding box center [700, 330] width 34 height 34
click at [706, 336] on button "‹" at bounding box center [700, 330] width 34 height 34
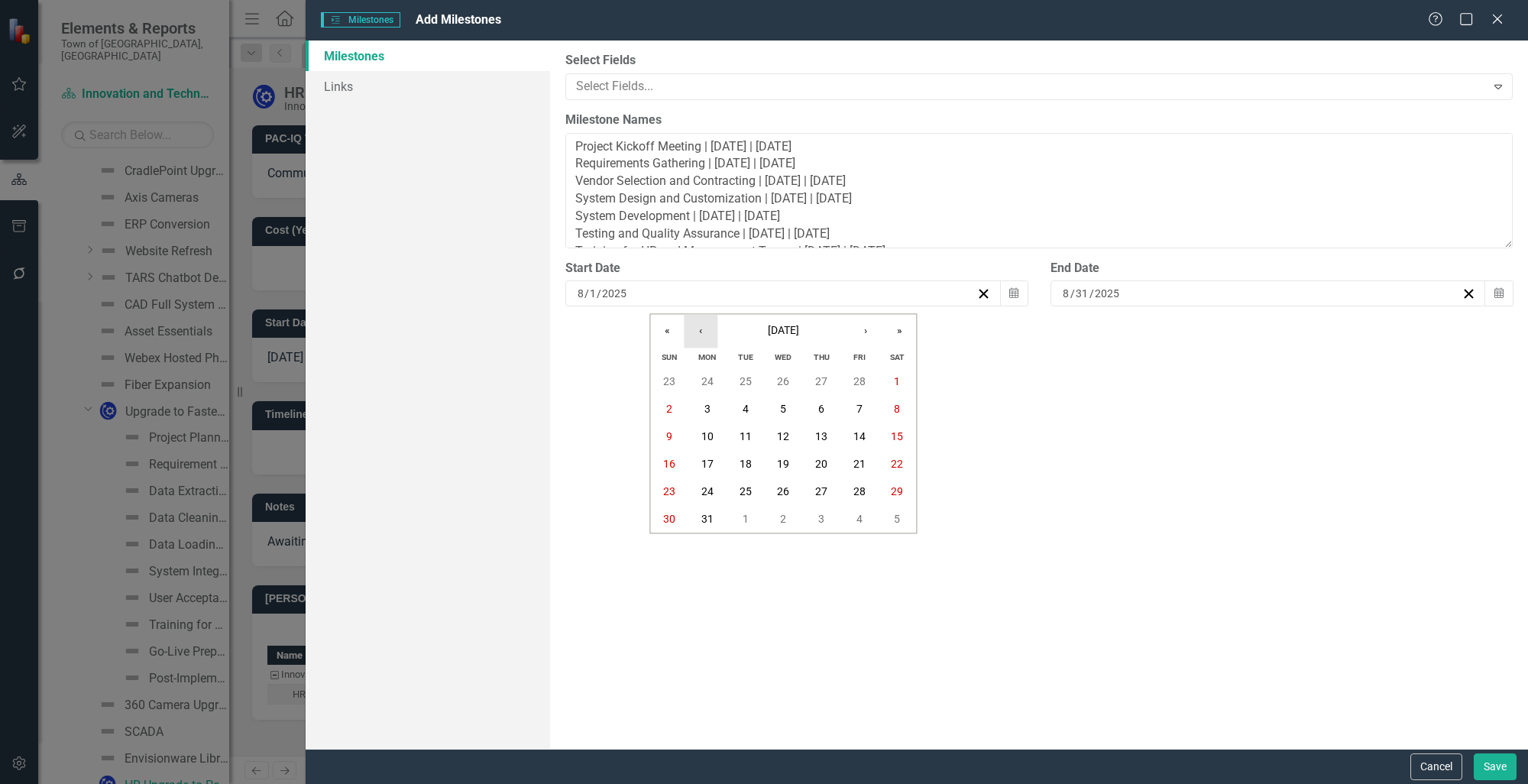
click at [706, 336] on button "‹" at bounding box center [700, 330] width 34 height 34
click at [767, 390] on button "1" at bounding box center [783, 381] width 38 height 27
click at [1496, 298] on icon "button" at bounding box center [1499, 294] width 9 height 11
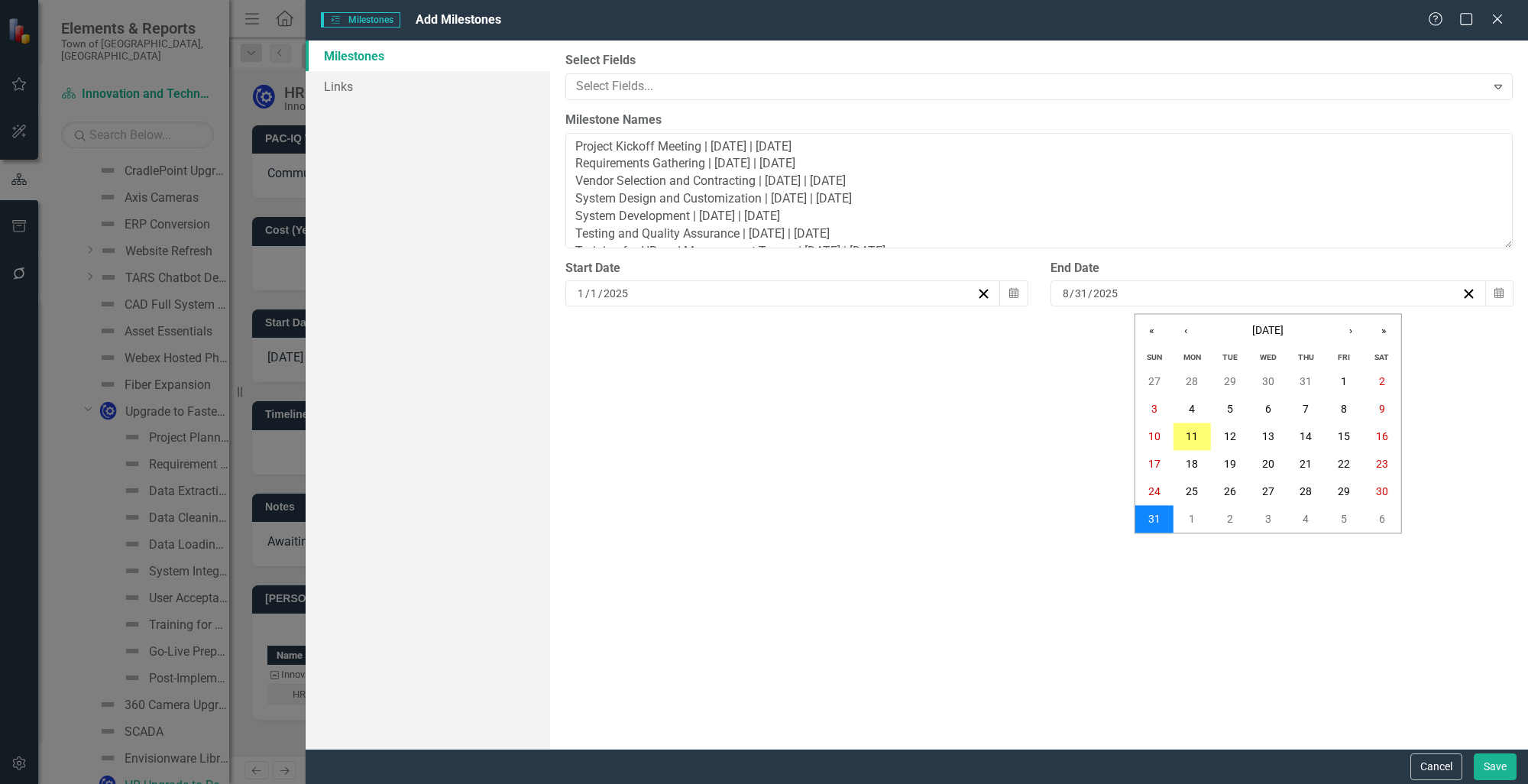
click at [1157, 520] on abbr "31" at bounding box center [1154, 520] width 13 height 13
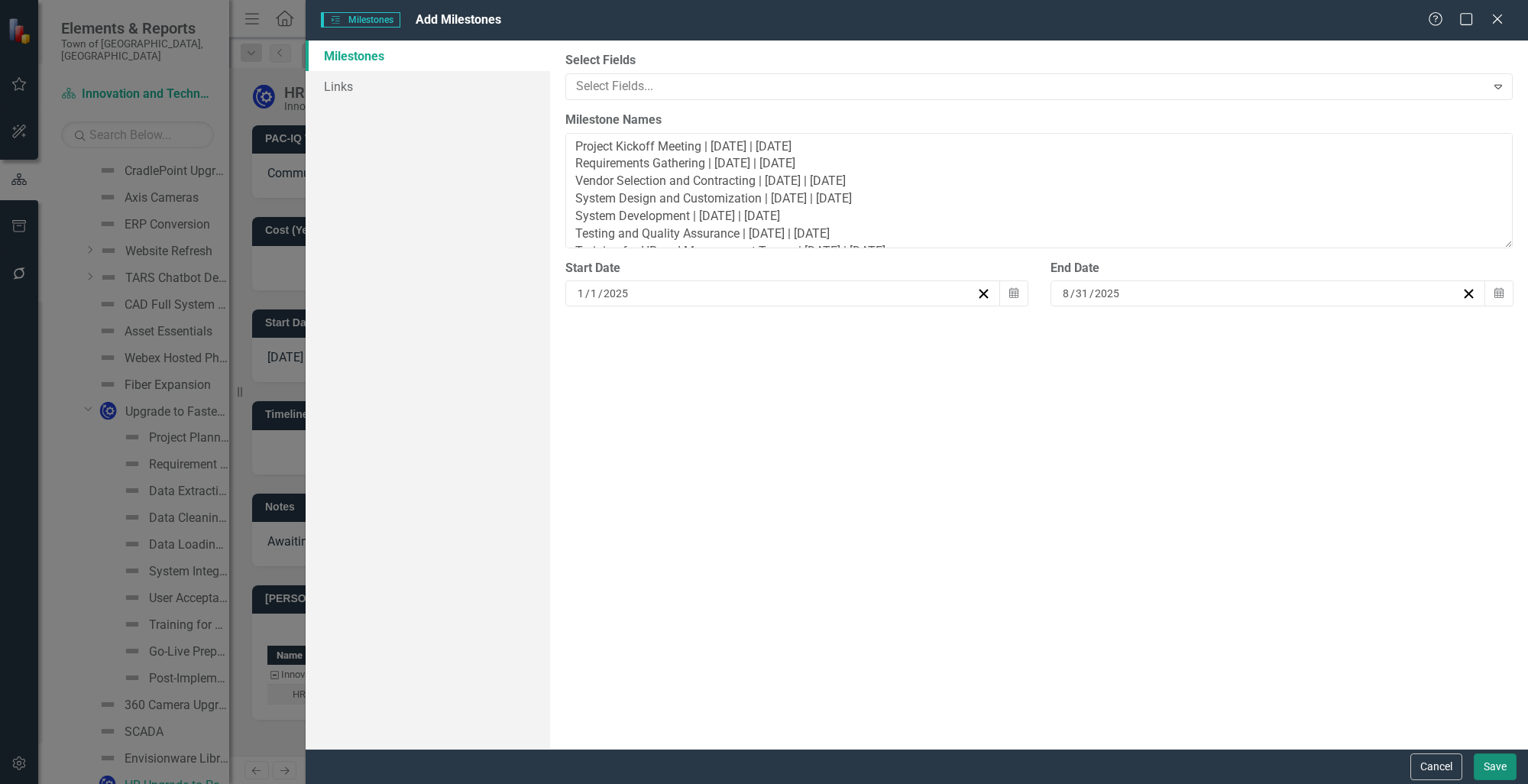
click at [1496, 765] on button "Save" at bounding box center [1495, 767] width 43 height 27
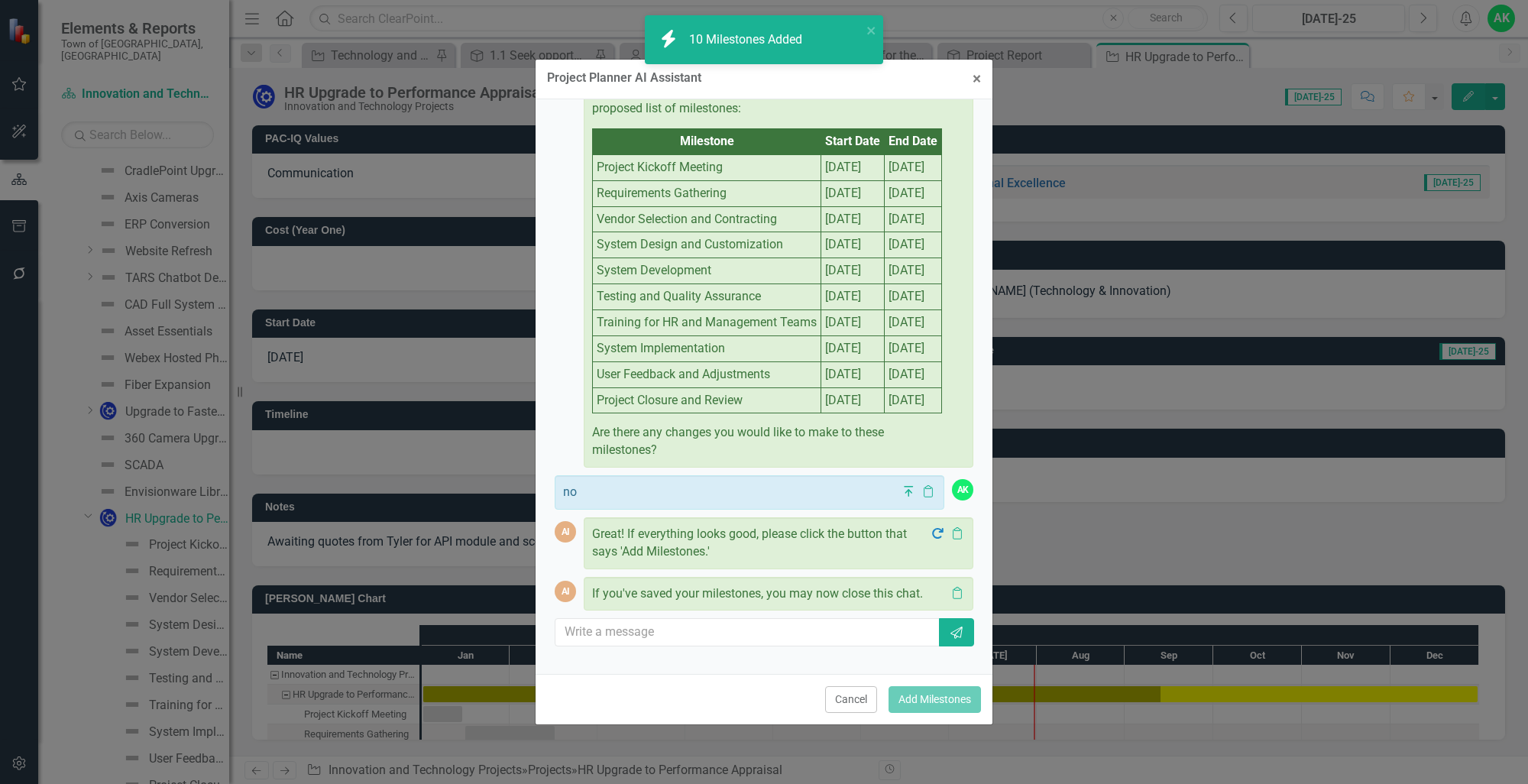
scroll to position [65, 0]
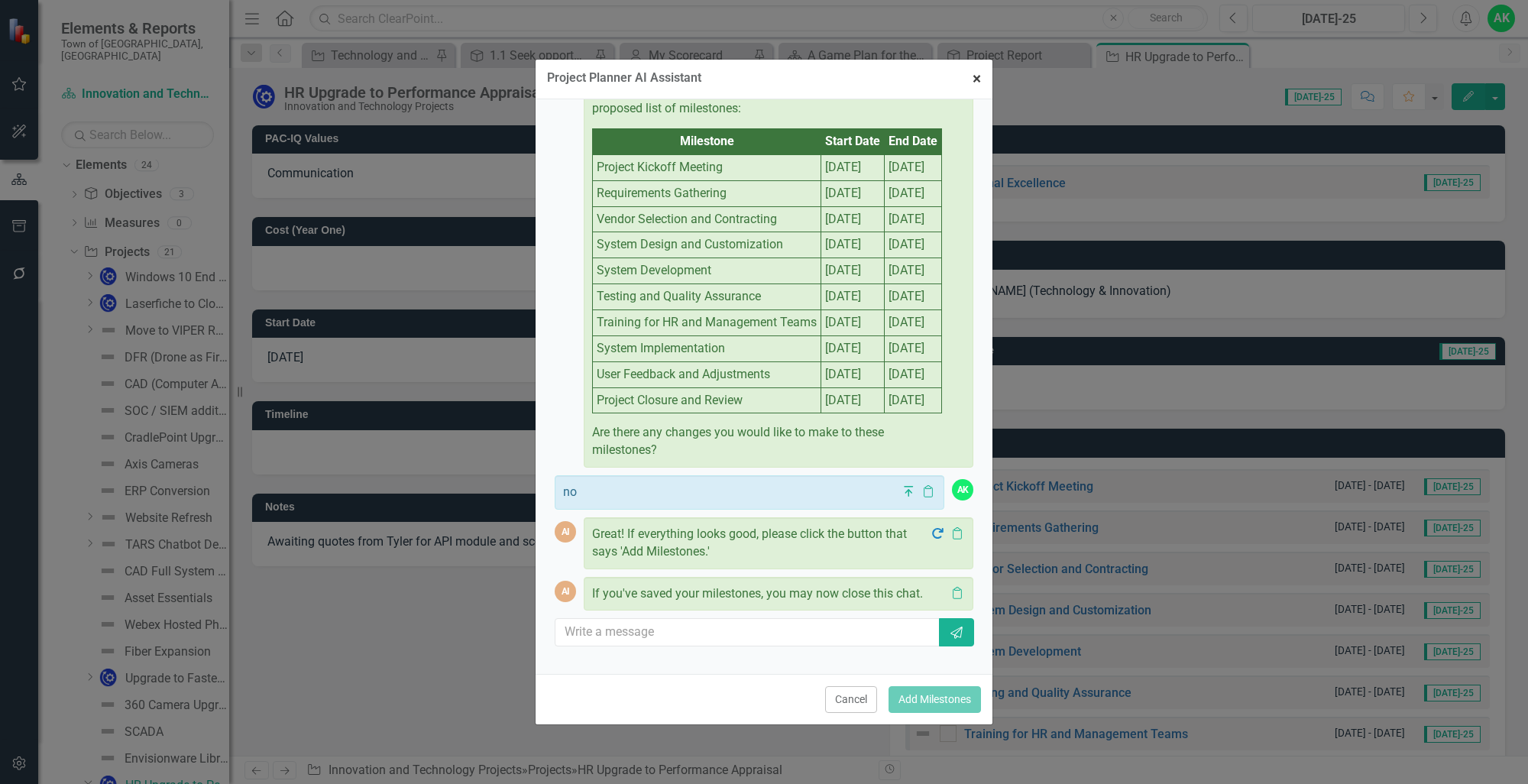
click at [980, 84] on span "×" at bounding box center [976, 78] width 9 height 18
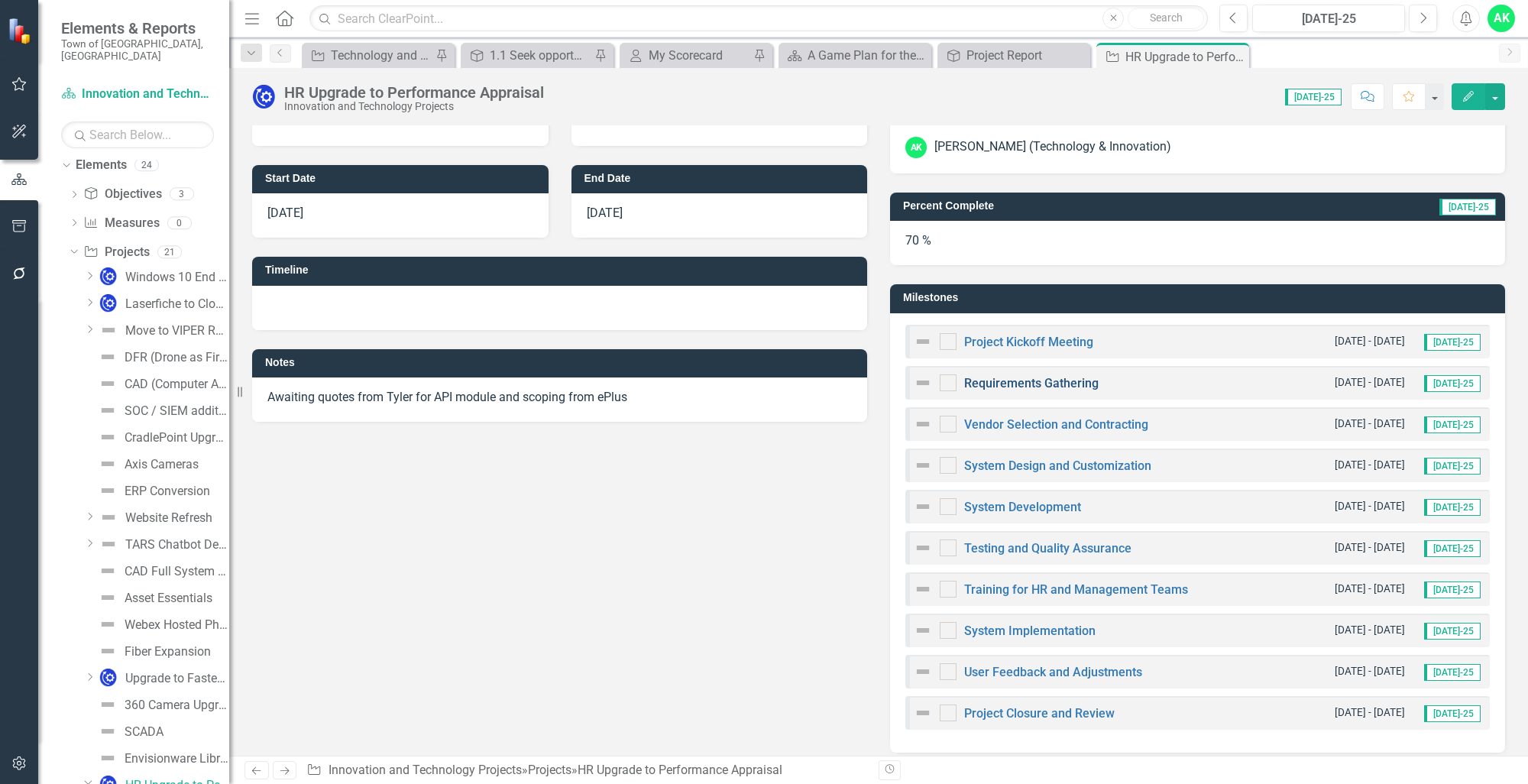
scroll to position [153, 0]
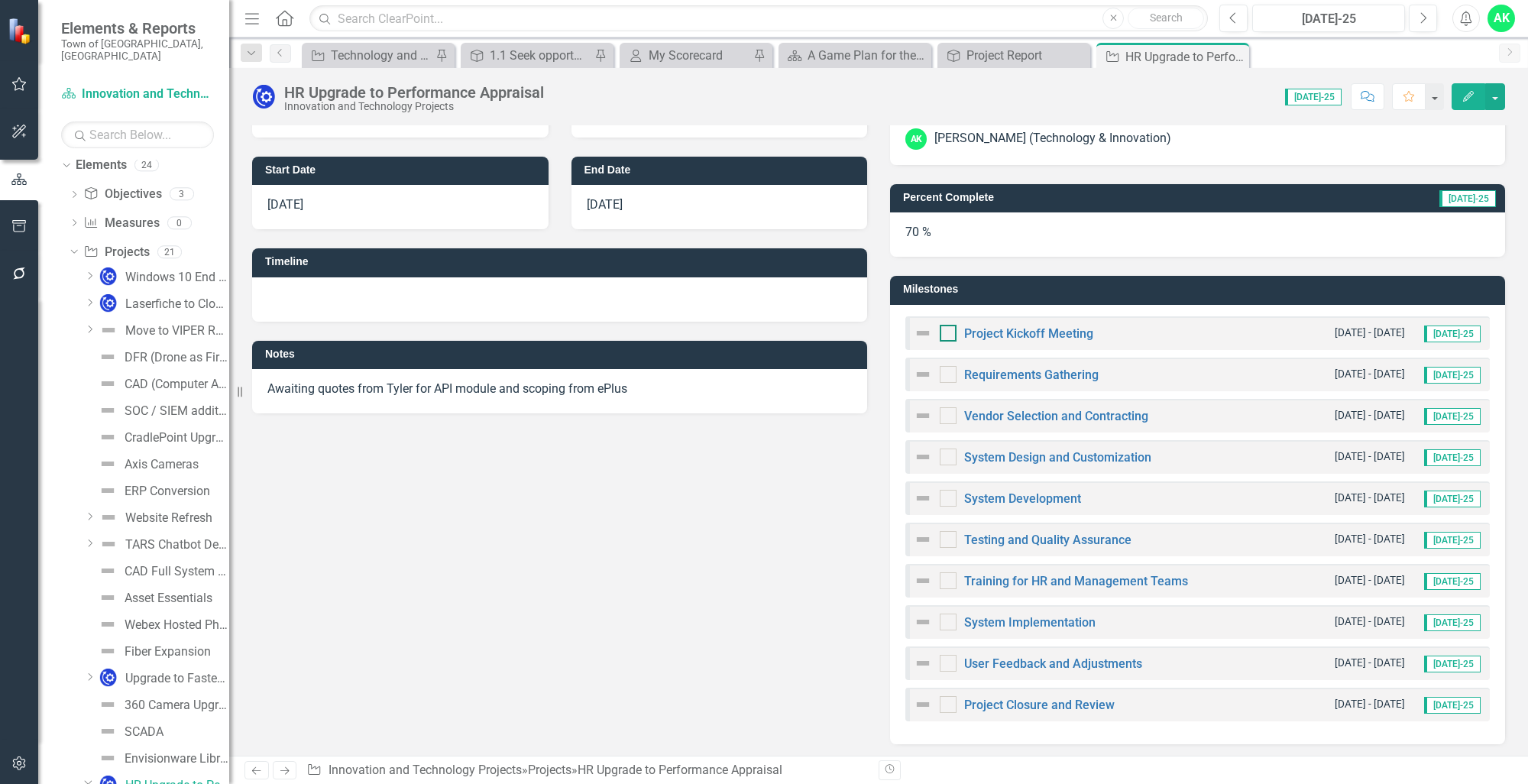
click at [944, 337] on div at bounding box center [947, 333] width 16 height 16
click at [944, 334] on input "checkbox" at bounding box center [944, 330] width 10 height 10
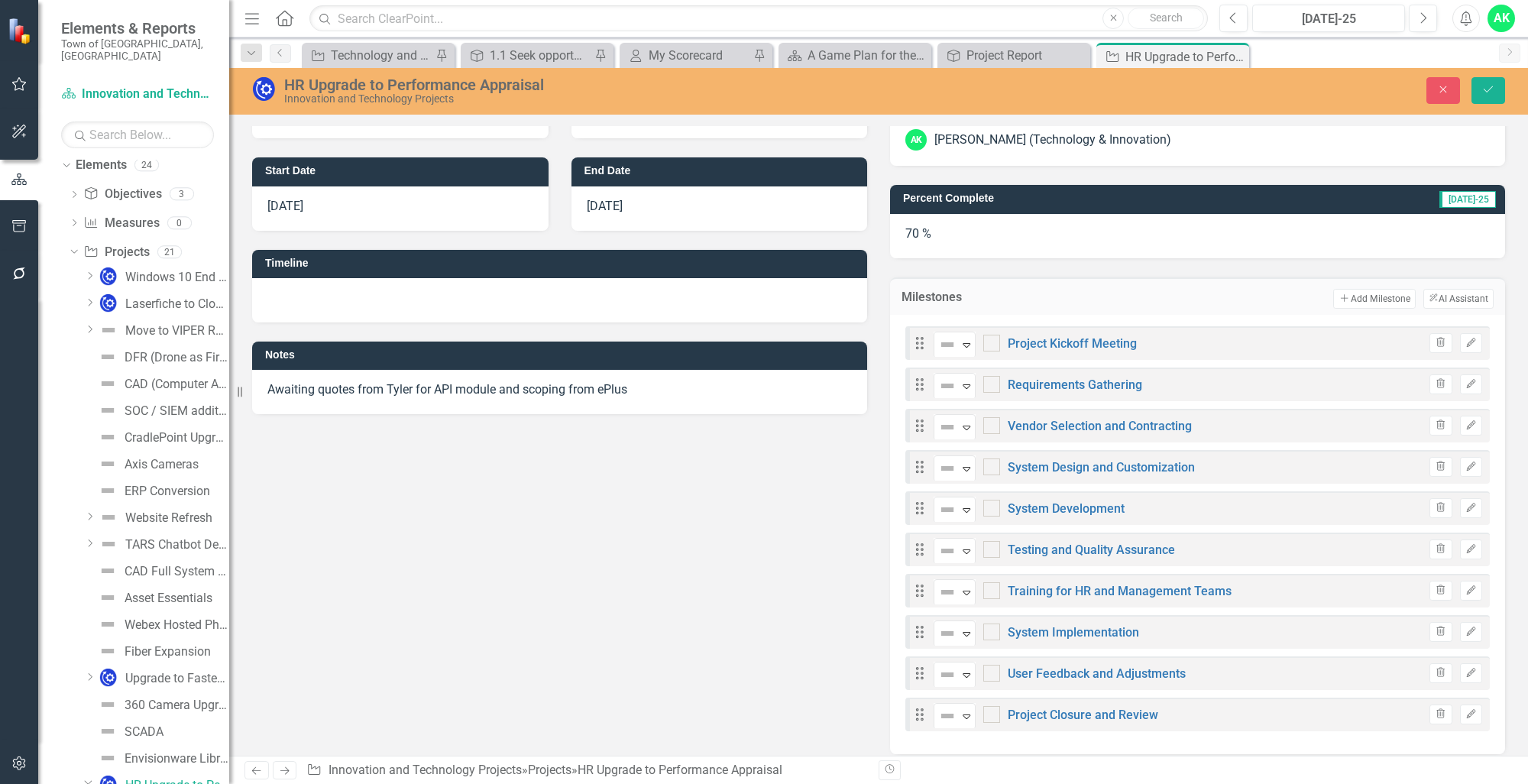
checkbox input "true"
click at [985, 379] on input "checkbox" at bounding box center [988, 381] width 10 height 10
checkbox input "true"
click at [991, 431] on div at bounding box center [991, 425] width 16 height 16
click at [991, 427] on input "checkbox" at bounding box center [988, 421] width 10 height 10
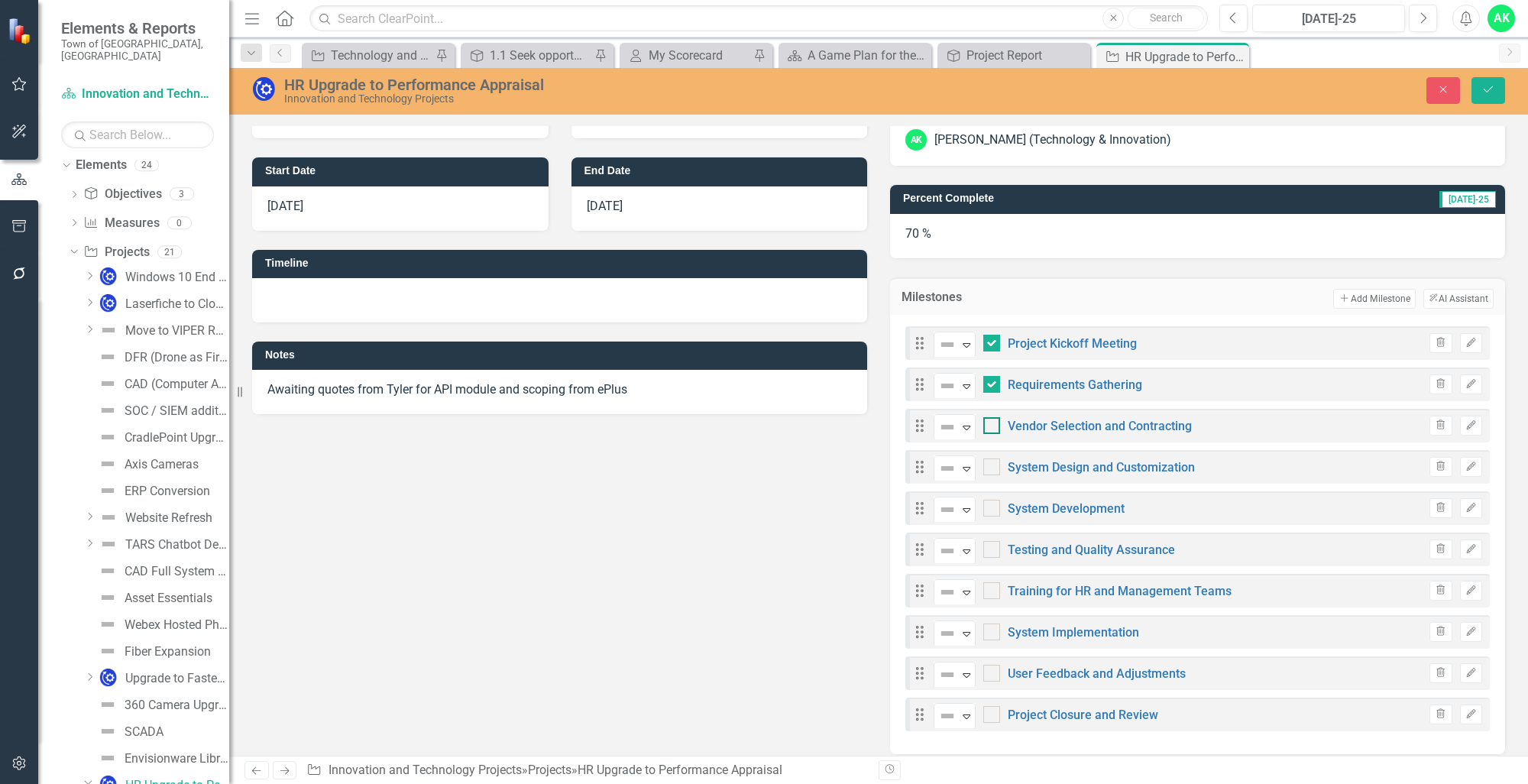
checkbox input "true"
click at [987, 466] on div at bounding box center [991, 466] width 16 height 16
click at [987, 466] on input "checkbox" at bounding box center [988, 463] width 10 height 10
checkbox input "true"
click at [989, 516] on div "Not Defined Expand System Development" at bounding box center [1028, 509] width 191 height 27
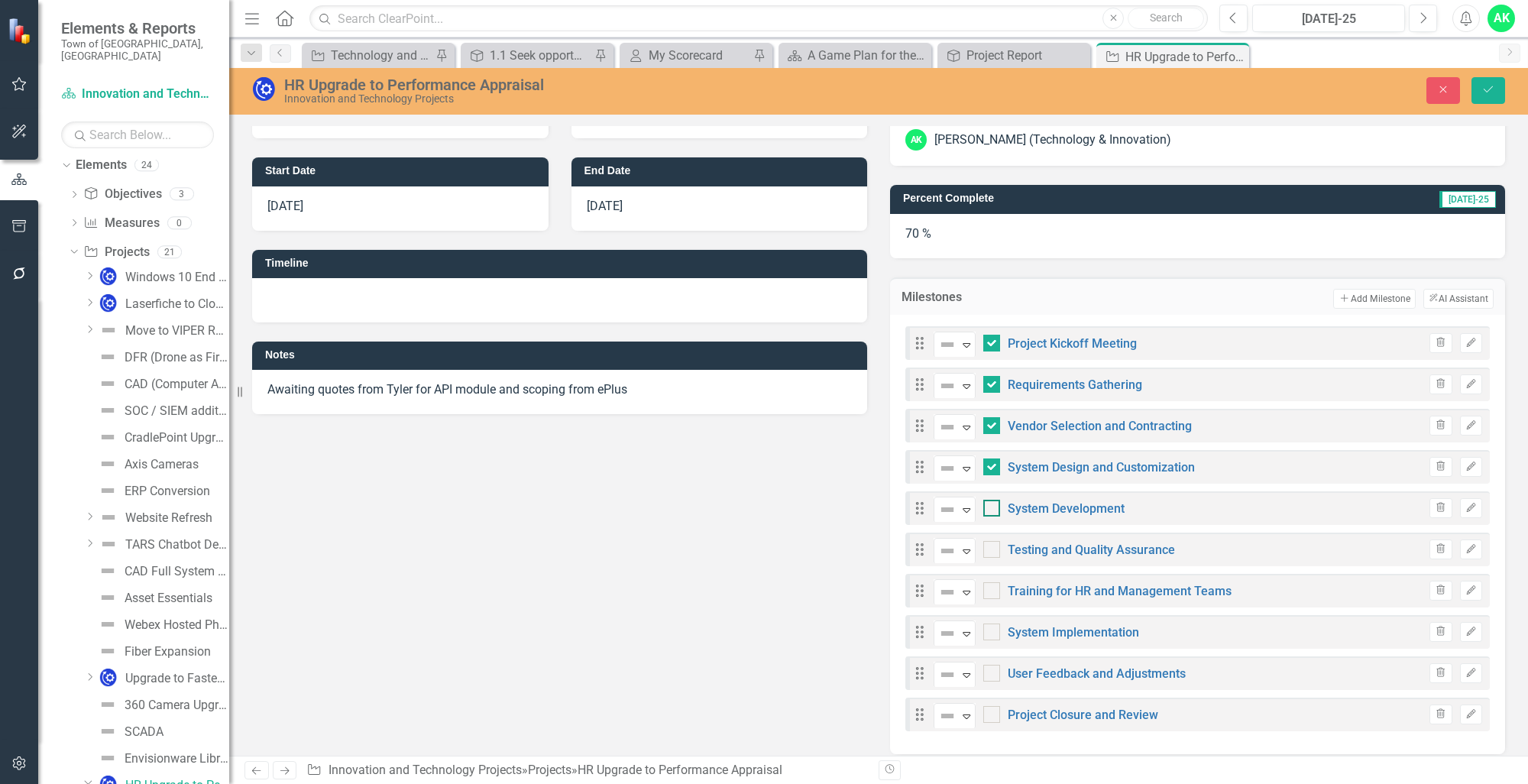
click at [985, 512] on div at bounding box center [991, 508] width 16 height 16
click at [985, 509] on input "checkbox" at bounding box center [988, 505] width 10 height 10
checkbox input "true"
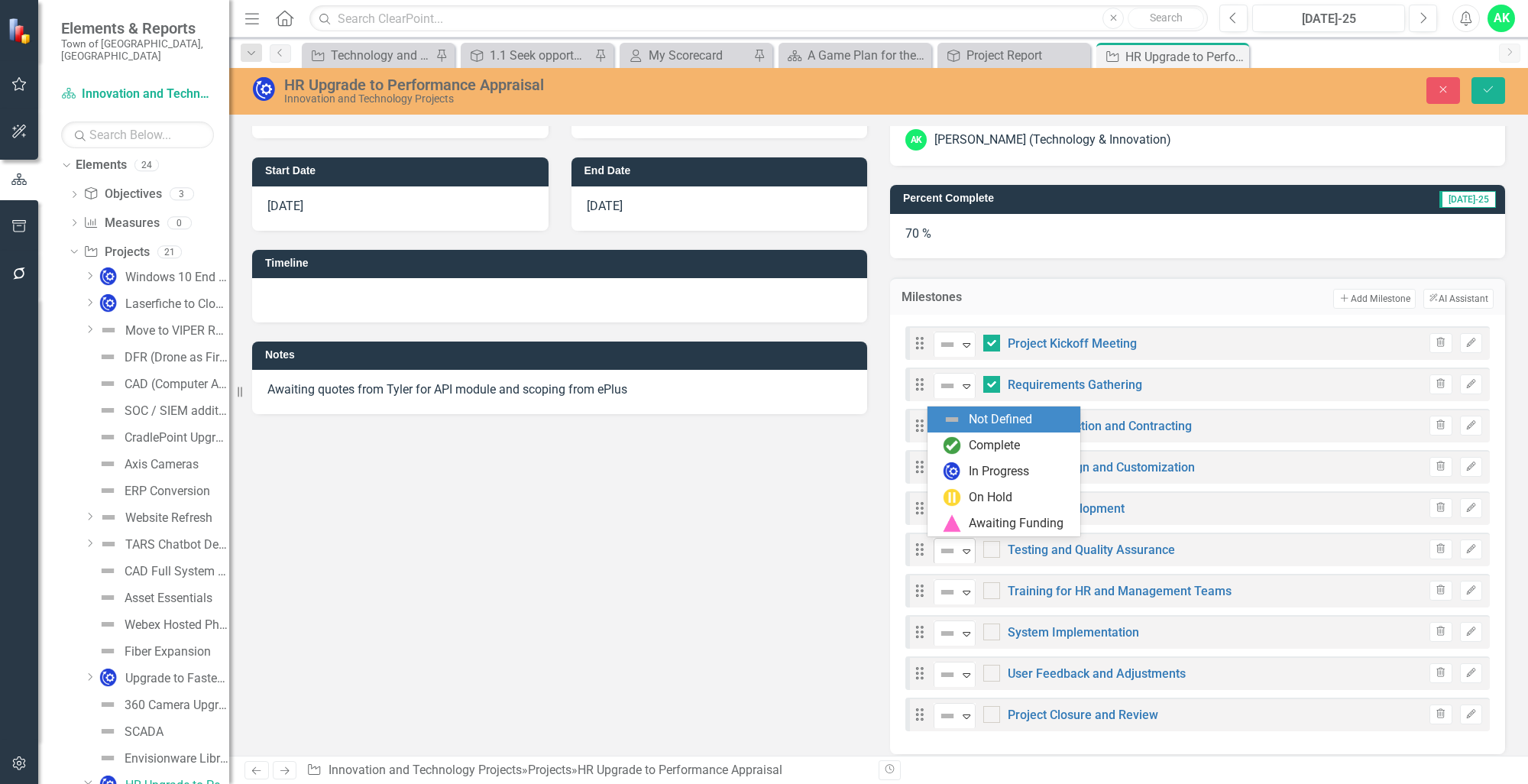
click at [962, 549] on icon "Expand" at bounding box center [966, 551] width 15 height 13
click at [968, 466] on div "In Progress" at bounding box center [998, 472] width 60 height 17
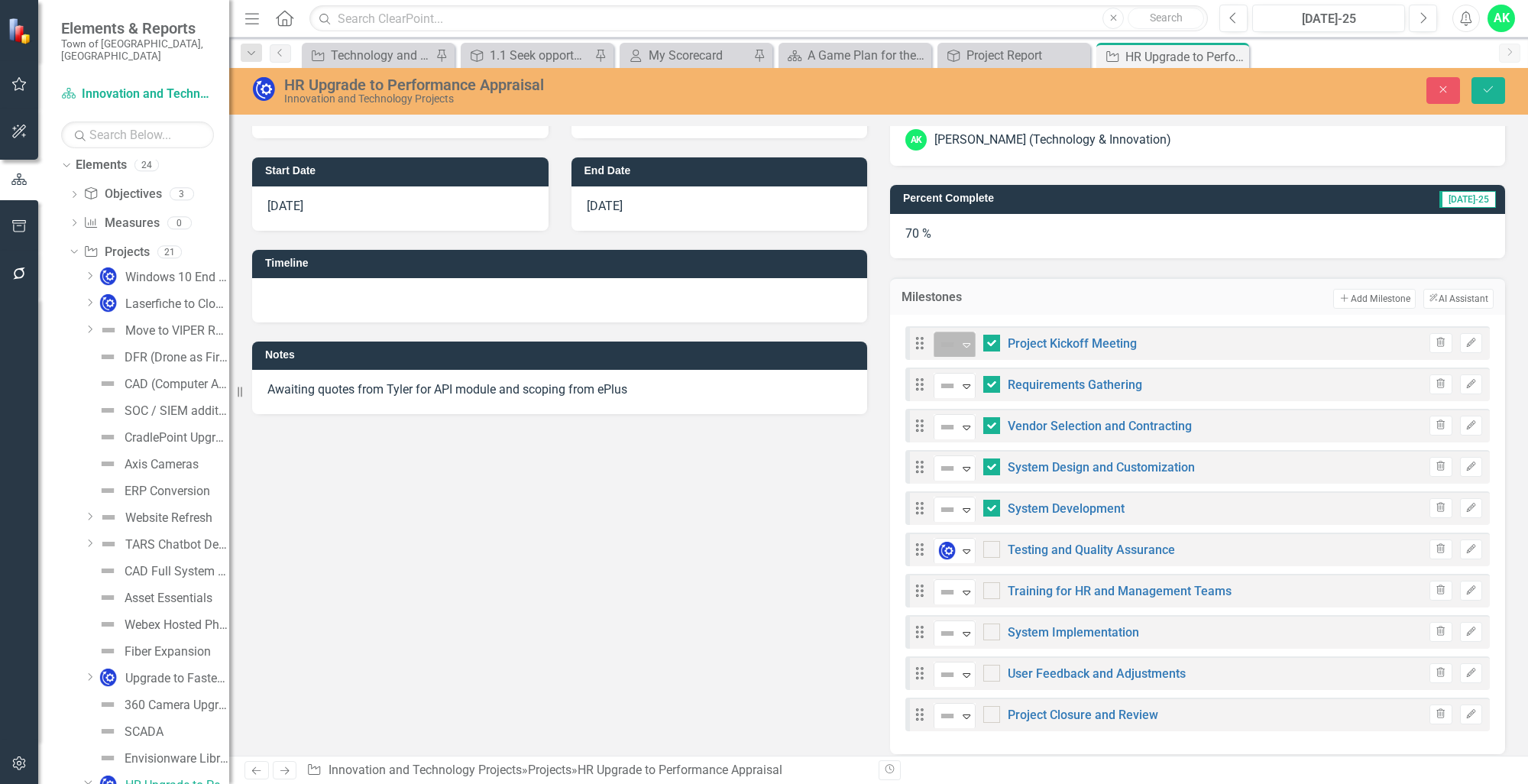
click at [959, 347] on icon "Expand" at bounding box center [966, 345] width 15 height 13
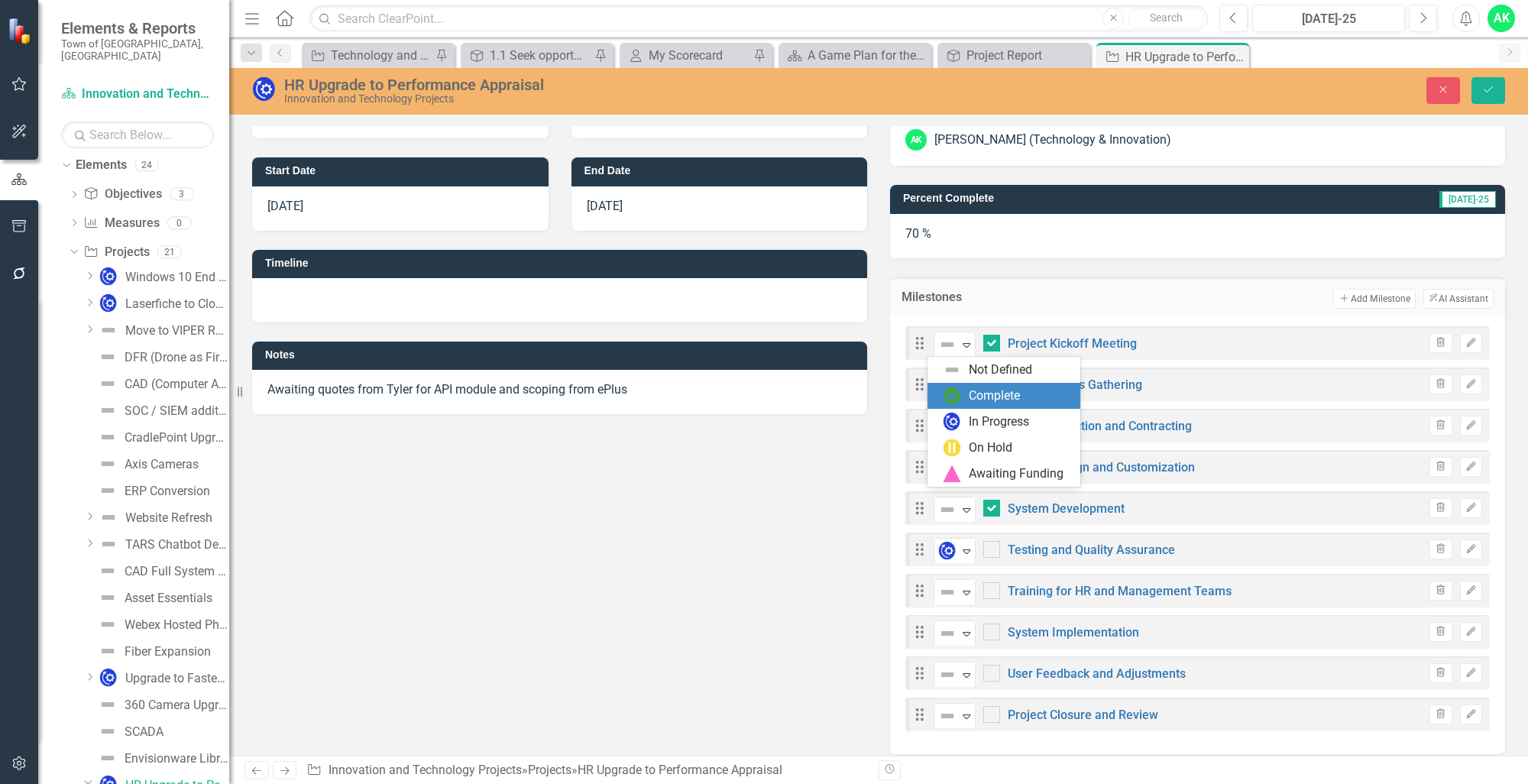
click at [961, 408] on div "Complete" at bounding box center [1004, 396] width 153 height 26
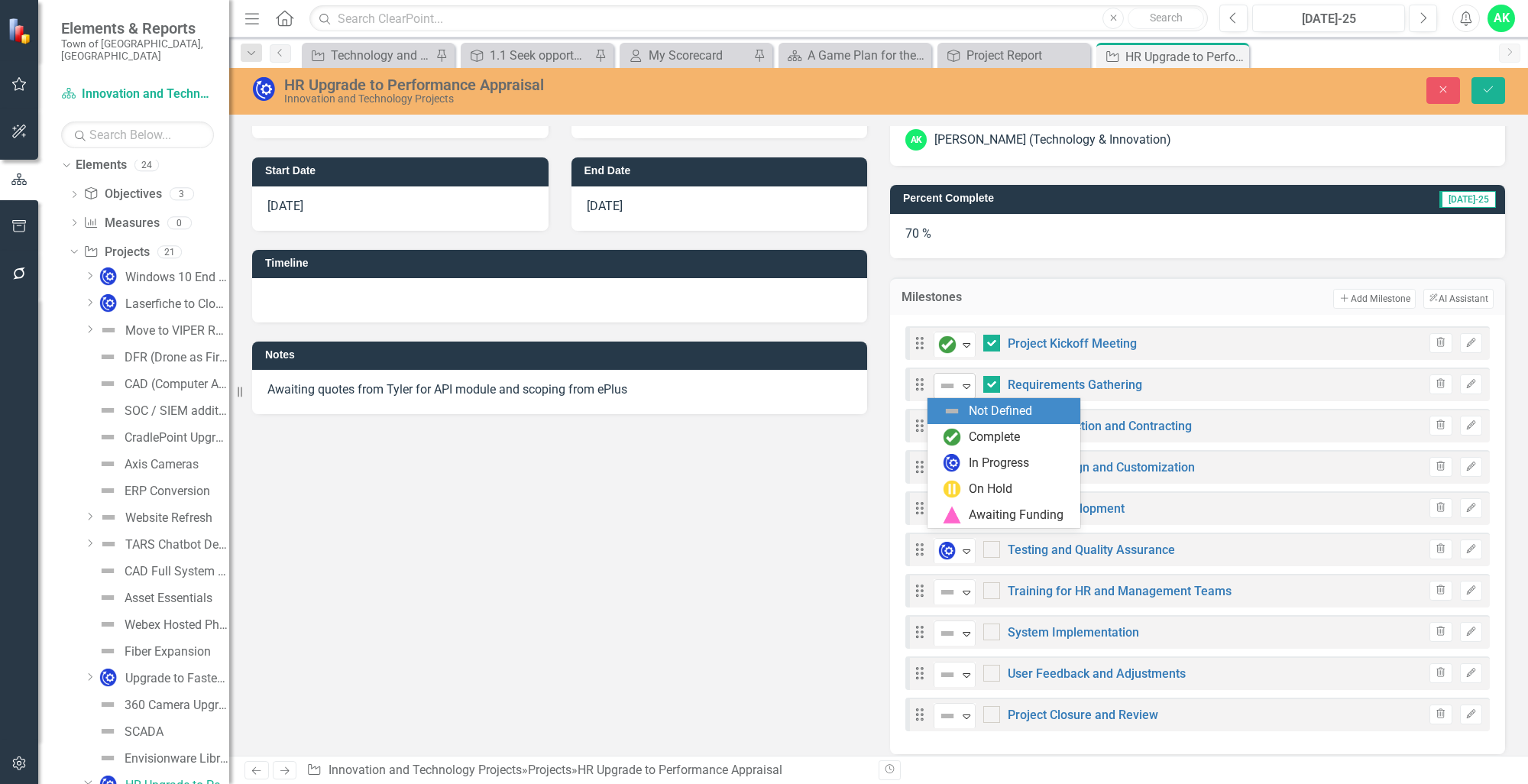
click at [959, 389] on icon "Expand" at bounding box center [966, 386] width 15 height 13
click at [959, 436] on img at bounding box center [951, 436] width 18 height 18
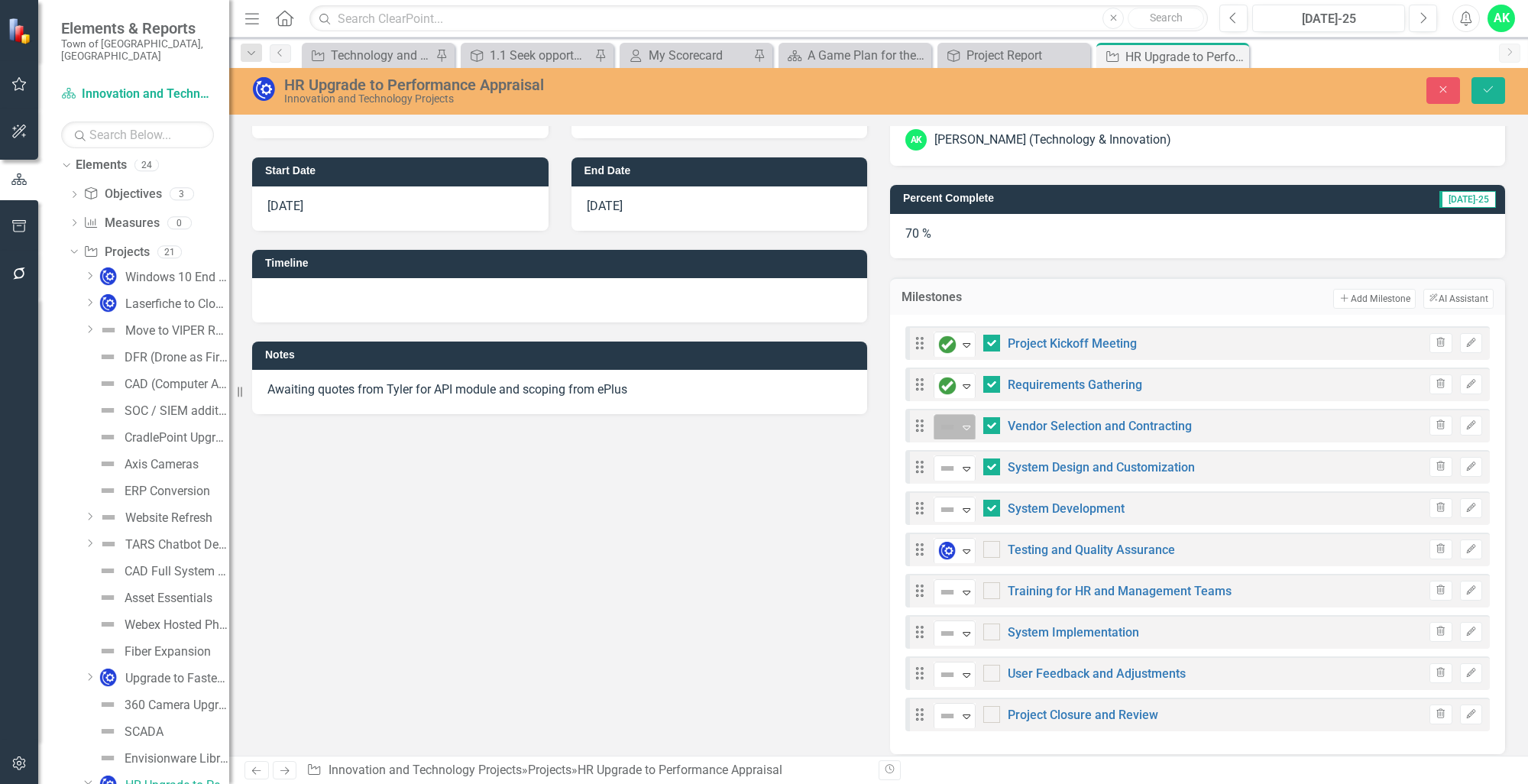
click at [959, 428] on icon "Expand" at bounding box center [966, 427] width 15 height 13
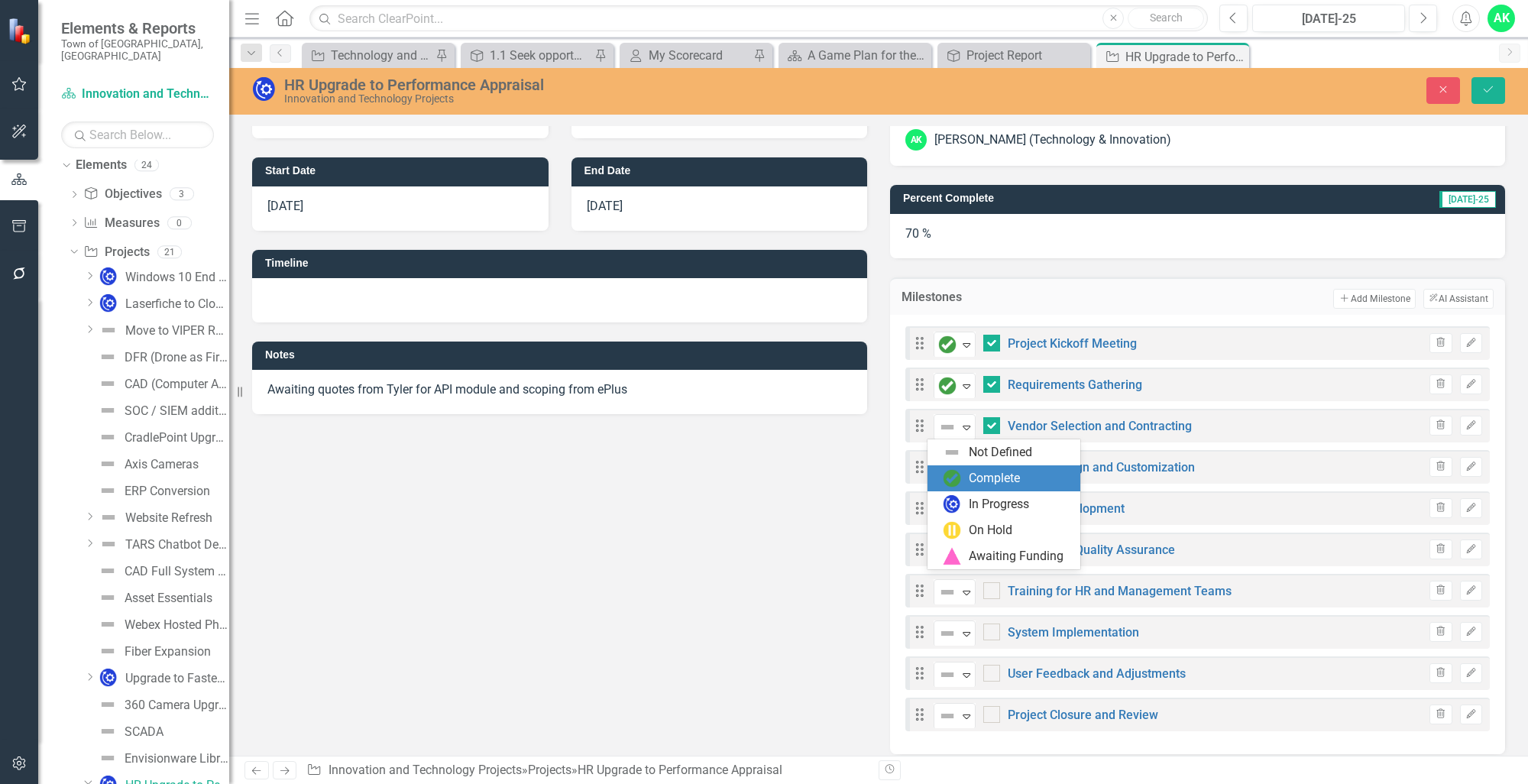
click at [961, 484] on img at bounding box center [951, 478] width 18 height 18
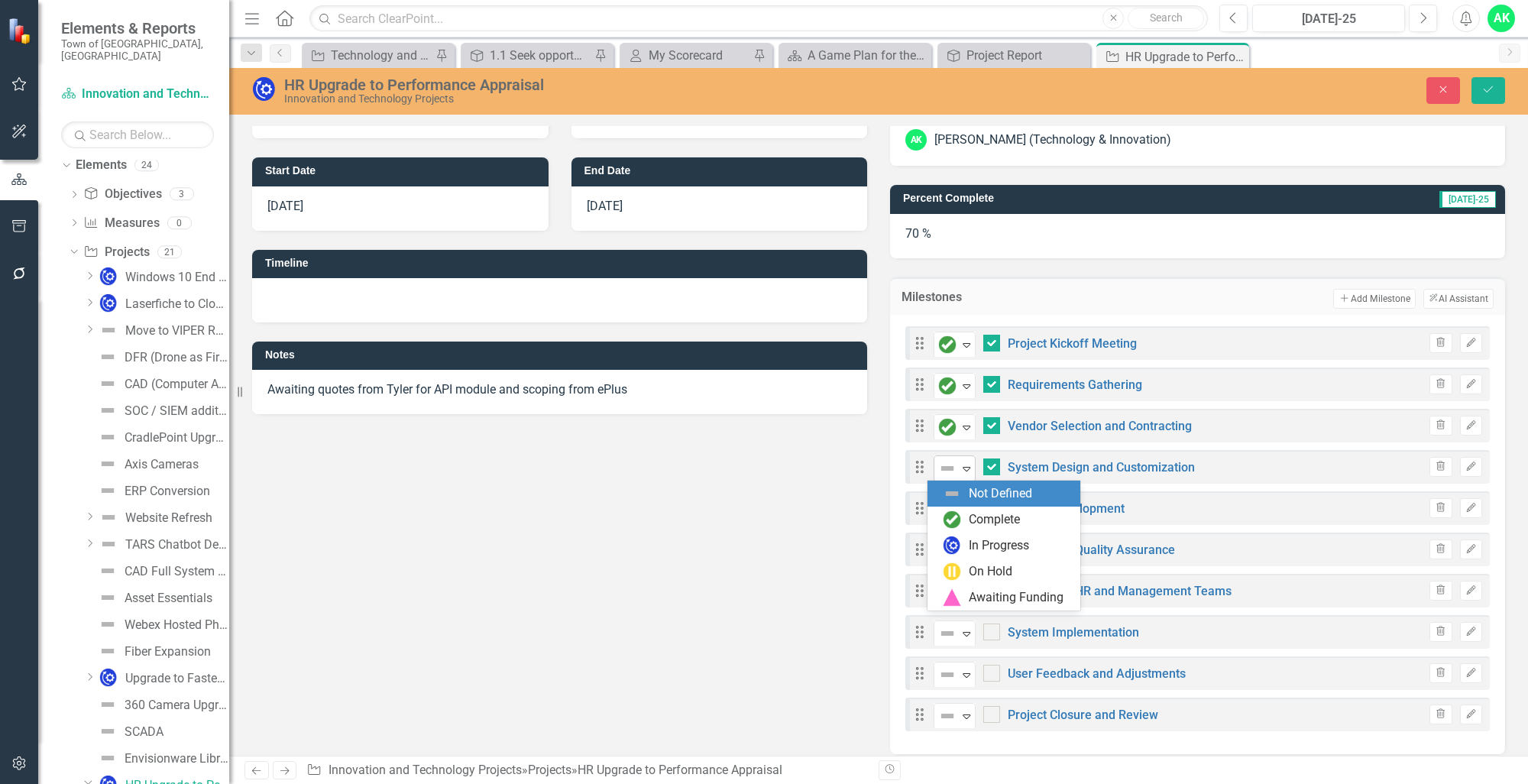
click at [962, 469] on icon at bounding box center [966, 469] width 8 height 5
click at [961, 523] on img at bounding box center [951, 519] width 18 height 18
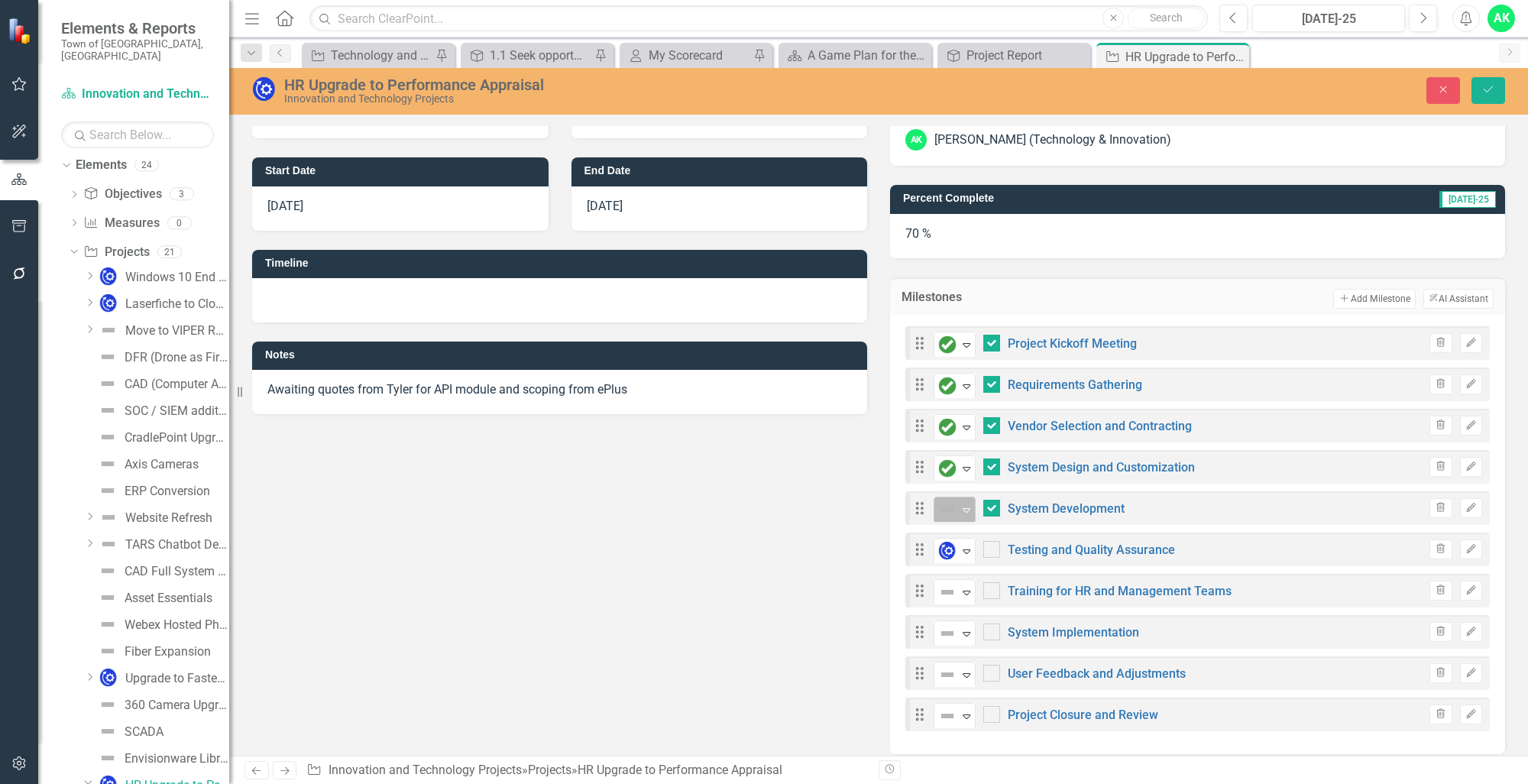
click at [964, 508] on icon at bounding box center [966, 510] width 8 height 5
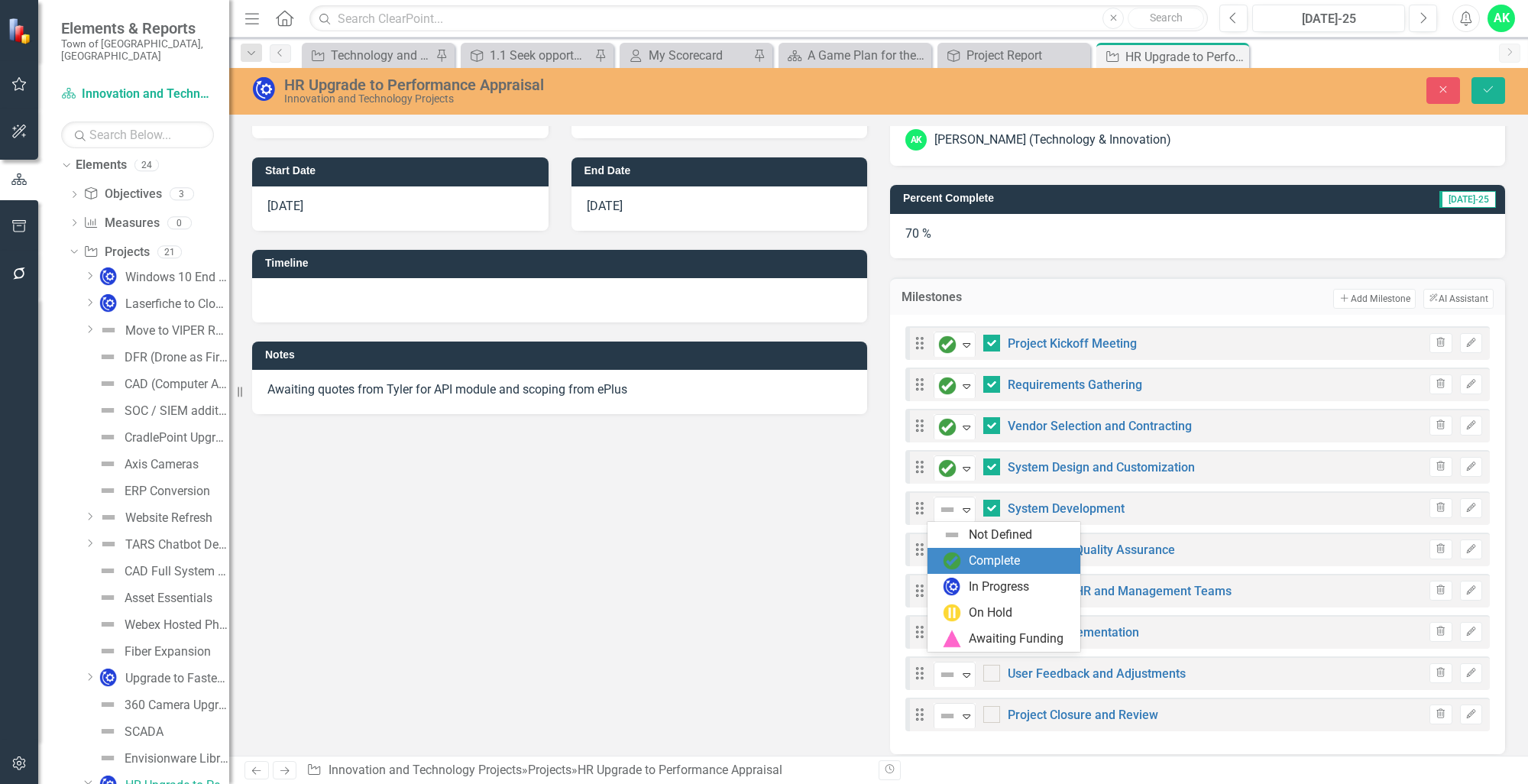
click at [956, 573] on div "Not Defined Complete In Progress On Hold Awaiting Funding" at bounding box center [1004, 586] width 153 height 129
click at [955, 564] on img at bounding box center [951, 560] width 18 height 18
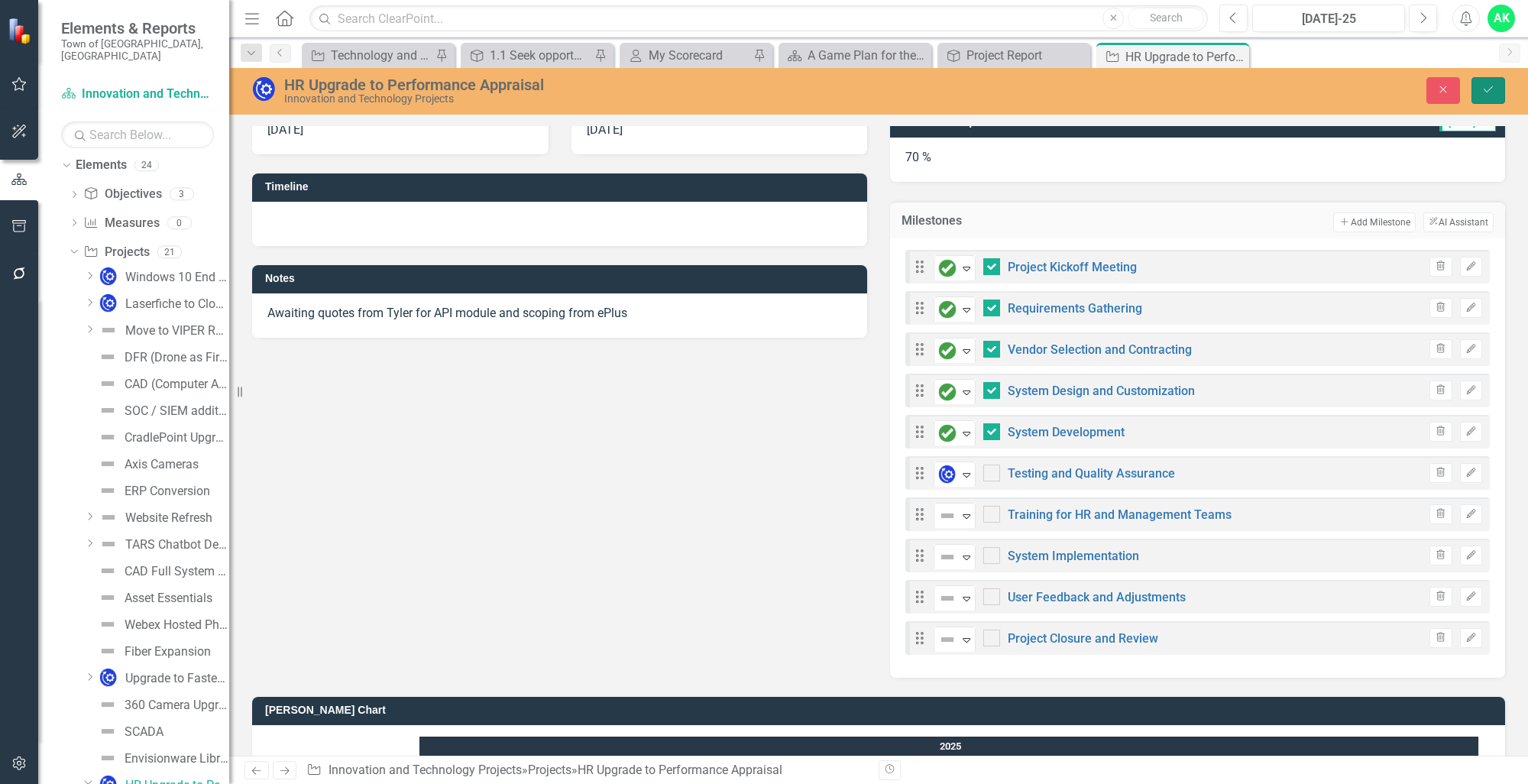
click at [1485, 97] on button "Save" at bounding box center [1488, 90] width 34 height 27
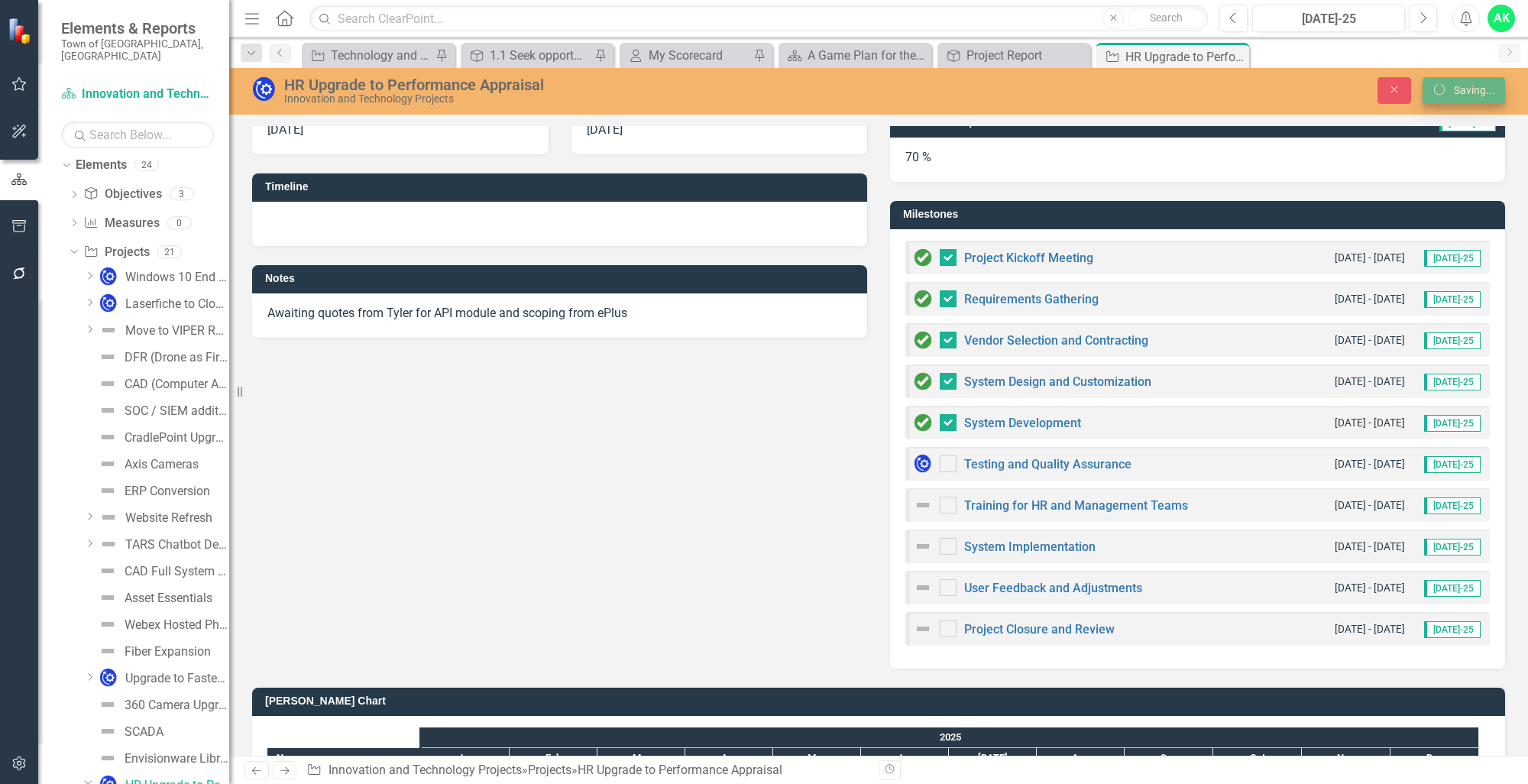
checkbox input "false"
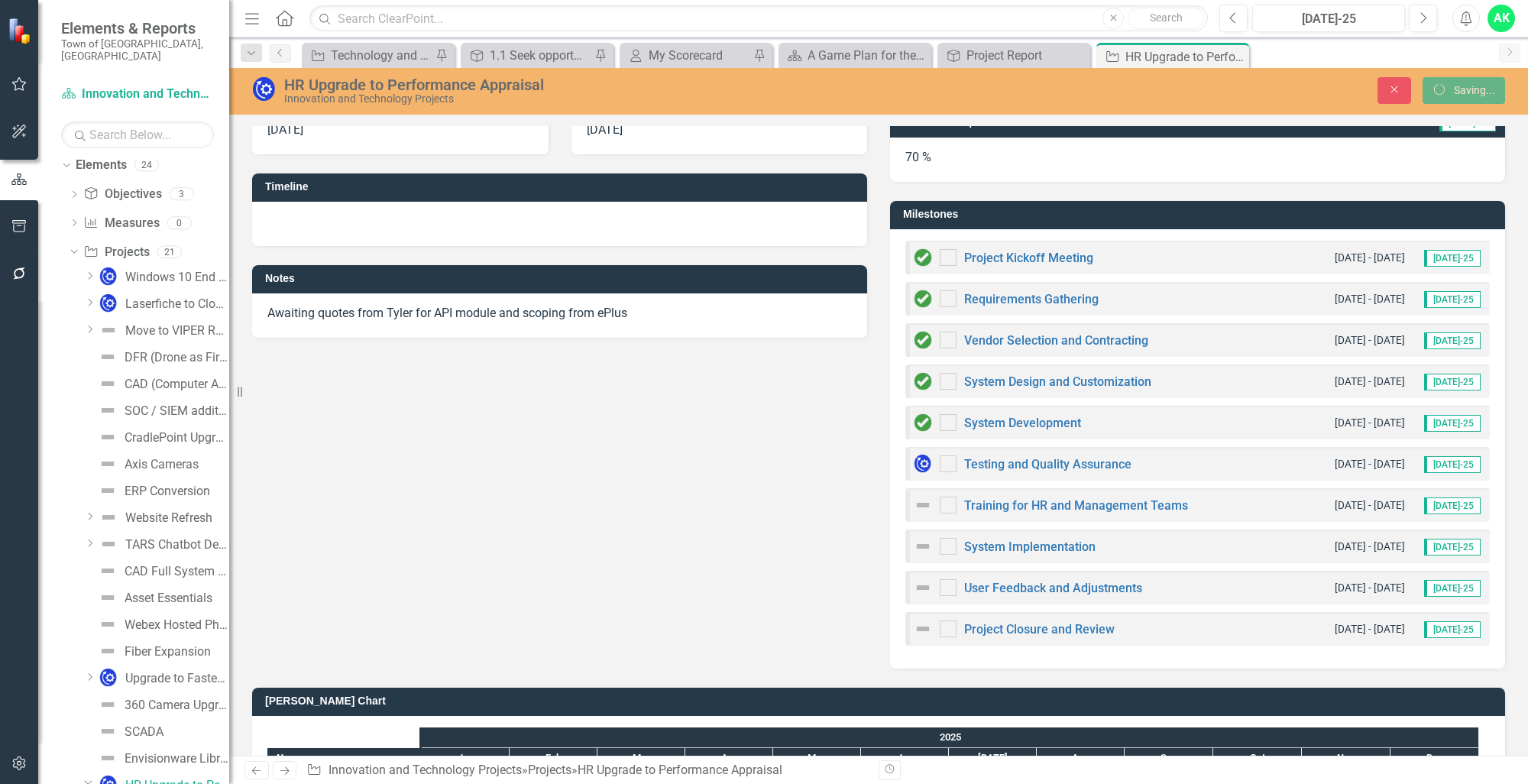
checkbox input "true"
checkbox input "false"
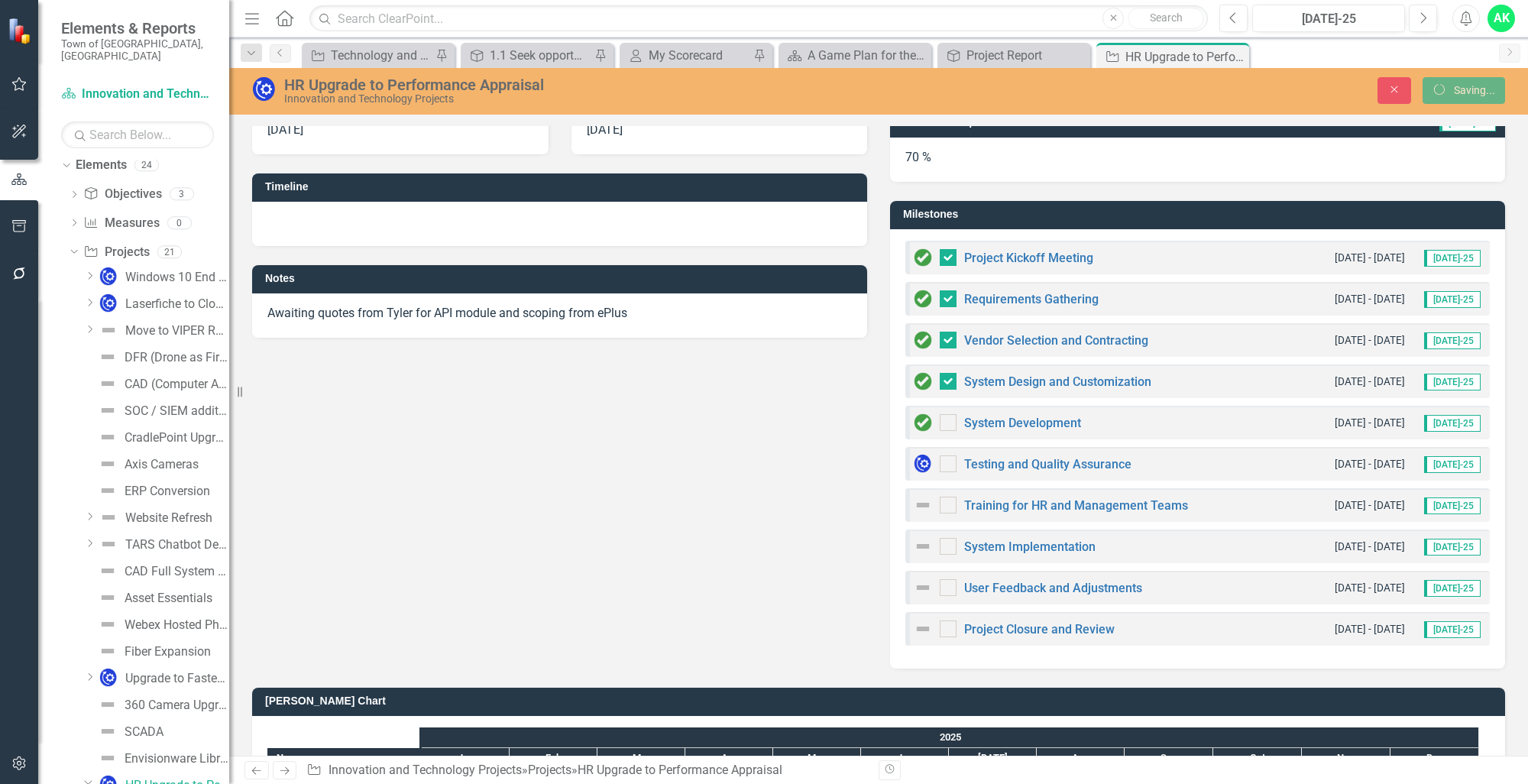
checkbox input "false"
checkbox input "true"
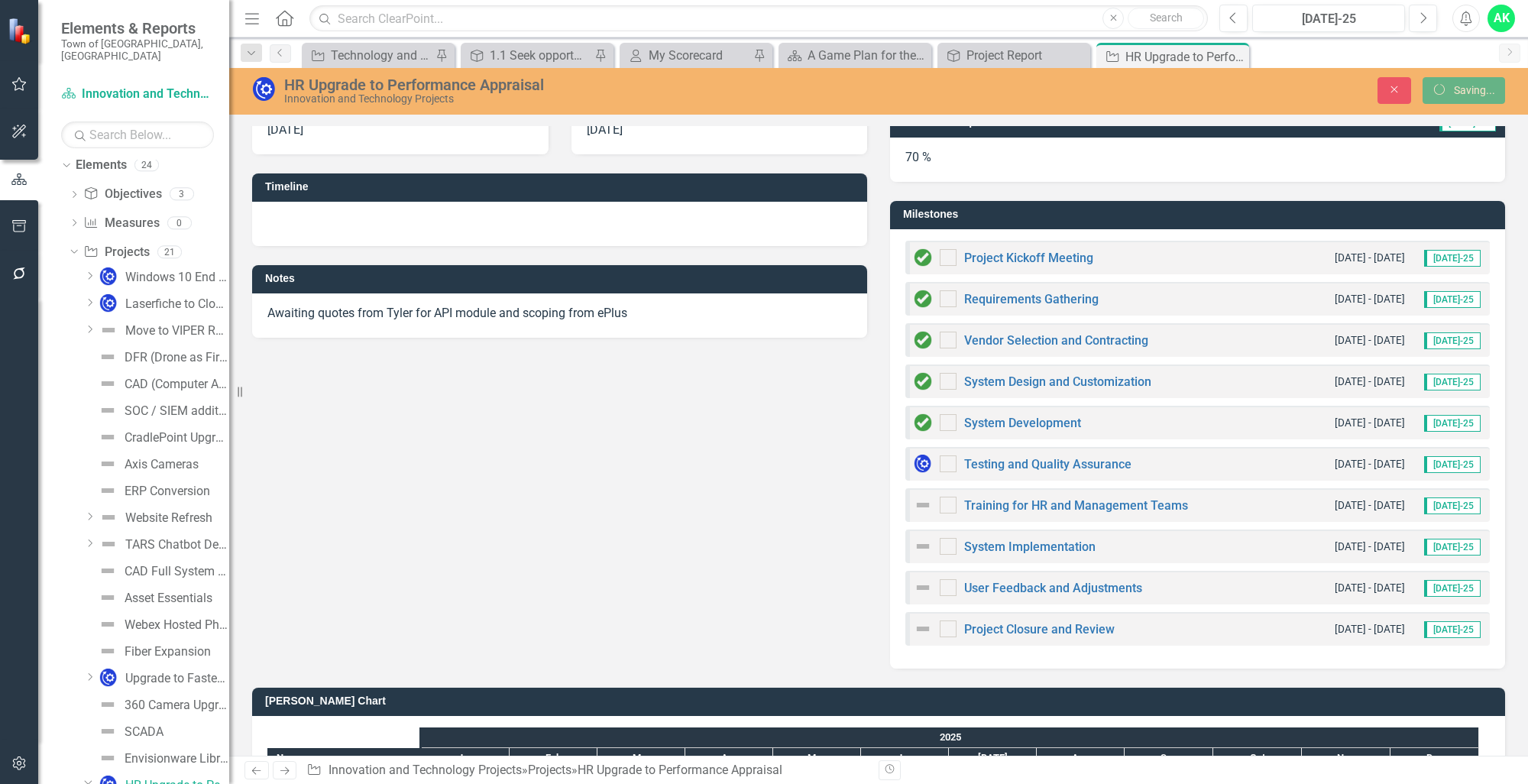
checkbox input "true"
checkbox input "false"
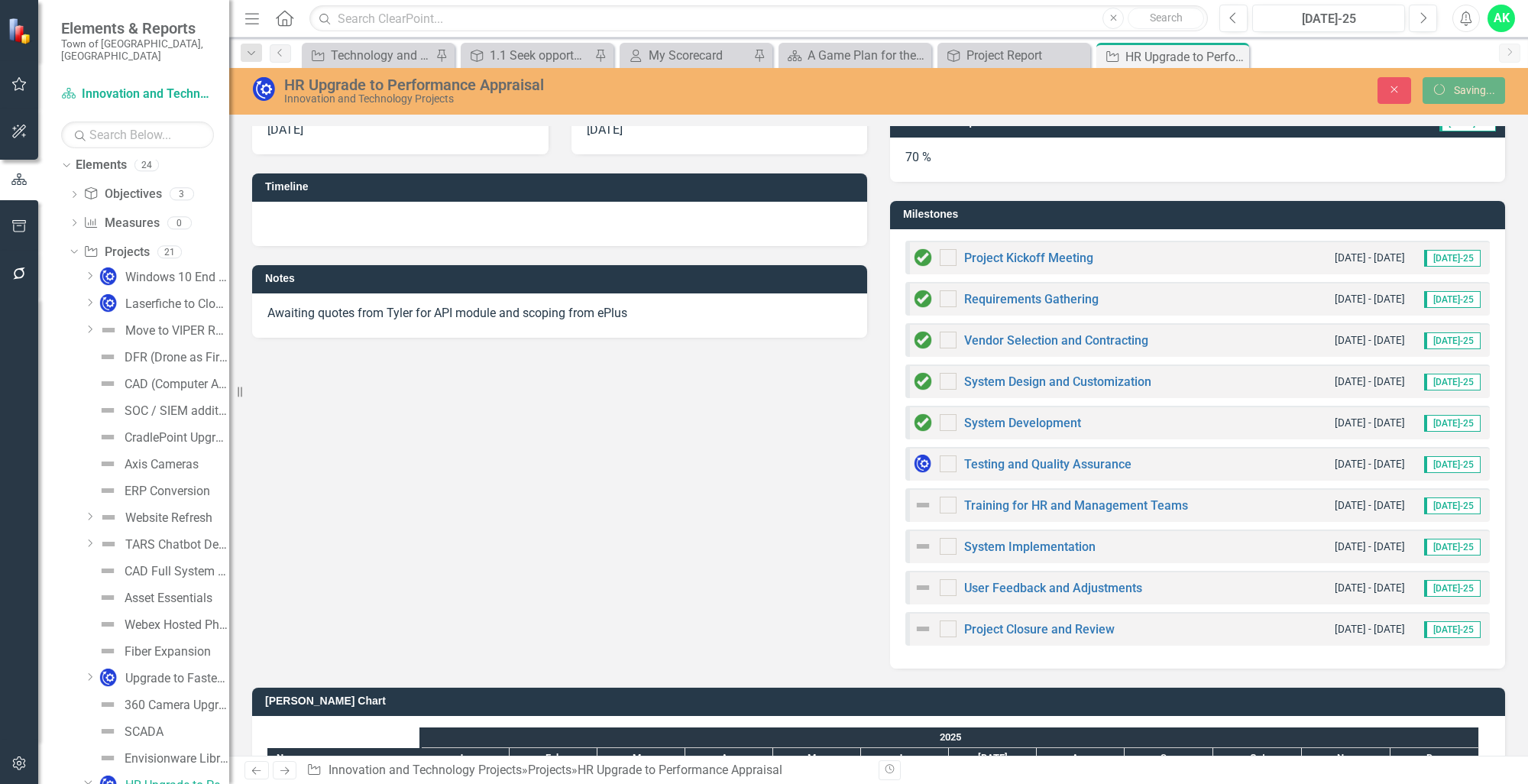
checkbox input "false"
checkbox input "true"
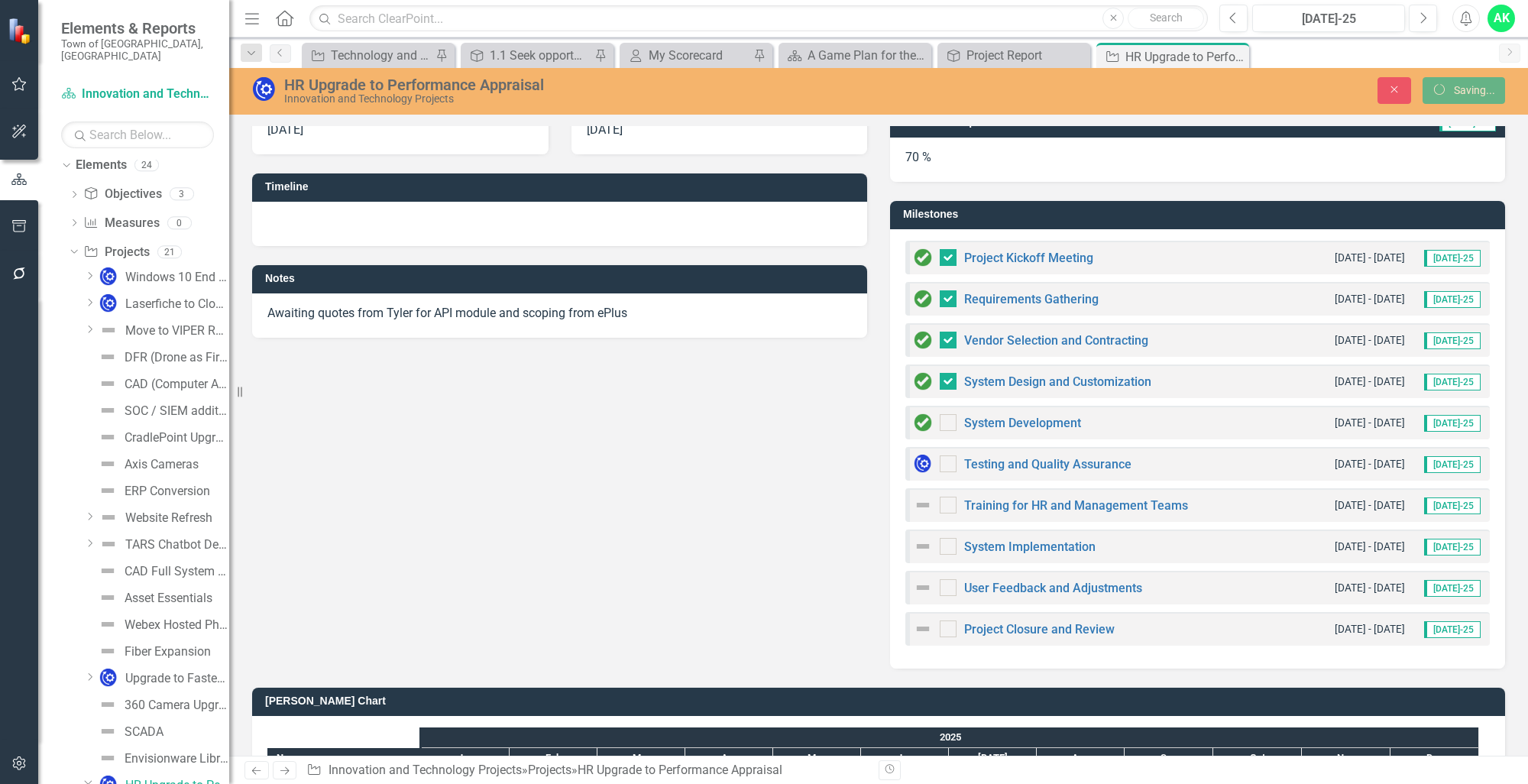
checkbox input "true"
checkbox input "false"
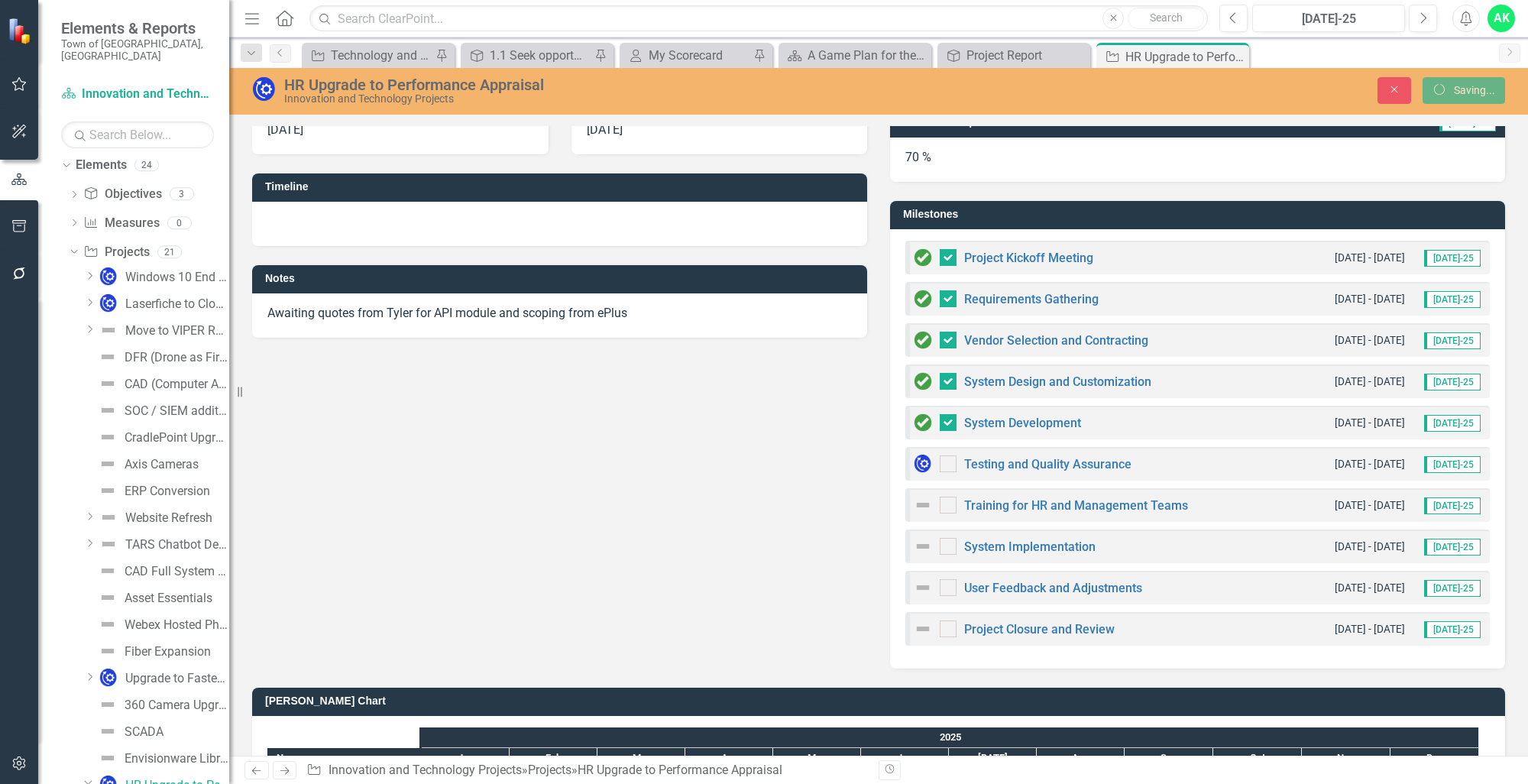
checkbox input "false"
checkbox input "true"
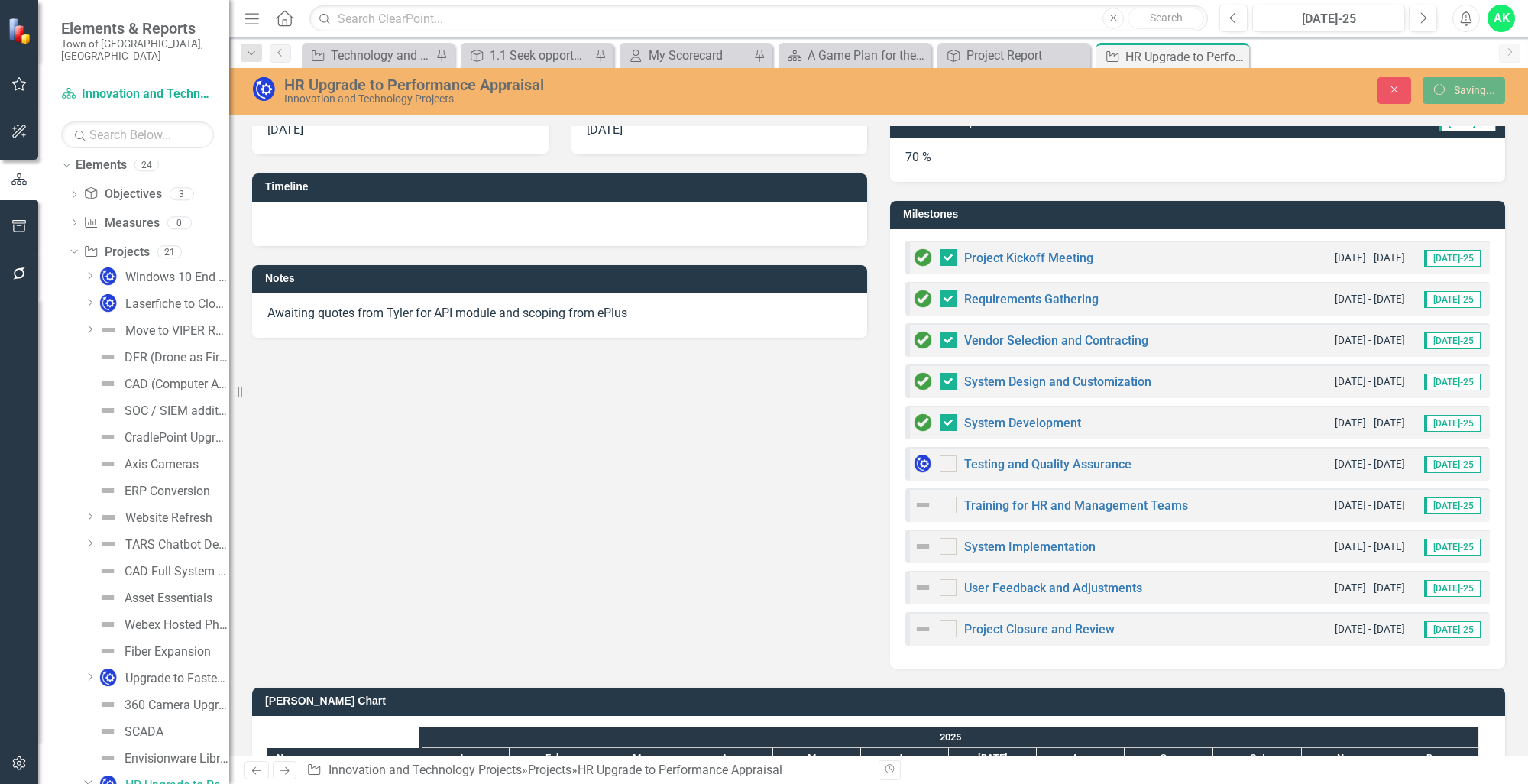
checkbox input "true"
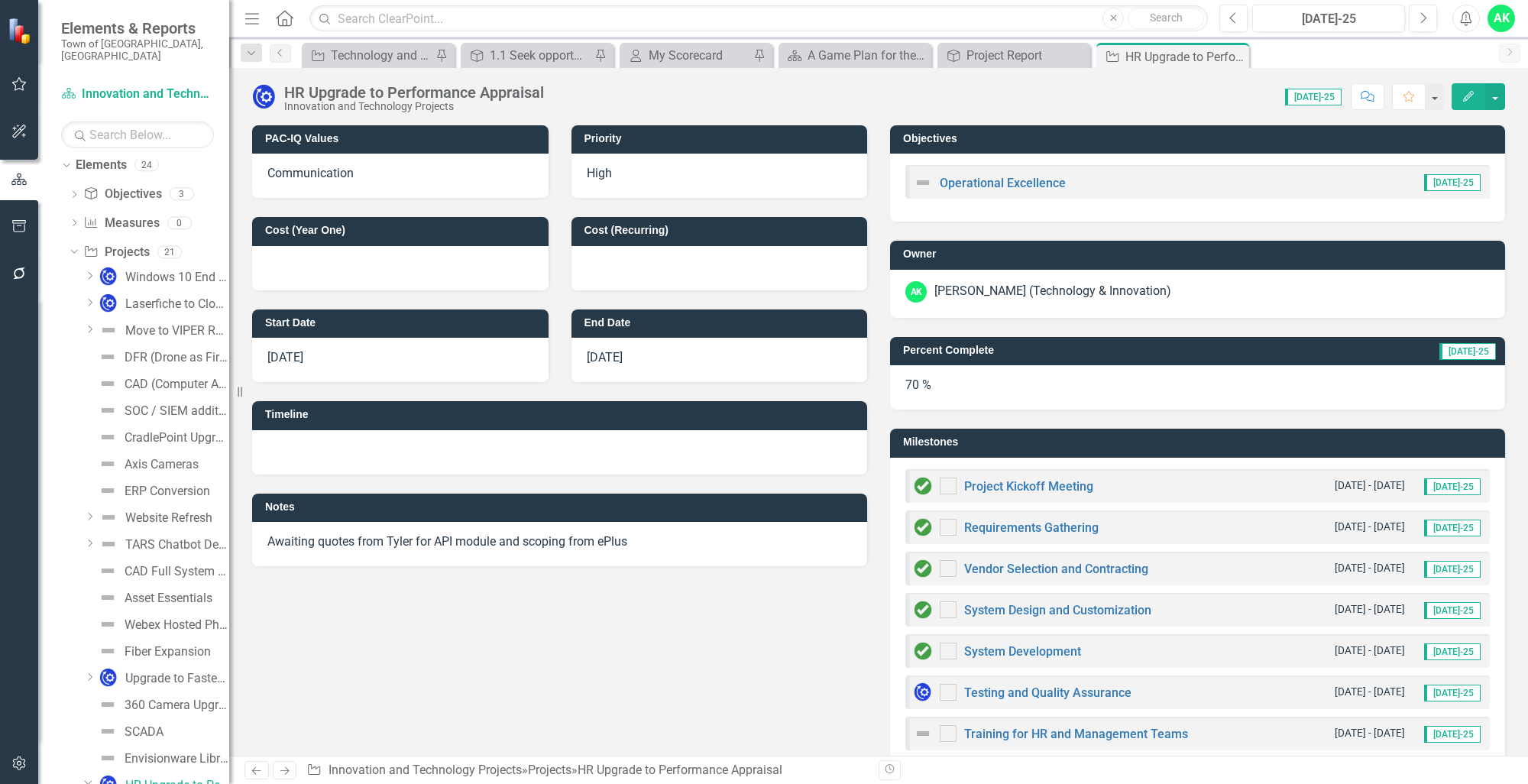
checkbox input "true"
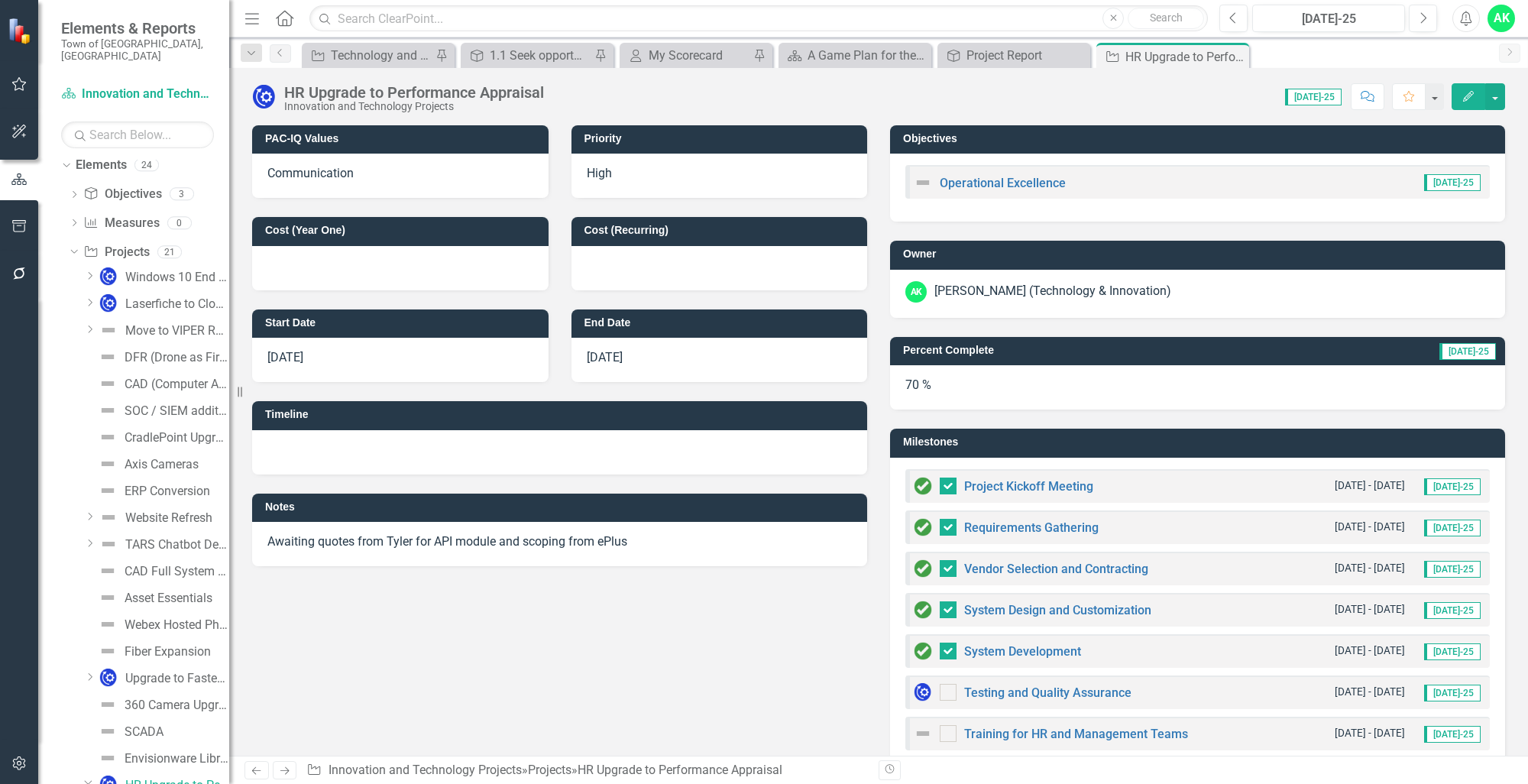
checkbox input "false"
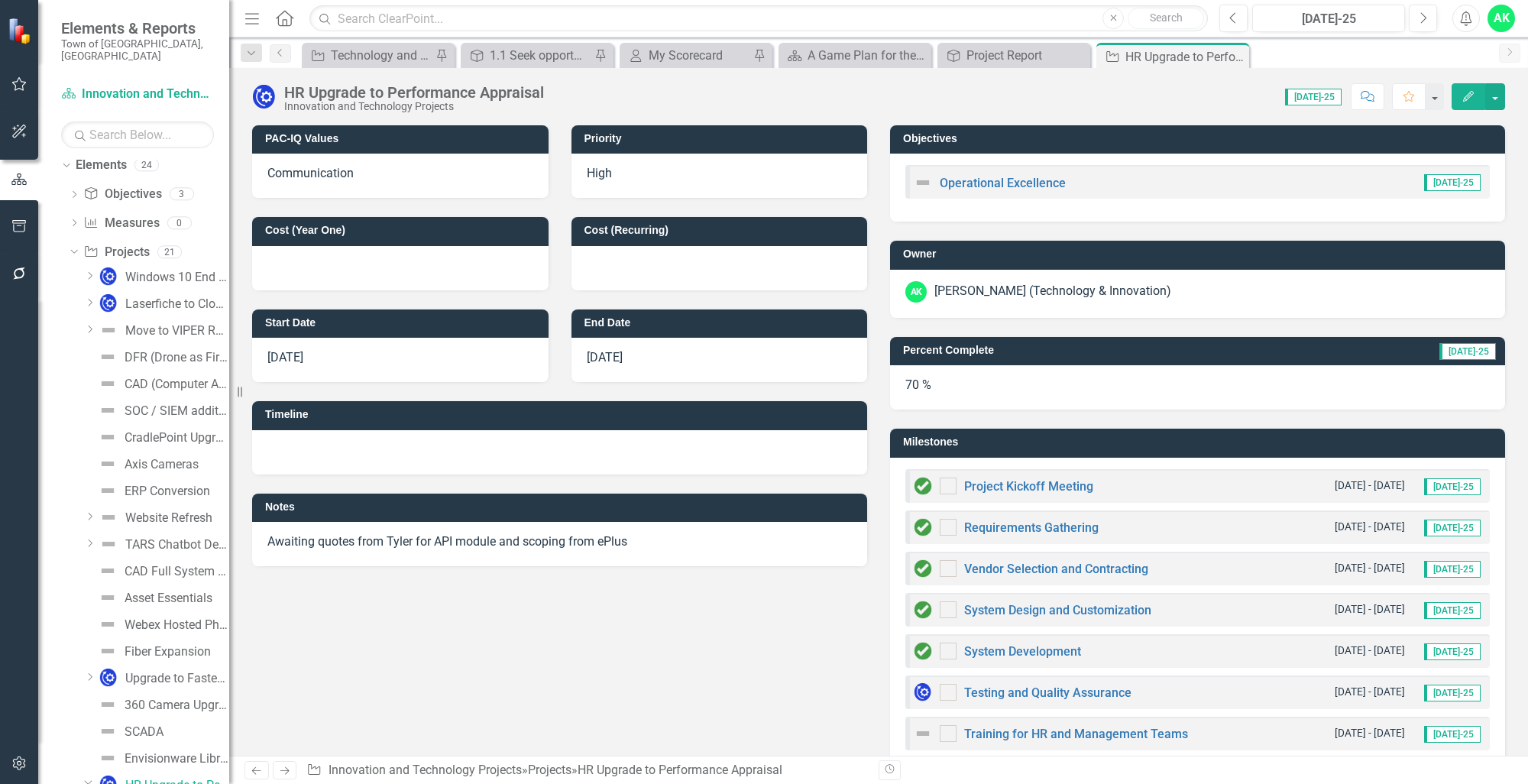
checkbox input "true"
checkbox input "false"
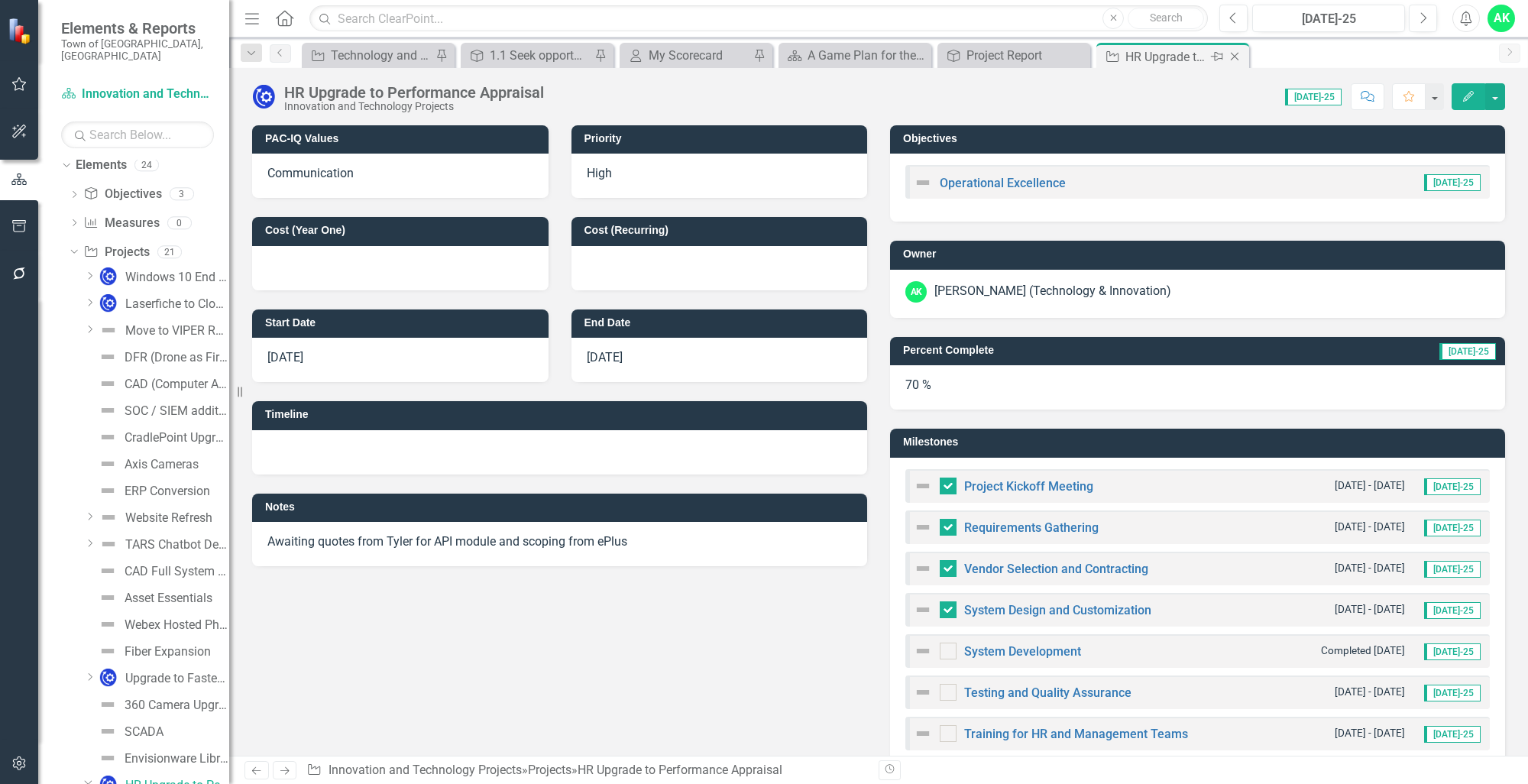
click at [1232, 60] on icon "Close" at bounding box center [1234, 57] width 15 height 13
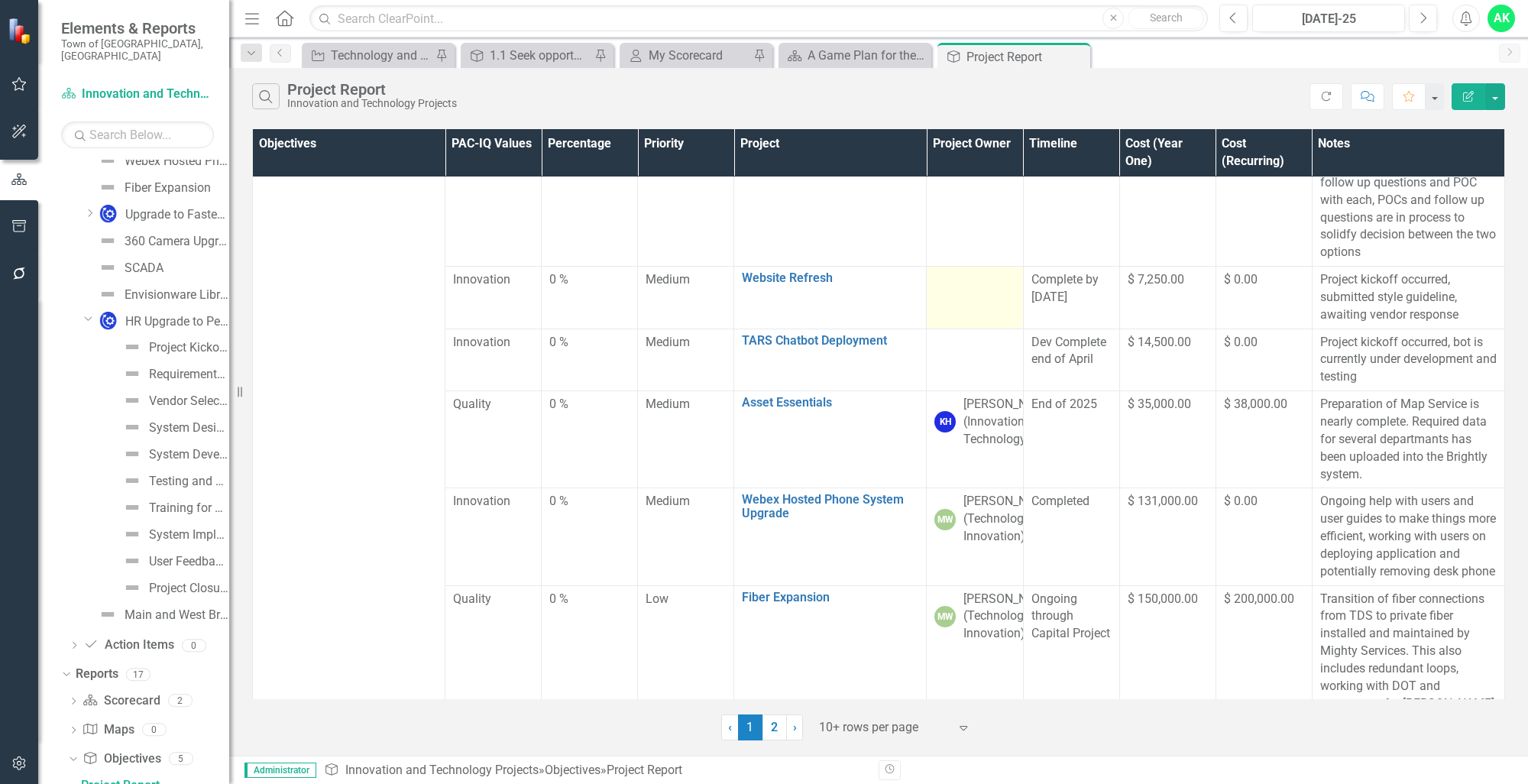
scroll to position [382, 0]
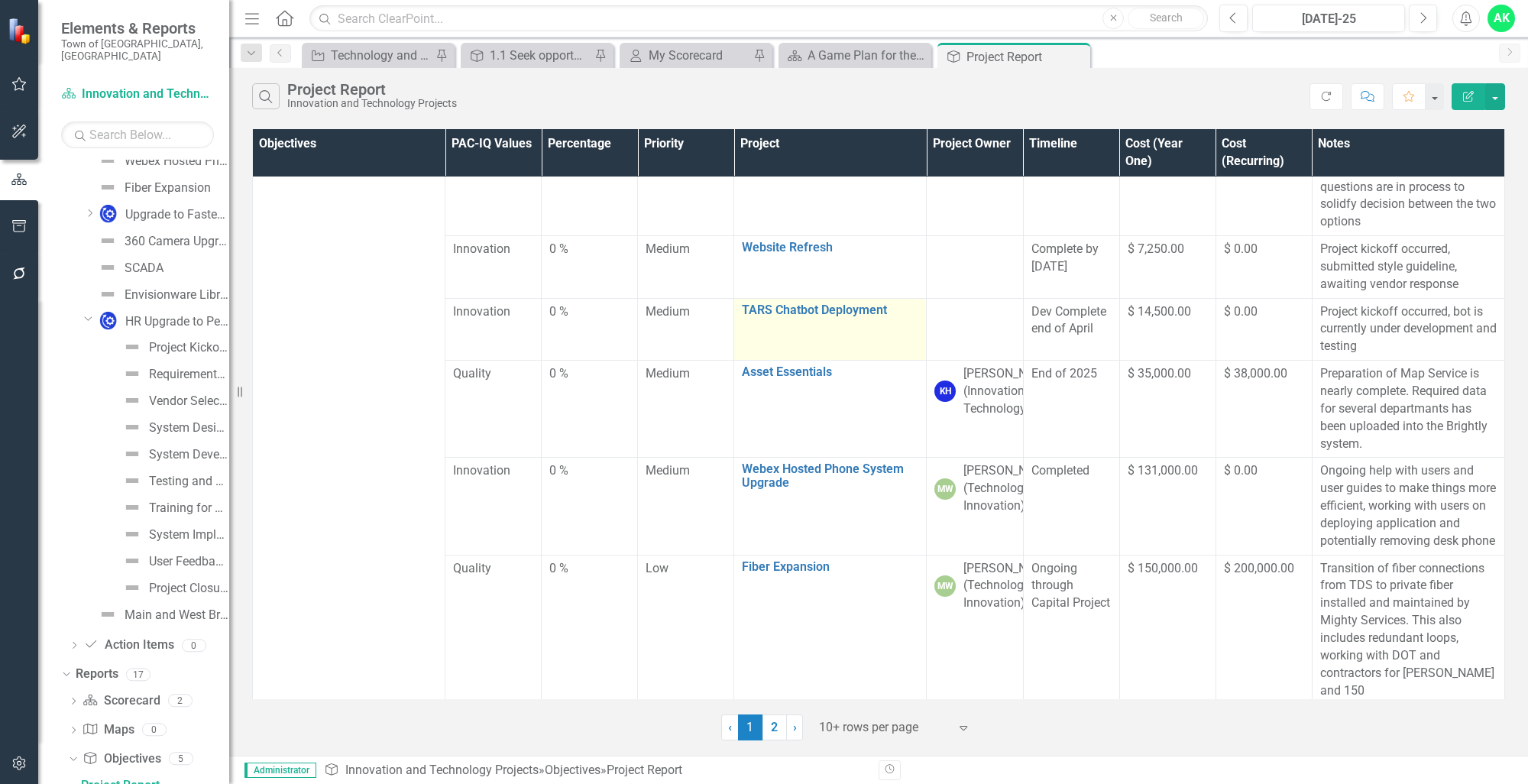
click at [837, 322] on div "TARS Chatbot Deployment Link Map View Link Map Edit Edit Projects Link Open Ele…" at bounding box center [830, 312] width 177 height 18
click at [789, 317] on link "TARS Chatbot Deployment" at bounding box center [830, 310] width 177 height 14
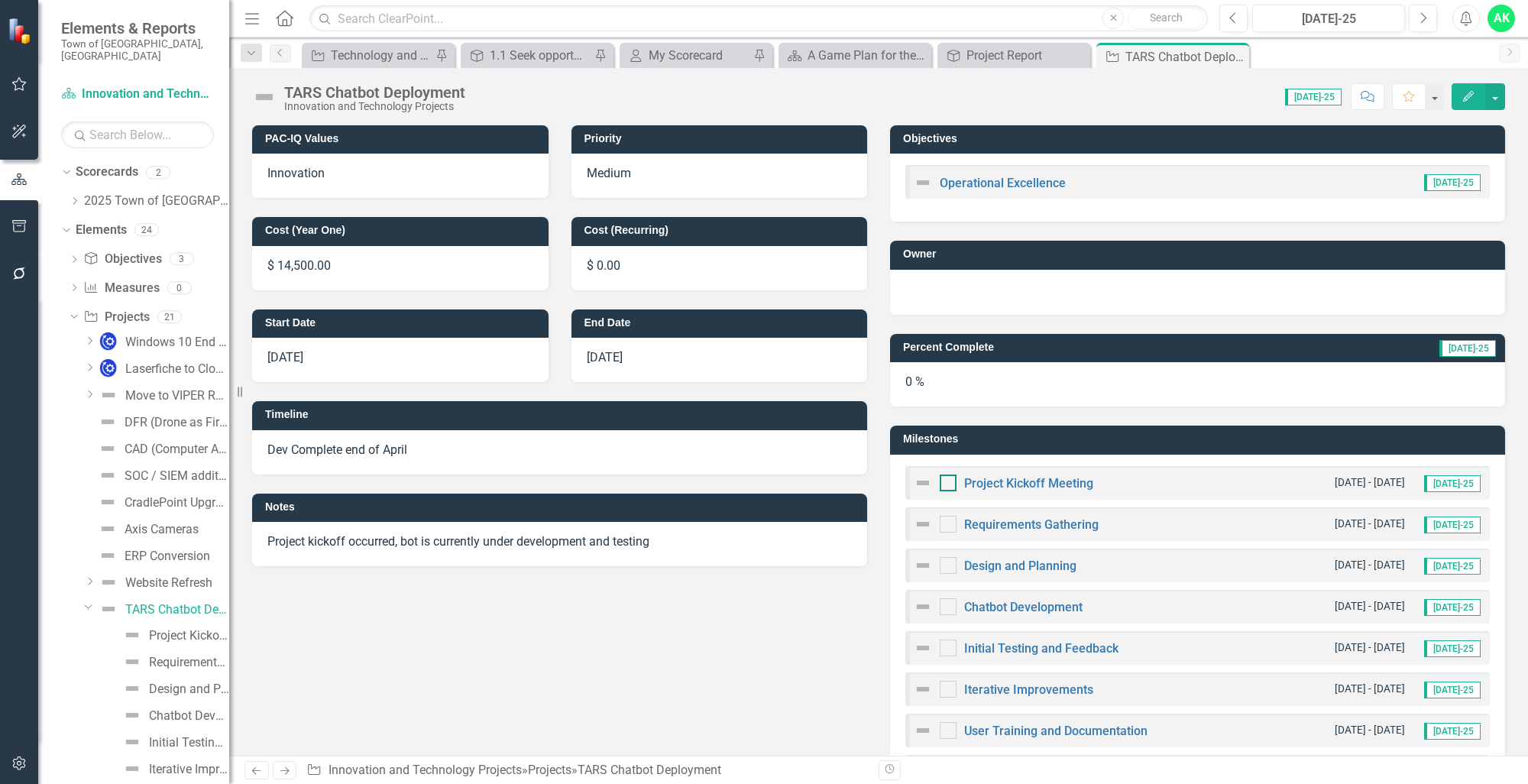
click at [949, 490] on div at bounding box center [947, 482] width 16 height 16
click at [949, 484] on input "checkbox" at bounding box center [944, 479] width 10 height 10
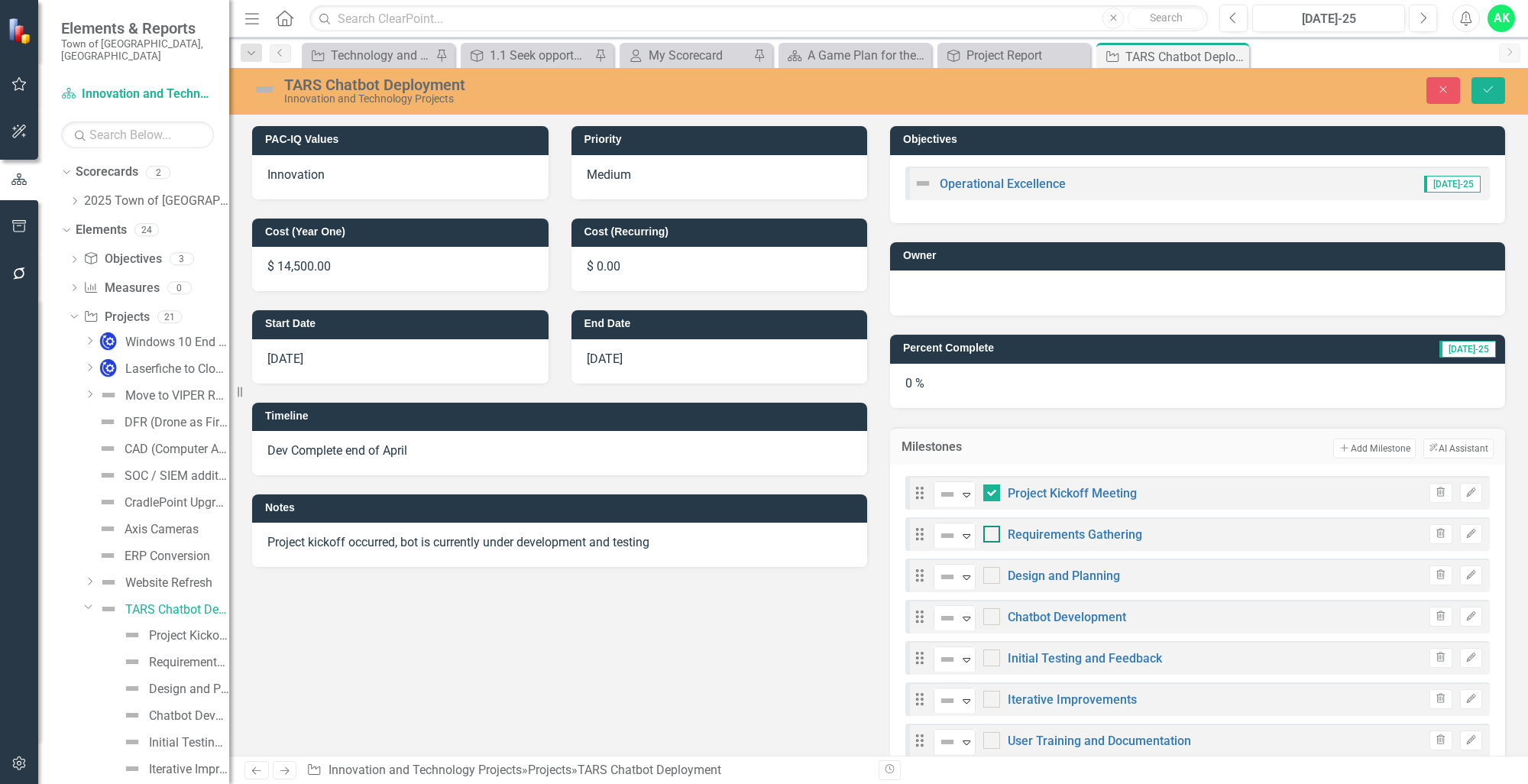
click at [983, 536] on div at bounding box center [991, 534] width 16 height 16
click at [983, 535] on input "checkbox" at bounding box center [988, 531] width 10 height 10
checkbox input "true"
click at [984, 578] on div at bounding box center [991, 574] width 16 height 16
click at [984, 577] on input "checkbox" at bounding box center [988, 571] width 10 height 10
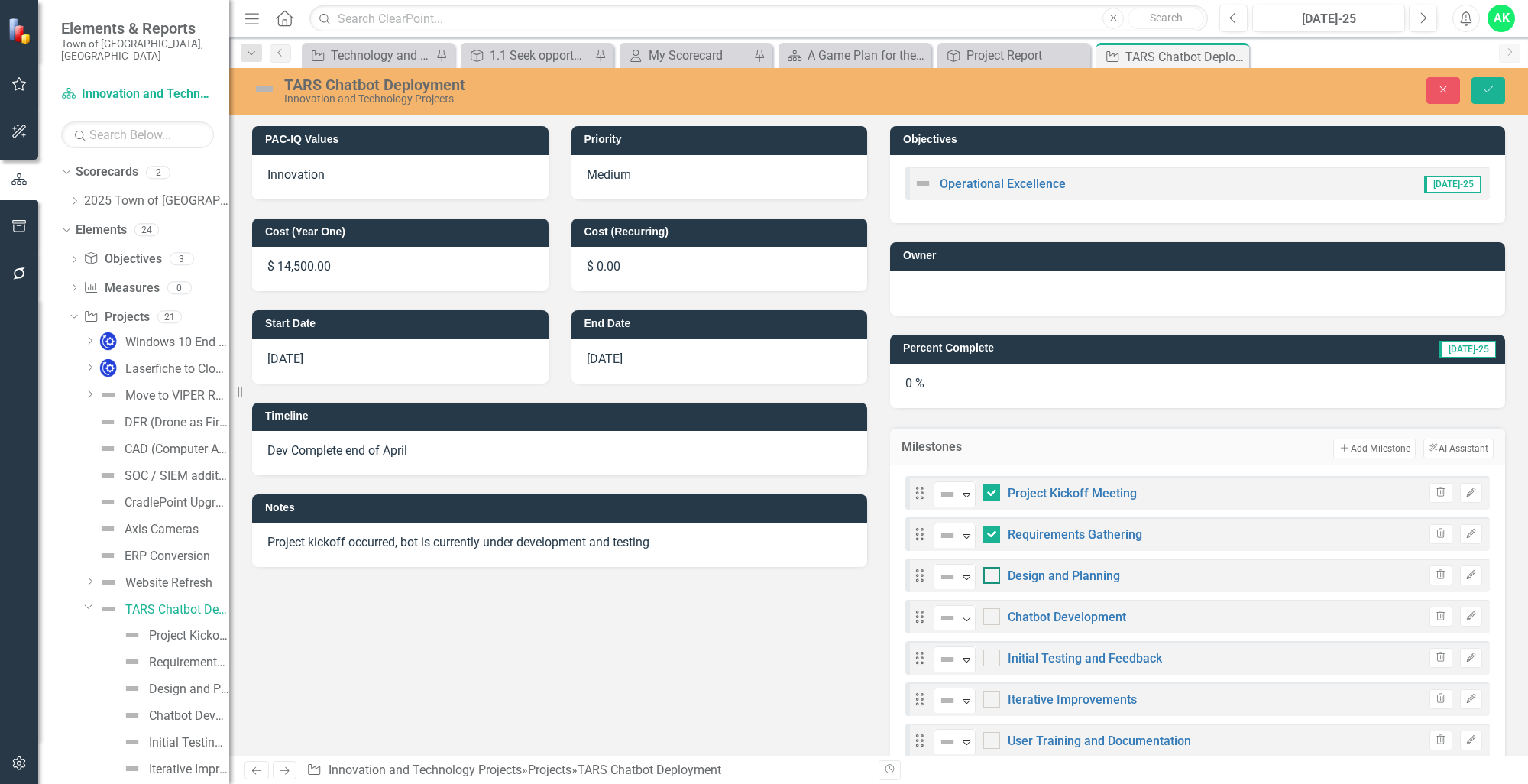
checkbox input "true"
click at [983, 613] on input "checkbox" at bounding box center [988, 613] width 10 height 10
checkbox input "true"
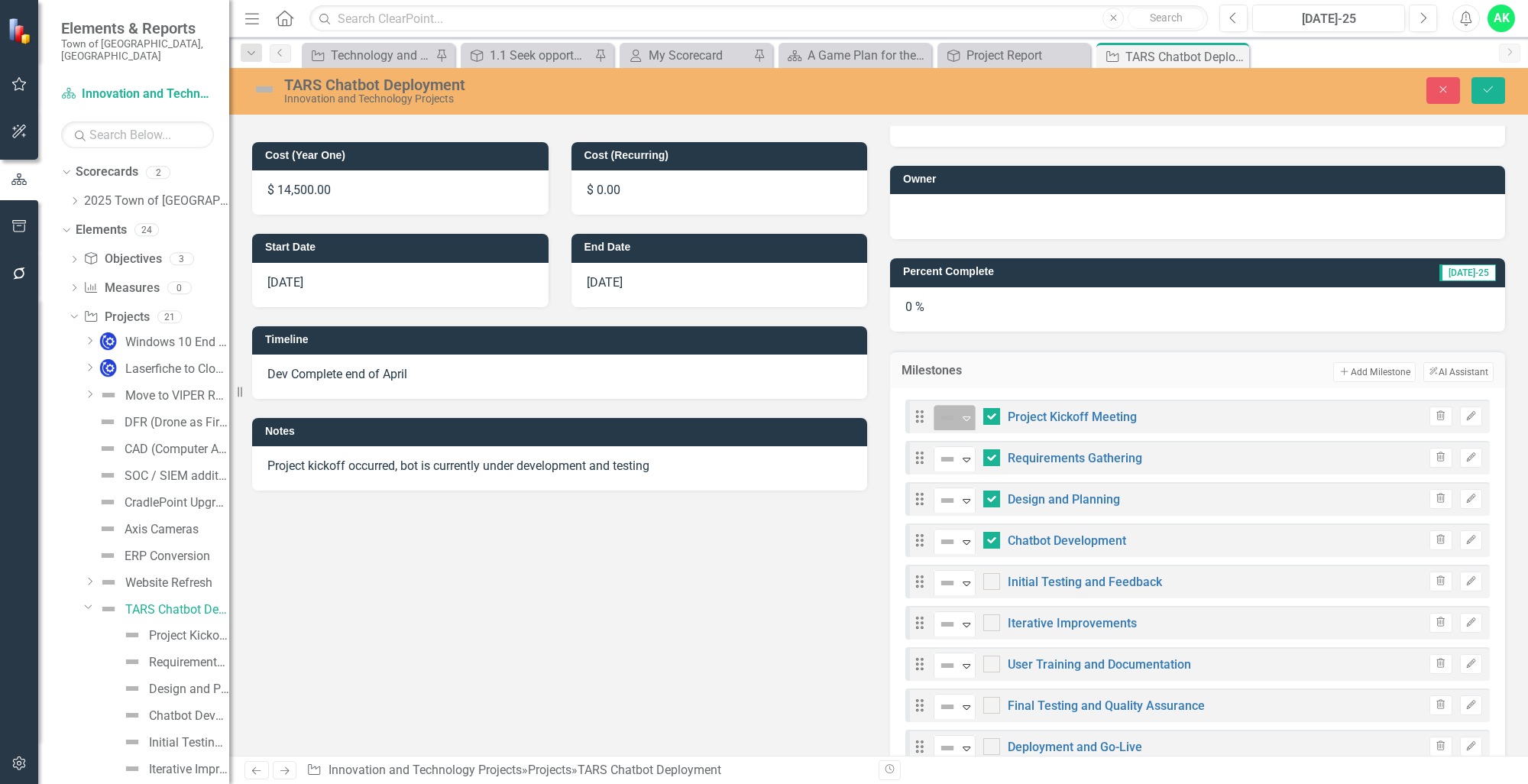
click at [959, 421] on icon "Expand" at bounding box center [966, 418] width 15 height 13
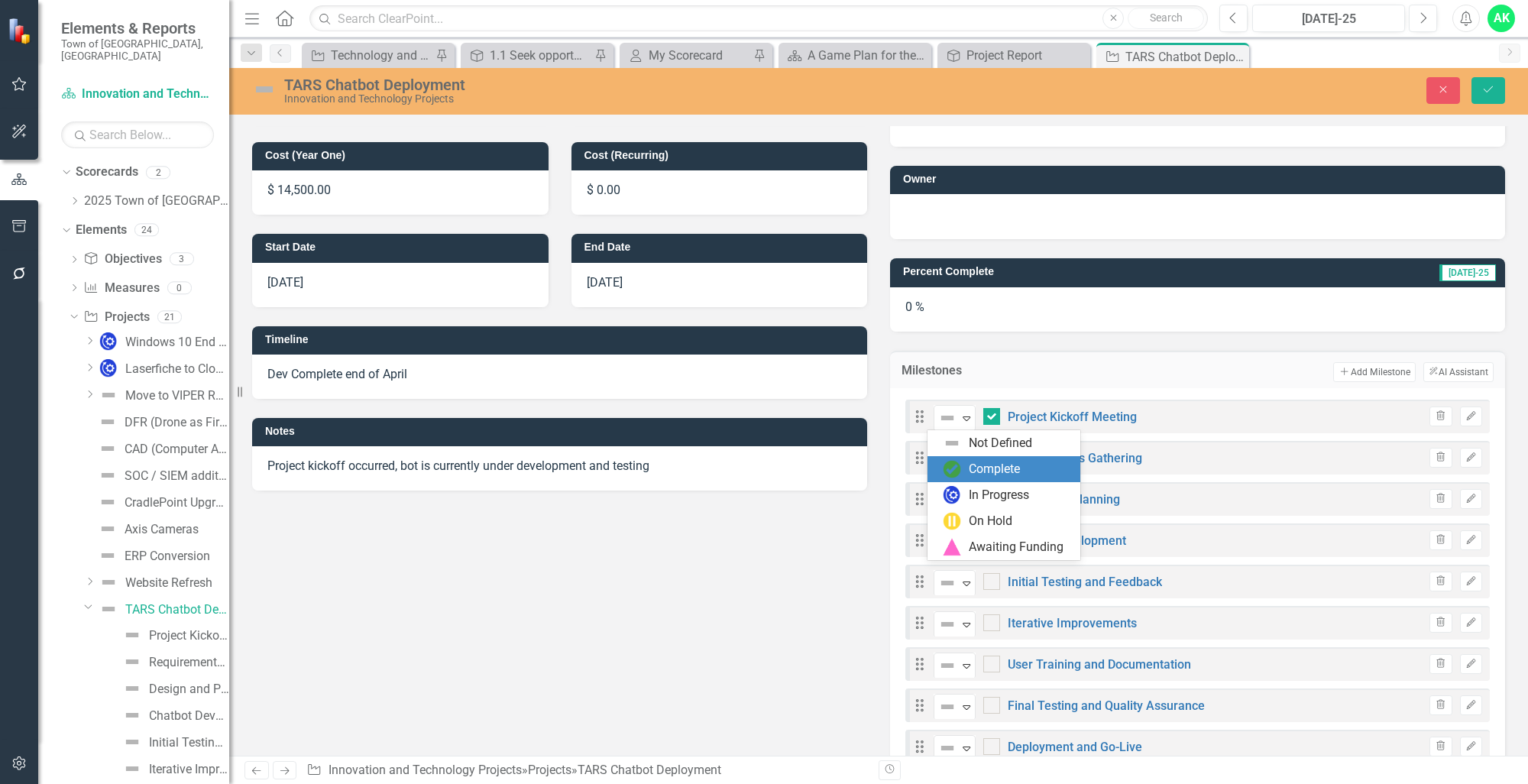
click at [958, 478] on div "Complete" at bounding box center [1004, 469] width 153 height 26
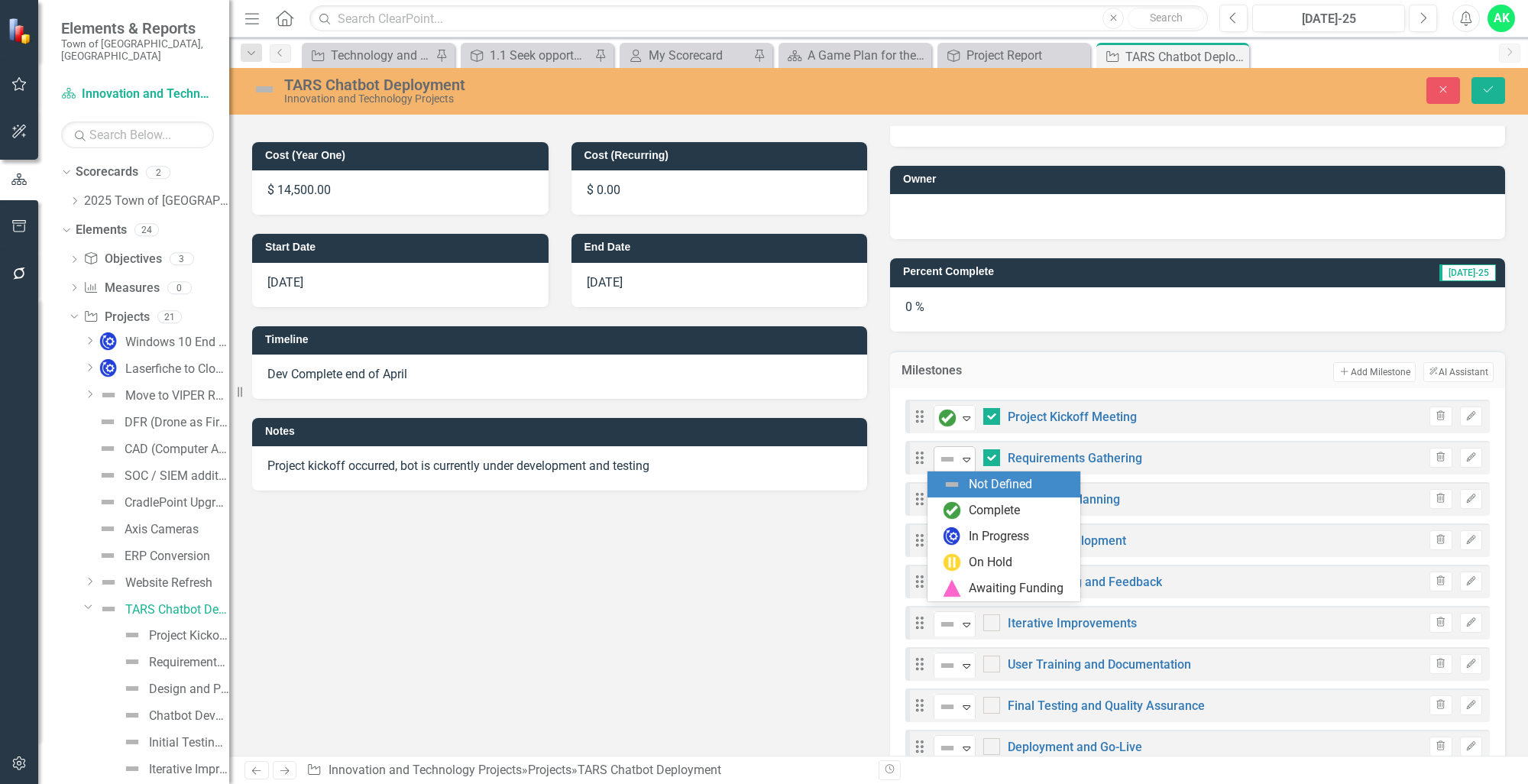
click at [959, 462] on icon "Expand" at bounding box center [966, 459] width 15 height 13
click at [959, 504] on img at bounding box center [951, 510] width 18 height 18
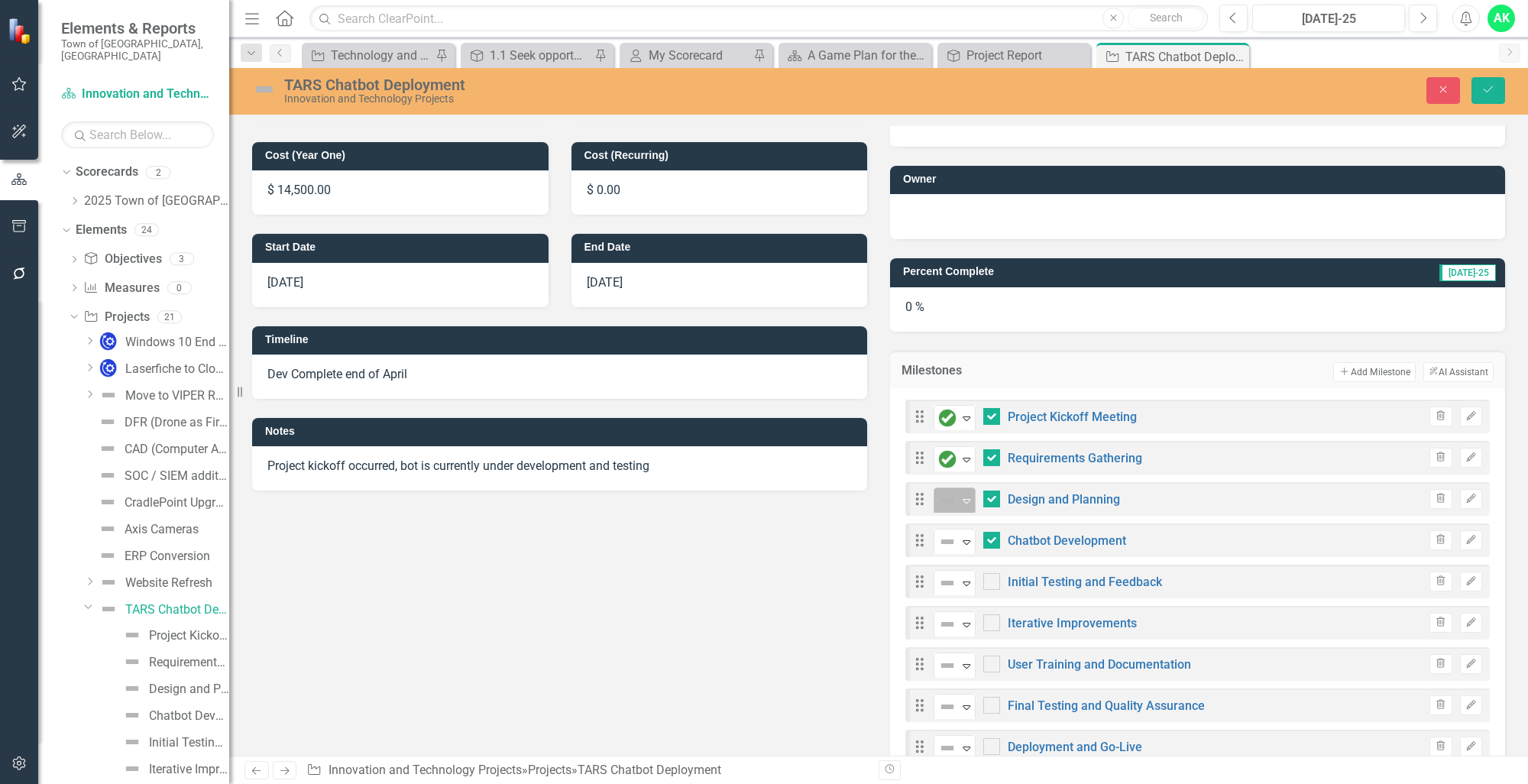
click at [959, 504] on icon "Expand" at bounding box center [966, 501] width 15 height 13
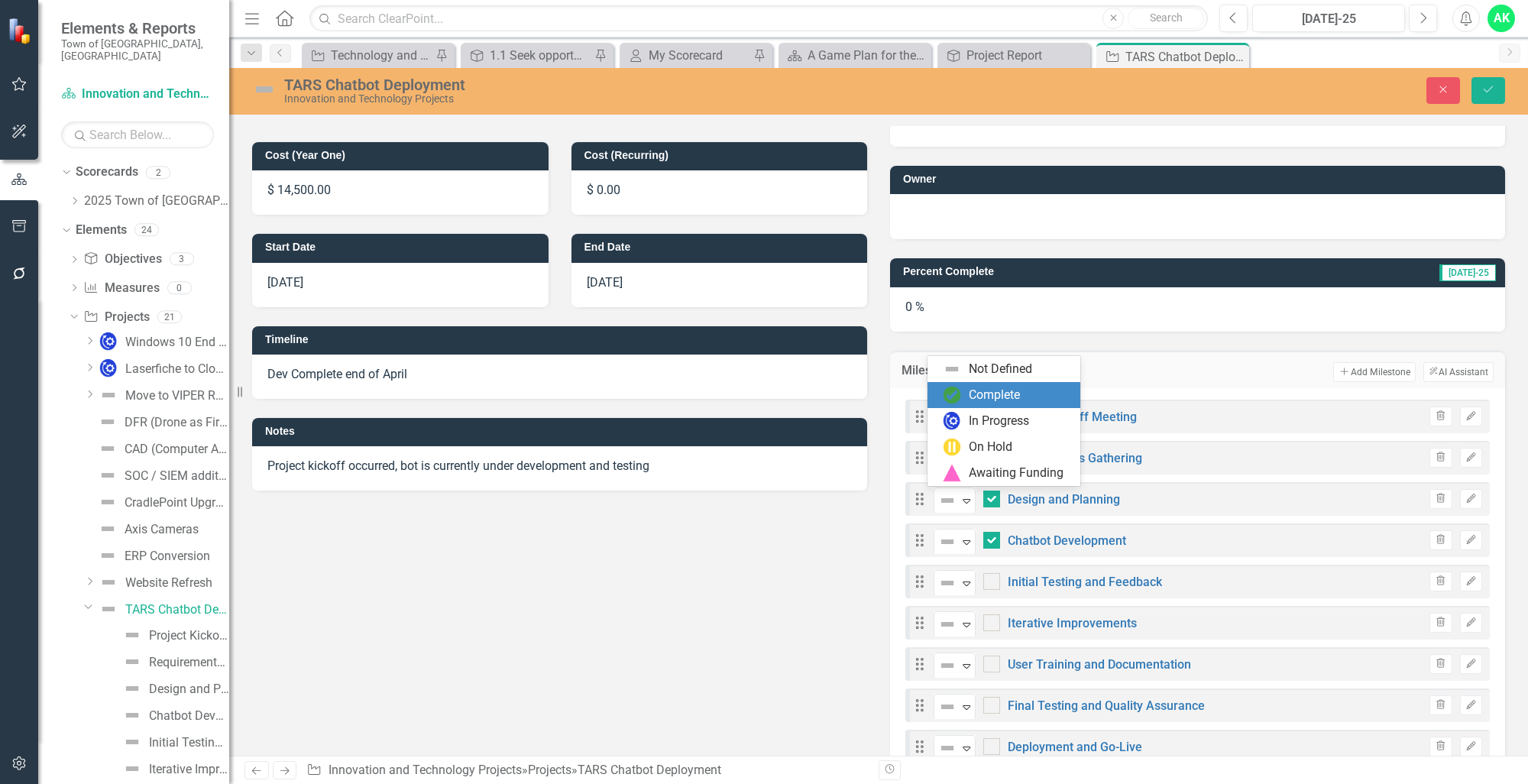
drag, startPoint x: 976, startPoint y: 394, endPoint x: 975, endPoint y: 472, distance: 78.0
click at [976, 396] on div "Complete" at bounding box center [994, 396] width 51 height 17
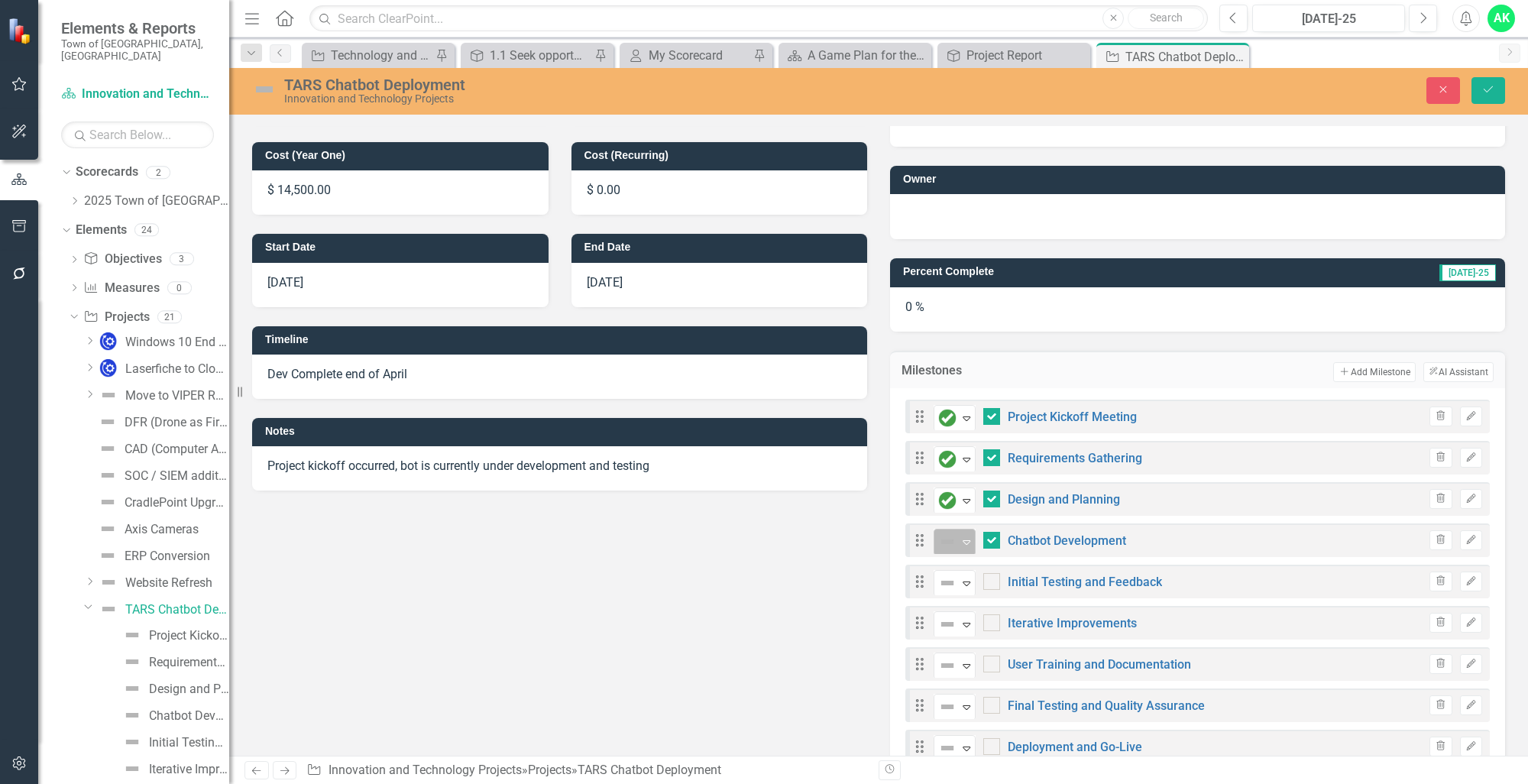
click at [965, 542] on icon "Expand" at bounding box center [966, 542] width 15 height 13
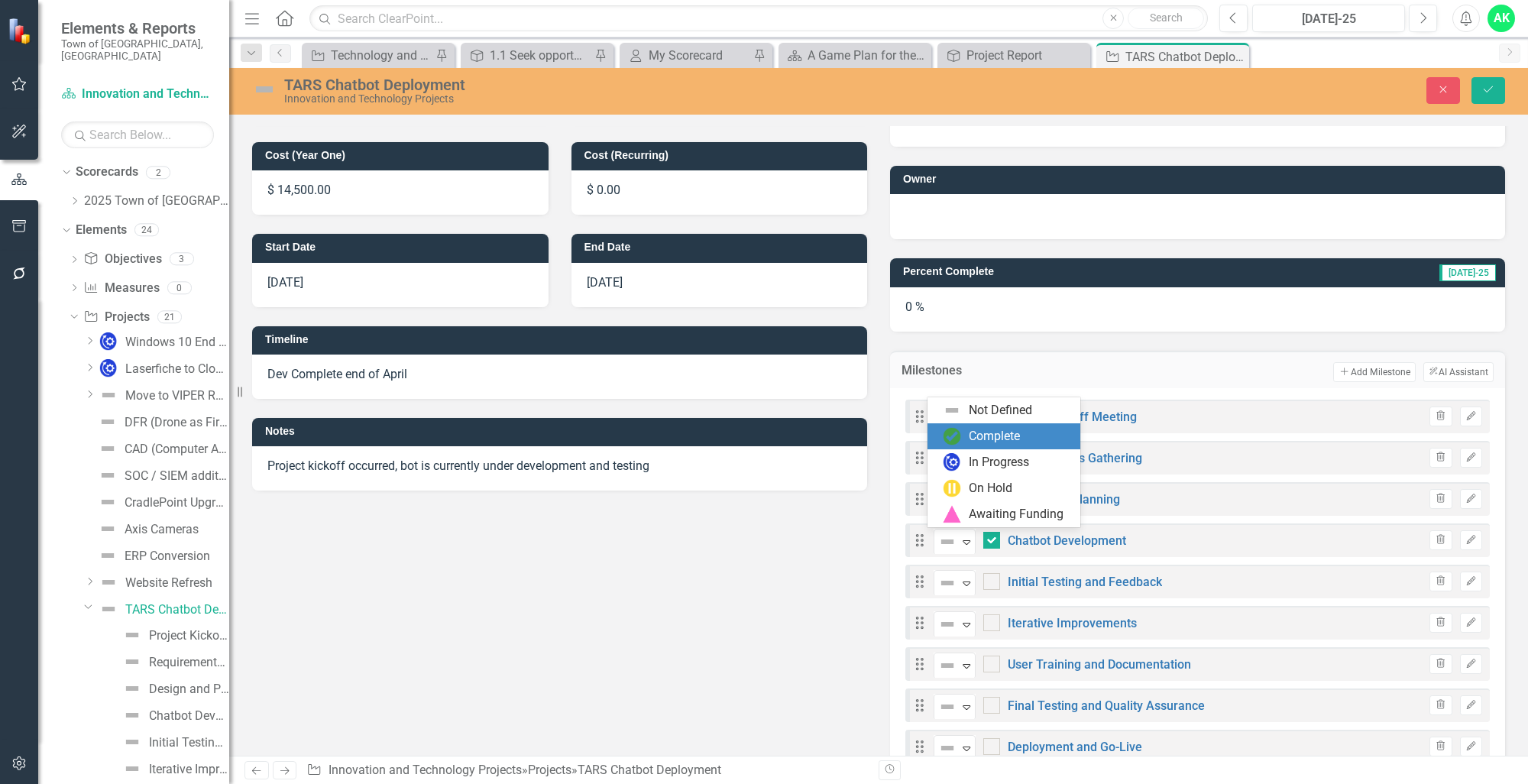
click at [975, 430] on div "Complete" at bounding box center [994, 436] width 51 height 17
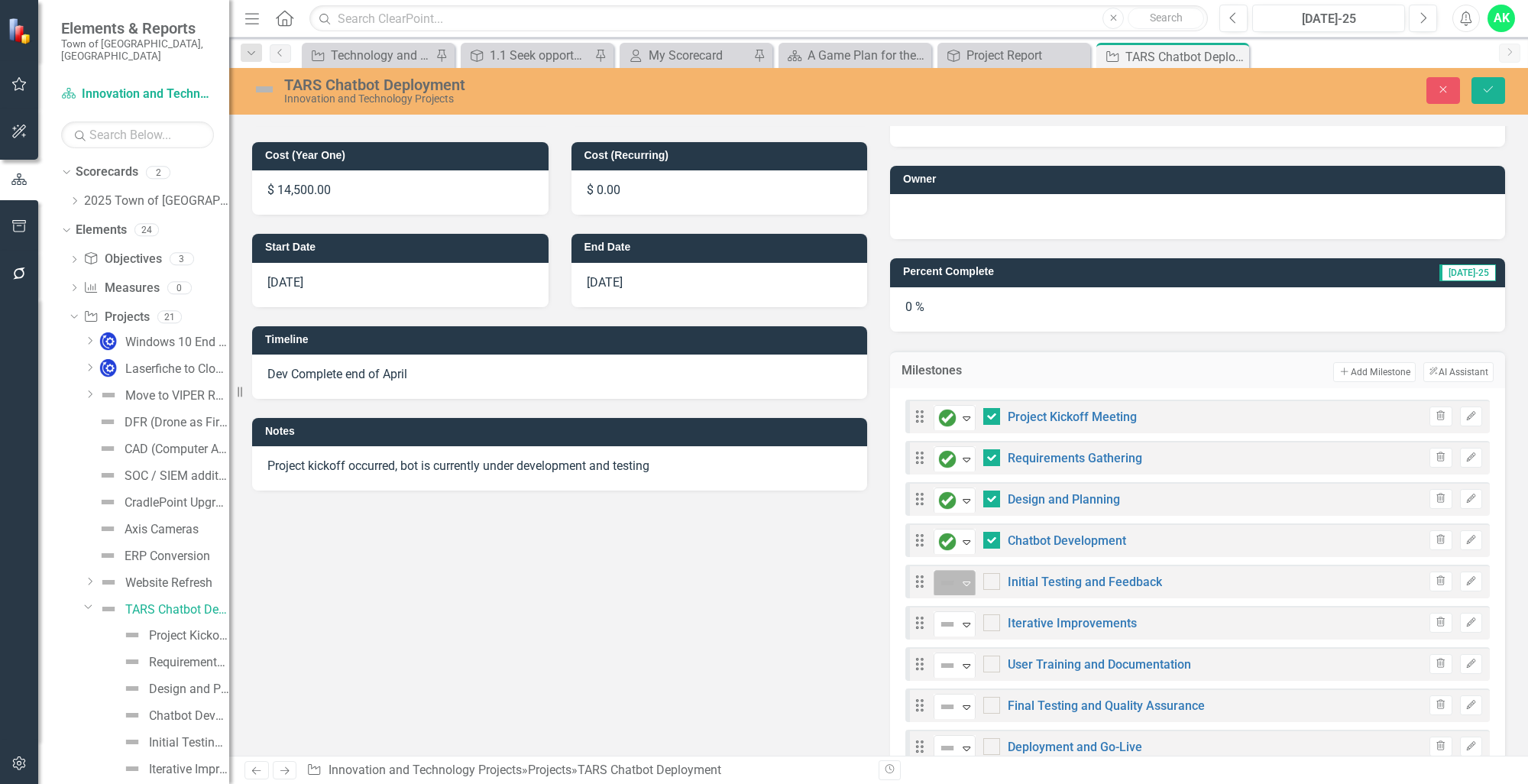
click at [968, 584] on icon "Expand" at bounding box center [966, 583] width 15 height 13
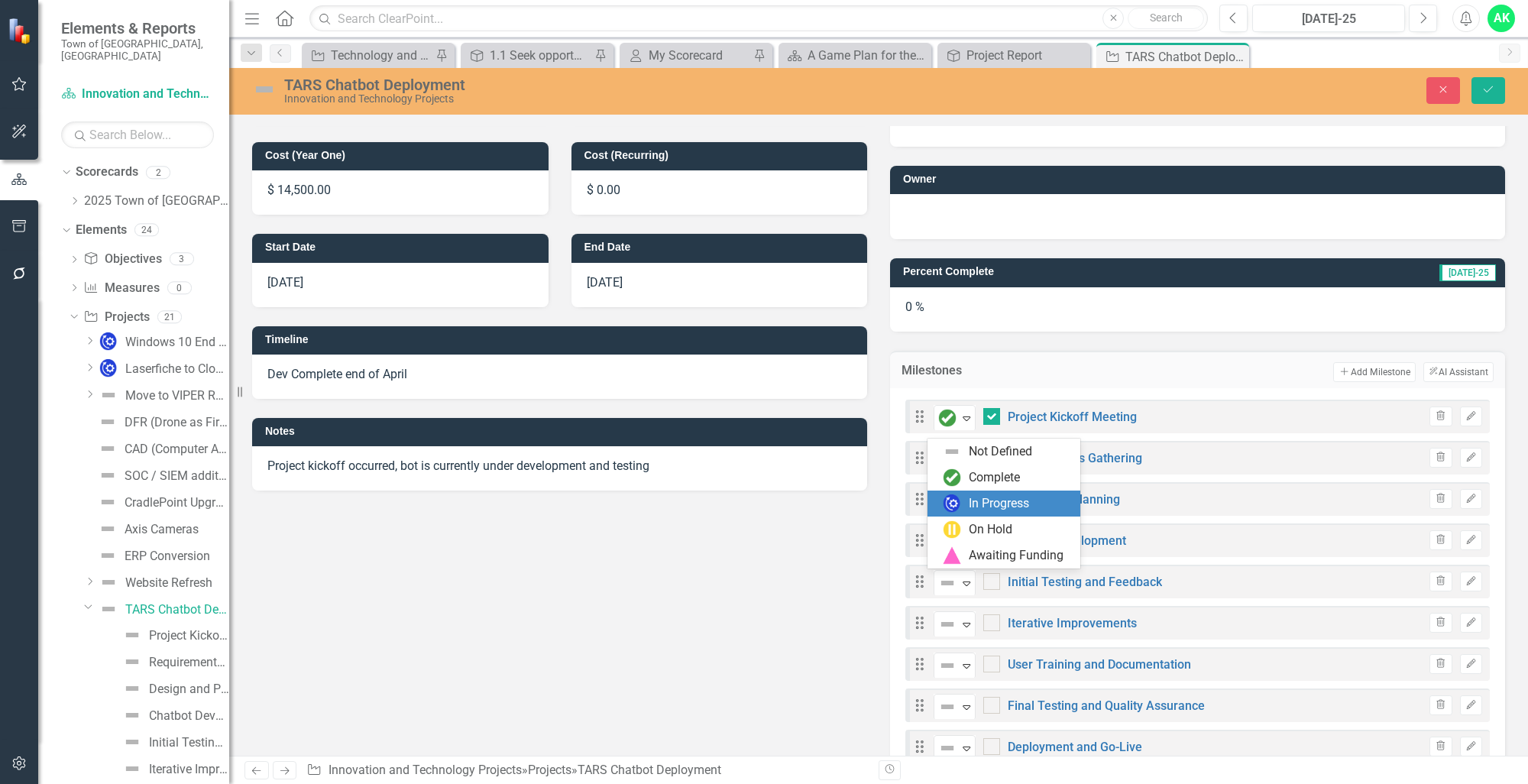
click at [985, 492] on div "In Progress" at bounding box center [1004, 503] width 153 height 26
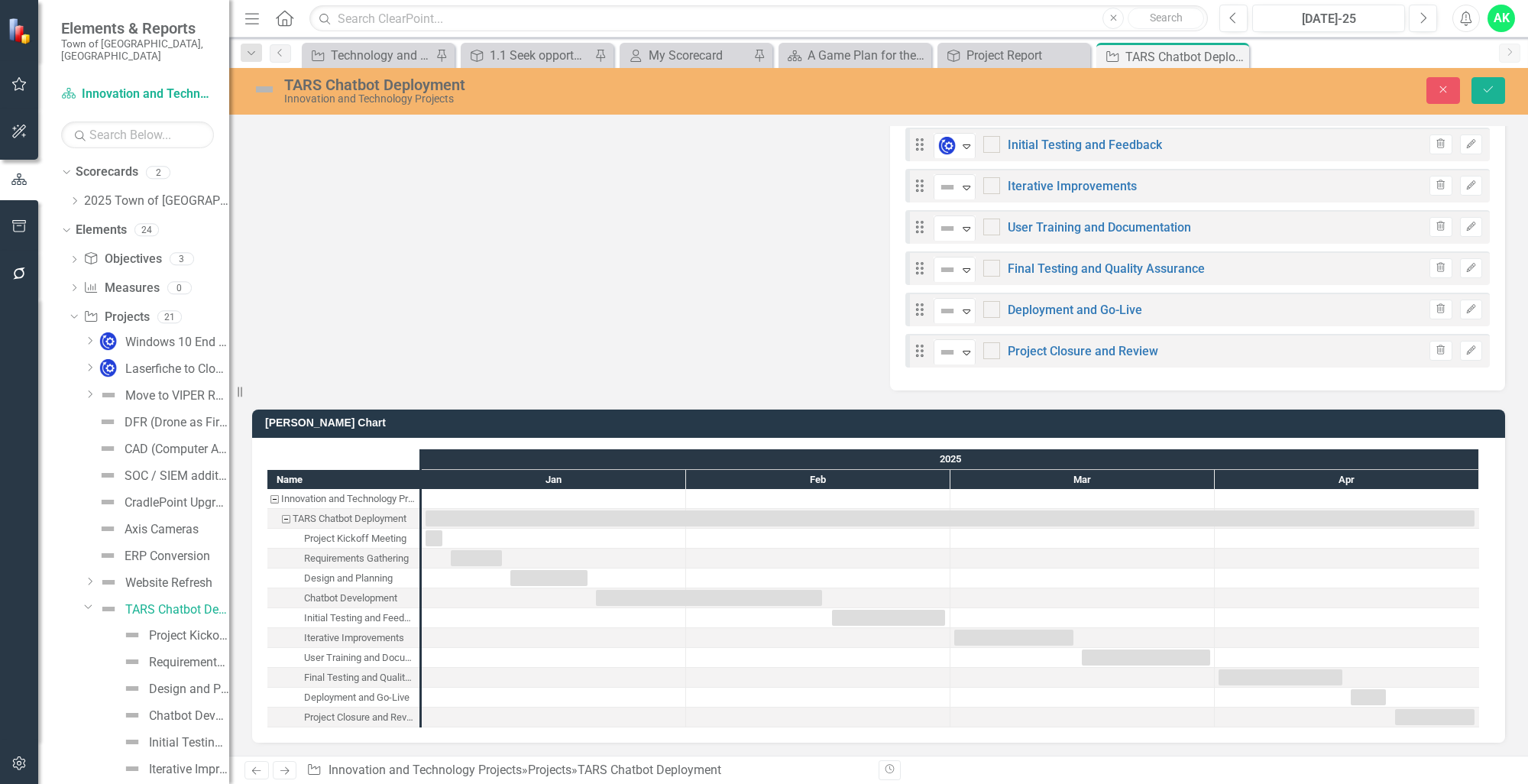
scroll to position [56, 0]
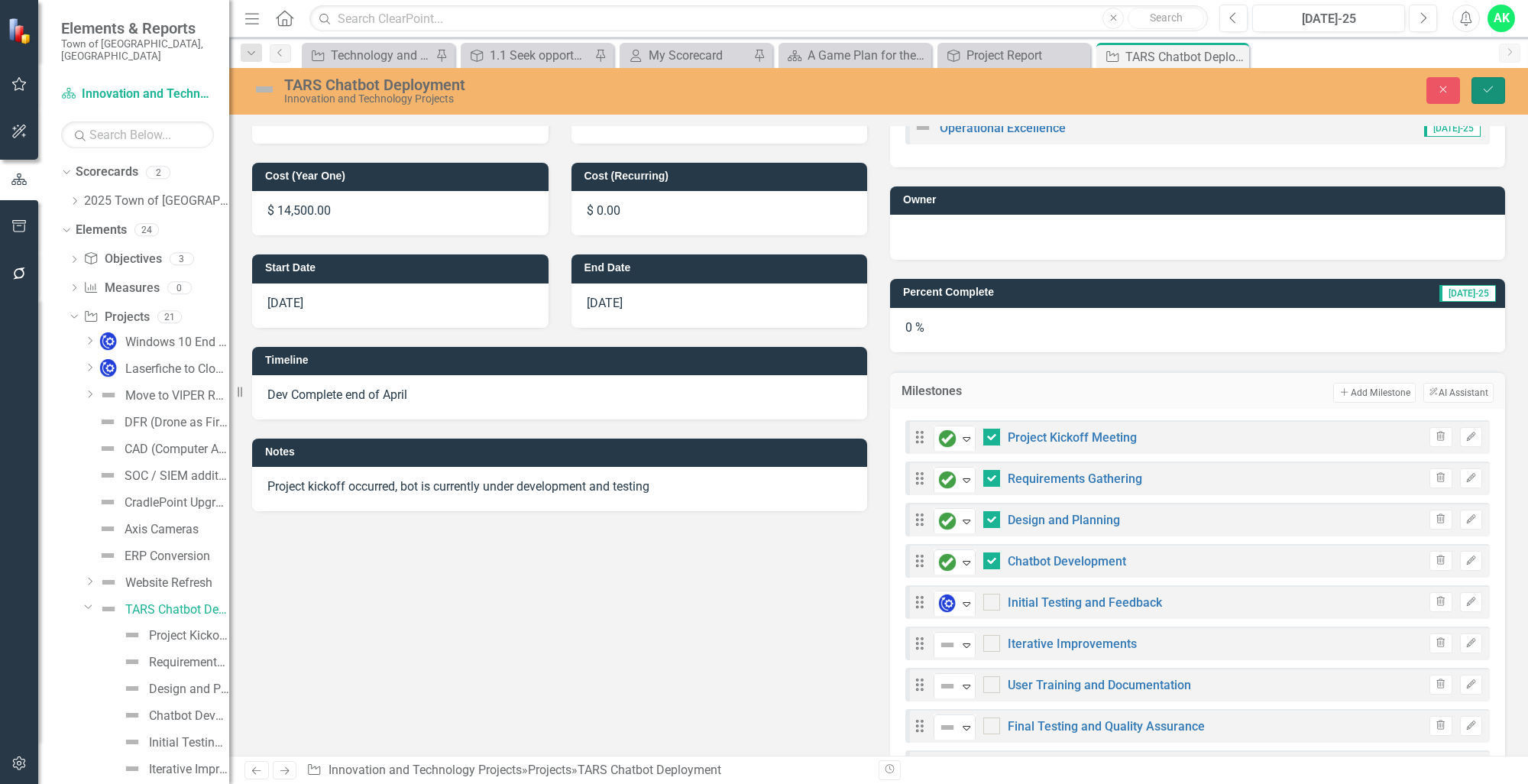
click at [1486, 97] on button "Save" at bounding box center [1488, 90] width 34 height 27
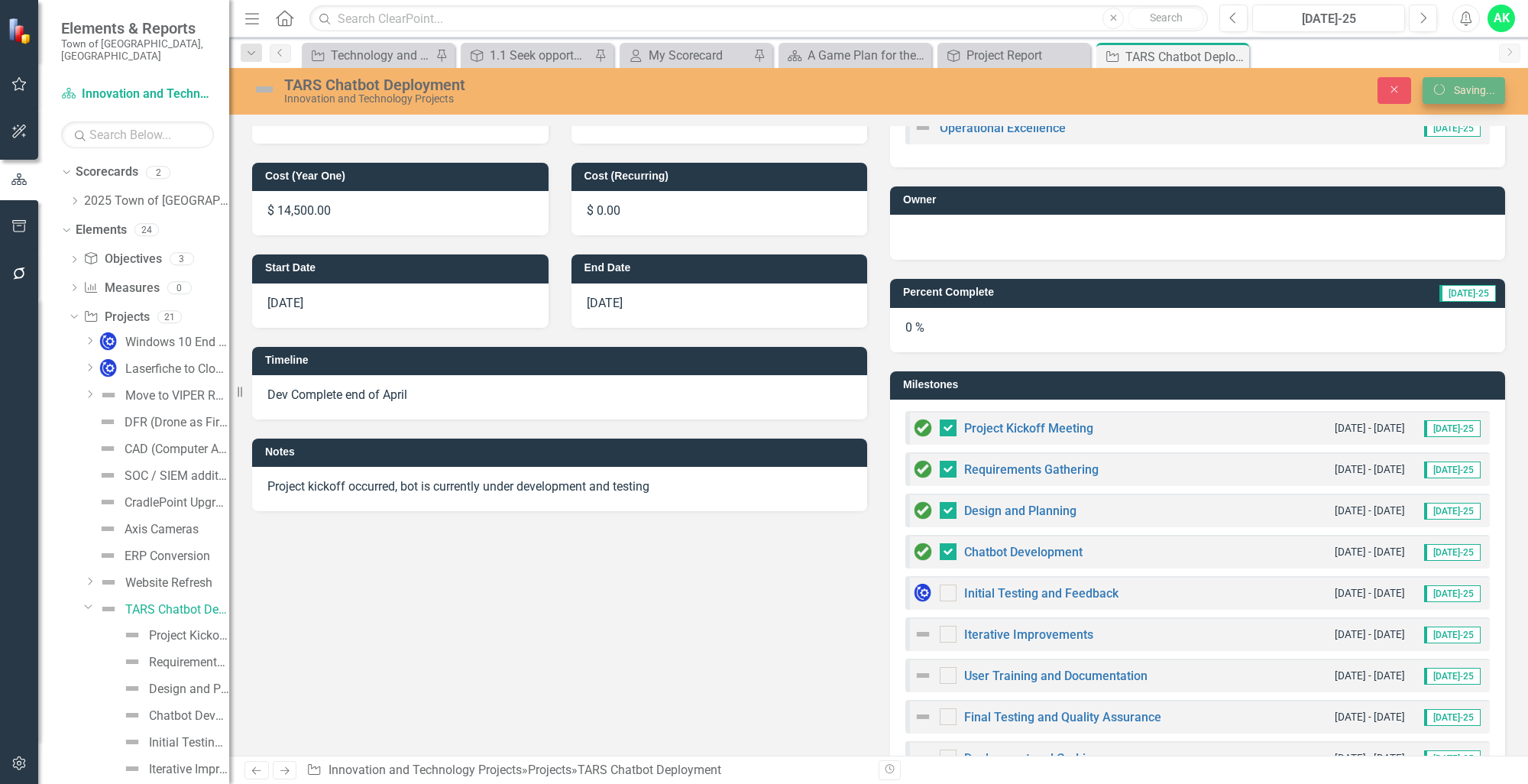
checkbox input "false"
checkbox input "true"
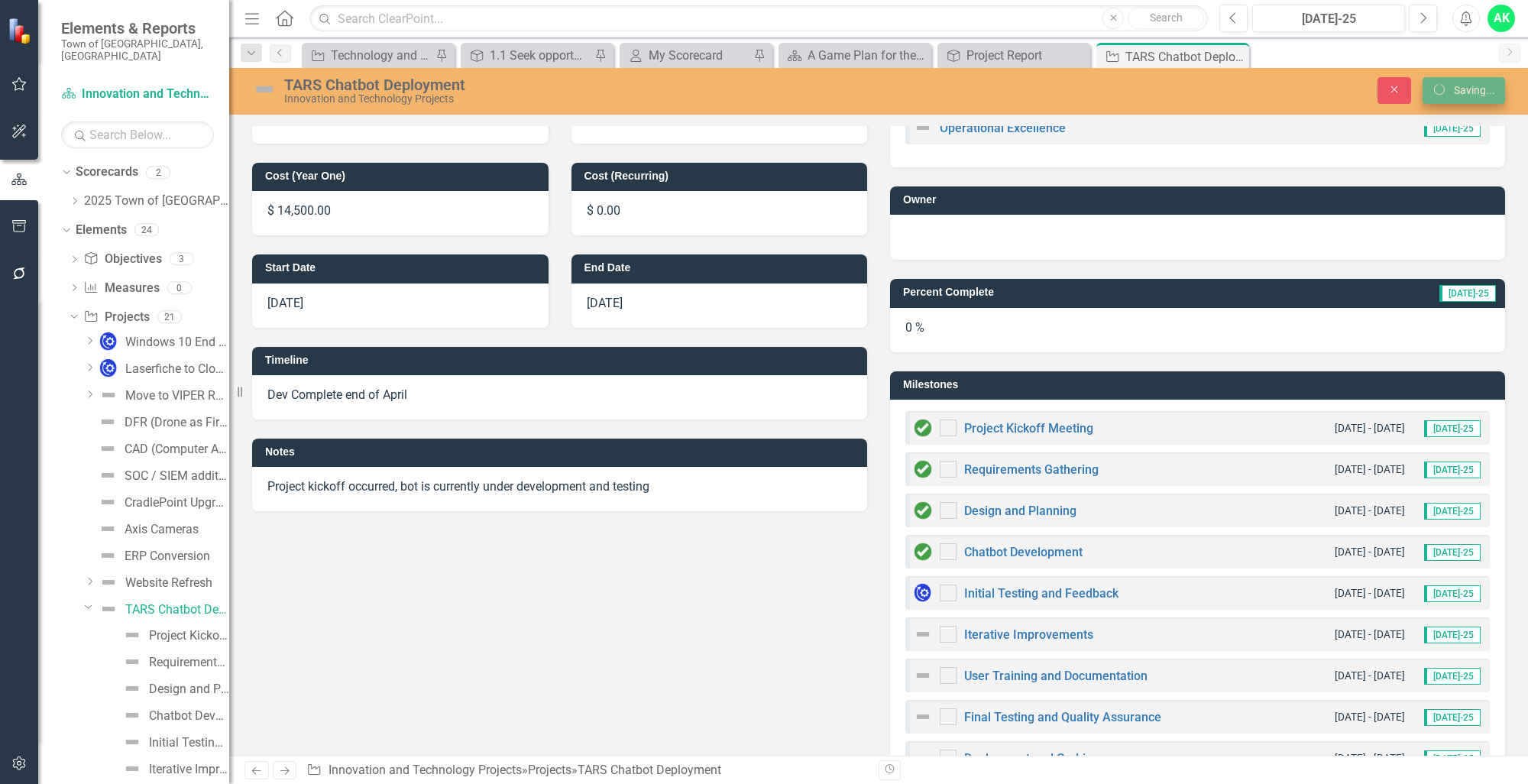
checkbox input "true"
checkbox input "false"
checkbox input "true"
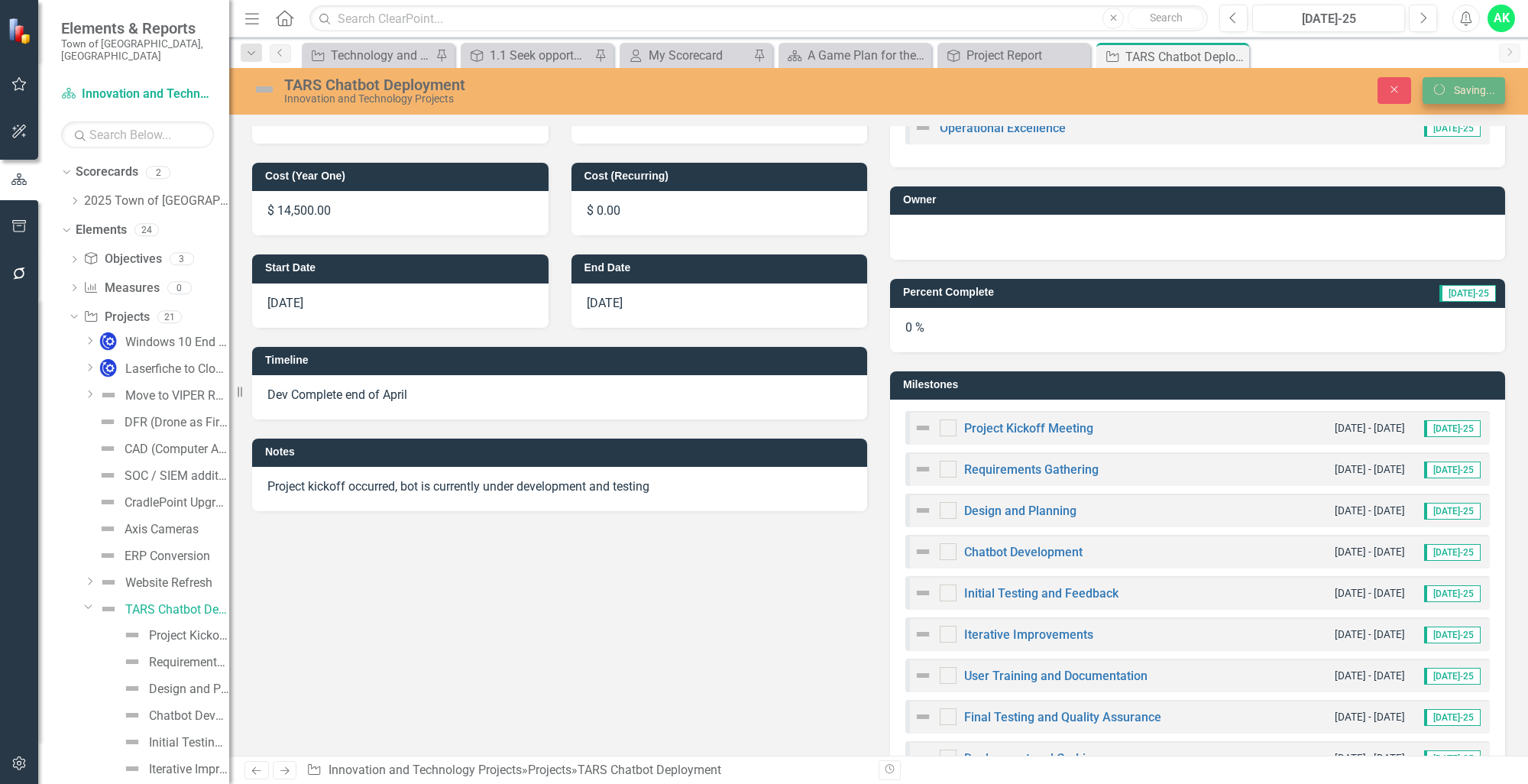
checkbox input "true"
checkbox input "false"
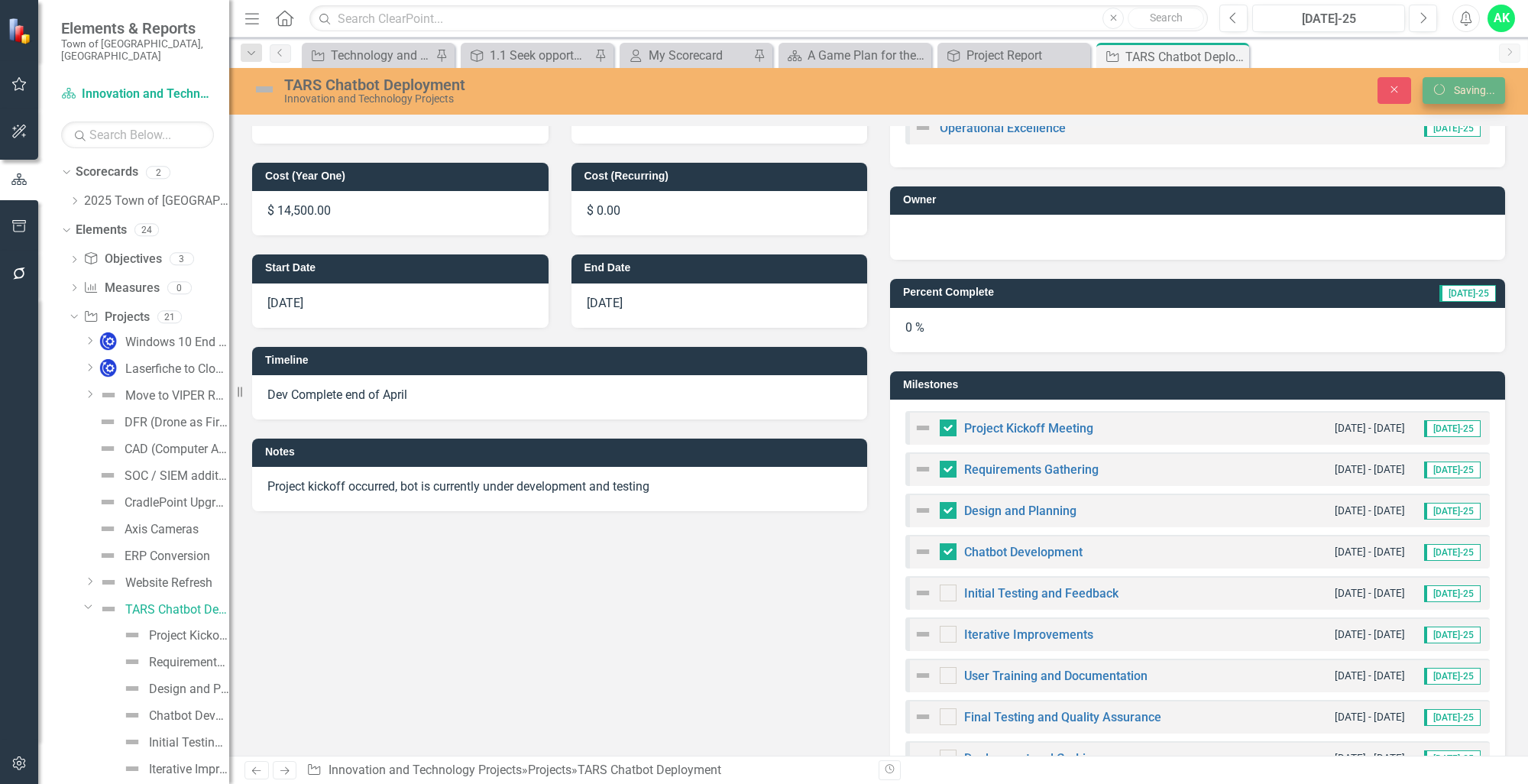
checkbox input "false"
checkbox input "true"
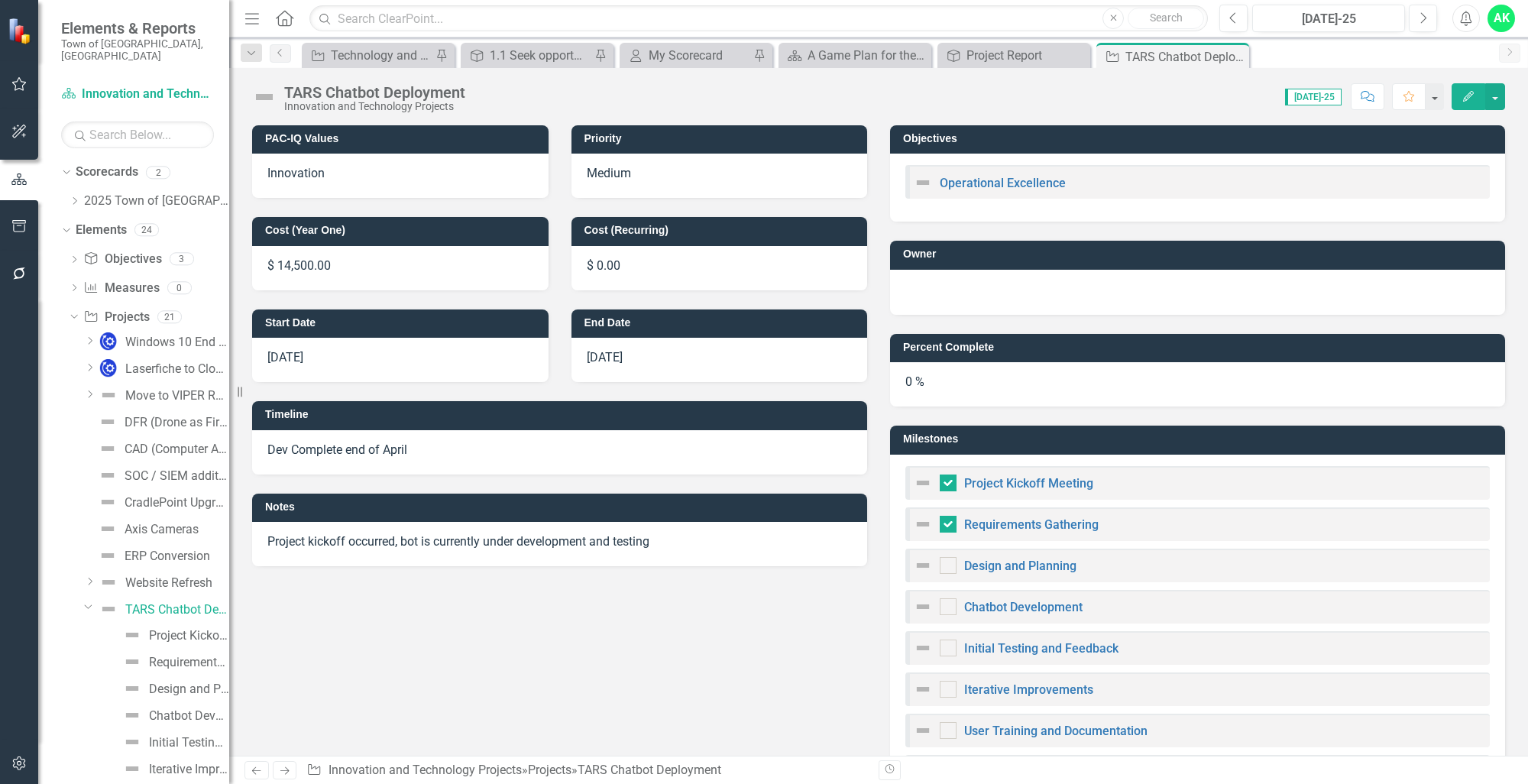
checkbox input "true"
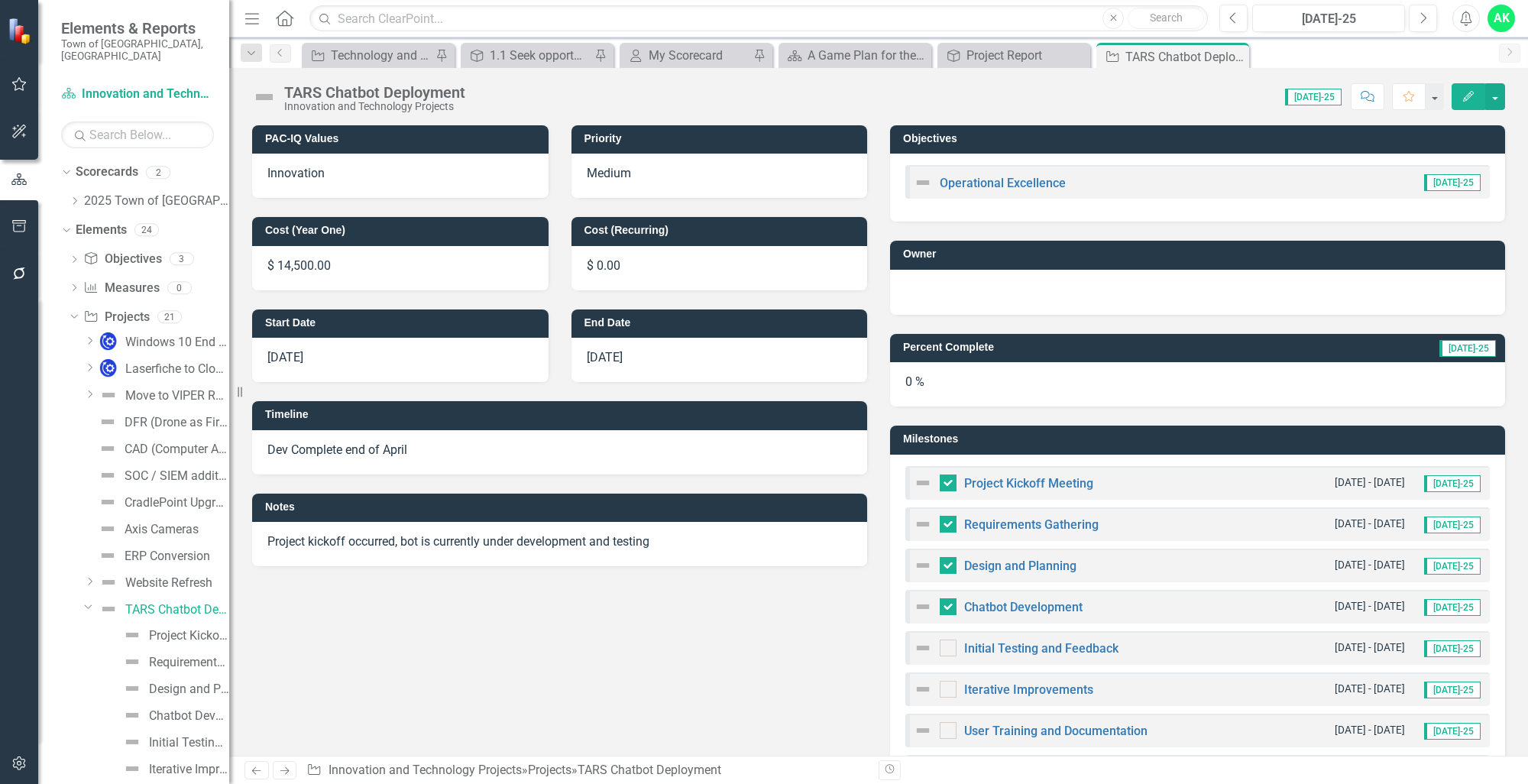
checkbox input "false"
checkbox input "true"
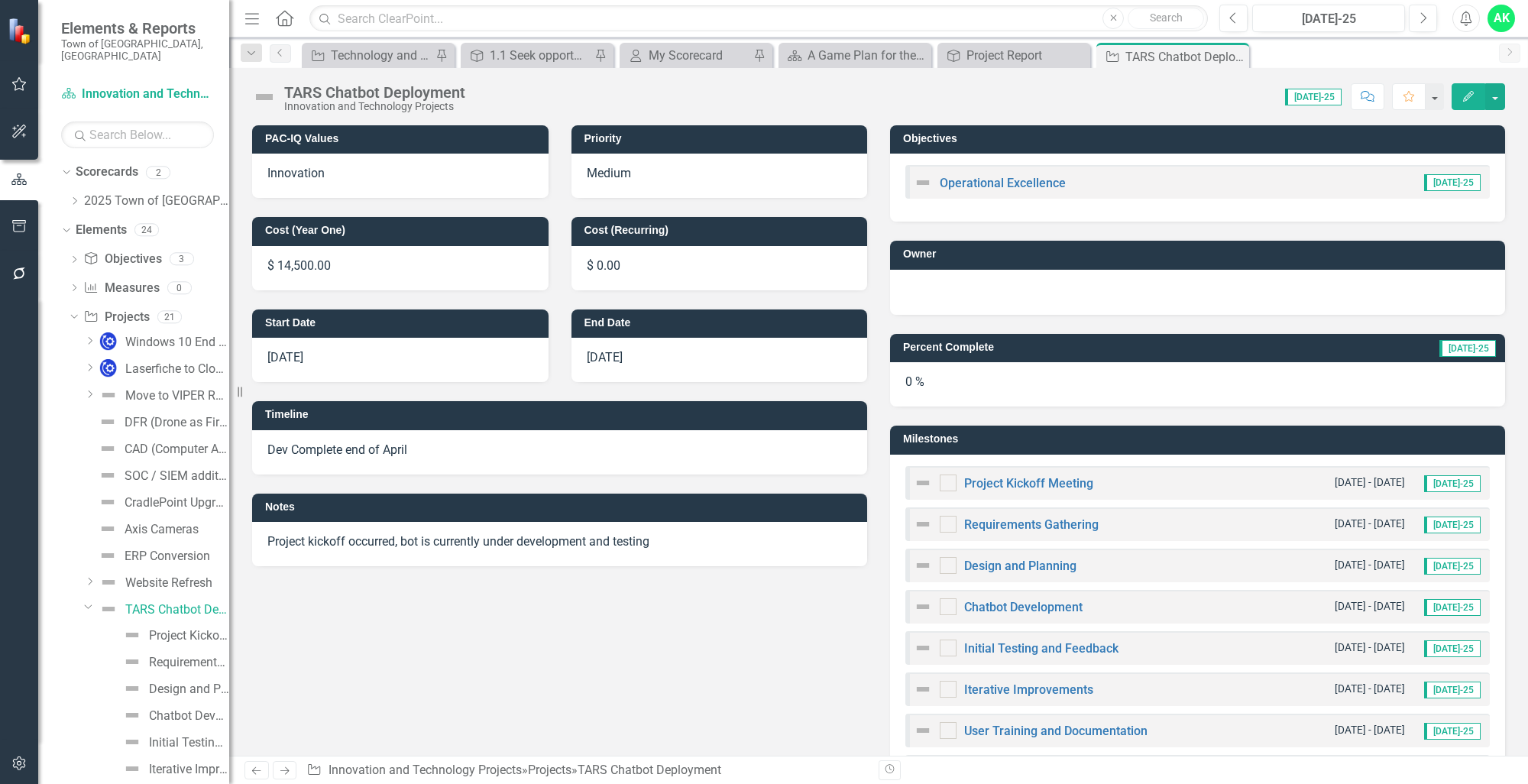
checkbox input "true"
checkbox input "false"
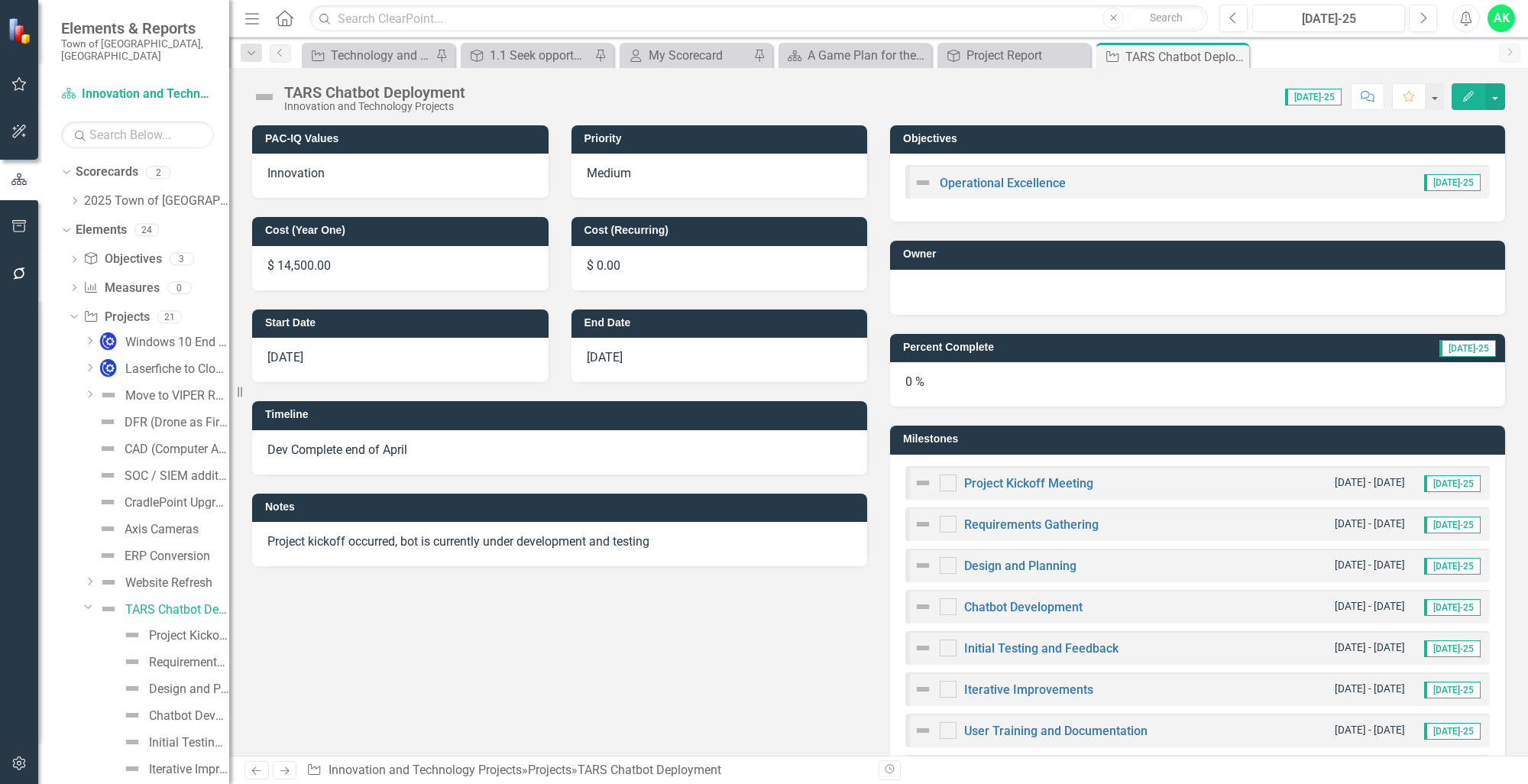
checkbox input "false"
checkbox input "true"
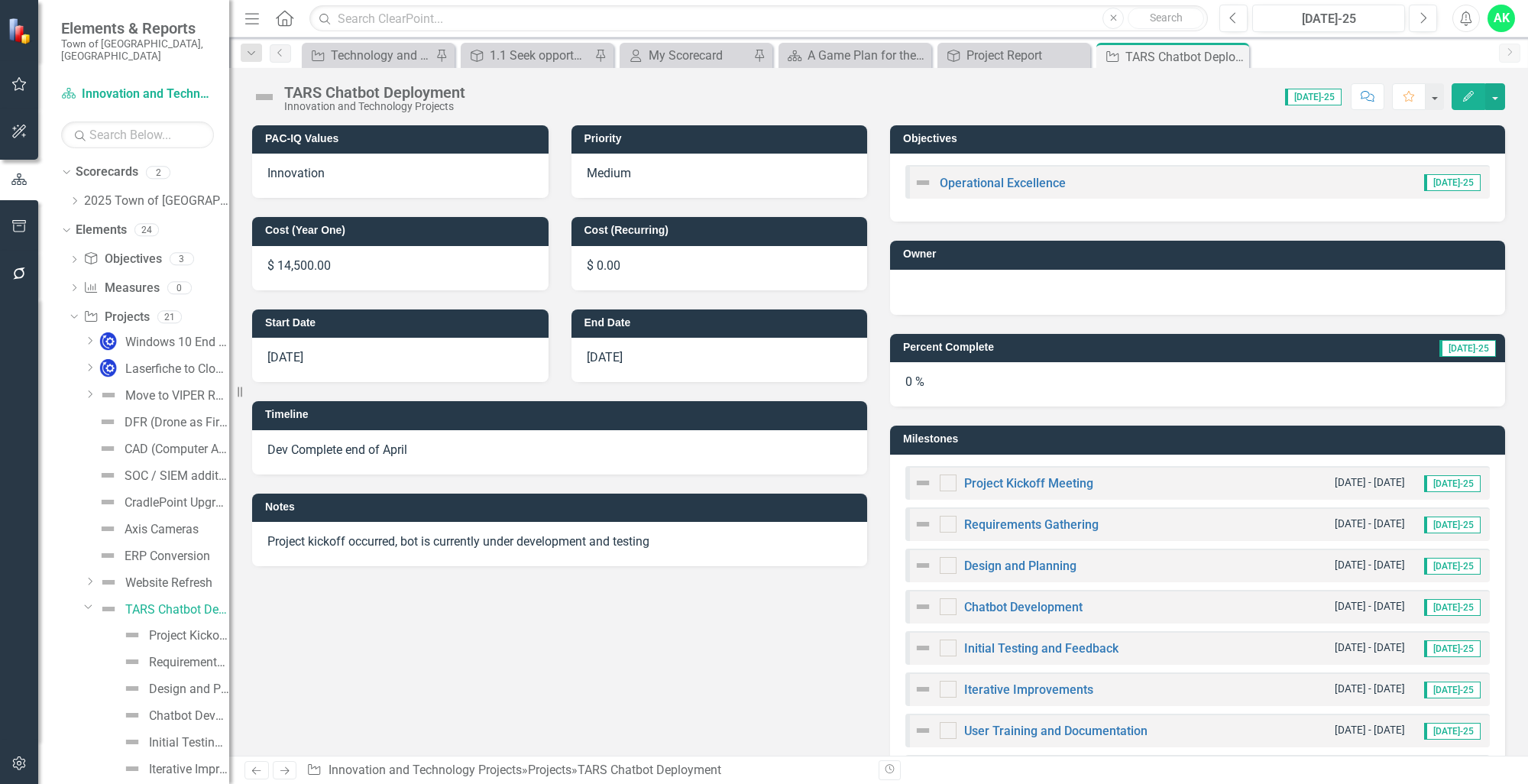
checkbox input "true"
click at [1486, 97] on button "button" at bounding box center [1494, 97] width 20 height 27
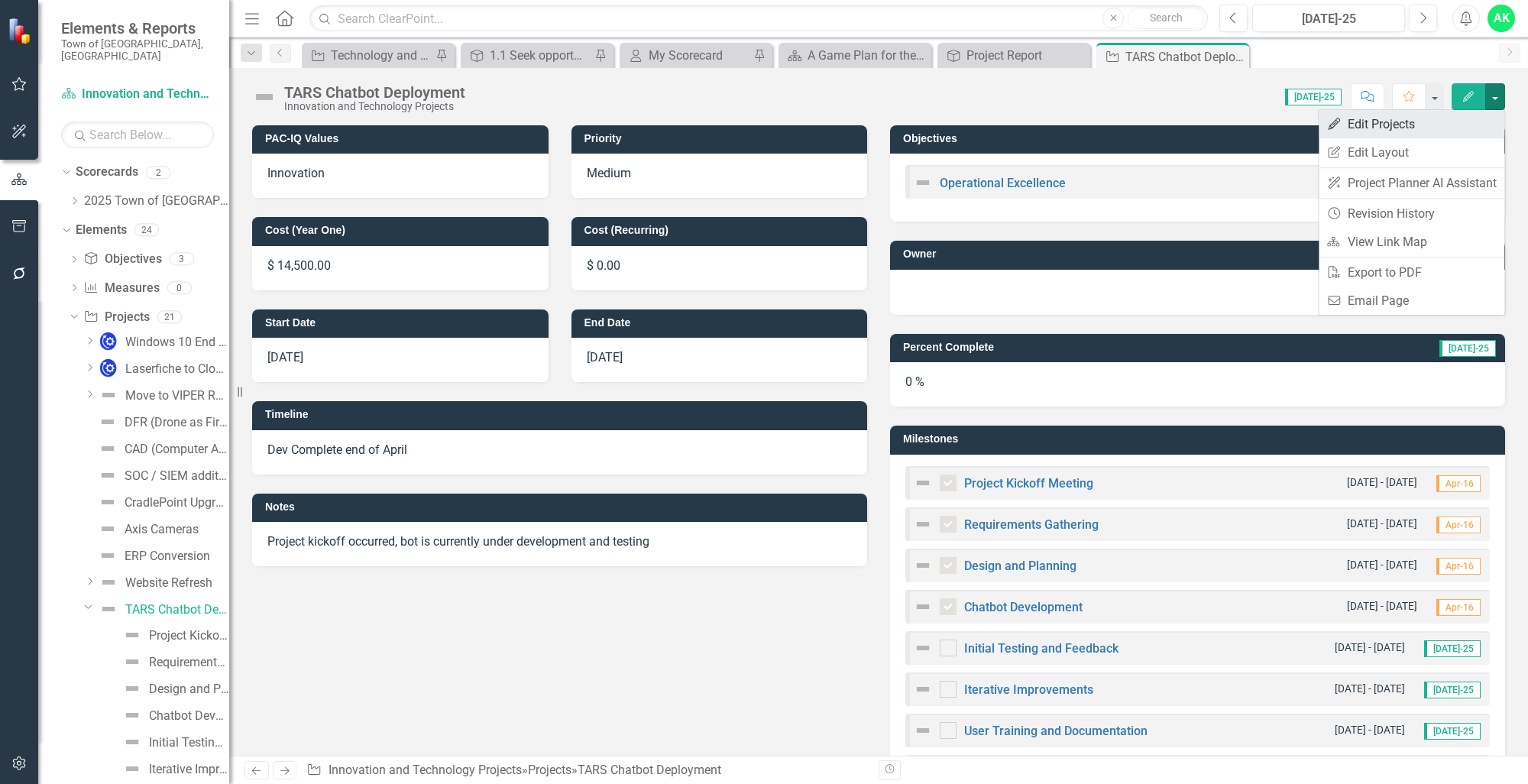
click at [1429, 124] on link "Edit Edit Projects" at bounding box center [1411, 124] width 186 height 28
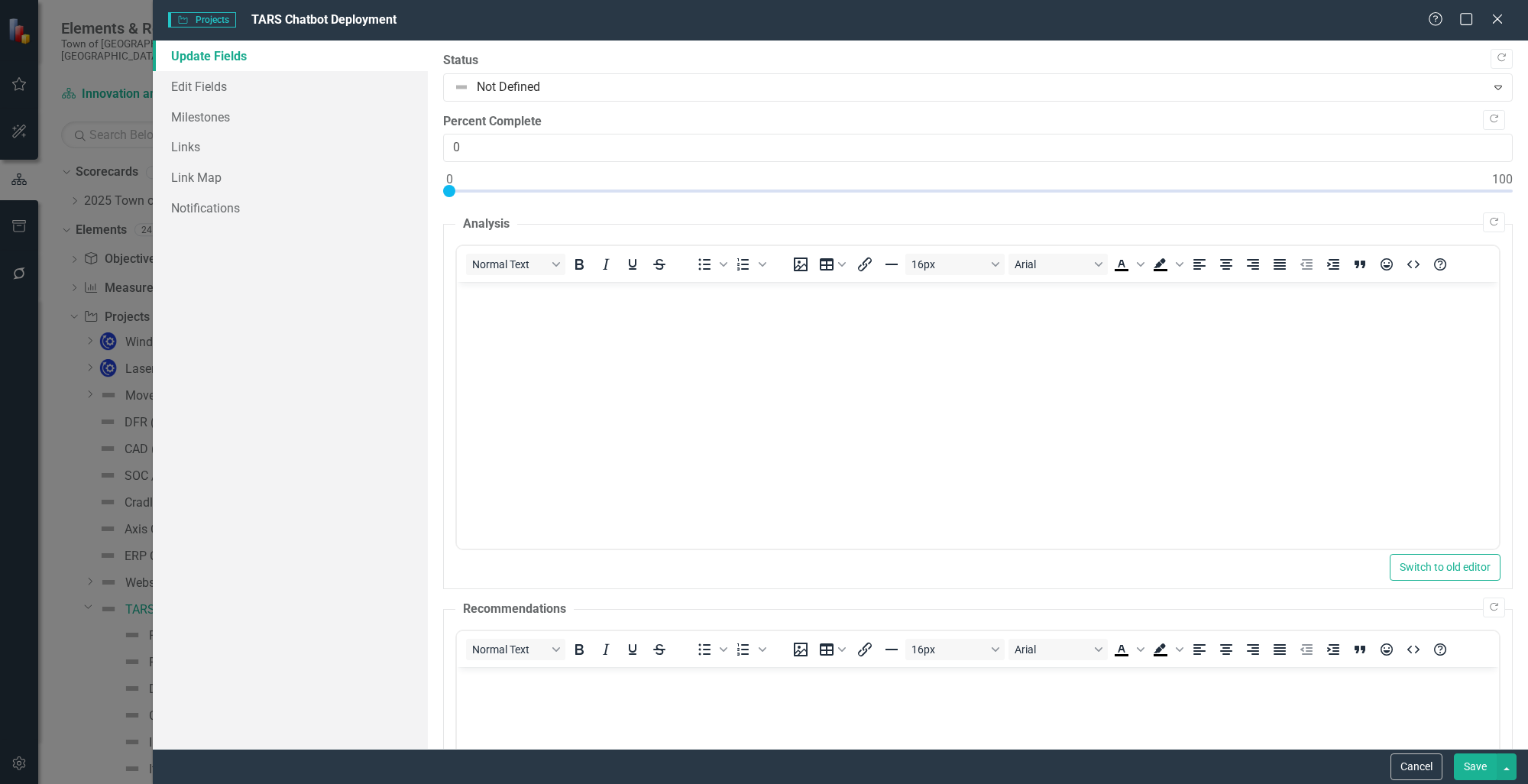
scroll to position [0, 0]
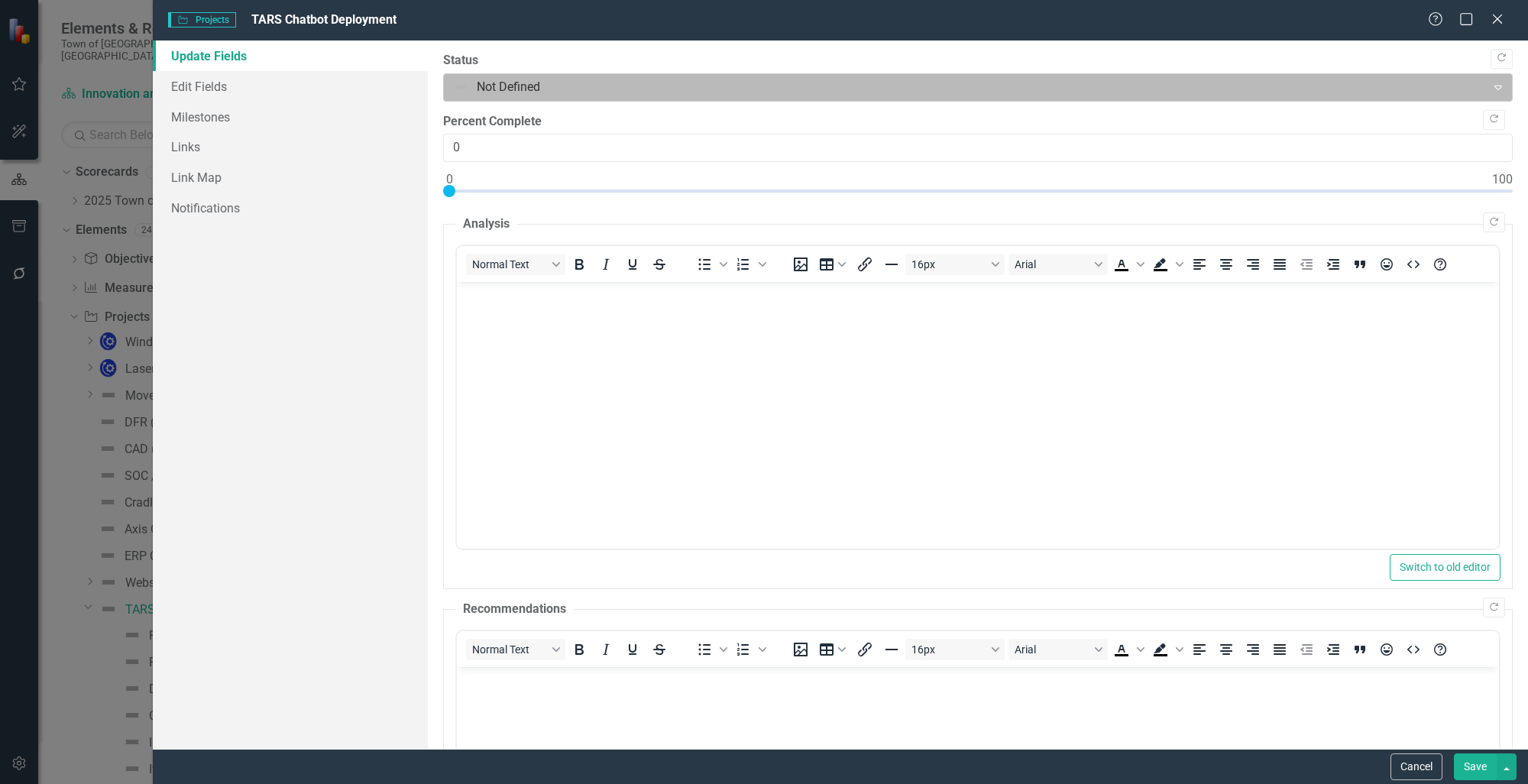
click at [593, 89] on div at bounding box center [965, 87] width 1023 height 20
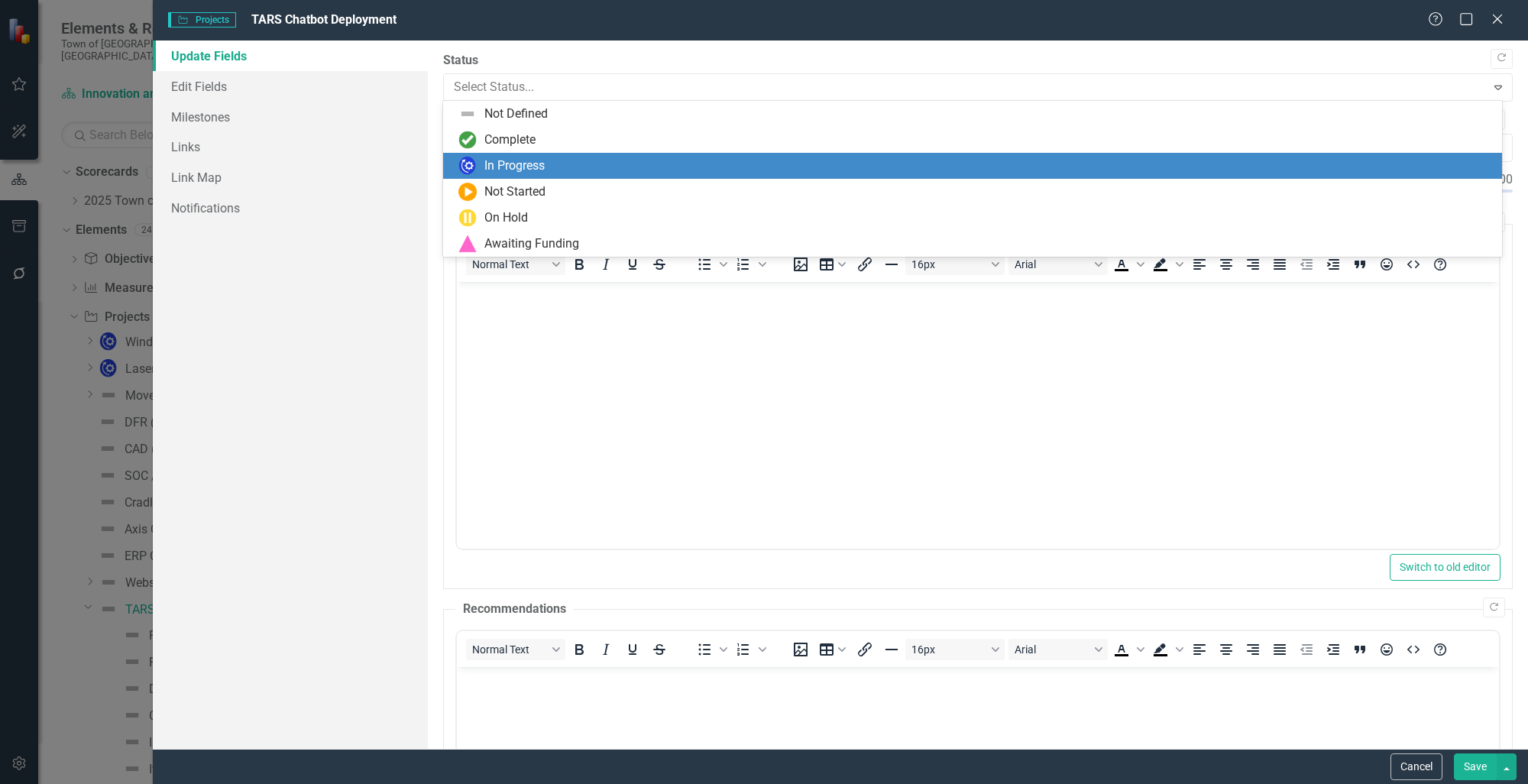
click at [519, 163] on div "In Progress" at bounding box center [514, 166] width 60 height 17
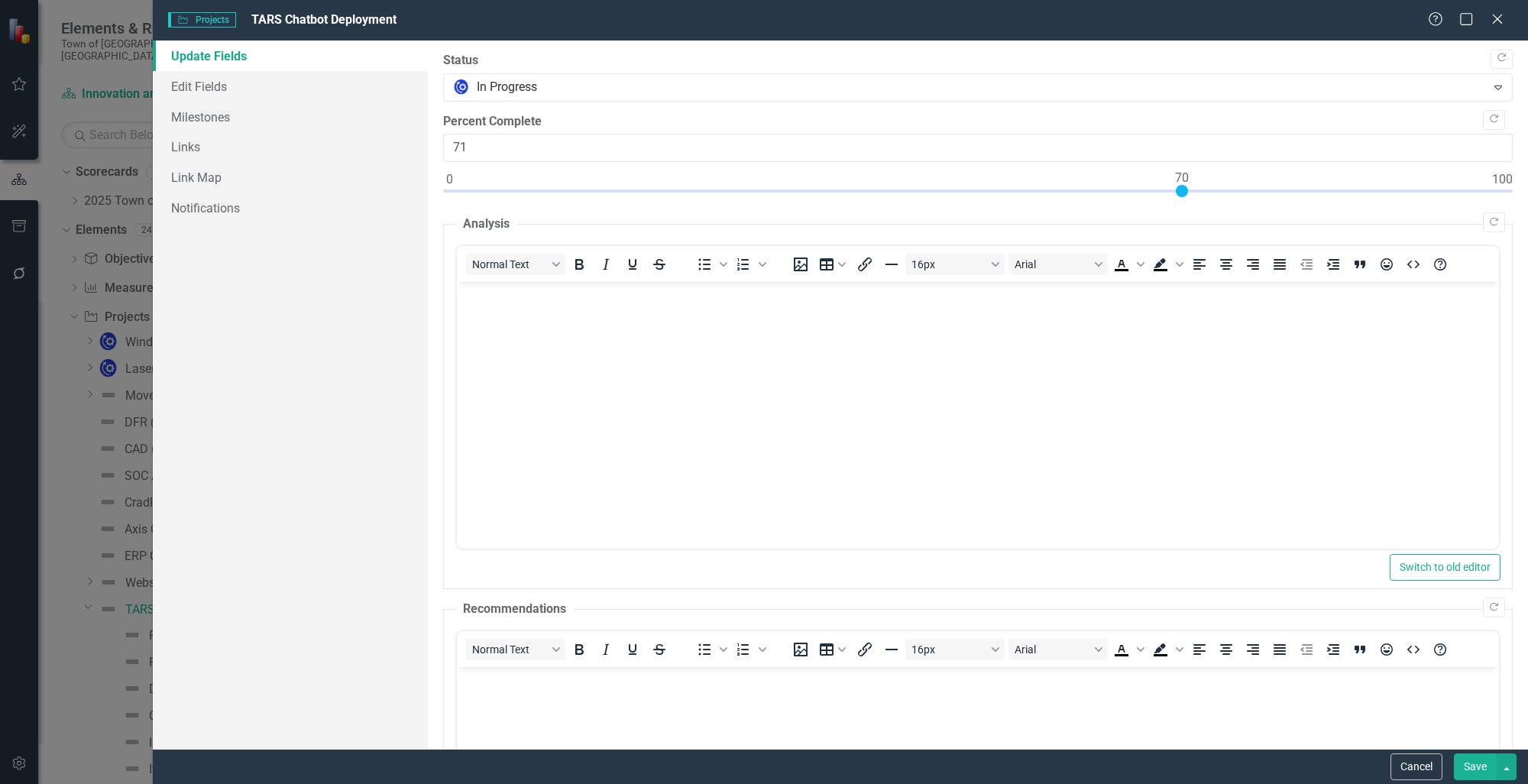
type input "70"
drag, startPoint x: 446, startPoint y: 193, endPoint x: 1183, endPoint y: 187, distance: 737.0
click at [1183, 187] on div at bounding box center [1182, 191] width 13 height 13
click at [1488, 774] on button "Save" at bounding box center [1475, 767] width 43 height 27
checkbox input "false"
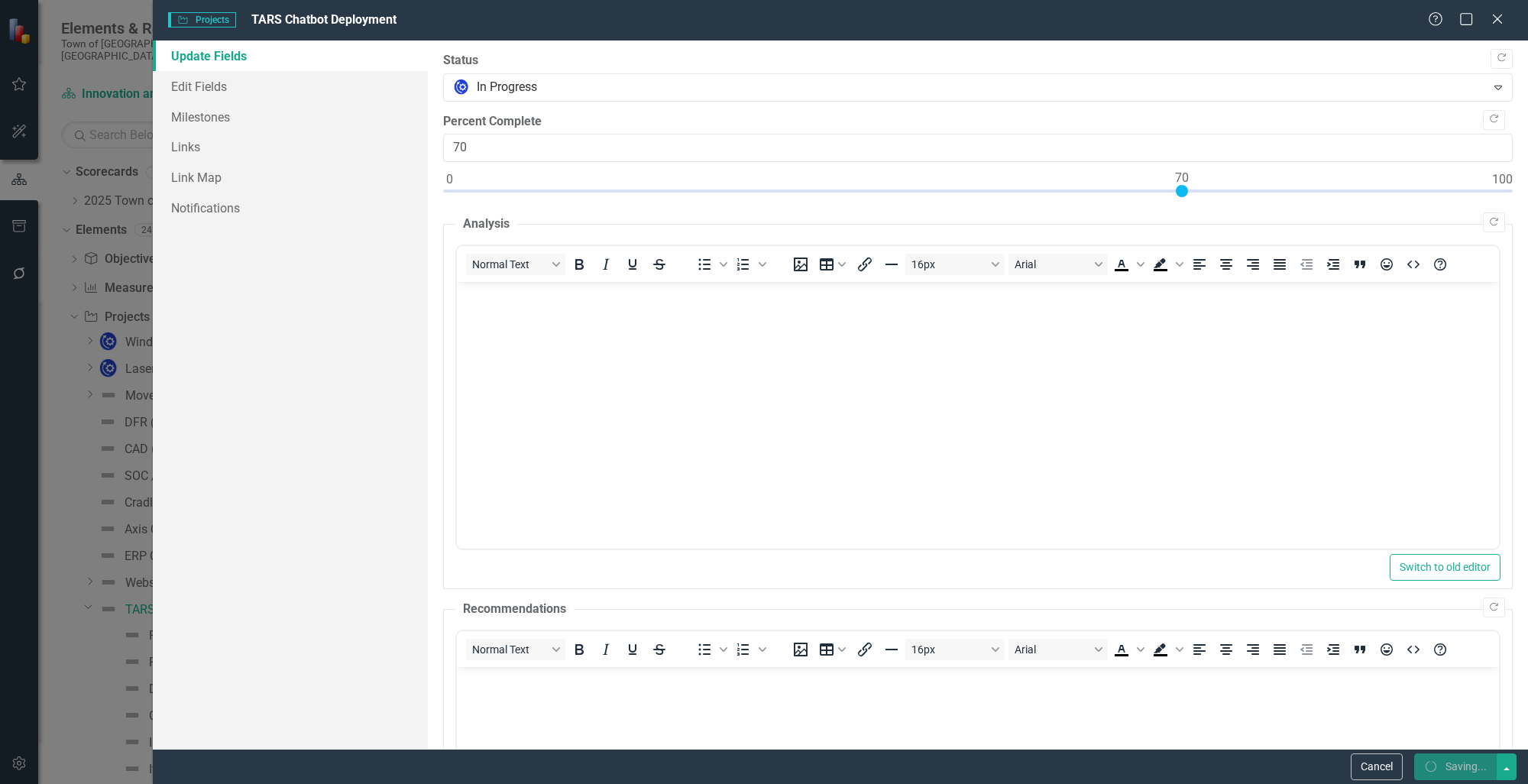
checkbox input "false"
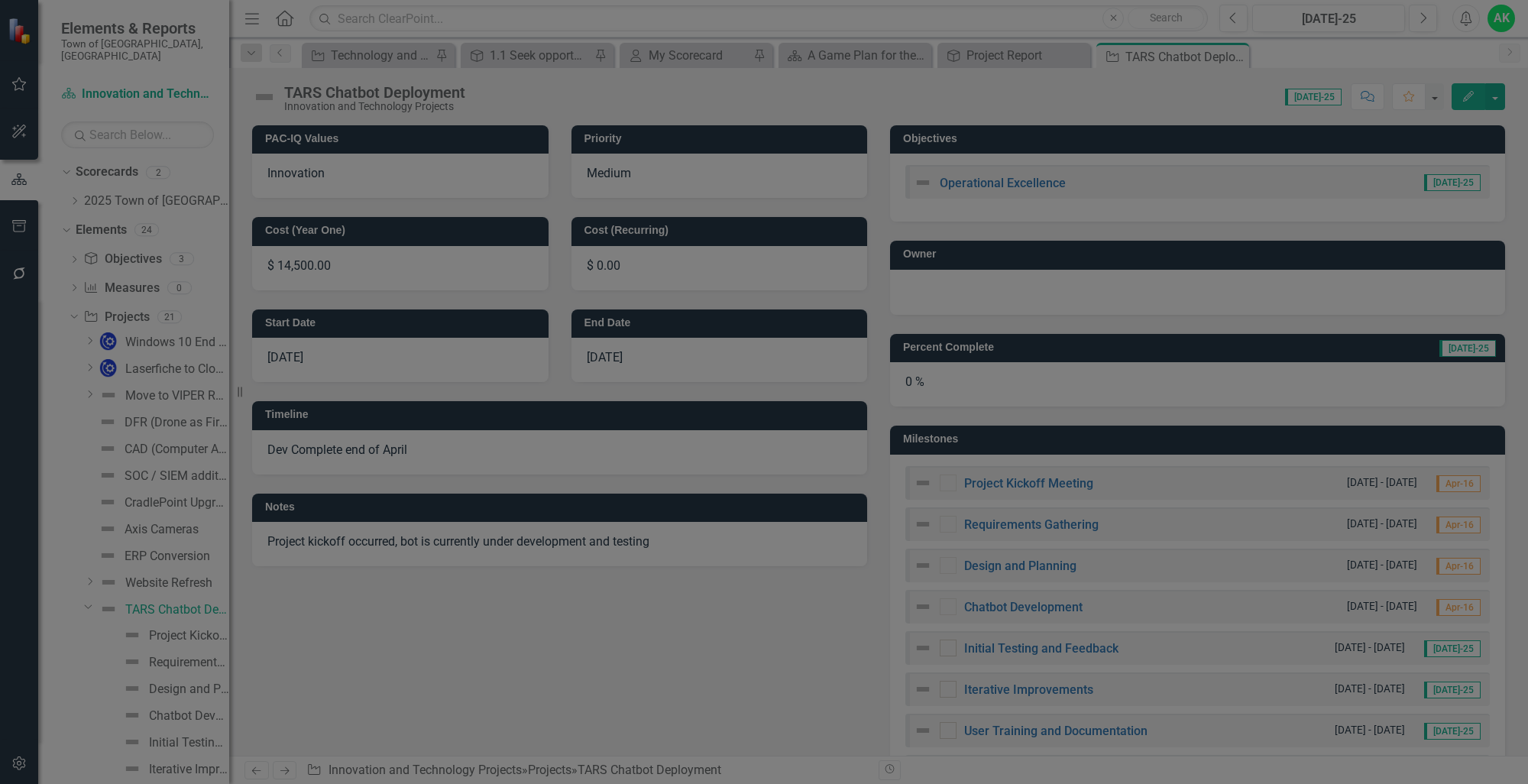
checkbox input "true"
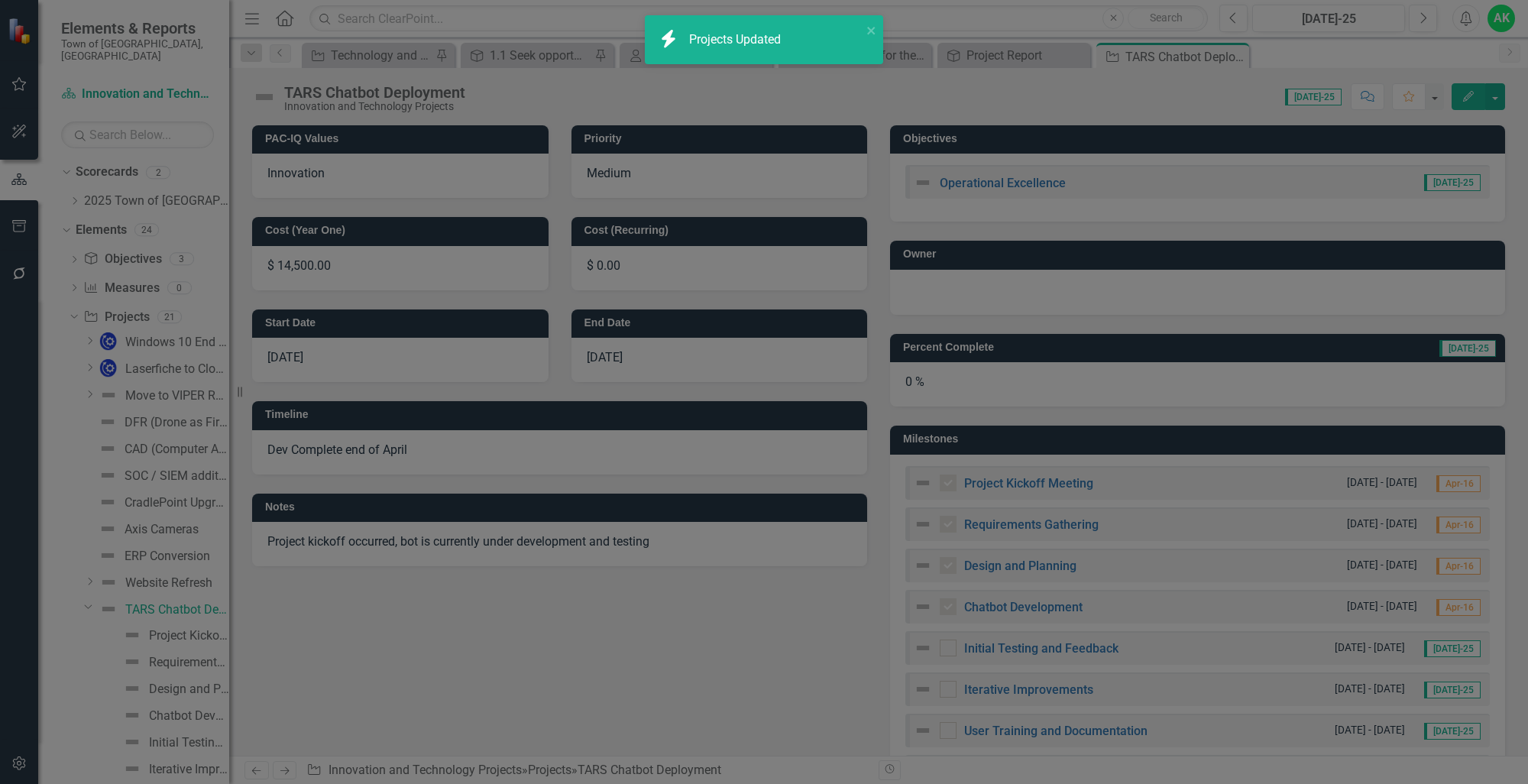
checkbox input "false"
checkbox input "true"
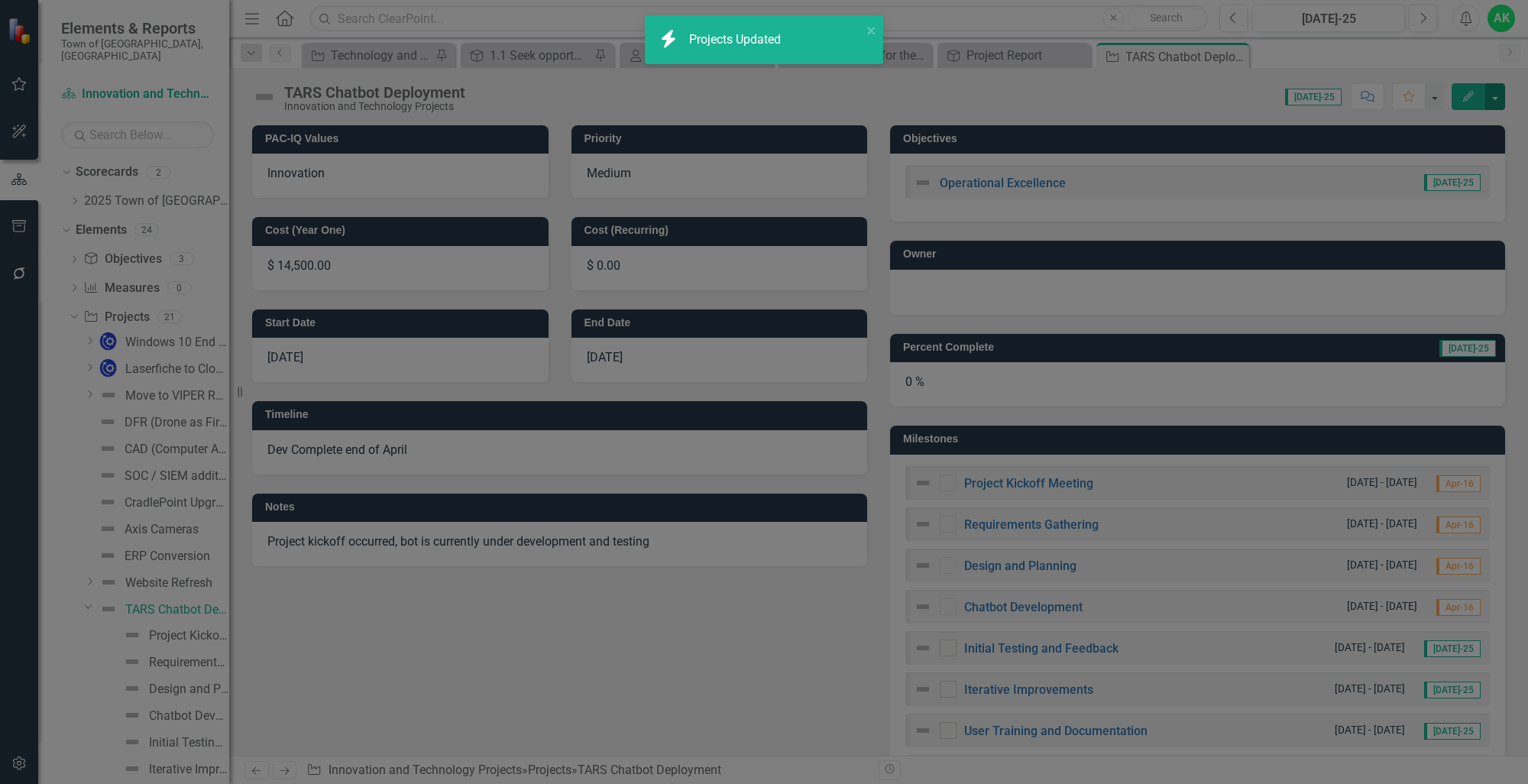
checkbox input "true"
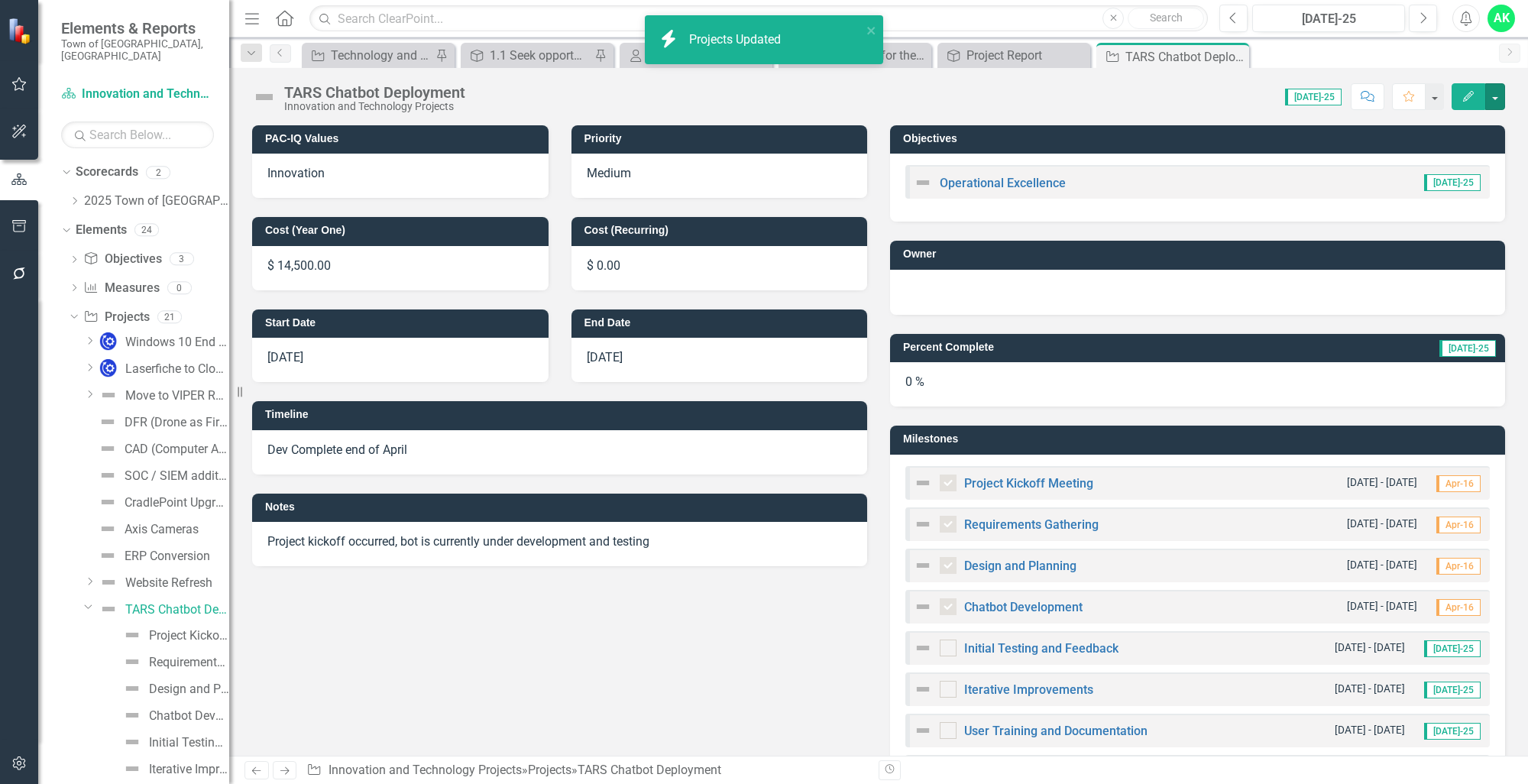
checkbox input "false"
checkbox input "true"
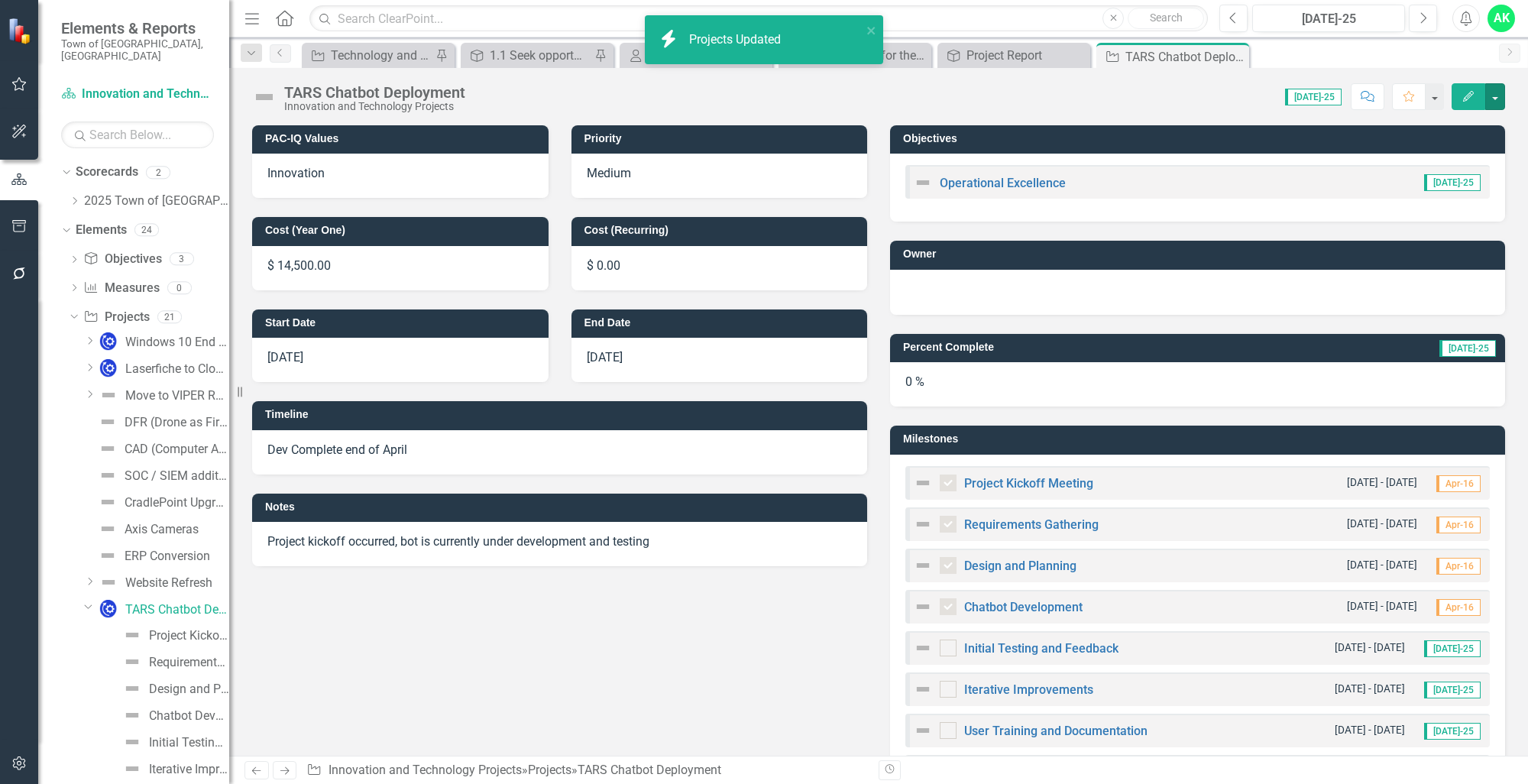
checkbox input "true"
checkbox input "false"
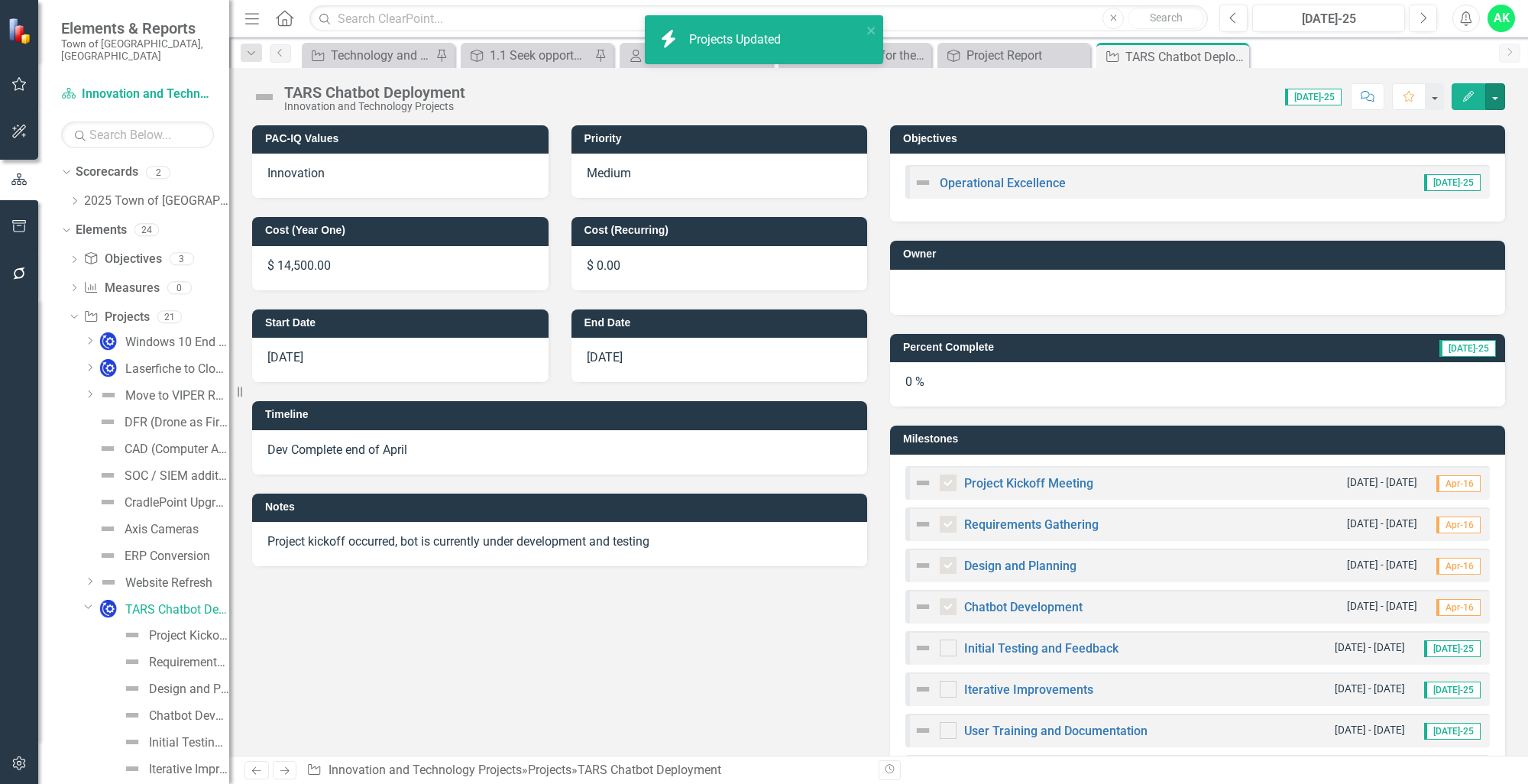
checkbox input "false"
checkbox input "true"
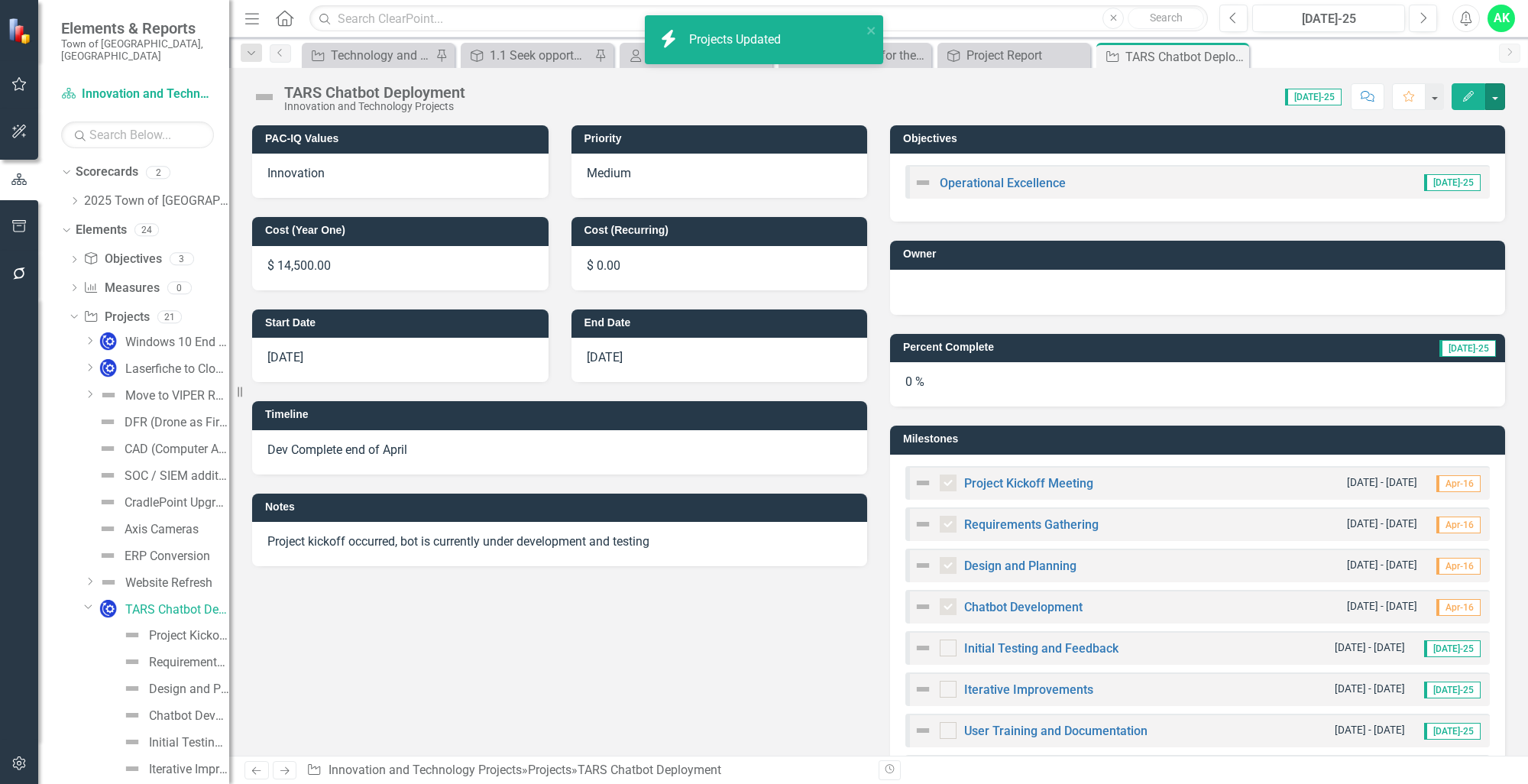
checkbox input "true"
